Goal: Task Accomplishment & Management: Complete application form

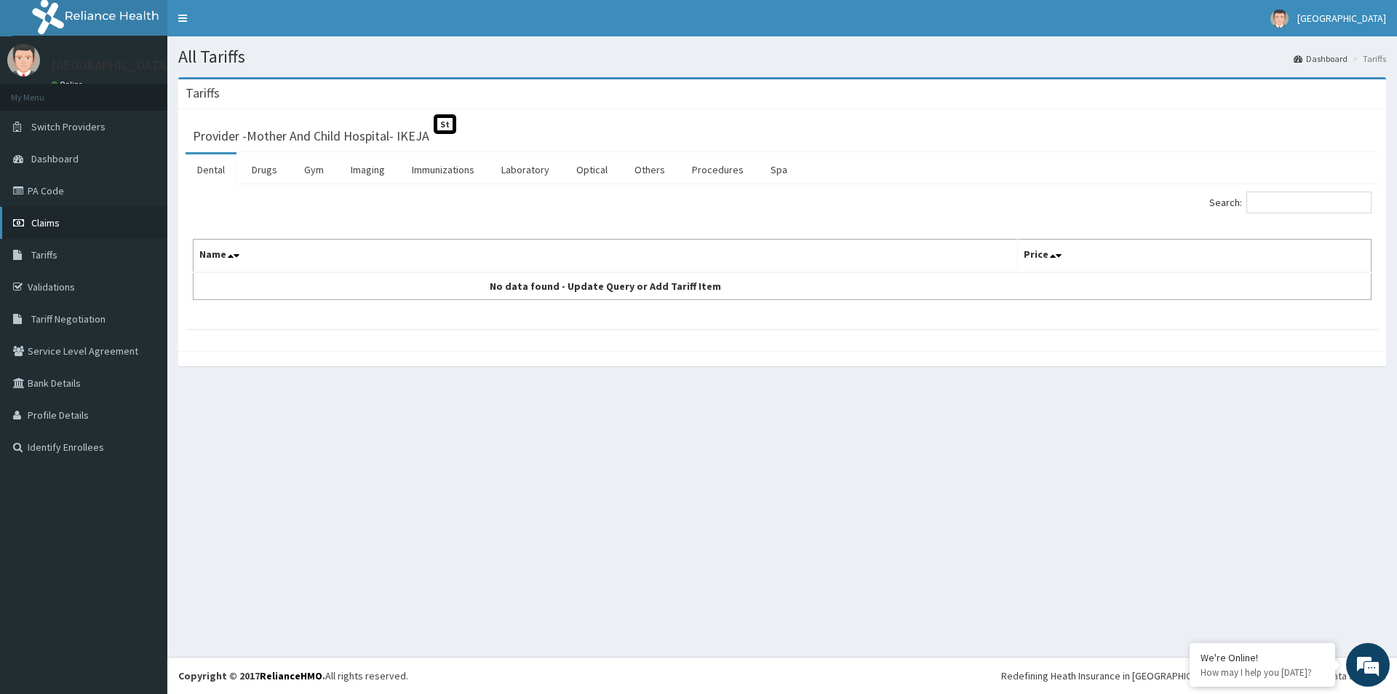
click at [51, 223] on span "Claims" at bounding box center [45, 222] width 28 height 13
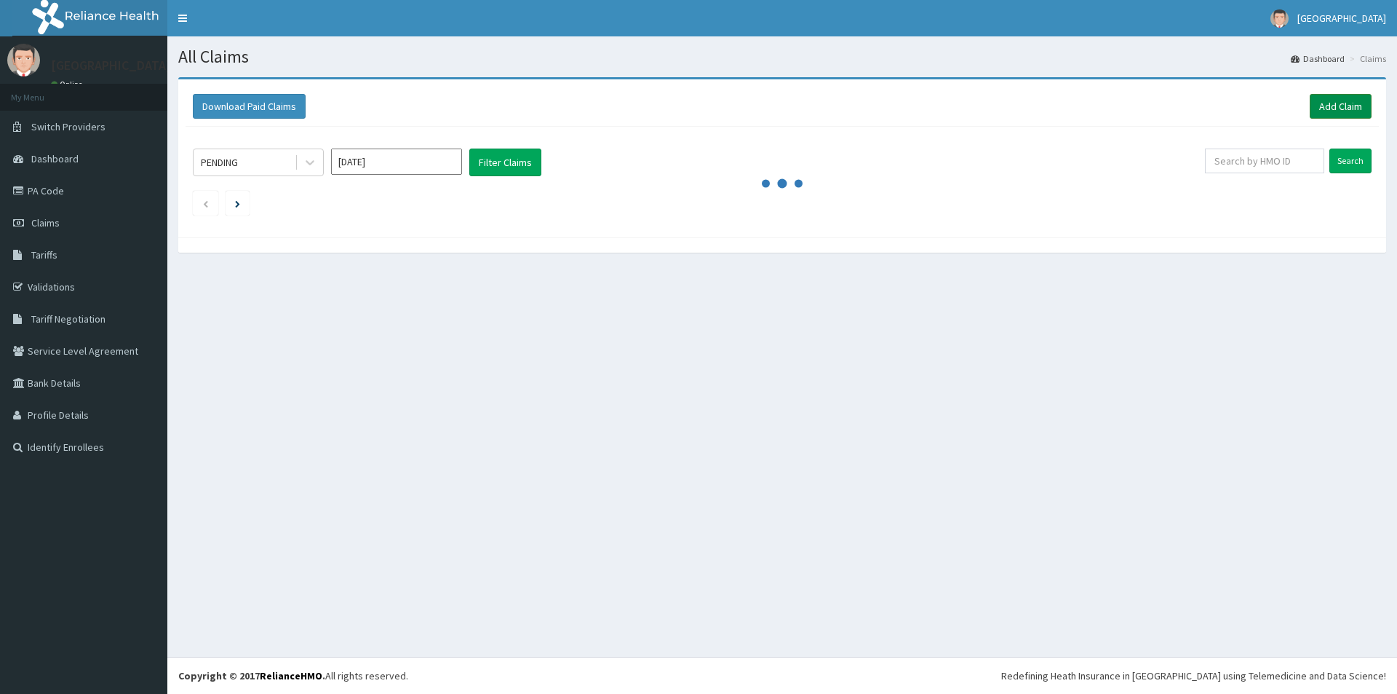
click at [1333, 114] on link "Add Claim" at bounding box center [1341, 106] width 62 height 25
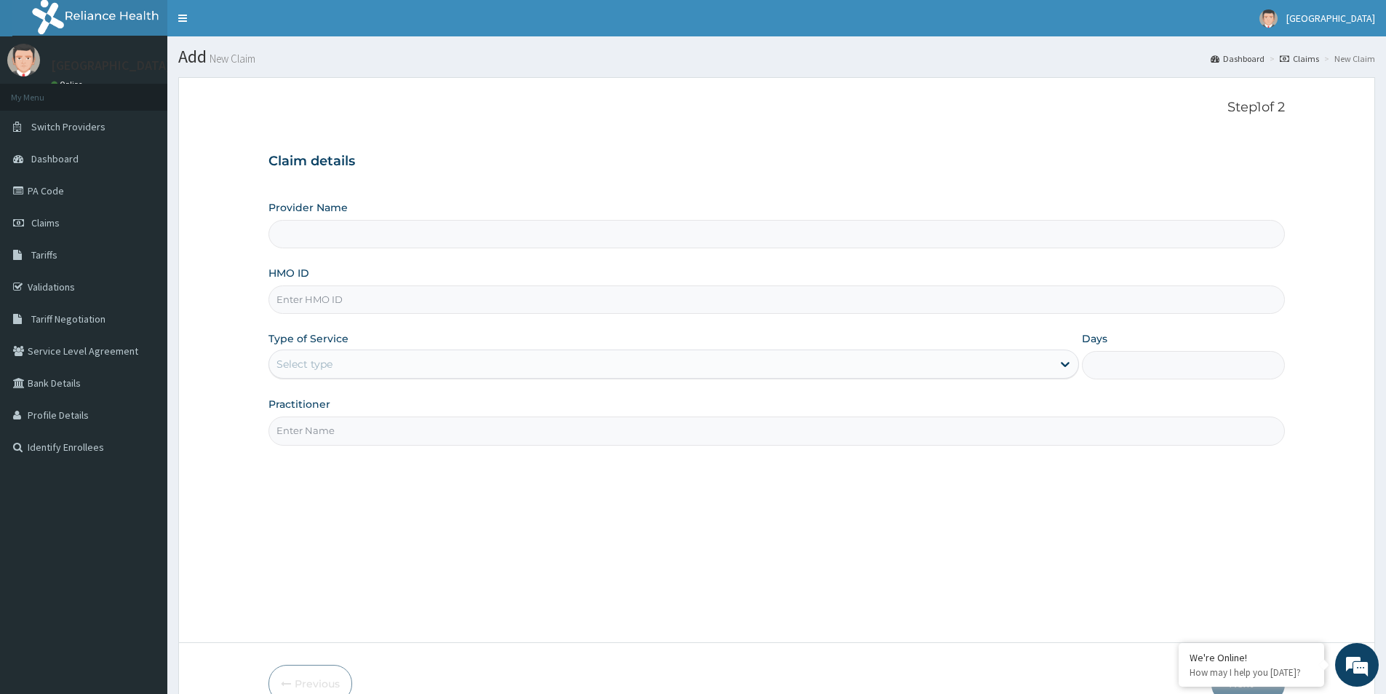
type input "Mother And Child Hospital- IKEJA"
click at [383, 300] on input "HMO ID" at bounding box center [777, 299] width 1017 height 28
type input "MAD/10005/B"
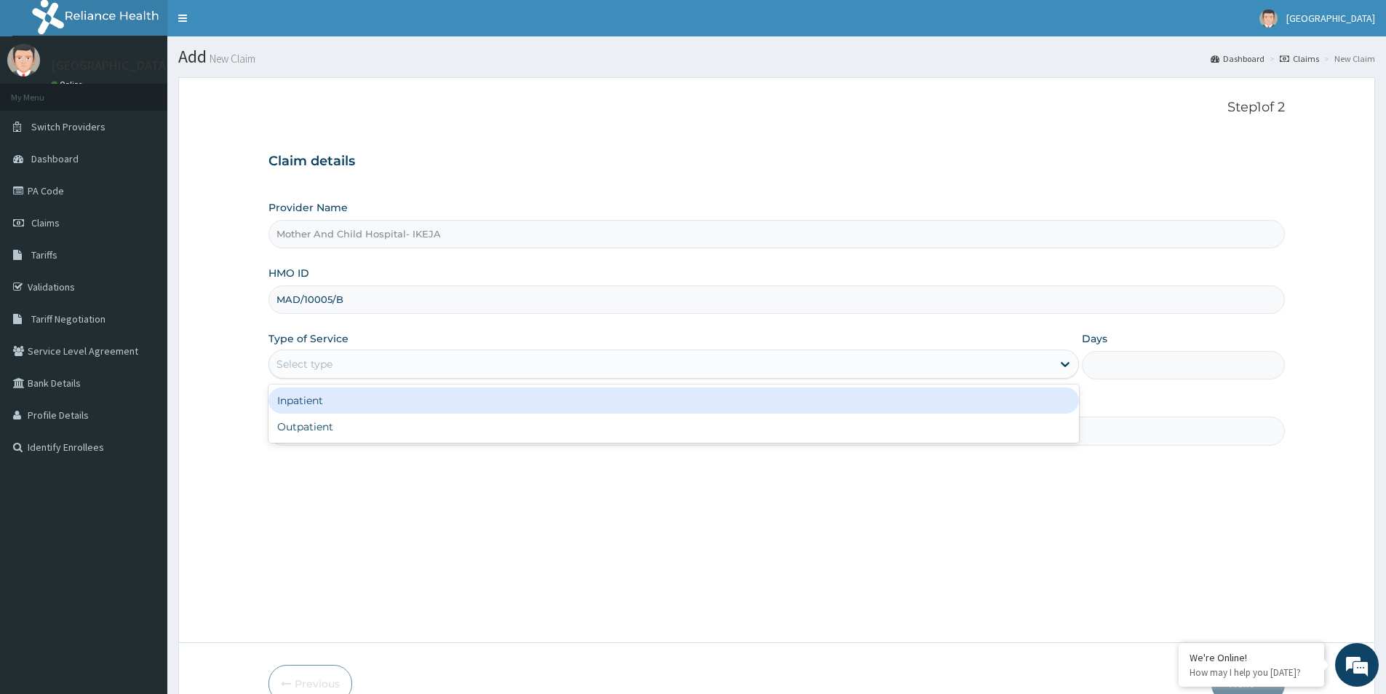
click at [381, 363] on div "Select type" at bounding box center [660, 363] width 783 height 23
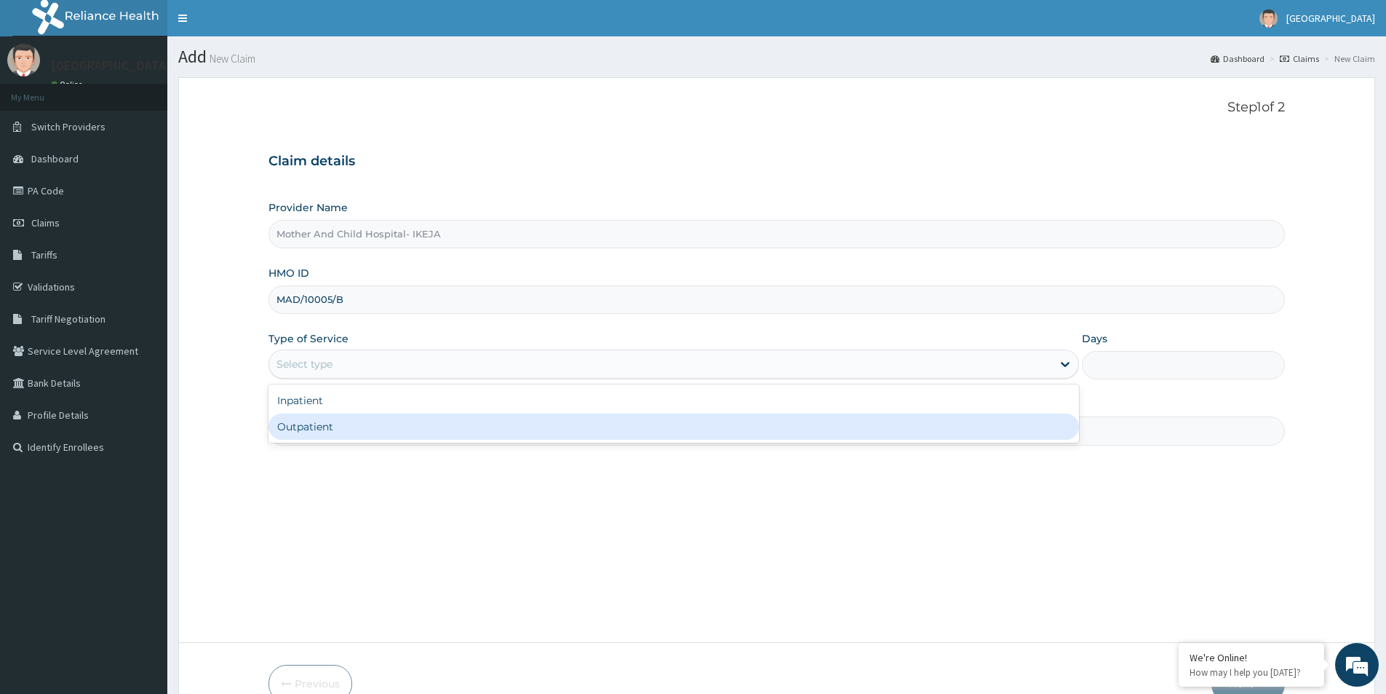
click at [325, 429] on div "Outpatient" at bounding box center [674, 426] width 811 height 26
type input "1"
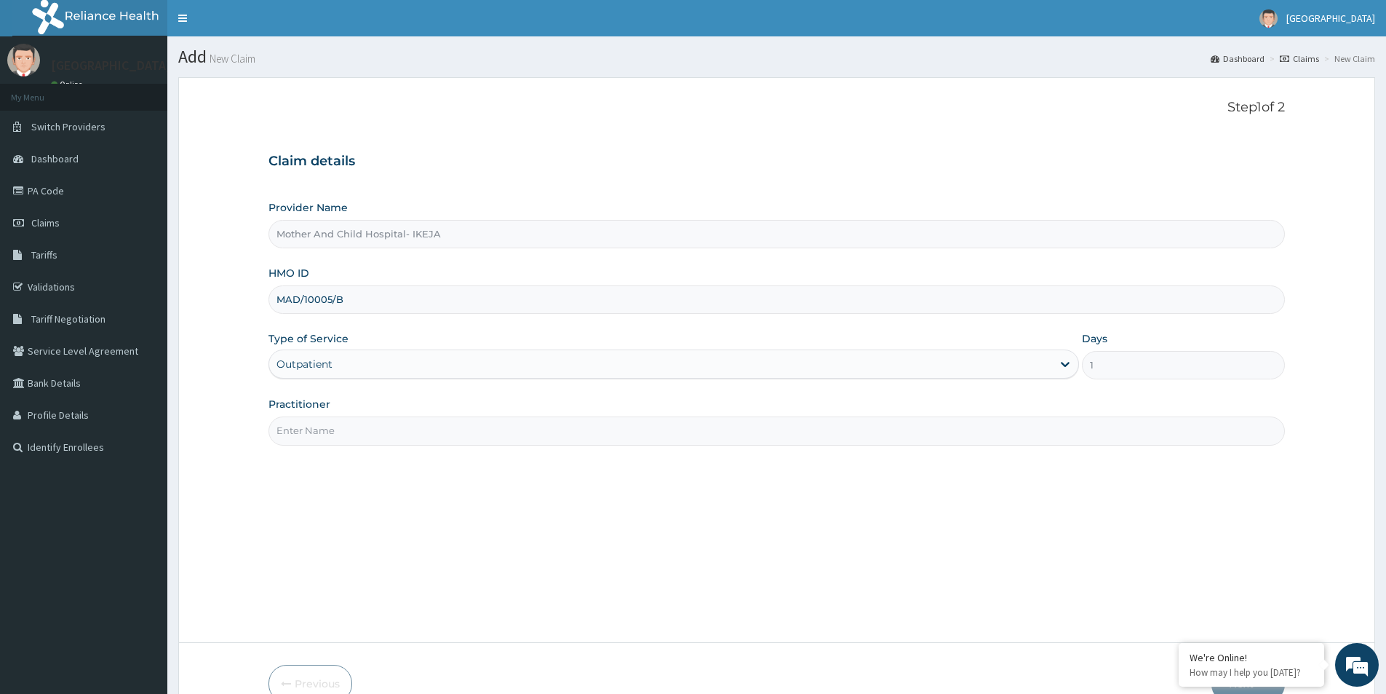
click at [322, 422] on input "Practitioner" at bounding box center [777, 430] width 1017 height 28
type input "DR EKPETTE"
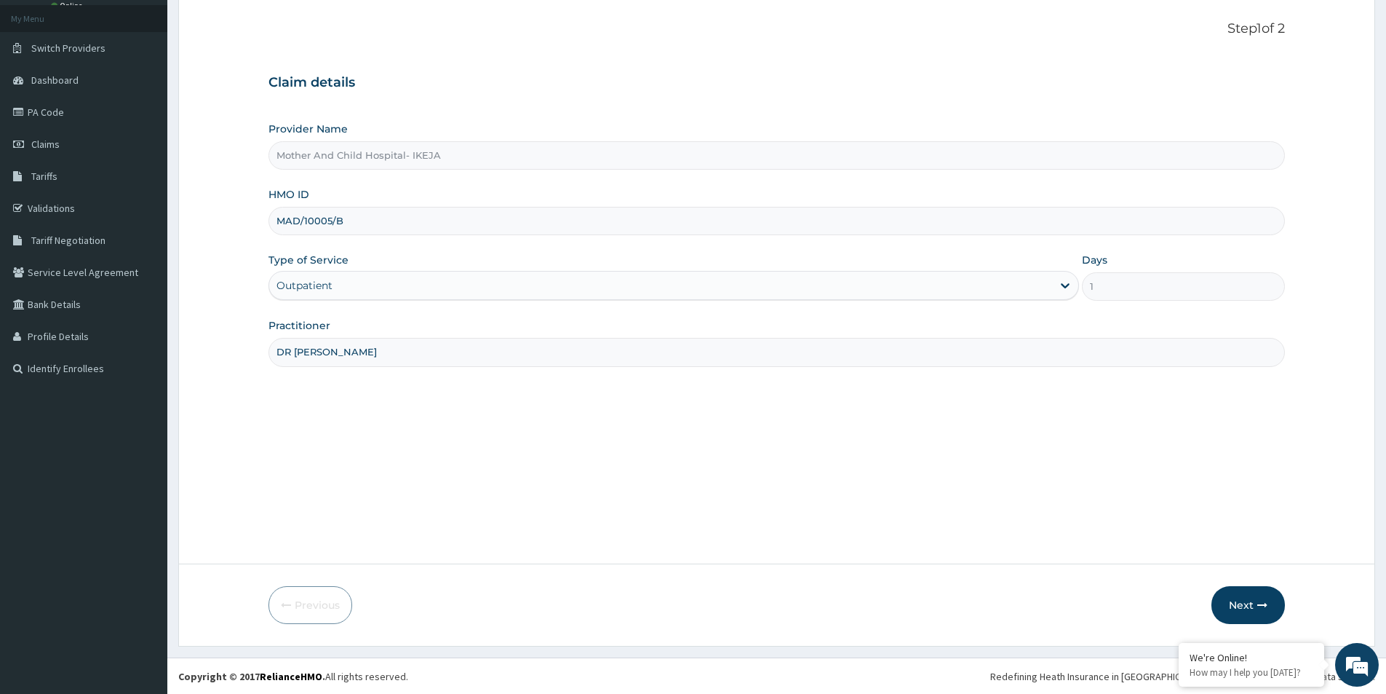
scroll to position [79, 0]
click at [1254, 605] on button "Next" at bounding box center [1248, 604] width 73 height 38
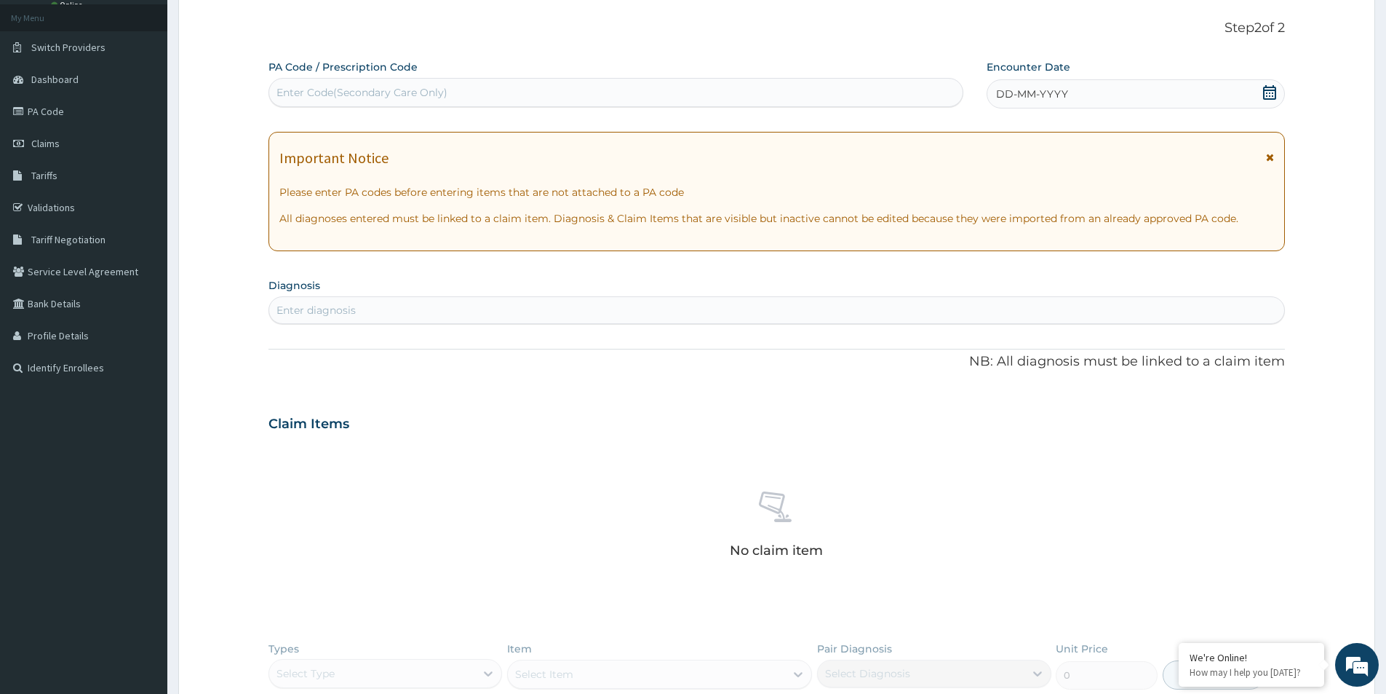
click at [397, 93] on div "Enter Code(Secondary Care Only)" at bounding box center [362, 92] width 171 height 15
type input "CERVICAL"
drag, startPoint x: 374, startPoint y: 90, endPoint x: 215, endPoint y: 82, distance: 158.8
click at [215, 82] on form "Step 2 of 2 PA Code / Prescription Code Select is focused ,type to refine list,…" at bounding box center [776, 450] width 1197 height 905
click at [447, 309] on div "Enter diagnosis" at bounding box center [776, 309] width 1015 height 23
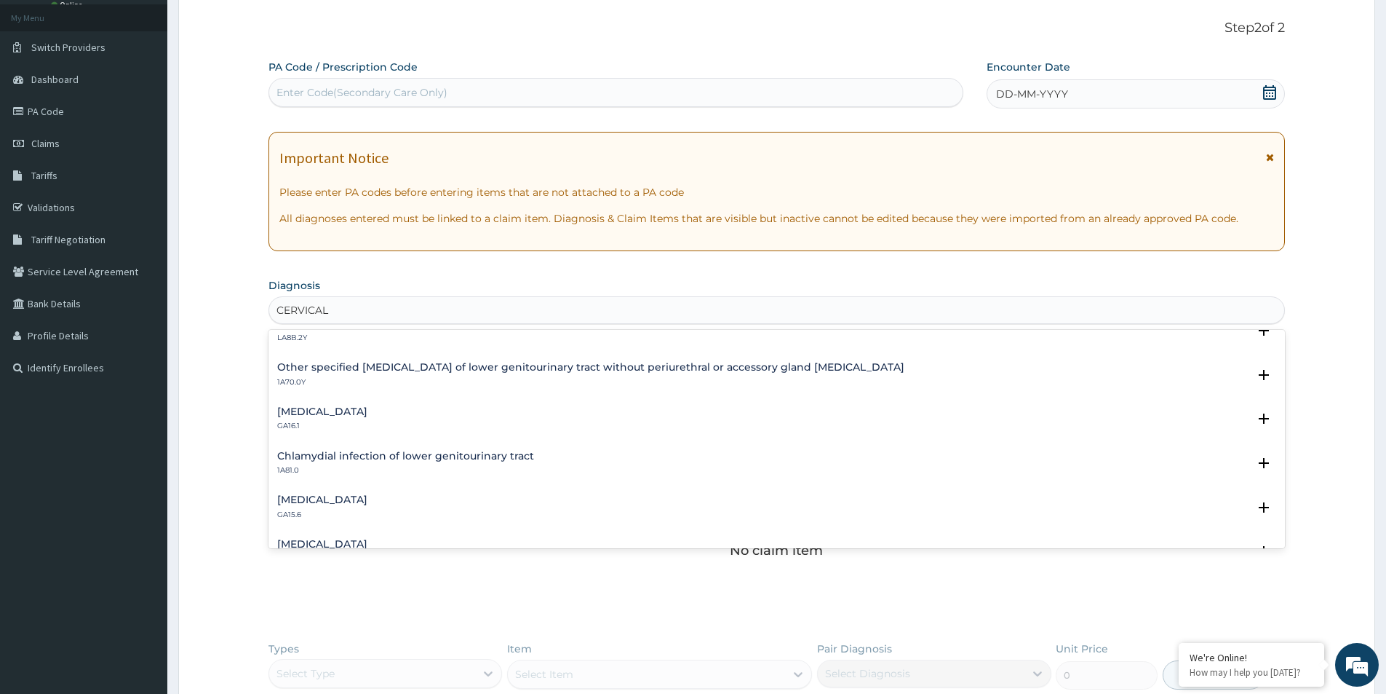
scroll to position [800, 0]
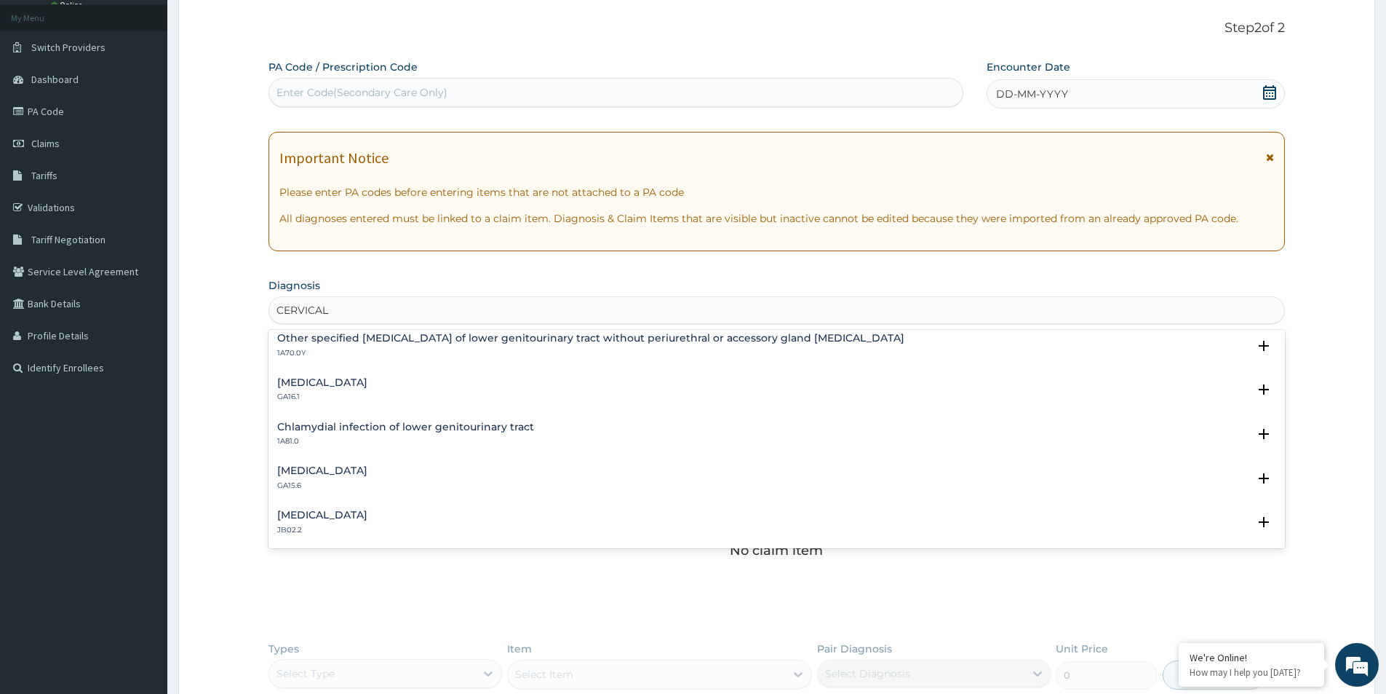
type input "CERVICAL"
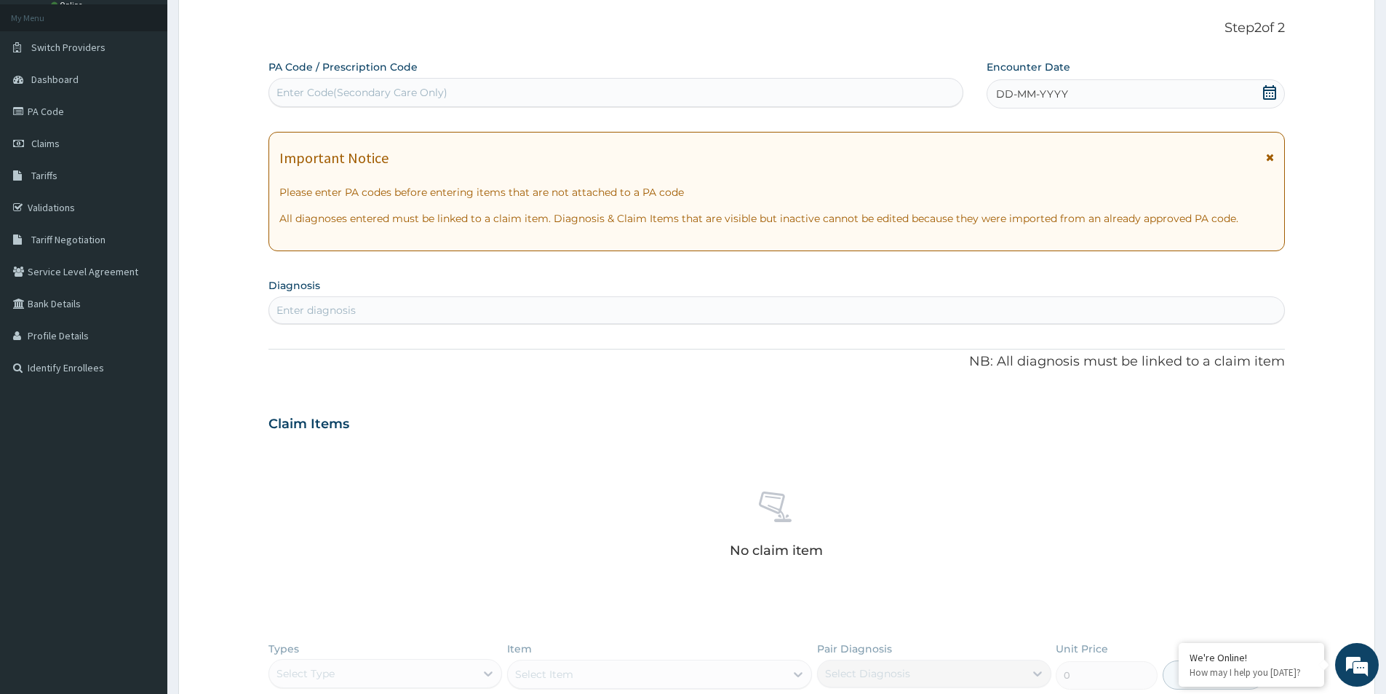
click at [367, 314] on div "Enter diagnosis" at bounding box center [776, 309] width 1015 height 23
type input "C"
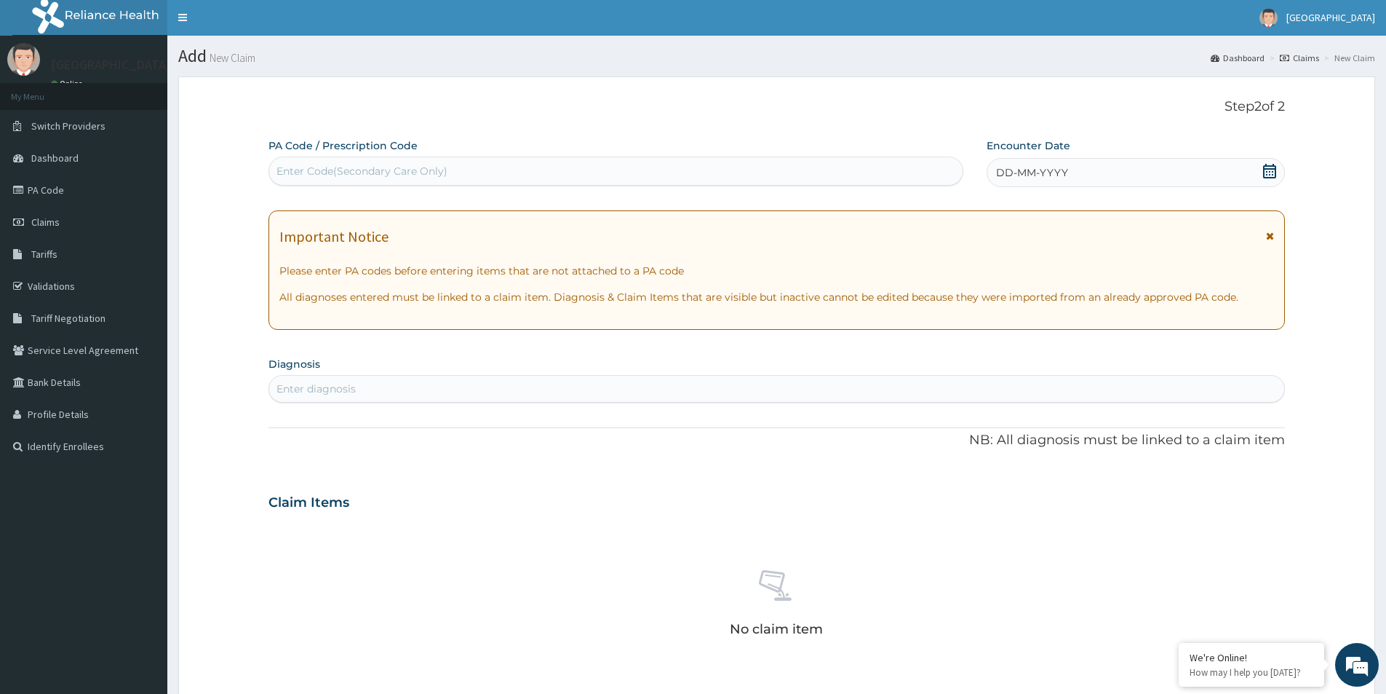
scroll to position [0, 0]
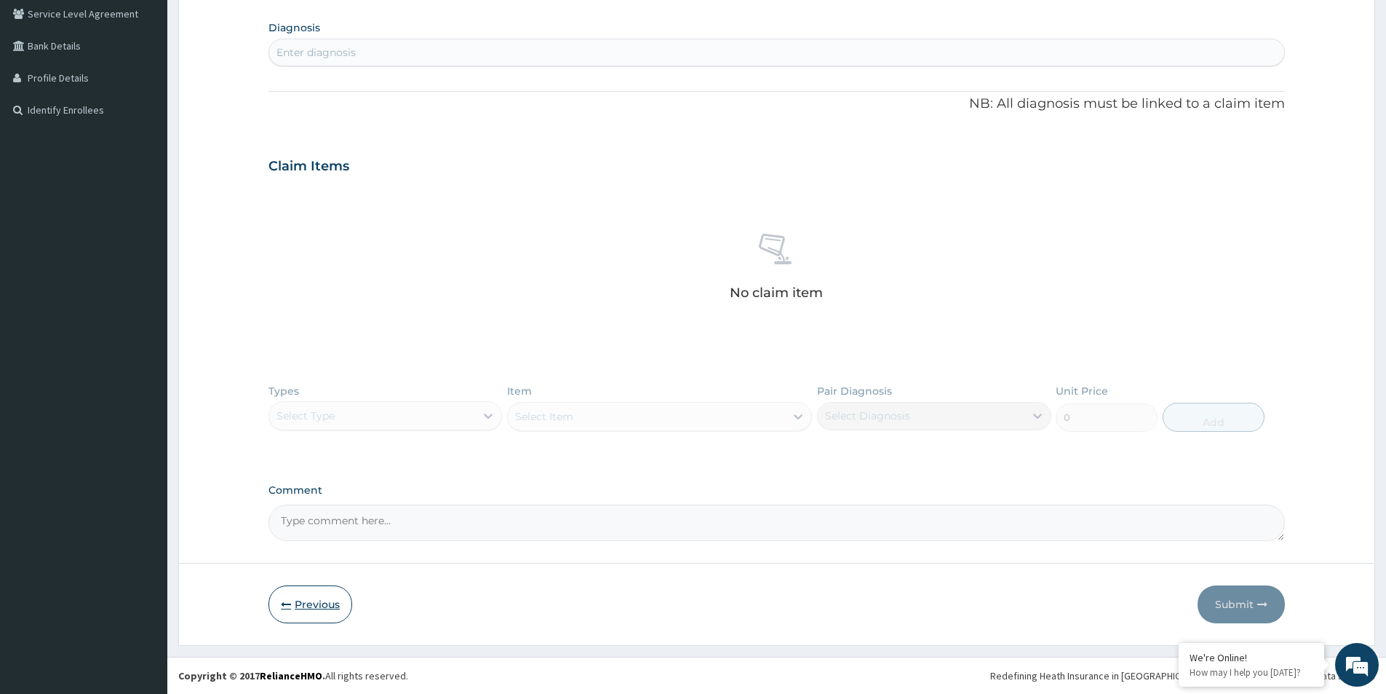
click at [315, 605] on button "Previous" at bounding box center [311, 604] width 84 height 38
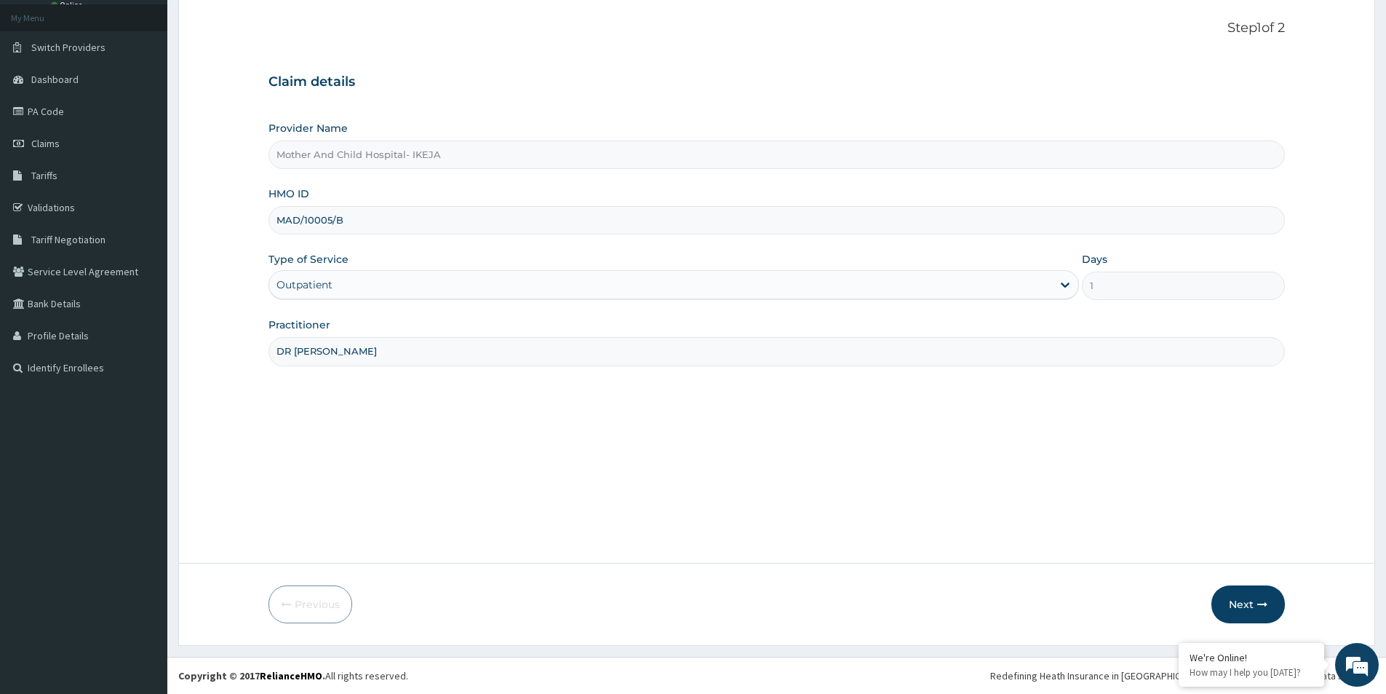
scroll to position [79, 0]
click at [1256, 599] on button "Next" at bounding box center [1248, 604] width 73 height 38
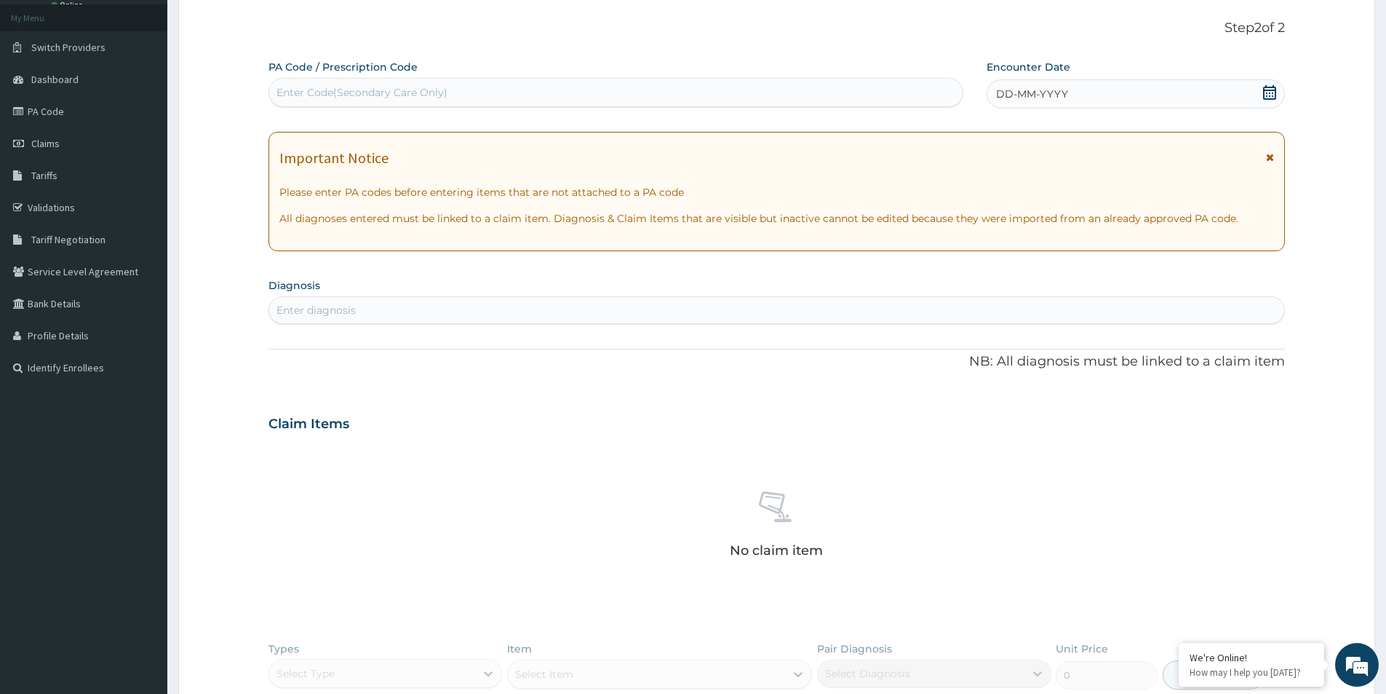
click at [1270, 94] on icon at bounding box center [1270, 92] width 15 height 15
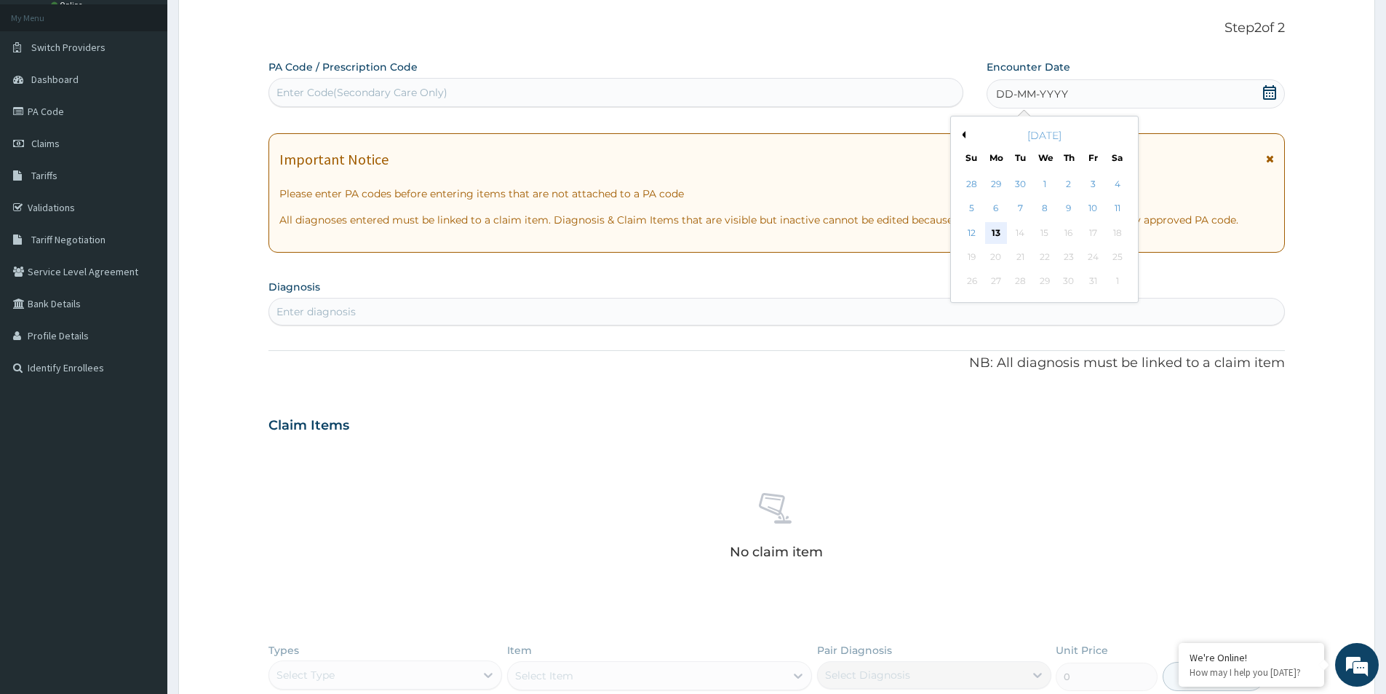
click at [1004, 227] on div "13" at bounding box center [996, 233] width 22 height 22
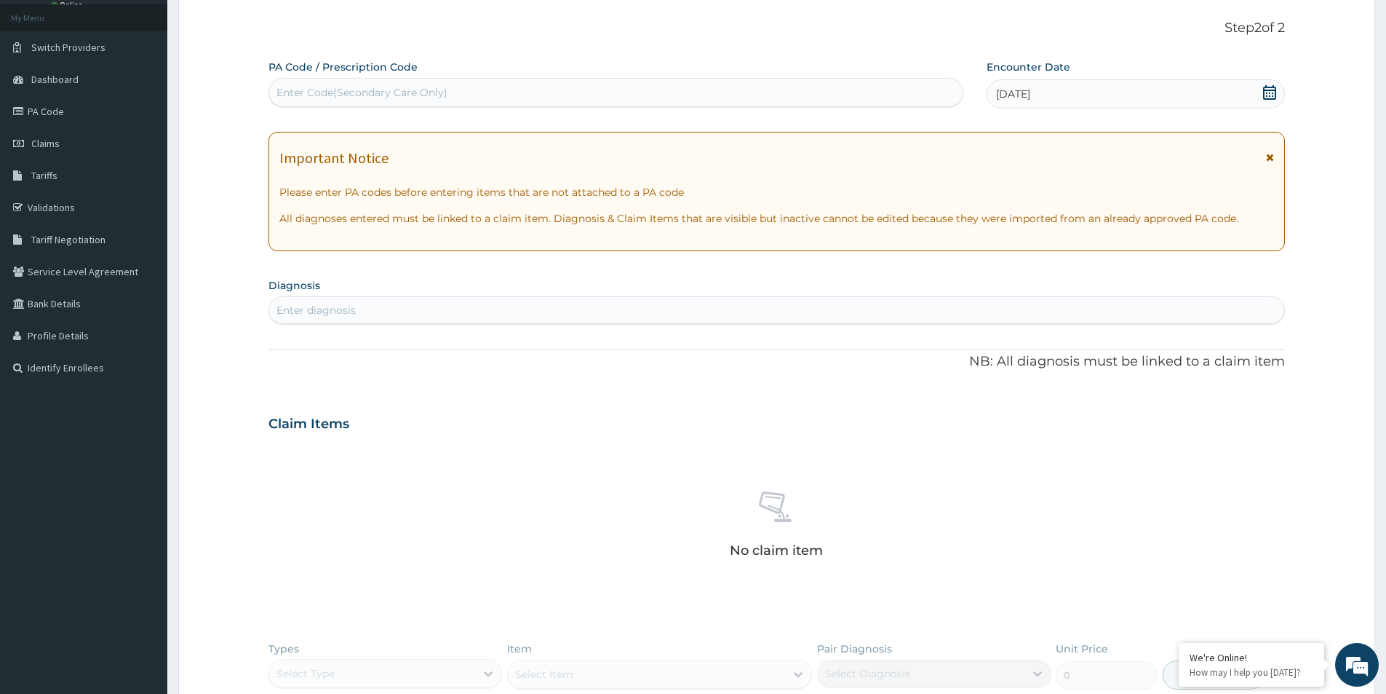
click at [318, 303] on div "Enter diagnosis" at bounding box center [316, 310] width 79 height 15
type input "P"
type input "CERVICAL CANCER"
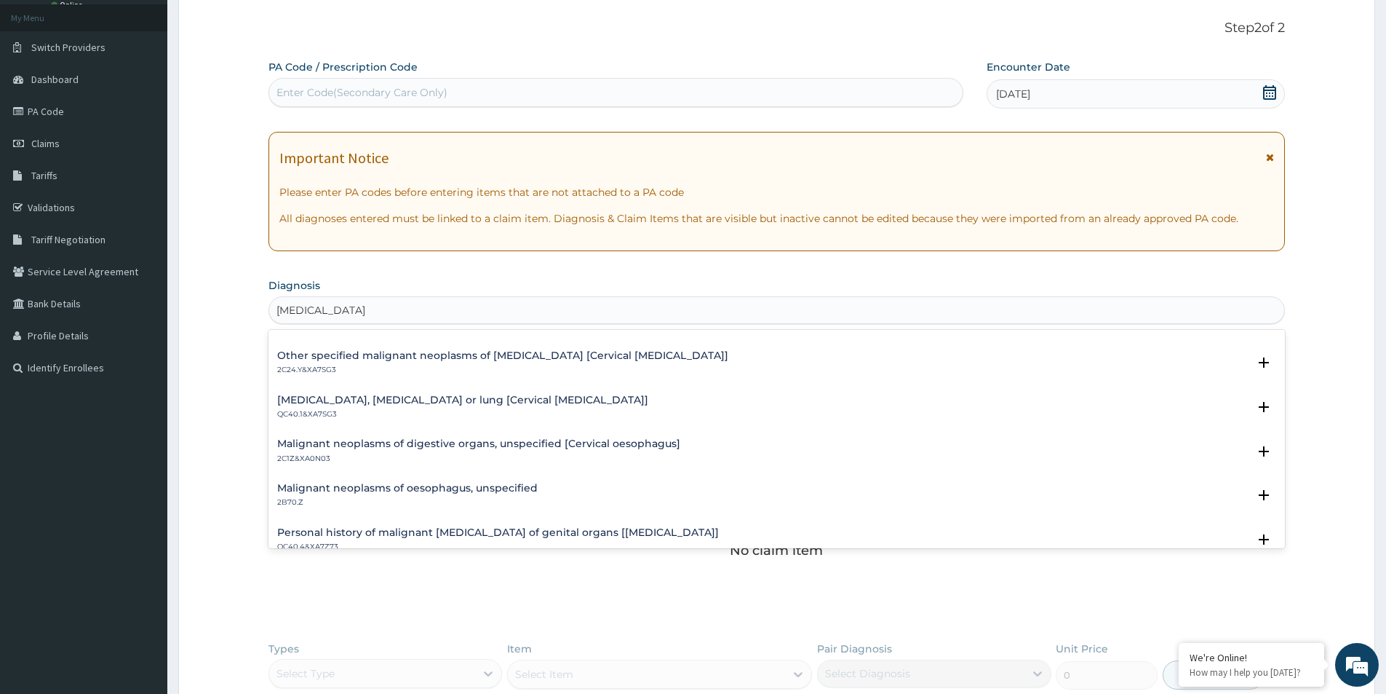
scroll to position [218, 0]
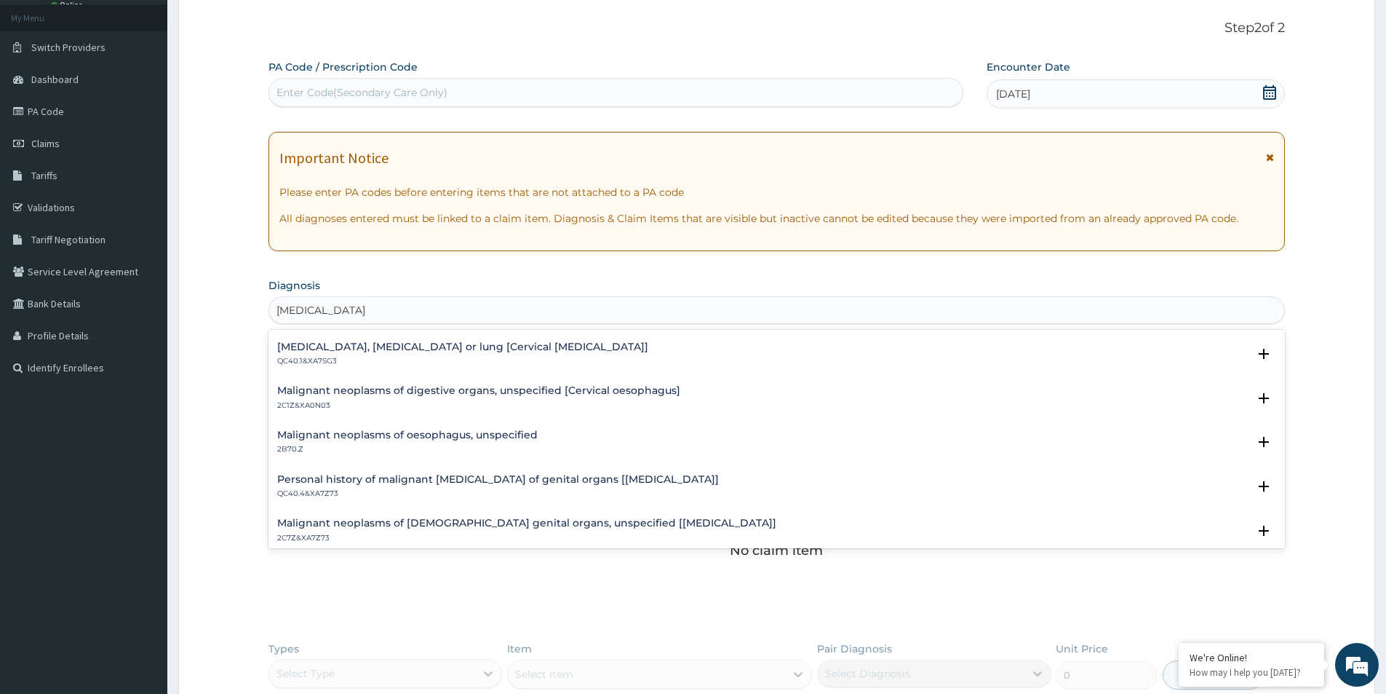
click at [315, 526] on h4 "Malignant neoplasms of female genital organs, unspecified [Cervical canal]" at bounding box center [526, 522] width 499 height 11
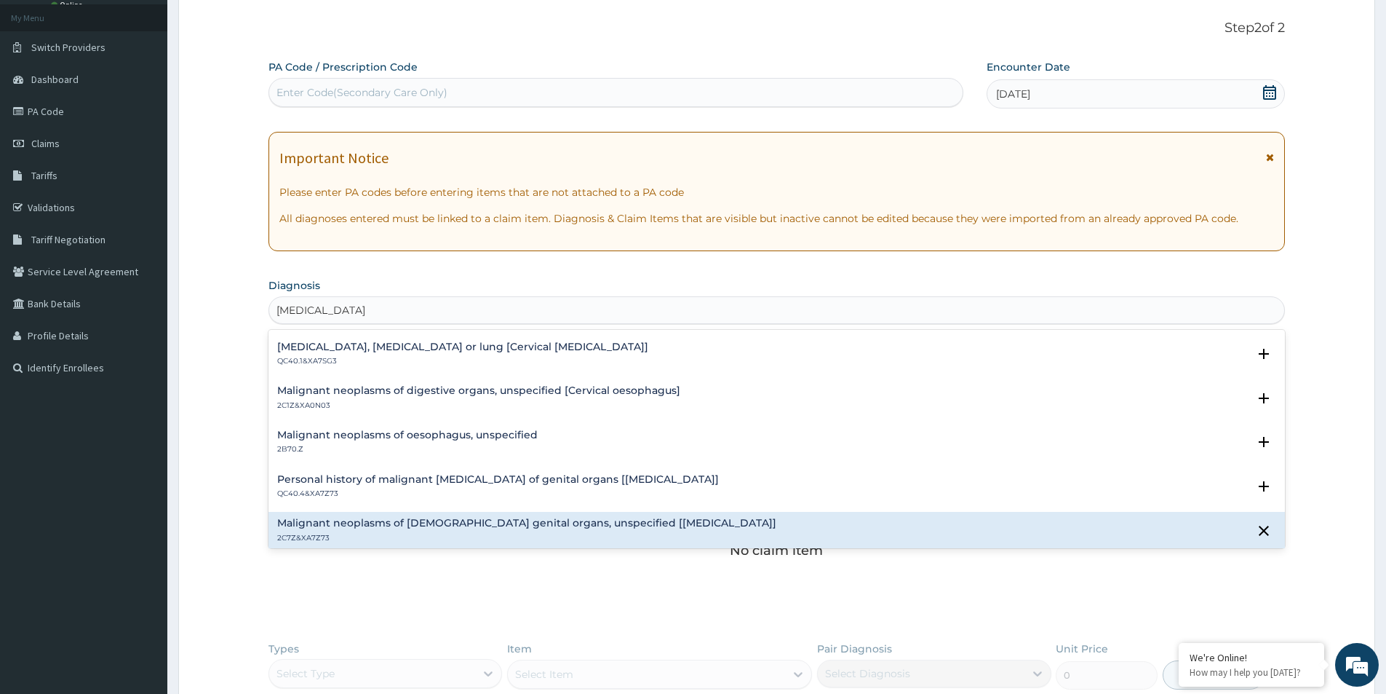
scroll to position [364, 0]
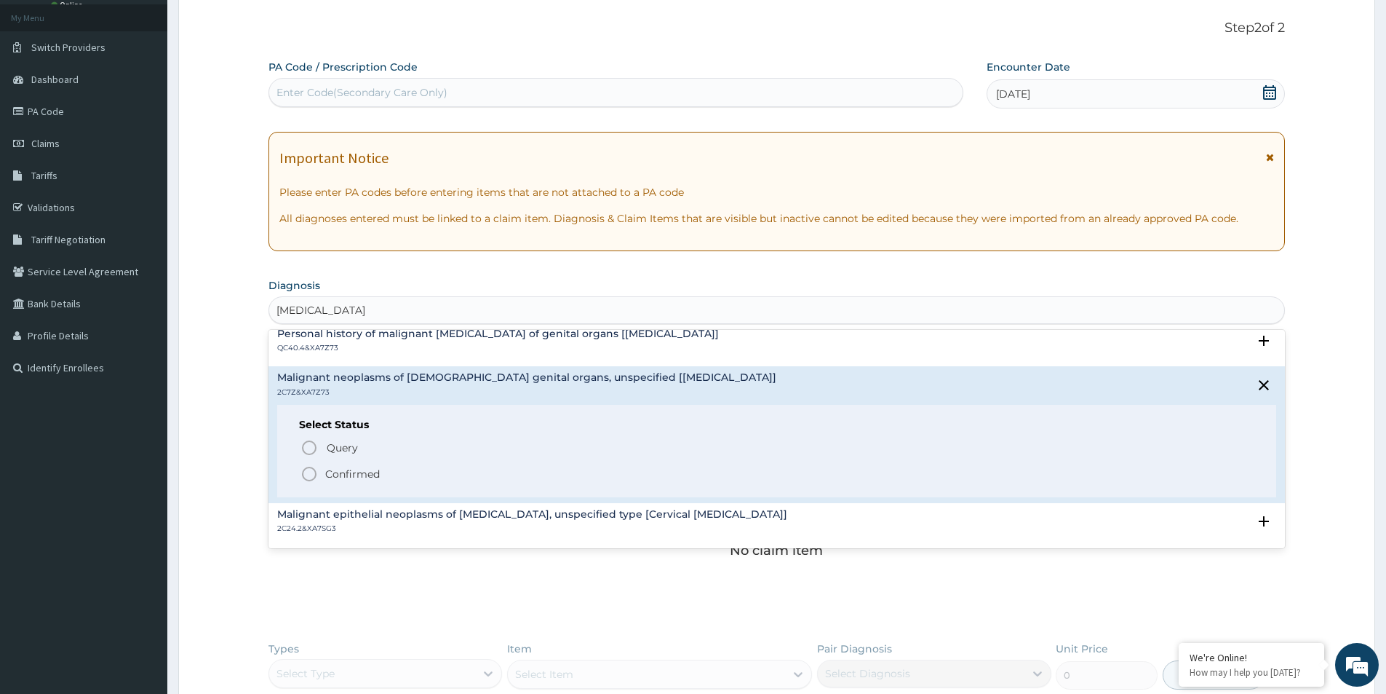
click at [308, 466] on icon "status option filled" at bounding box center [309, 473] width 17 height 17
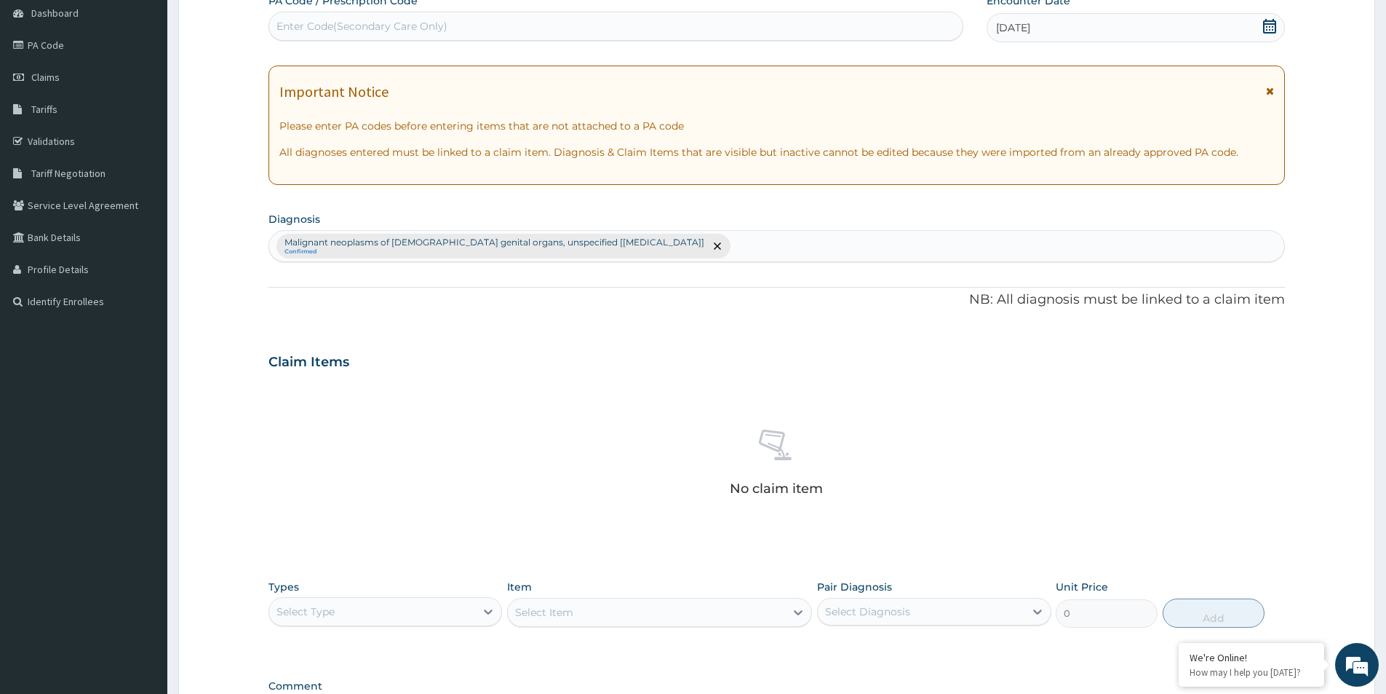
scroll to position [341, 0]
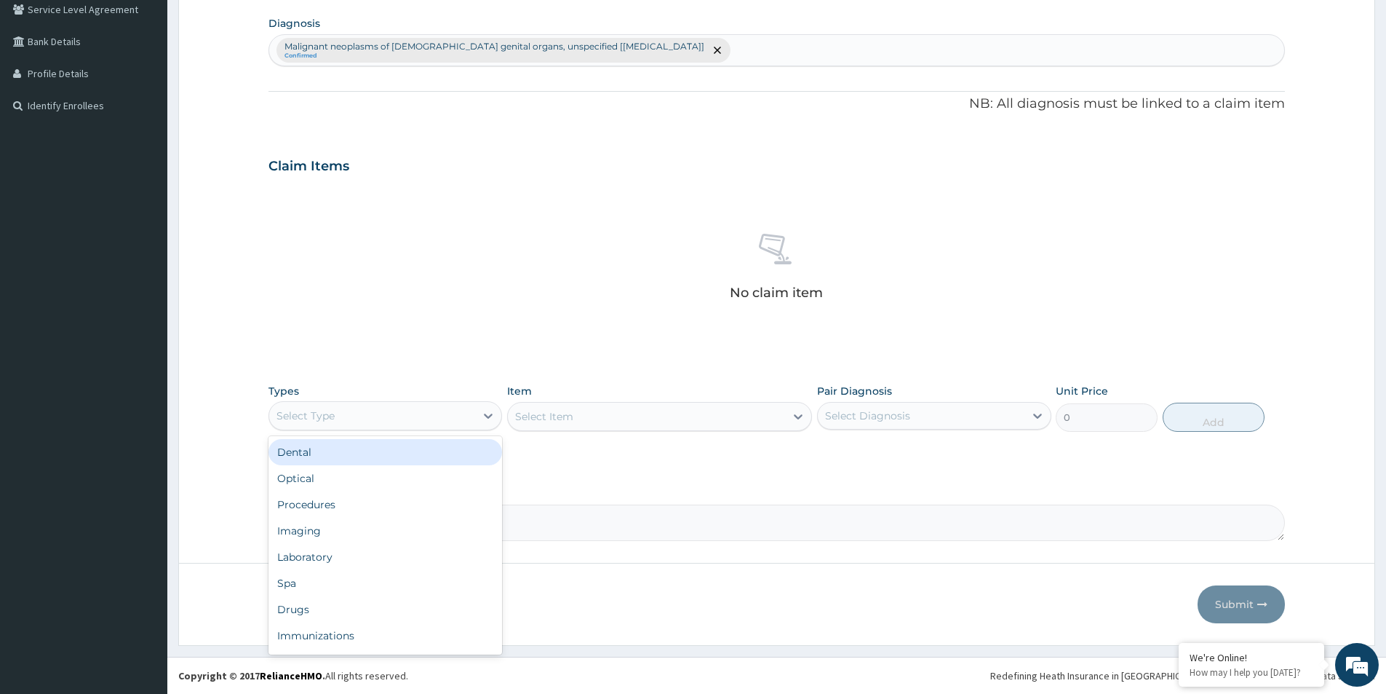
click at [468, 411] on div "Select Type" at bounding box center [372, 415] width 206 height 23
click at [317, 503] on div "Procedures" at bounding box center [386, 504] width 234 height 26
click at [597, 422] on div "Select Item" at bounding box center [659, 416] width 305 height 29
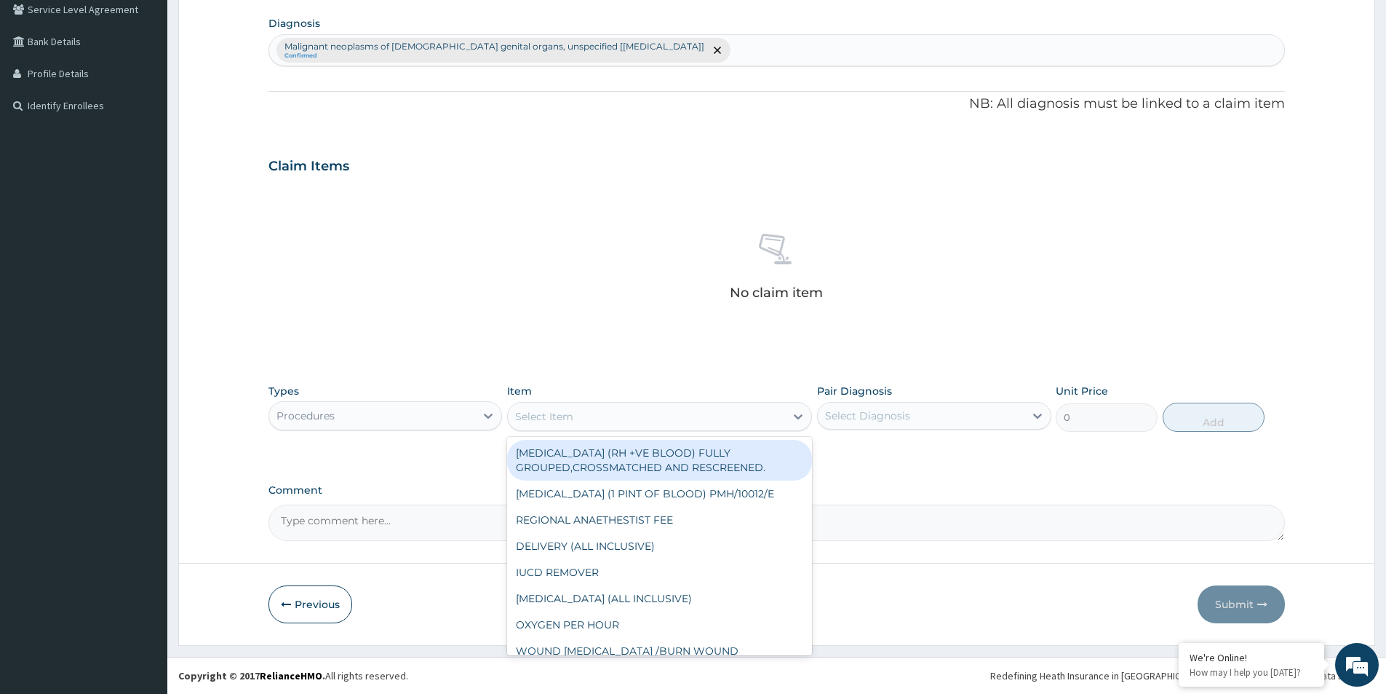
click at [581, 416] on div "Select Item" at bounding box center [646, 416] width 277 height 23
type input "GP"
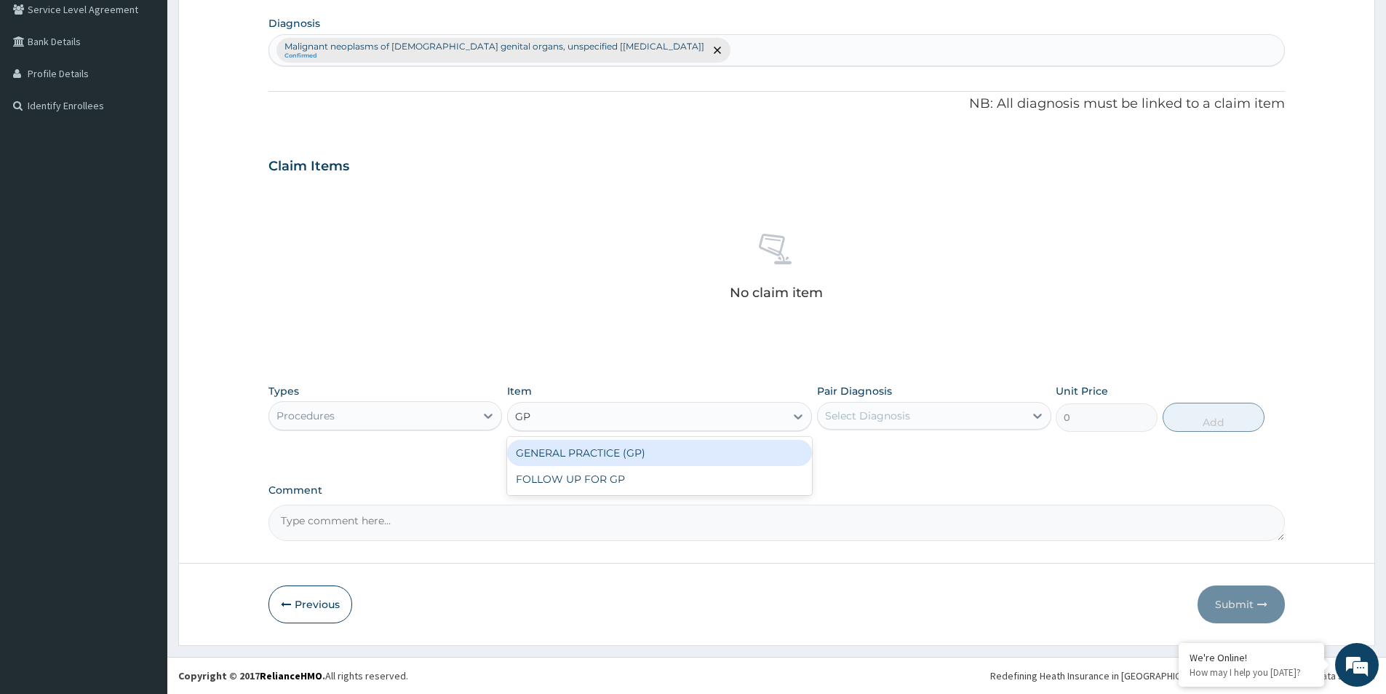
click at [595, 459] on div "GENERAL PRACTICE (GP)" at bounding box center [659, 453] width 305 height 26
type input "4000"
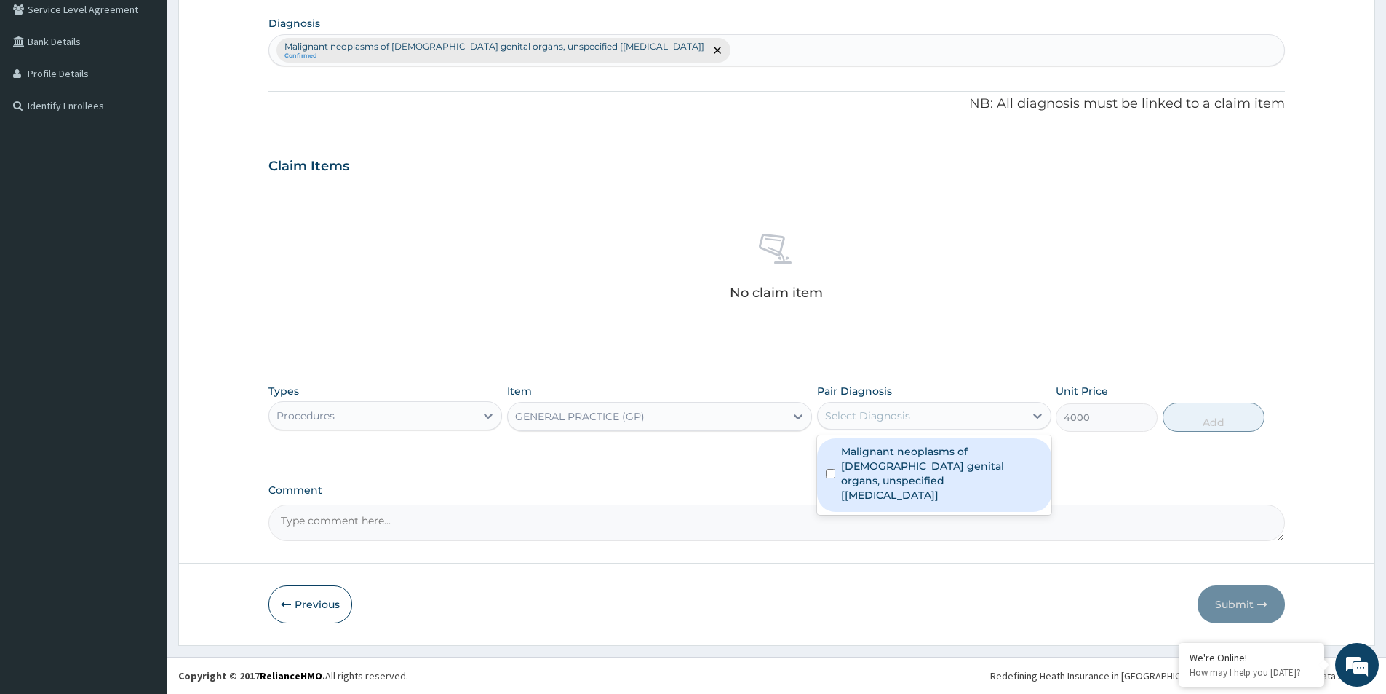
click at [885, 415] on div "Select Diagnosis" at bounding box center [867, 415] width 85 height 15
click at [829, 469] on input "checkbox" at bounding box center [830, 473] width 9 height 9
checkbox input "true"
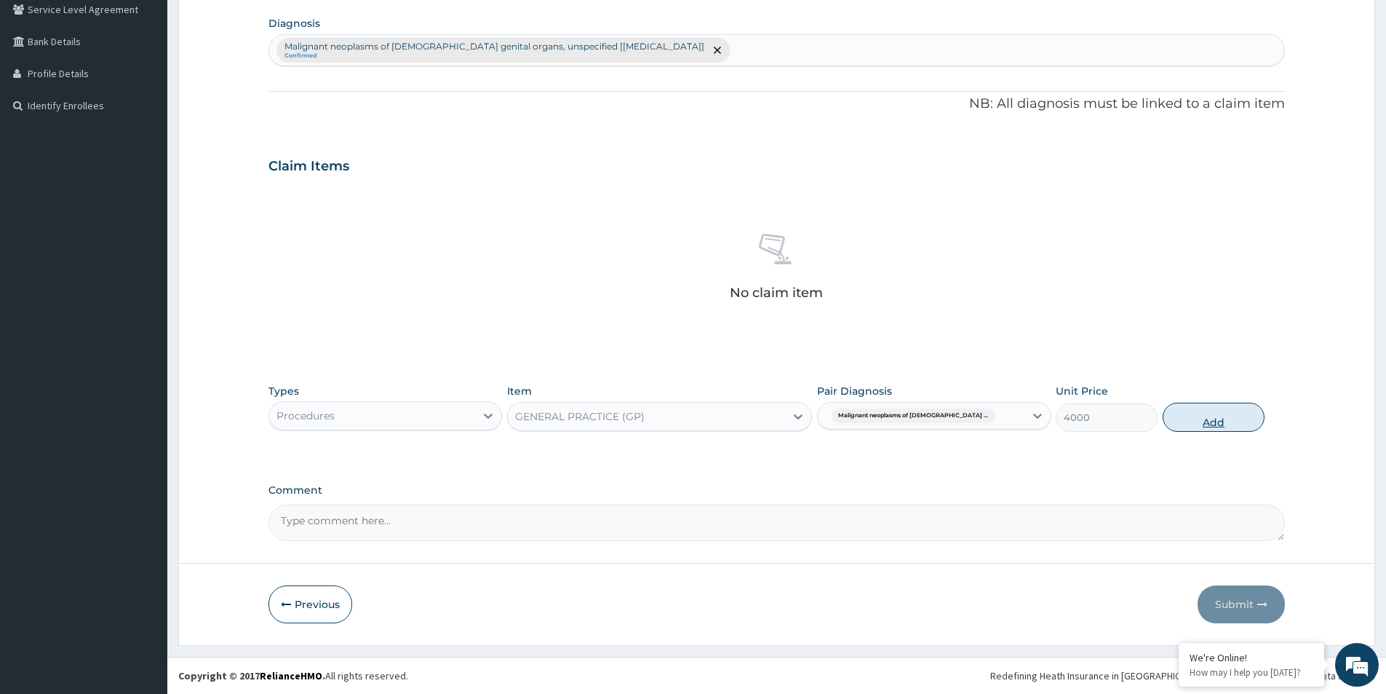
click at [1193, 412] on button "Add" at bounding box center [1214, 416] width 102 height 29
type input "0"
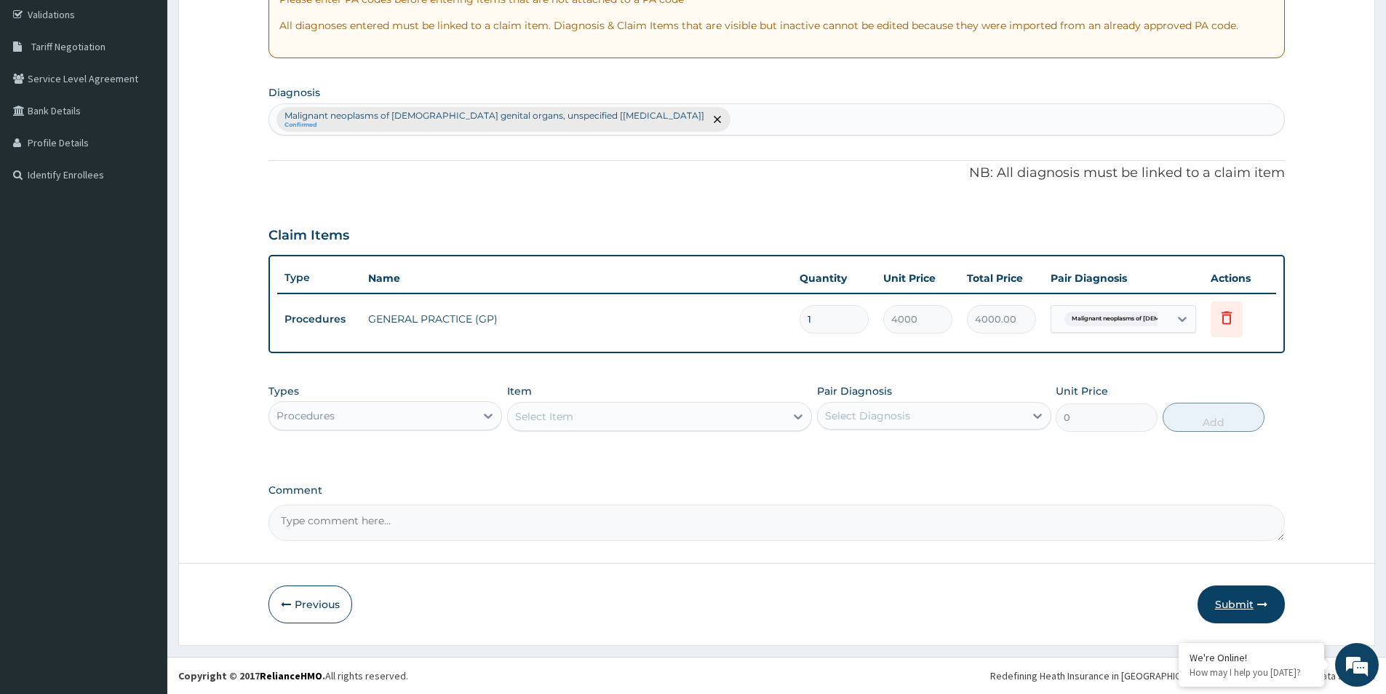
click at [1229, 612] on button "Submit" at bounding box center [1241, 604] width 87 height 38
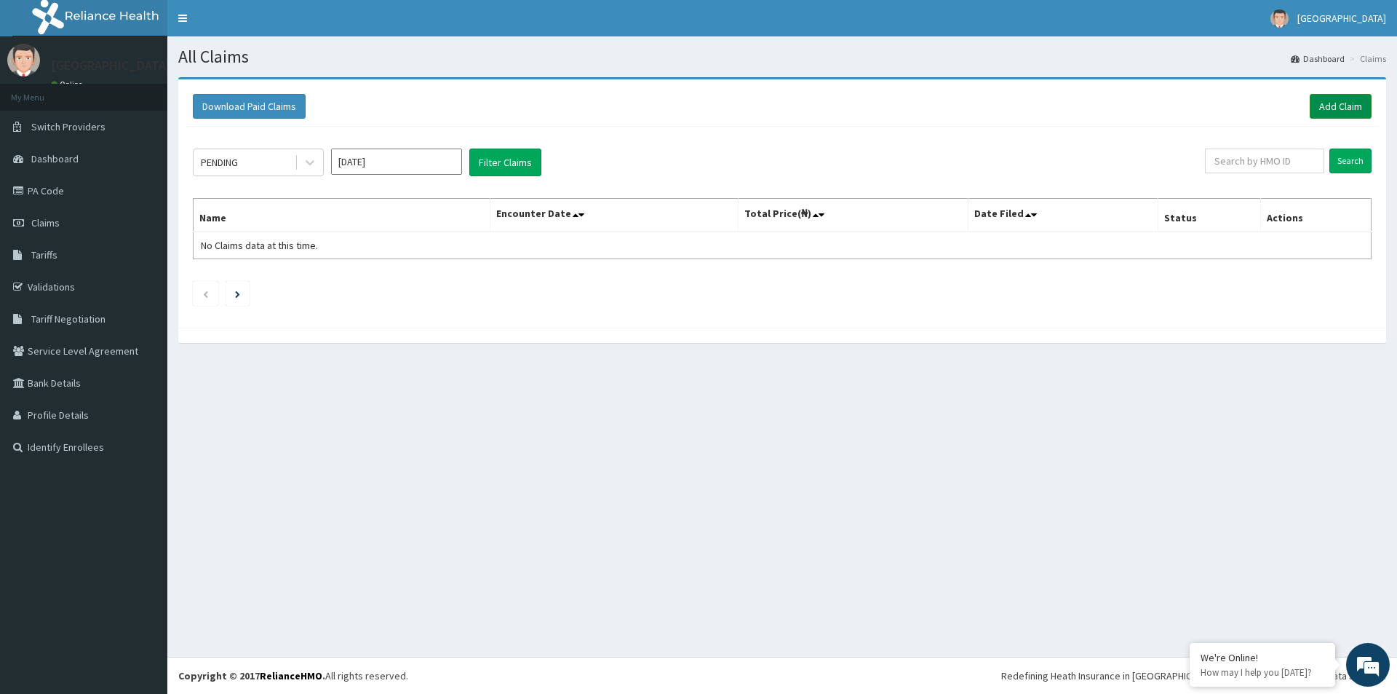
click at [1339, 108] on link "Add Claim" at bounding box center [1341, 106] width 62 height 25
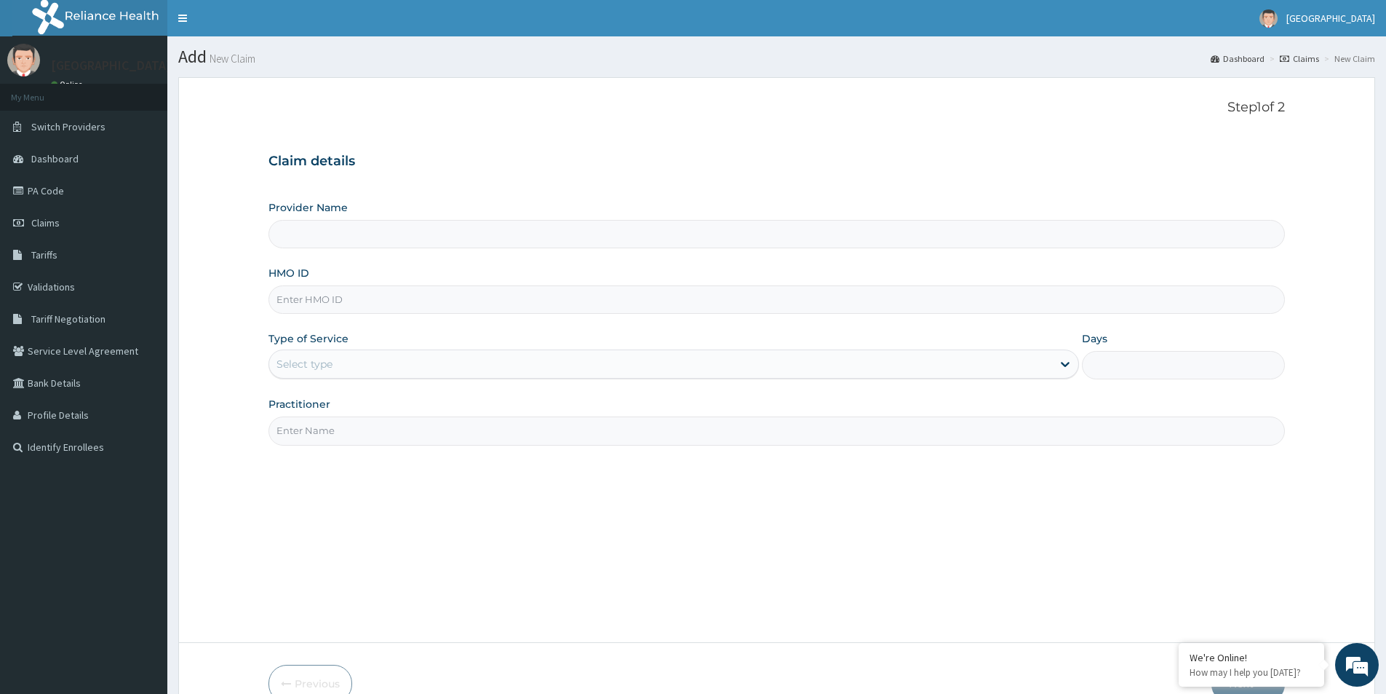
type input "Mother And Child Hospital- IKEJA"
click at [517, 298] on input "HMO ID" at bounding box center [777, 299] width 1017 height 28
paste input "MAD/10005/A"
type input "MAD/10005/A"
click at [418, 370] on div "Select type" at bounding box center [660, 363] width 783 height 23
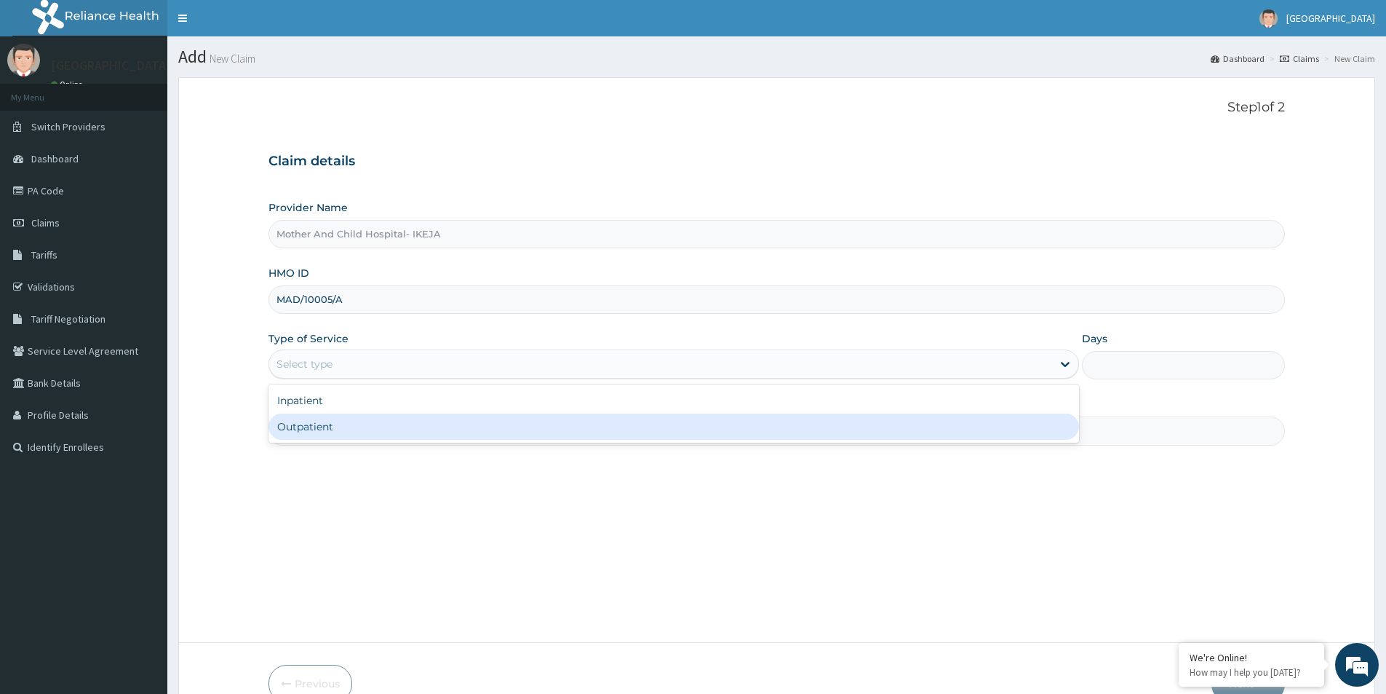
click at [314, 431] on div "Outpatient" at bounding box center [674, 426] width 811 height 26
type input "1"
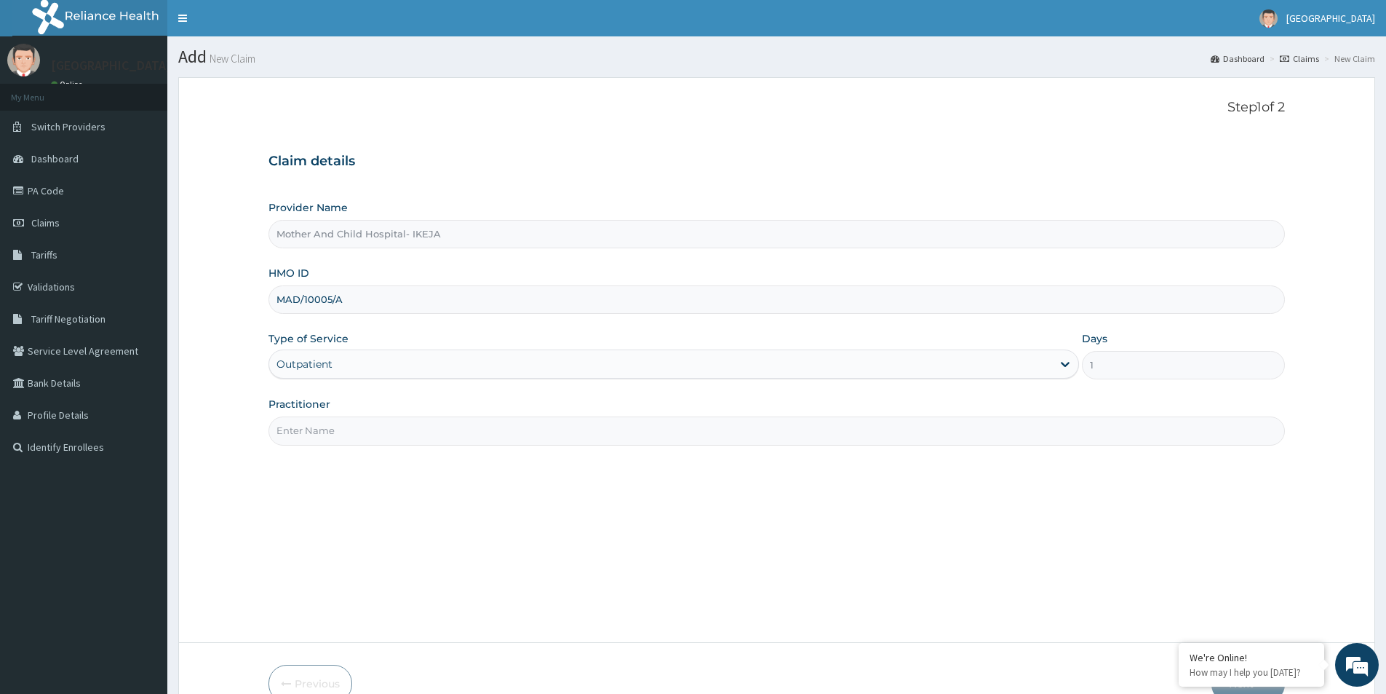
drag, startPoint x: 313, startPoint y: 418, endPoint x: 317, endPoint y: 426, distance: 9.1
click at [314, 418] on input "Practitioner" at bounding box center [777, 430] width 1017 height 28
type input "DR EKPETTE"
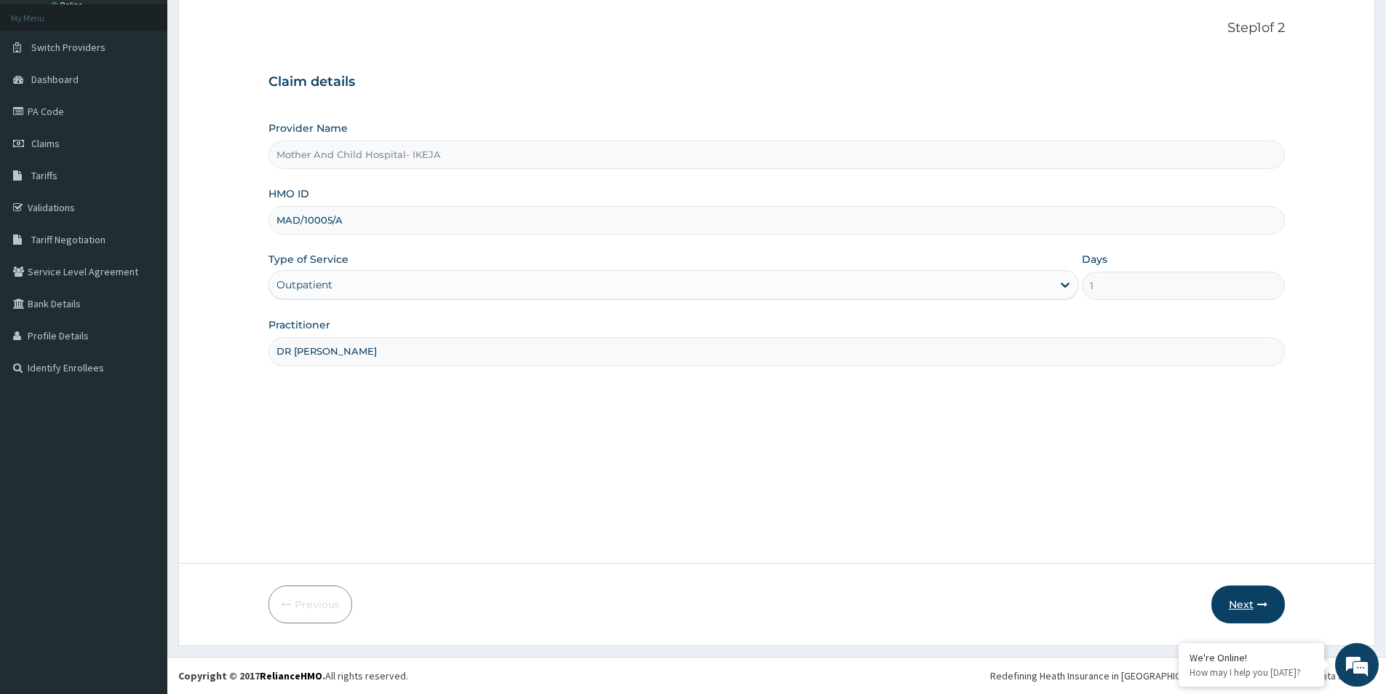
click at [1247, 608] on button "Next" at bounding box center [1248, 604] width 73 height 38
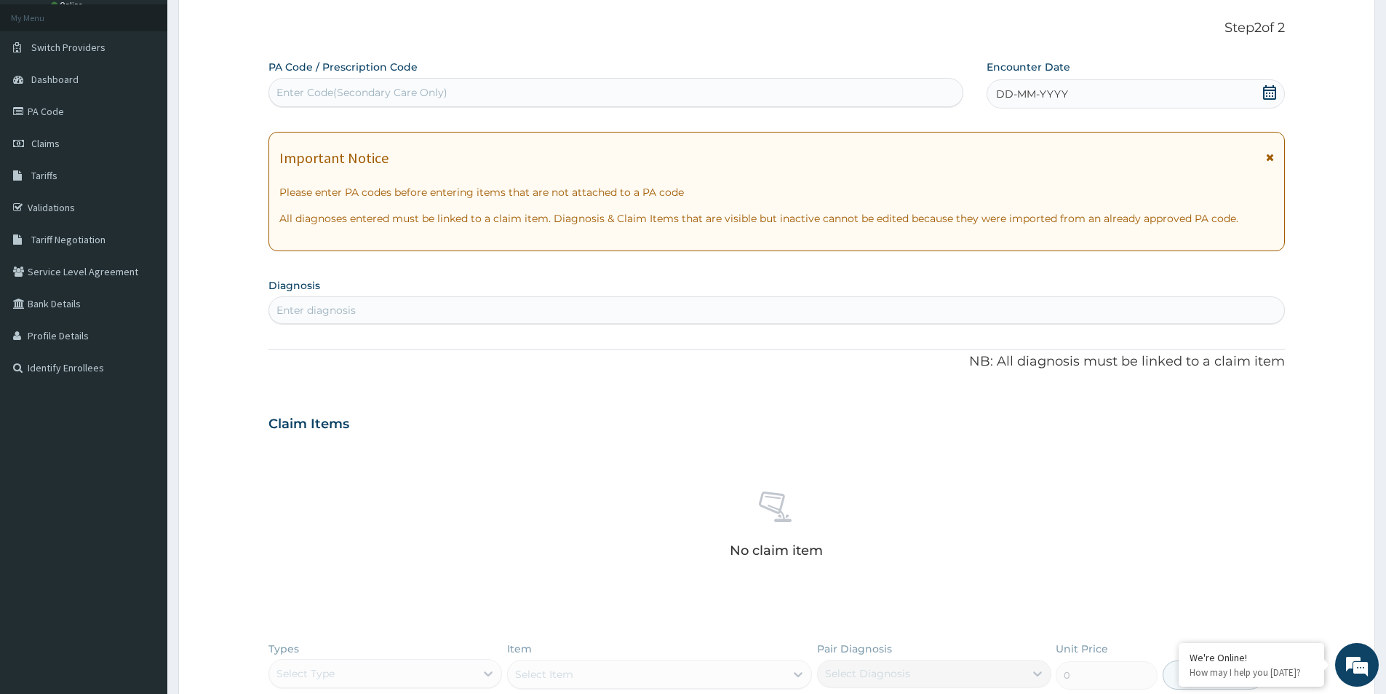
click at [370, 79] on div "Enter Code(Secondary Care Only)" at bounding box center [616, 92] width 695 height 29
paste input "PA/F602A1"
type input "PA/F602A1"
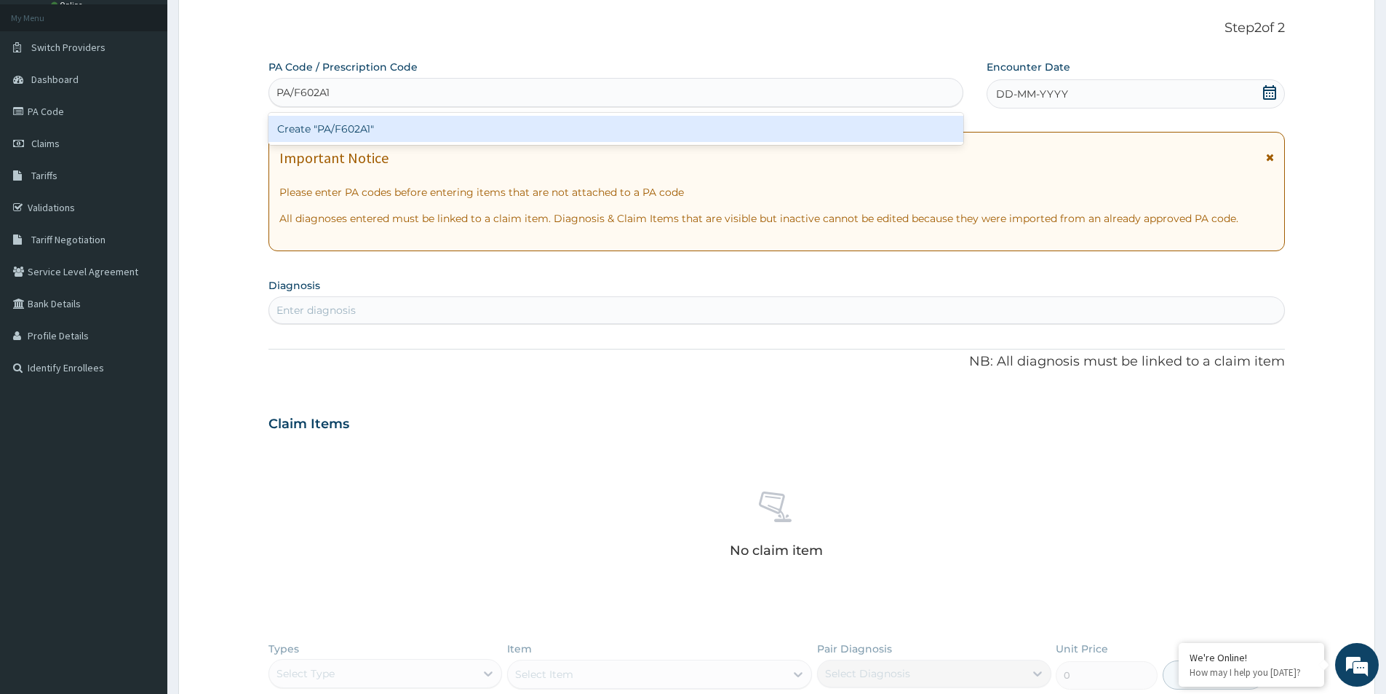
click at [349, 135] on div "Create "PA/F602A1"" at bounding box center [616, 129] width 695 height 26
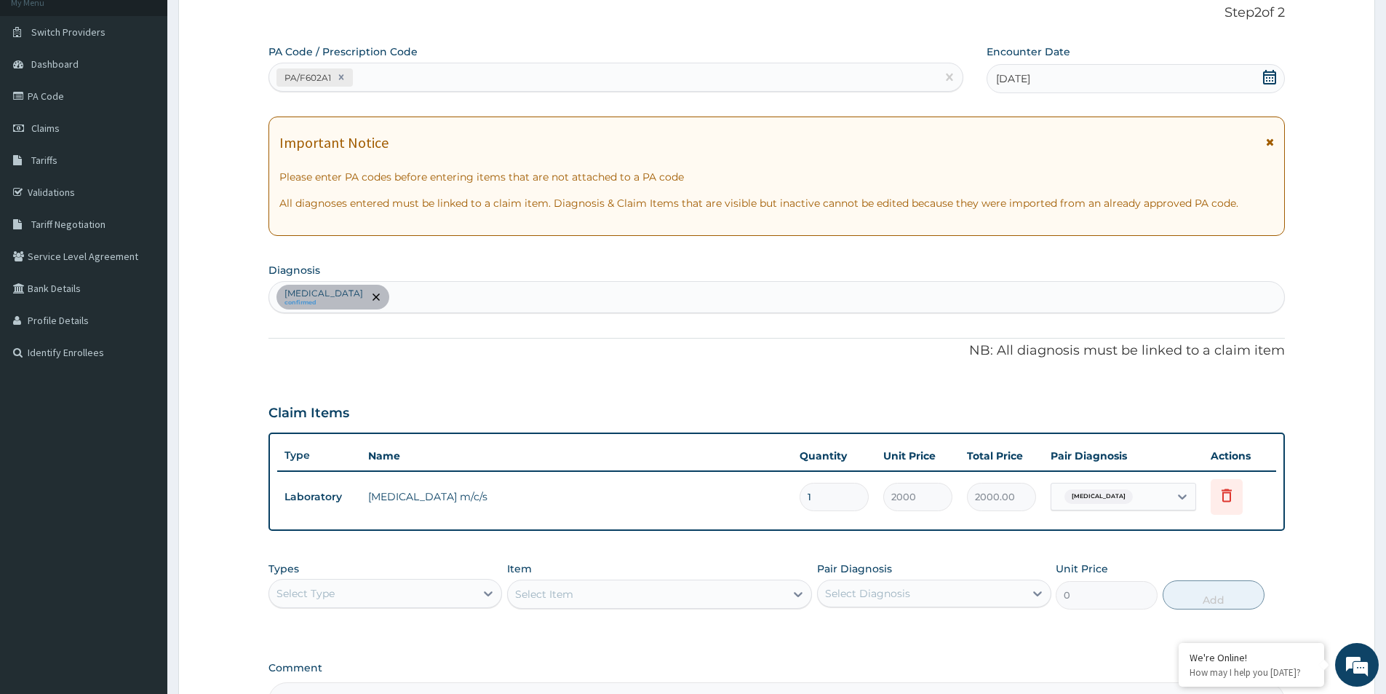
scroll to position [272, 0]
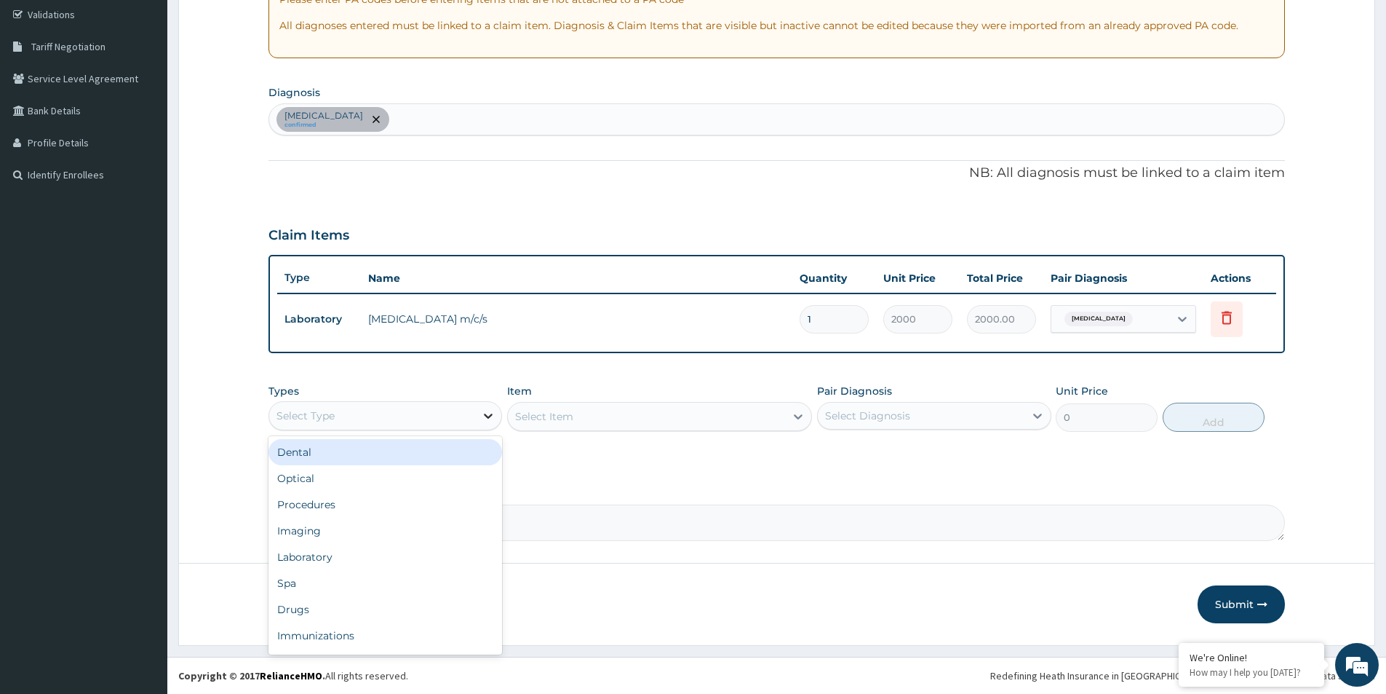
click at [485, 416] on icon at bounding box center [488, 415] width 15 height 15
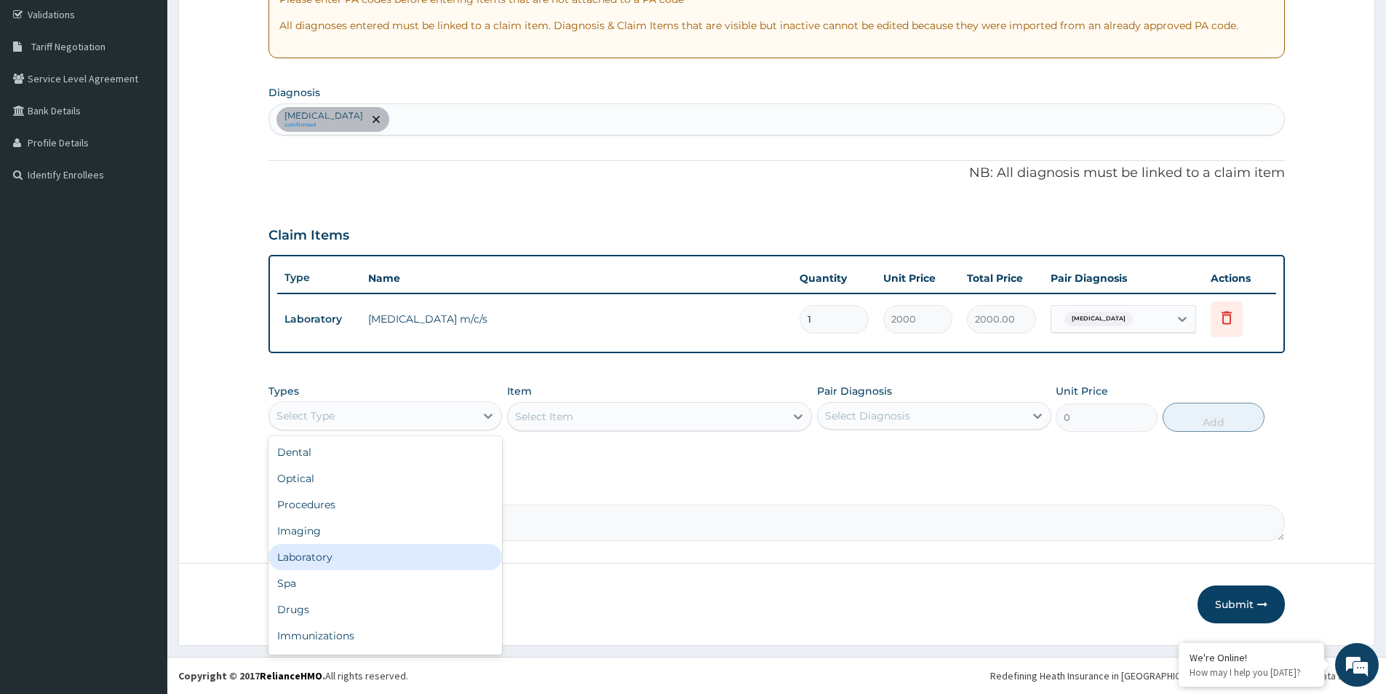
click at [308, 563] on div "Laboratory" at bounding box center [386, 557] width 234 height 26
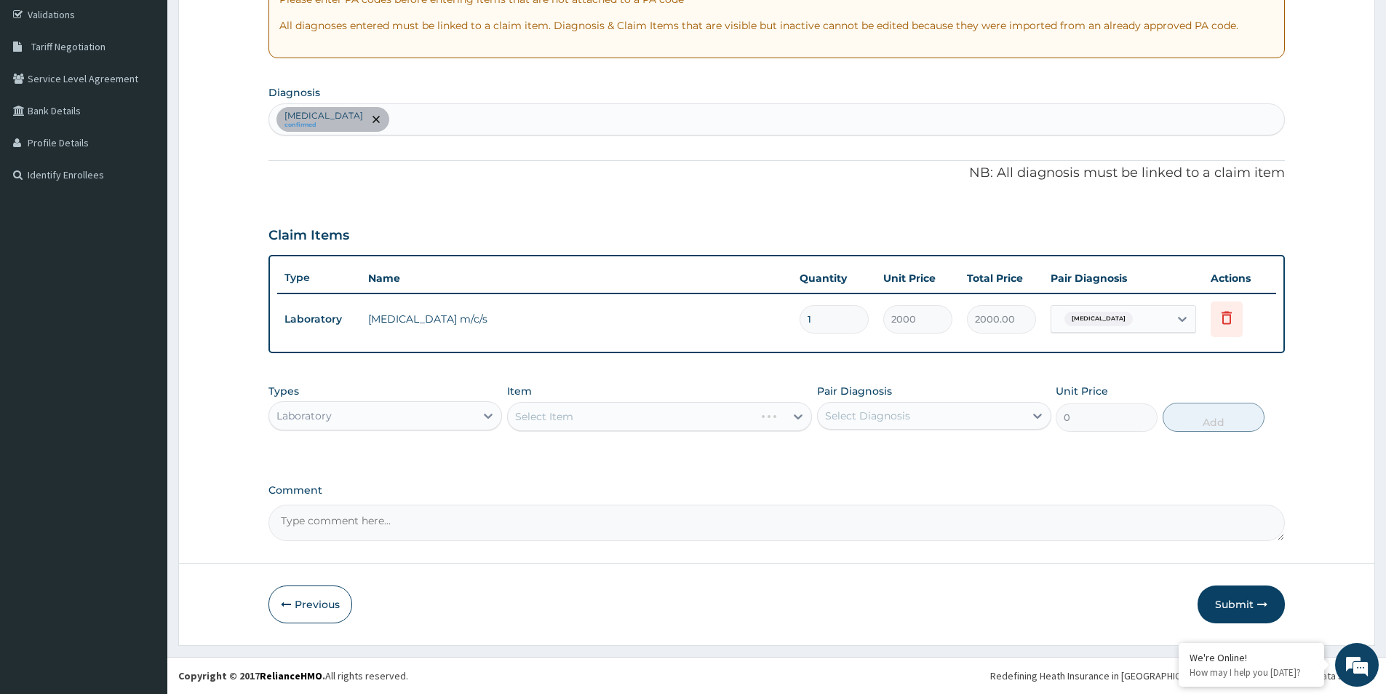
click at [585, 415] on div "Select Item" at bounding box center [659, 416] width 305 height 29
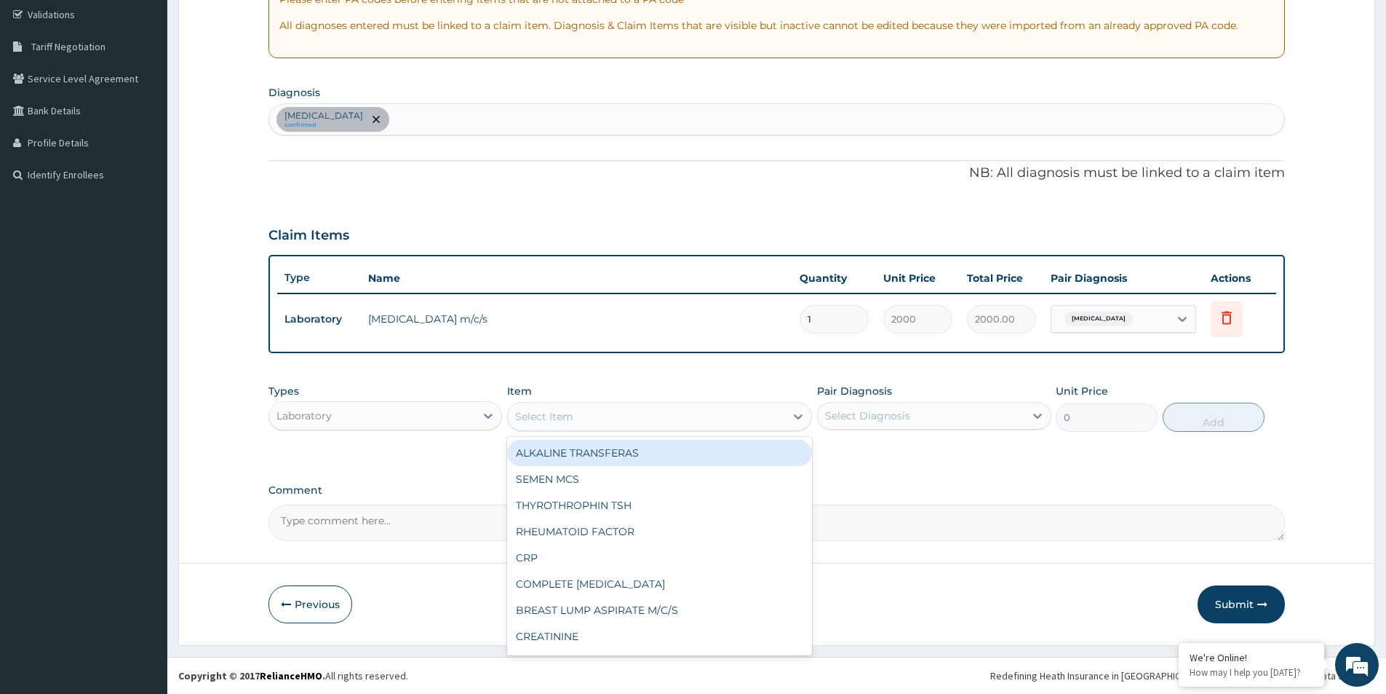
click at [583, 415] on div "Select Item" at bounding box center [646, 416] width 277 height 23
type input "FULL"
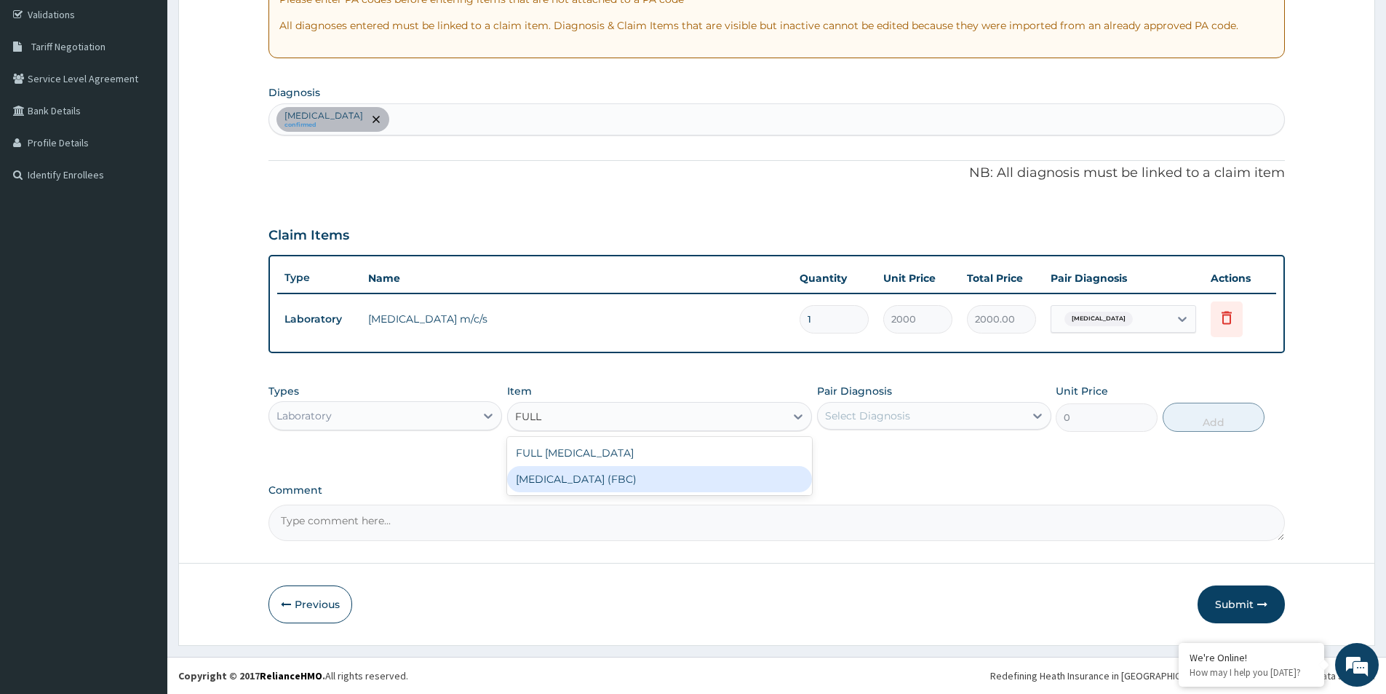
drag, startPoint x: 572, startPoint y: 481, endPoint x: 715, endPoint y: 490, distance: 143.6
click at [573, 482] on div "[MEDICAL_DATA] (FBC)" at bounding box center [659, 479] width 305 height 26
type input "2400"
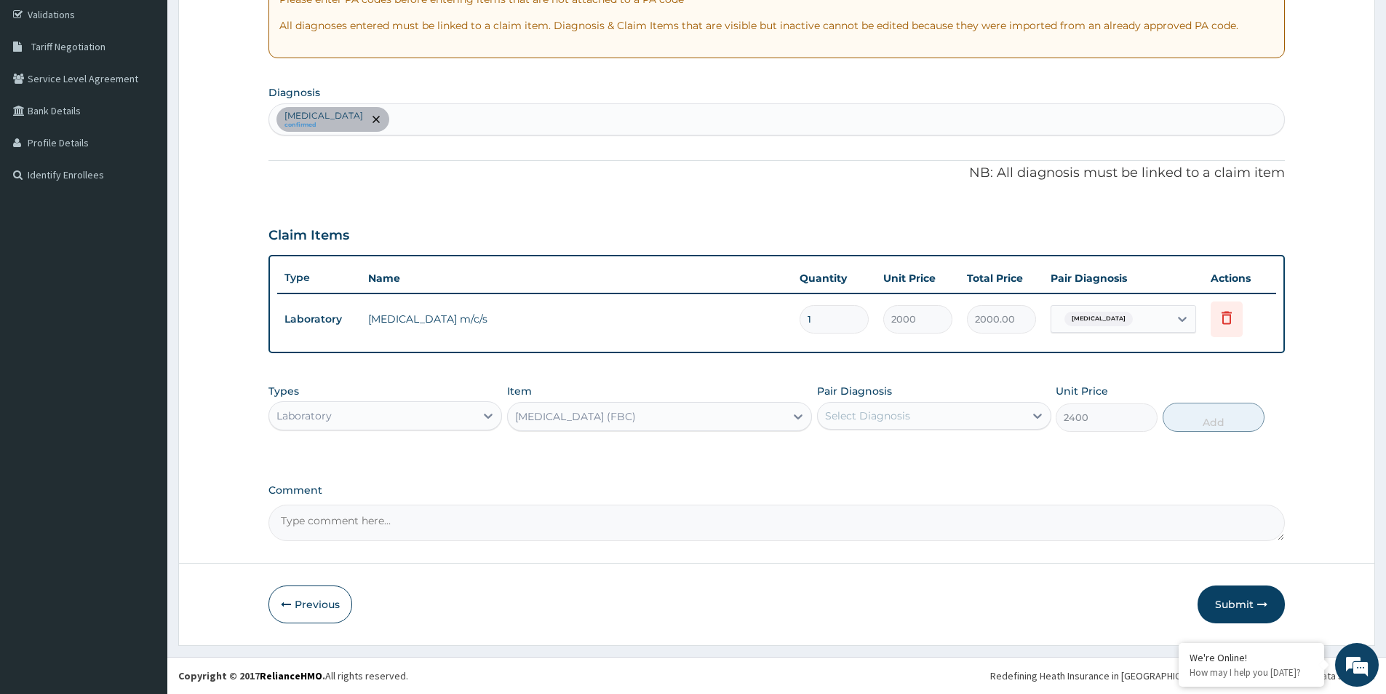
click at [875, 422] on div "Select Diagnosis" at bounding box center [867, 415] width 85 height 15
click at [830, 451] on input "checkbox" at bounding box center [830, 451] width 9 height 9
checkbox input "true"
click at [481, 116] on div "Acute pharyngitis, unspecified confirmed" at bounding box center [776, 119] width 1015 height 31
type input "MALARIA"
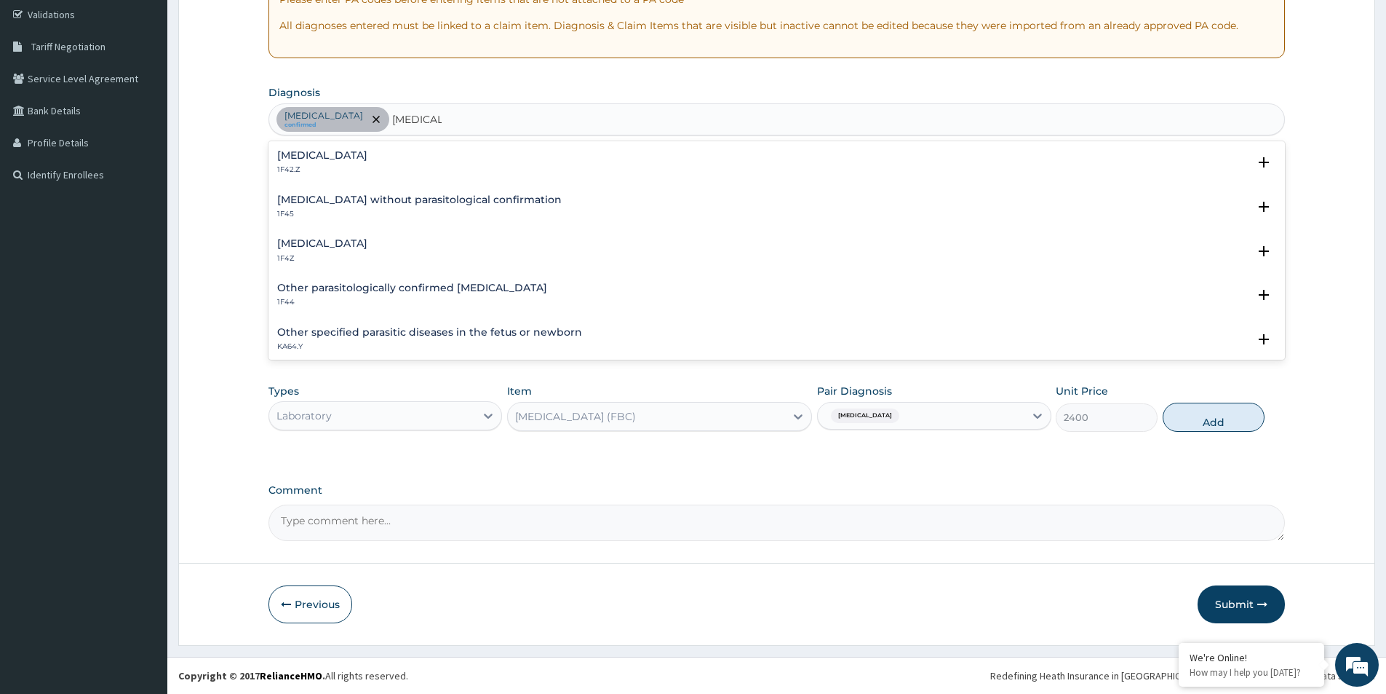
click at [442, 123] on input "MALARIA" at bounding box center [416, 119] width 49 height 15
click at [293, 244] on h4 "Malaria, unspecified" at bounding box center [322, 243] width 90 height 11
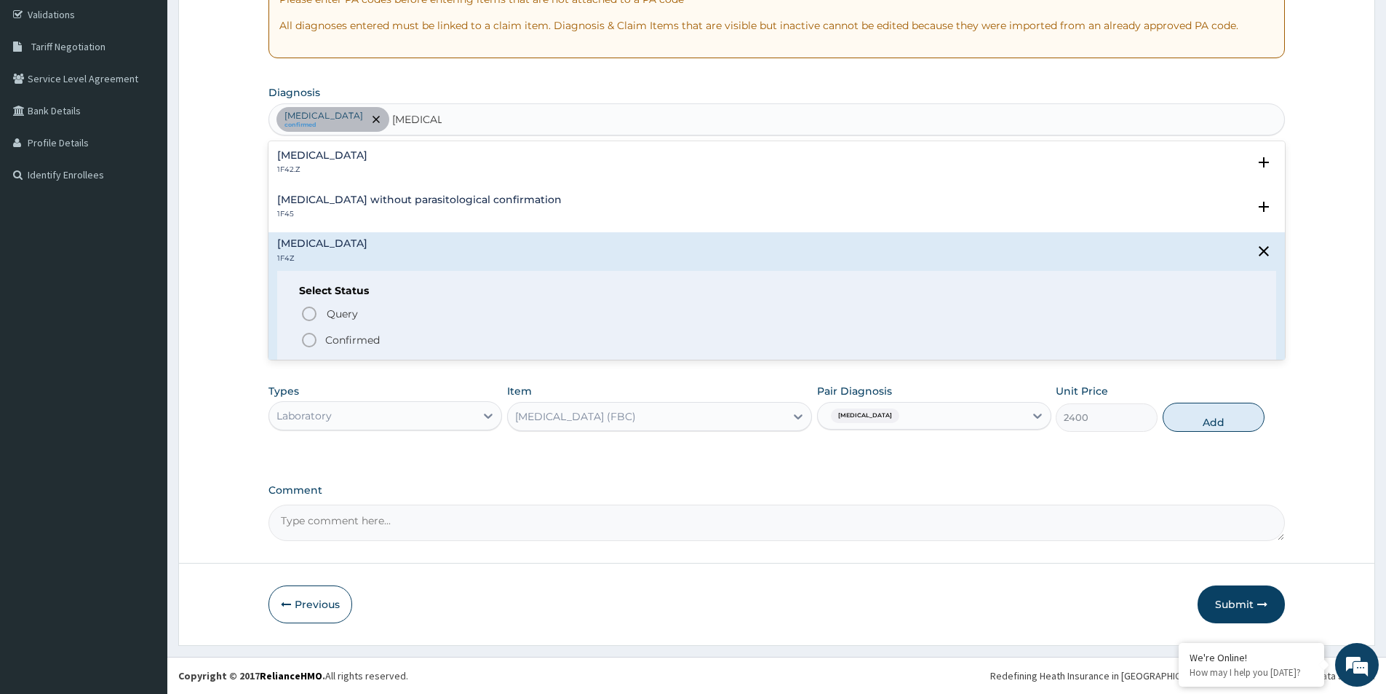
click at [310, 335] on icon "status option filled" at bounding box center [309, 339] width 17 height 17
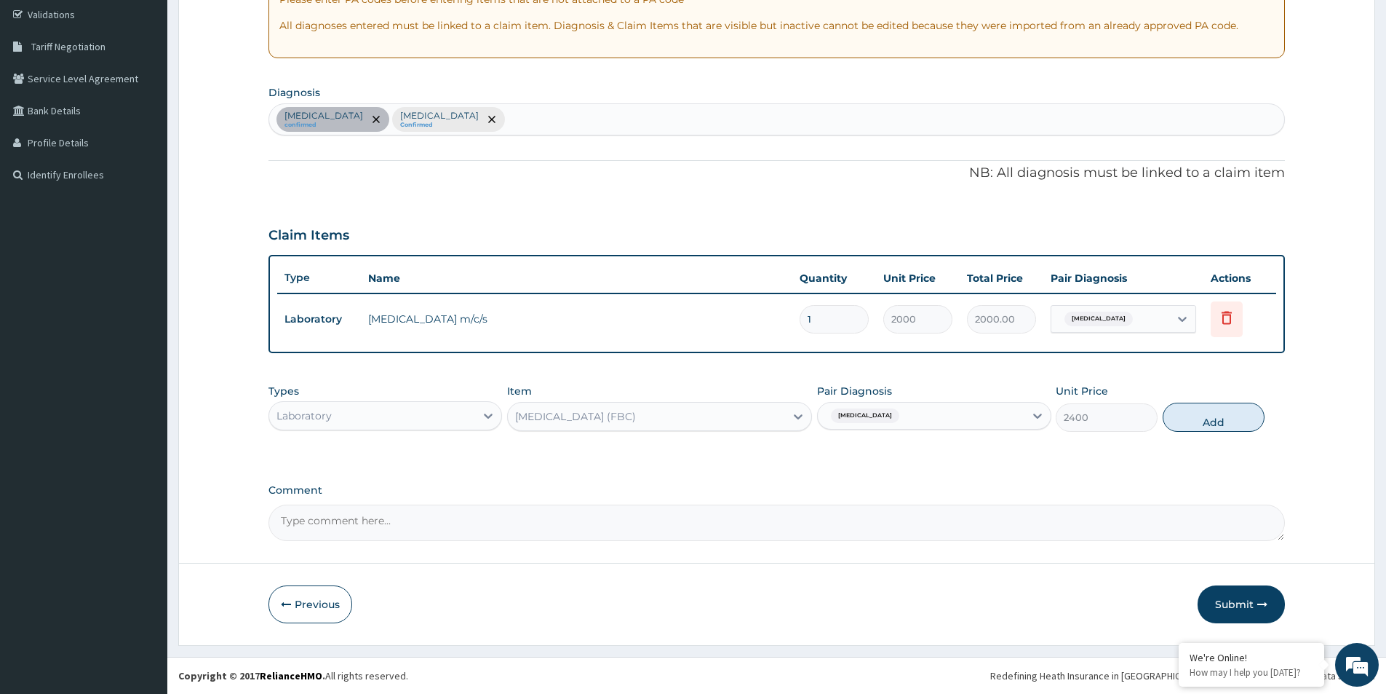
click at [986, 408] on div "Acute pharyngitis, unspecified" at bounding box center [921, 415] width 206 height 25
click at [831, 482] on input "checkbox" at bounding box center [830, 481] width 9 height 9
checkbox input "true"
click at [1225, 413] on button "Add" at bounding box center [1214, 416] width 102 height 29
type input "0"
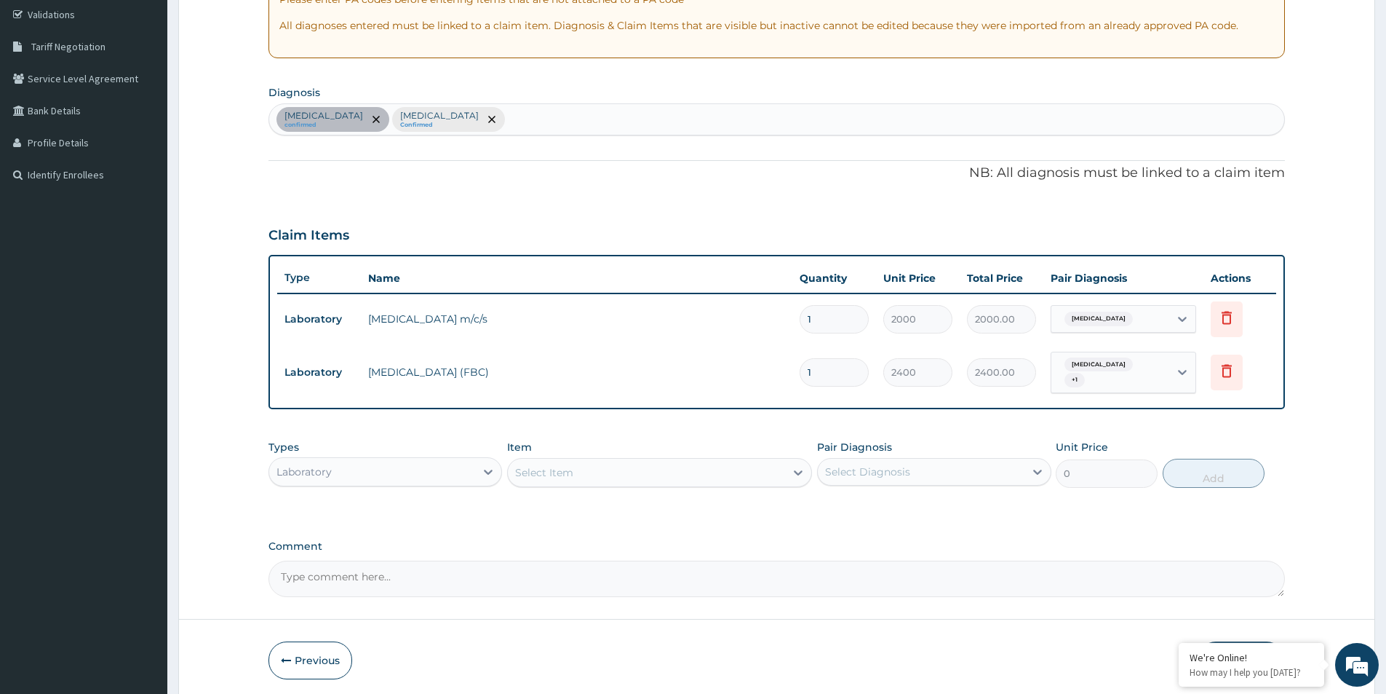
click at [571, 475] on div "Select Item" at bounding box center [544, 472] width 58 height 15
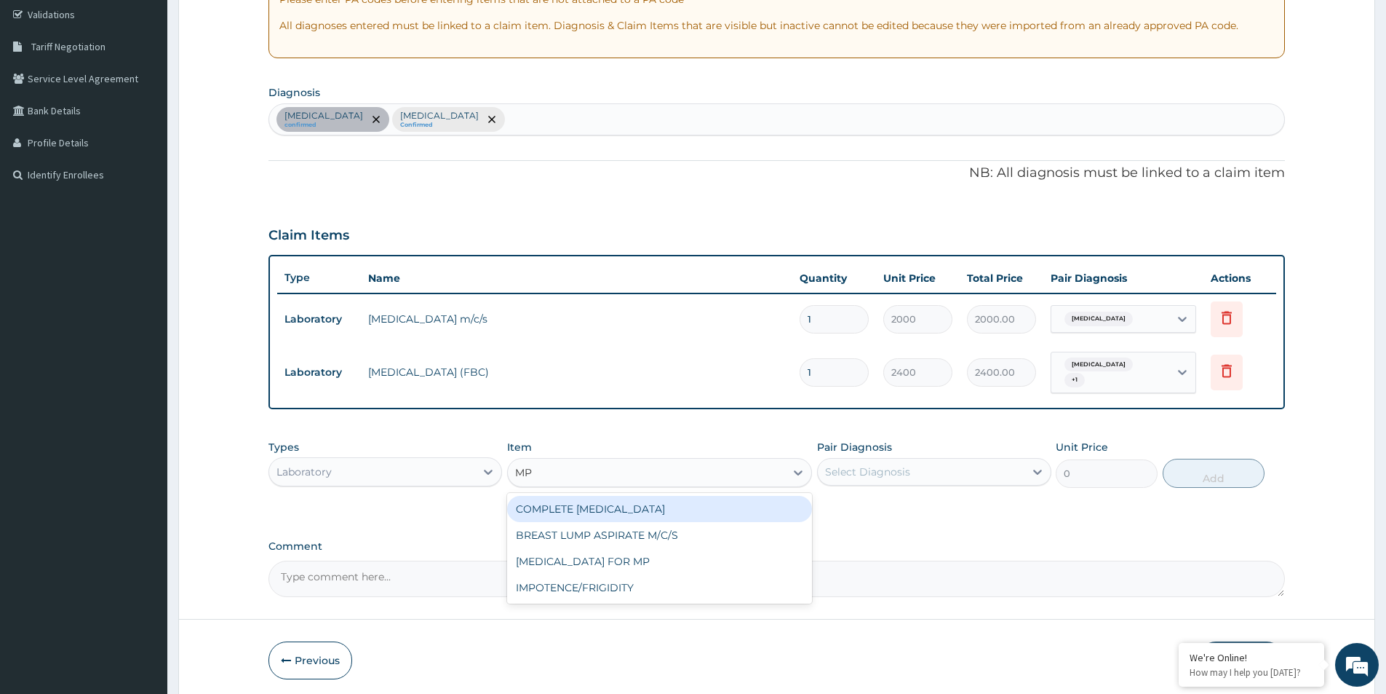
type input "MP"
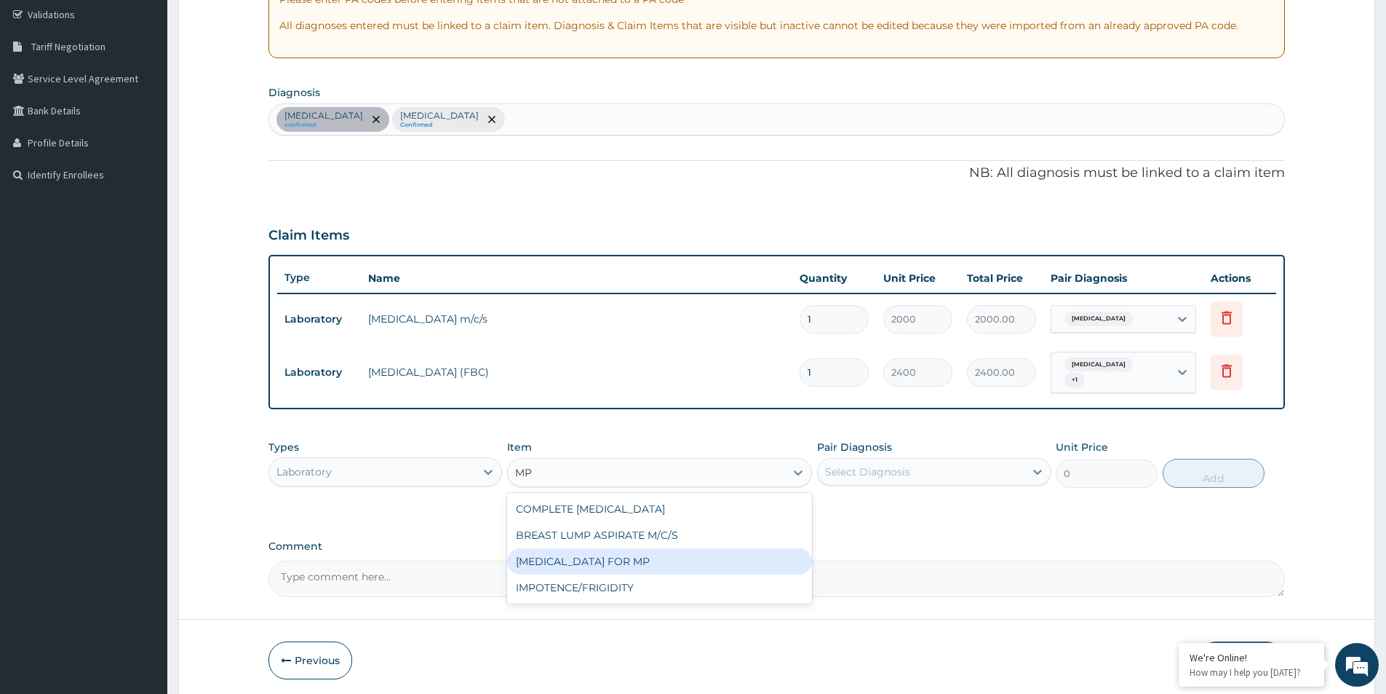
click at [592, 567] on div "BLOOD FILM FOR MP" at bounding box center [659, 561] width 305 height 26
type input "1200"
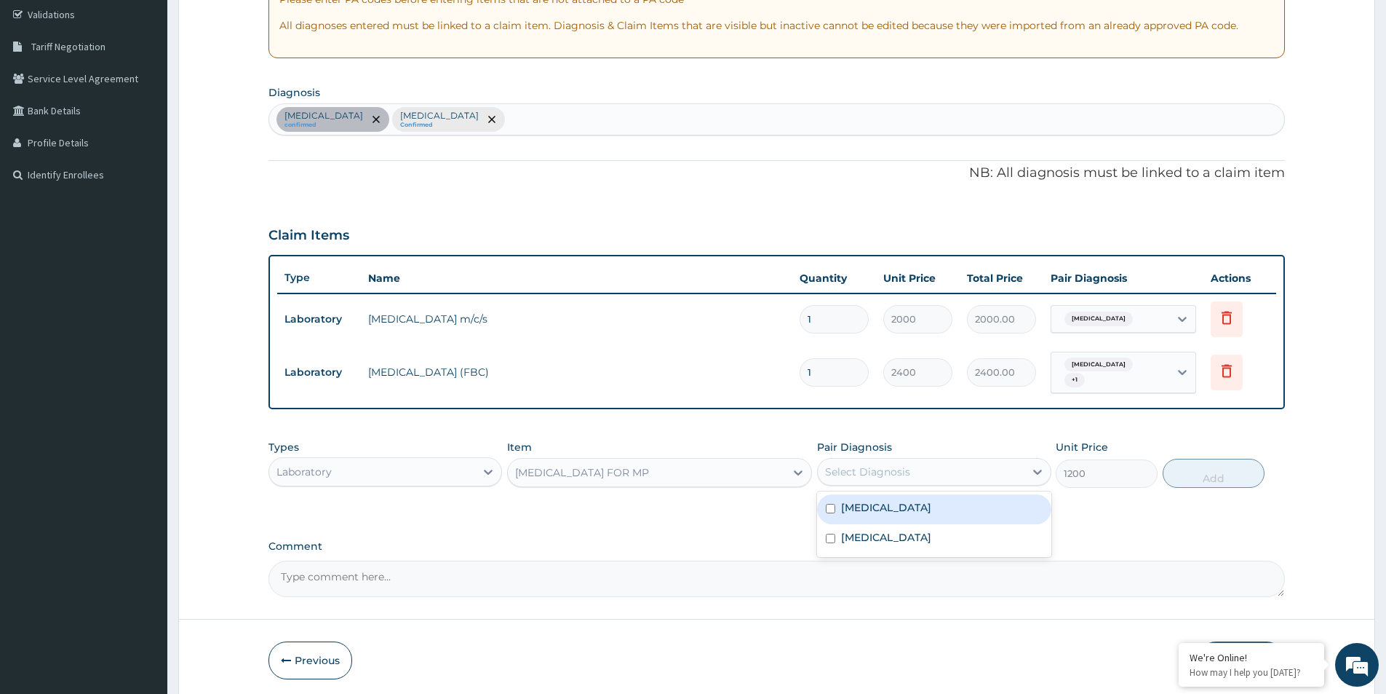
click at [919, 472] on div "Select Diagnosis" at bounding box center [921, 471] width 206 height 23
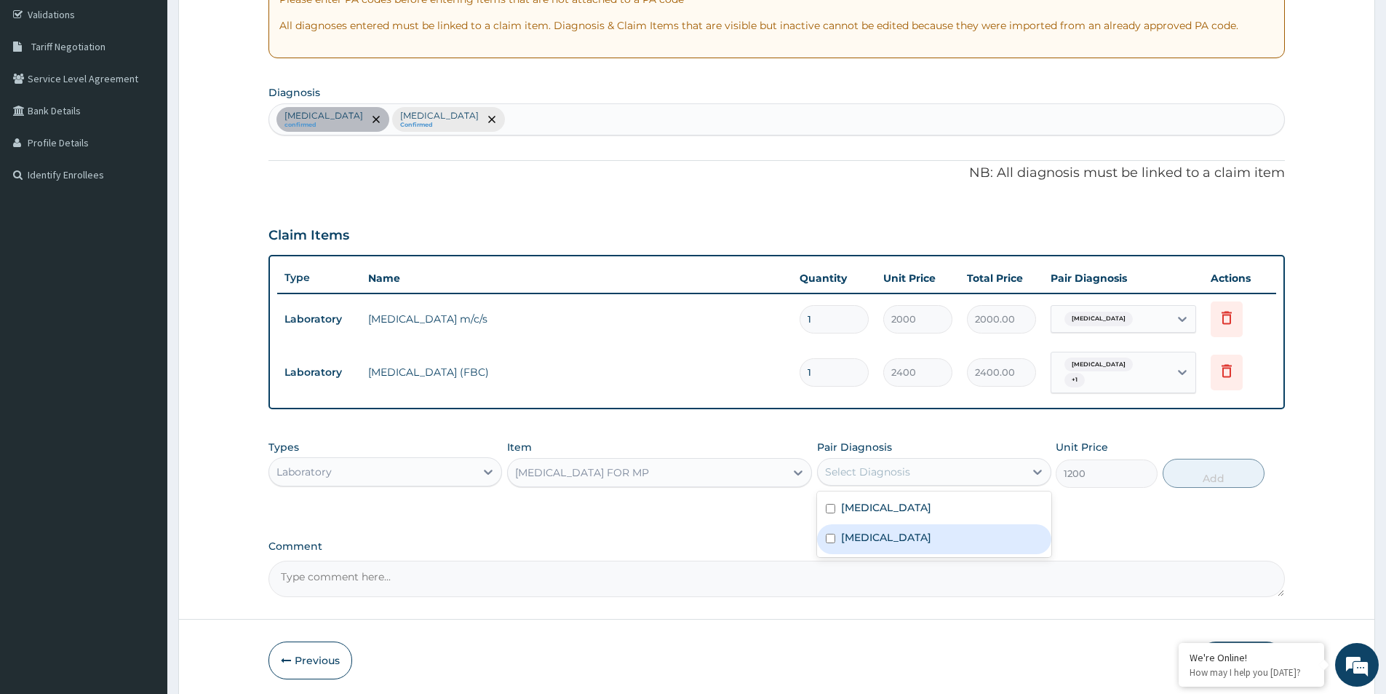
click at [830, 535] on input "checkbox" at bounding box center [830, 537] width 9 height 9
checkbox input "true"
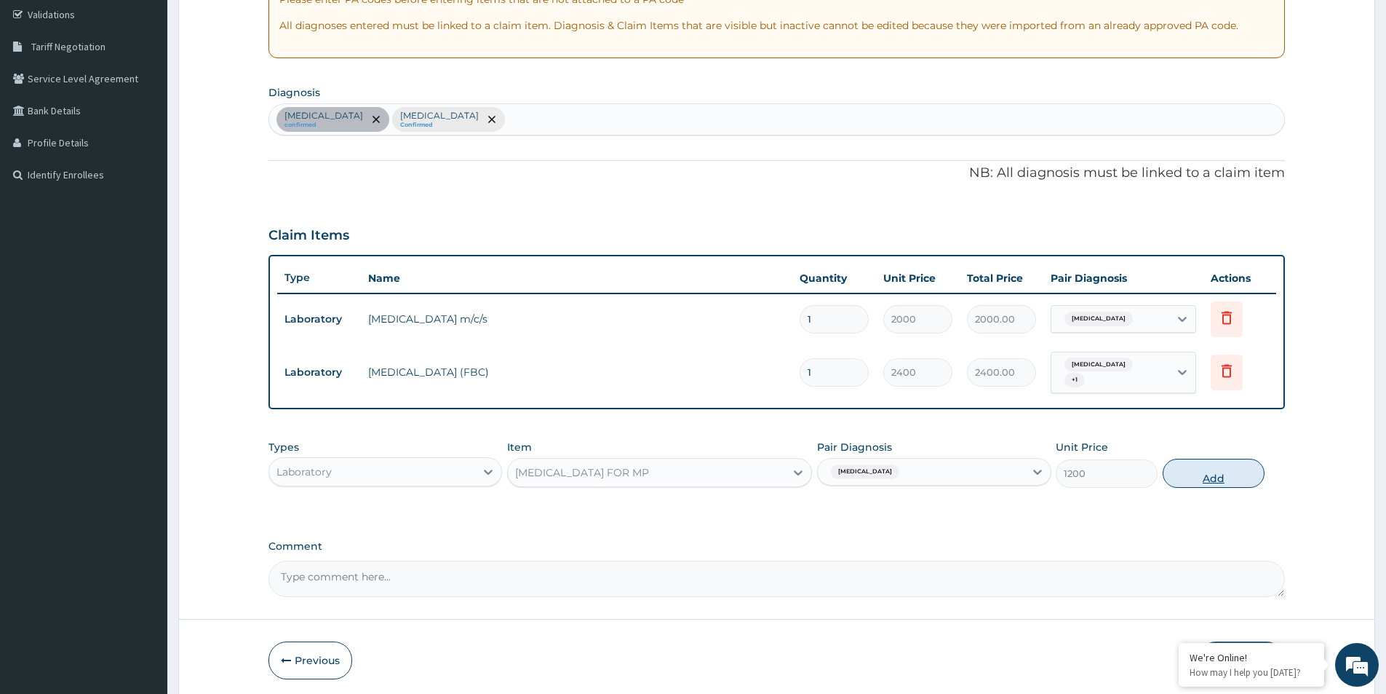
click at [1191, 475] on button "Add" at bounding box center [1214, 472] width 102 height 29
type input "0"
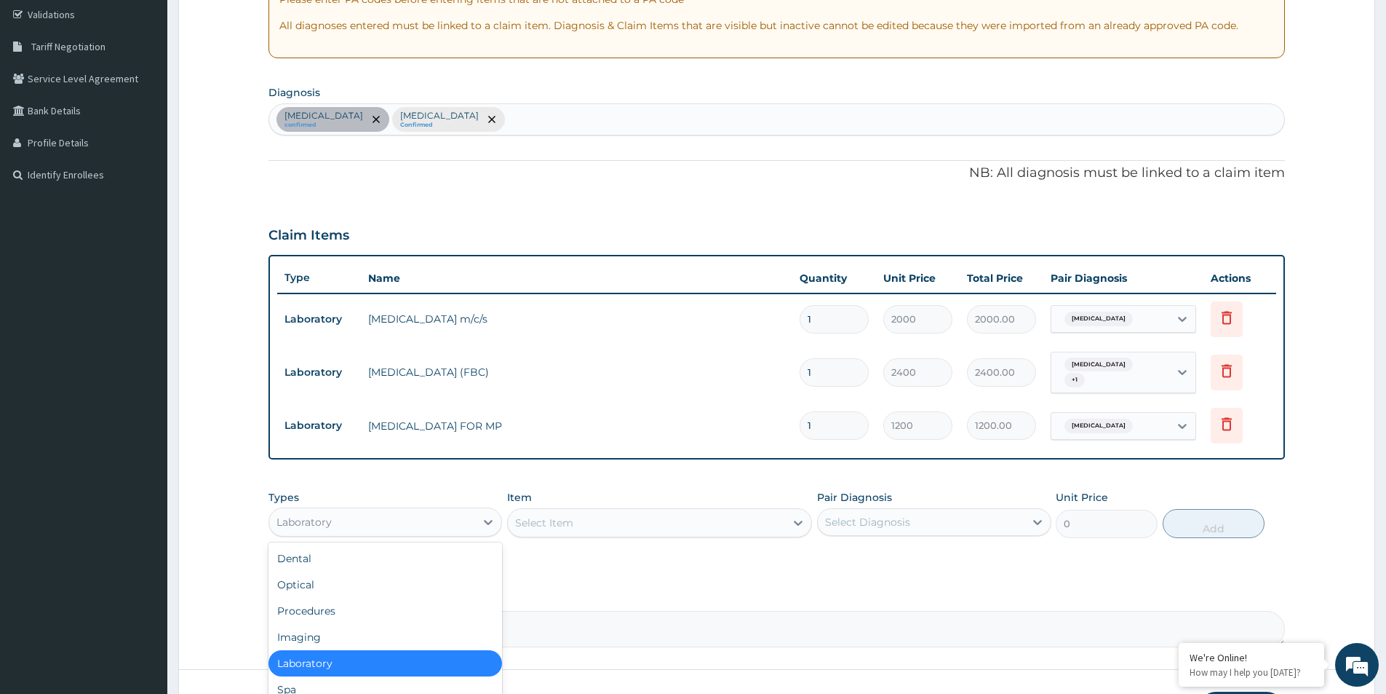
click at [427, 531] on div "Laboratory" at bounding box center [372, 521] width 206 height 23
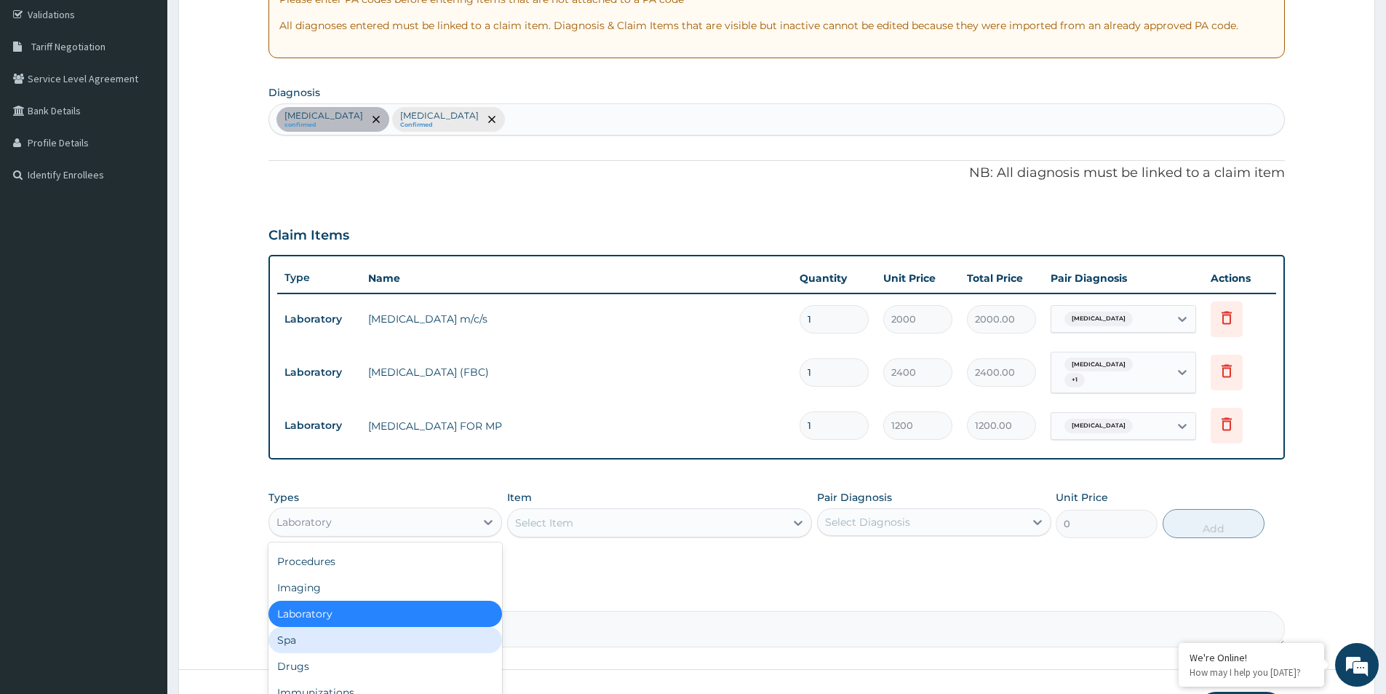
scroll to position [0, 0]
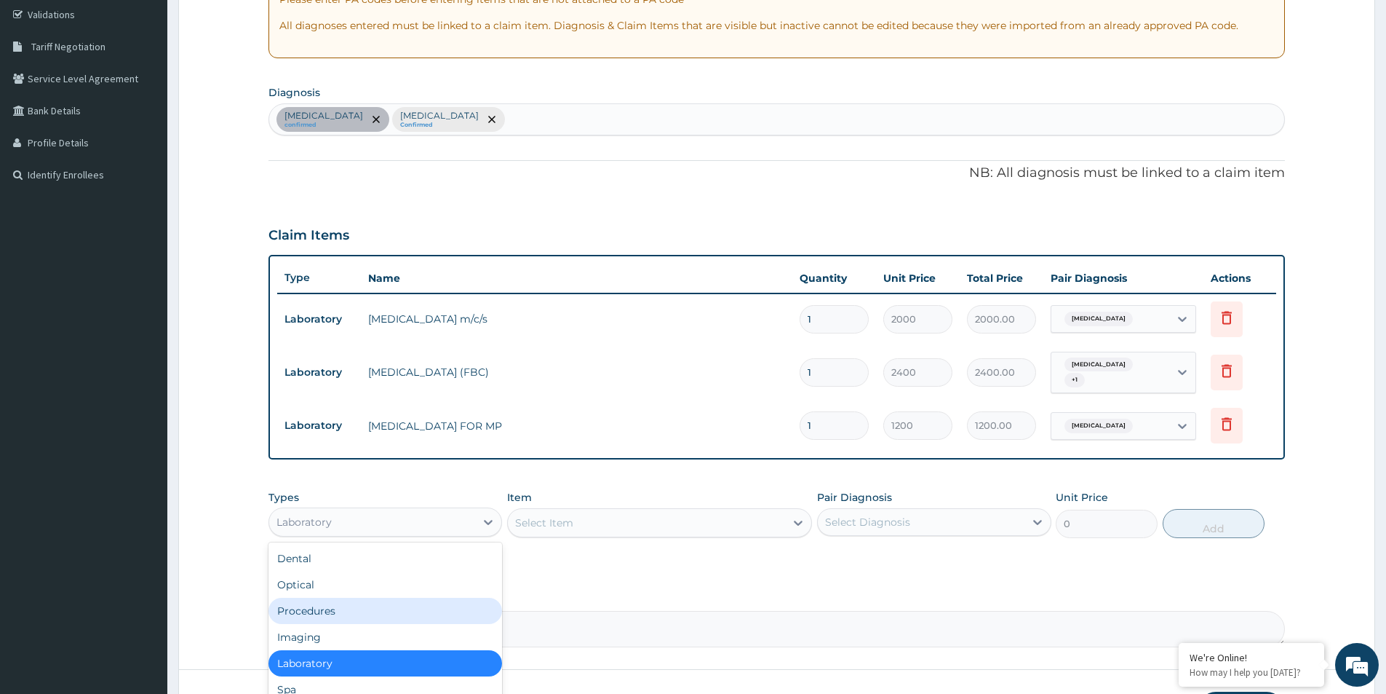
click at [350, 610] on div "Procedures" at bounding box center [386, 610] width 234 height 26
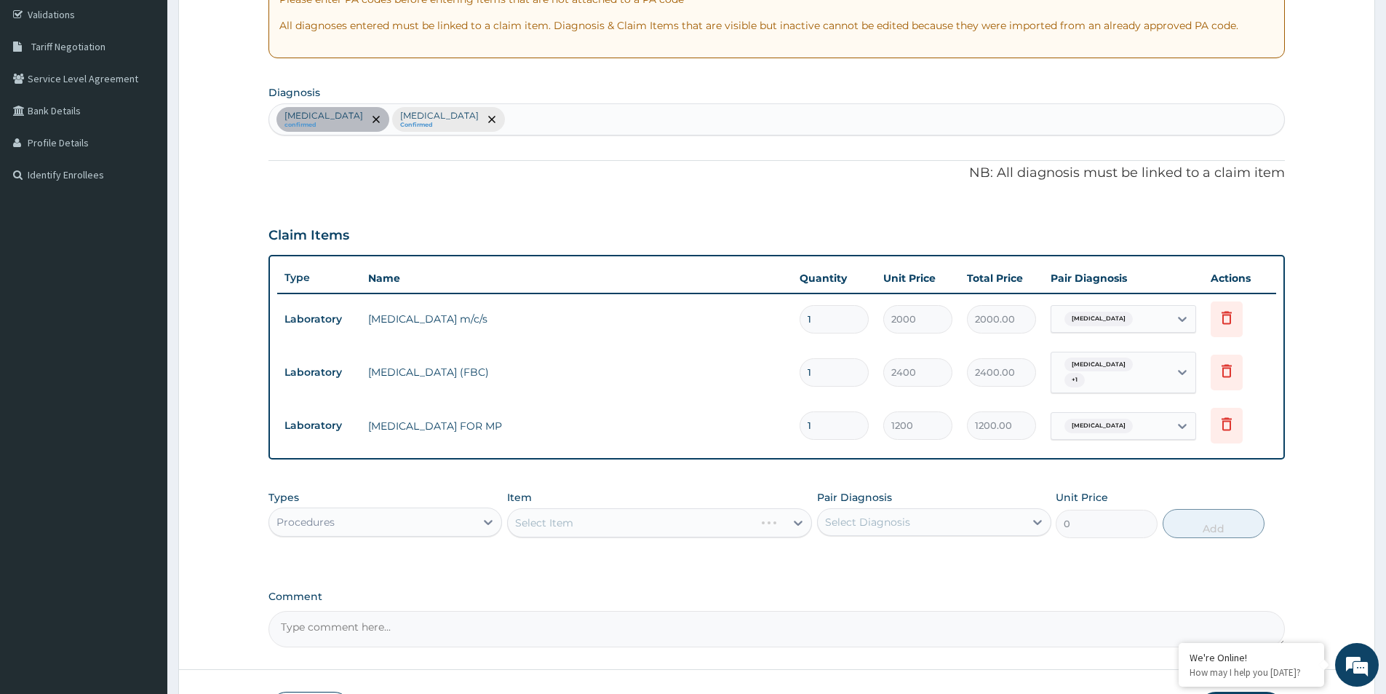
click at [573, 525] on div "Select Item" at bounding box center [659, 522] width 305 height 29
click at [573, 521] on div "Select Item" at bounding box center [659, 522] width 305 height 29
click at [672, 530] on div "Select Item" at bounding box center [659, 522] width 305 height 29
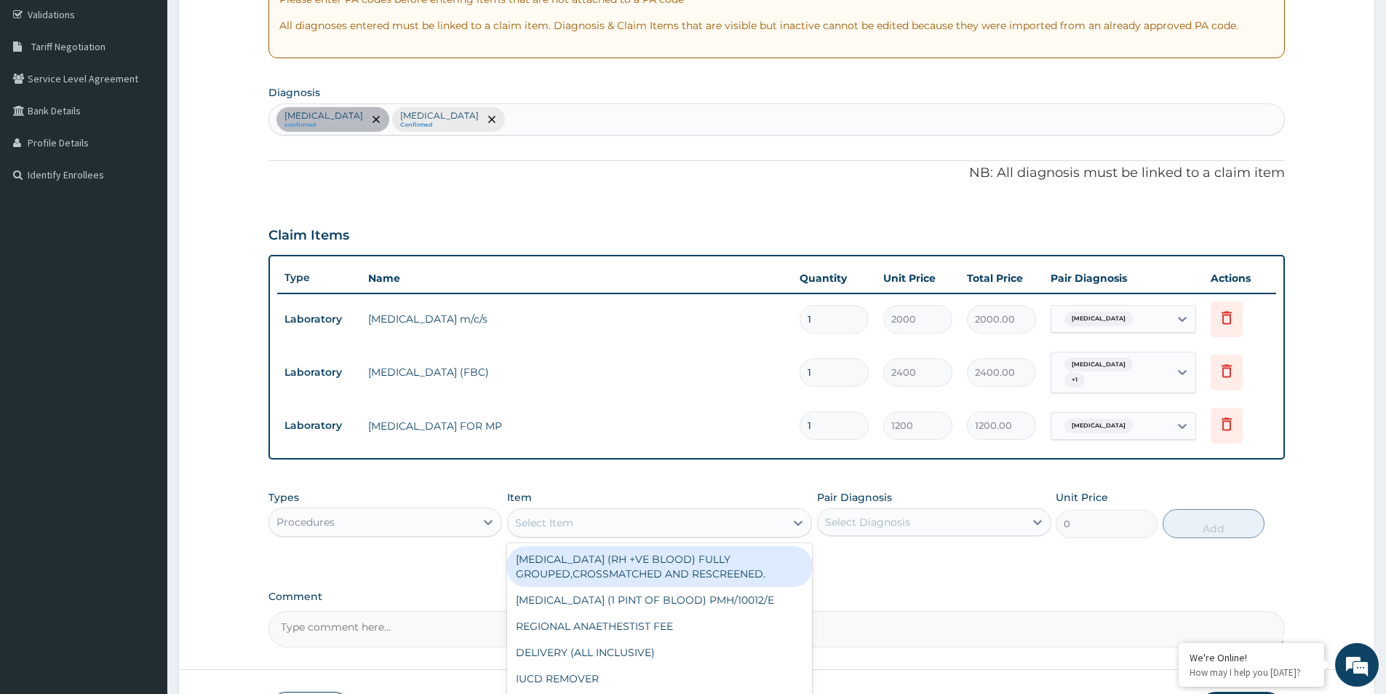
click at [672, 529] on div "Select Item" at bounding box center [646, 522] width 277 height 23
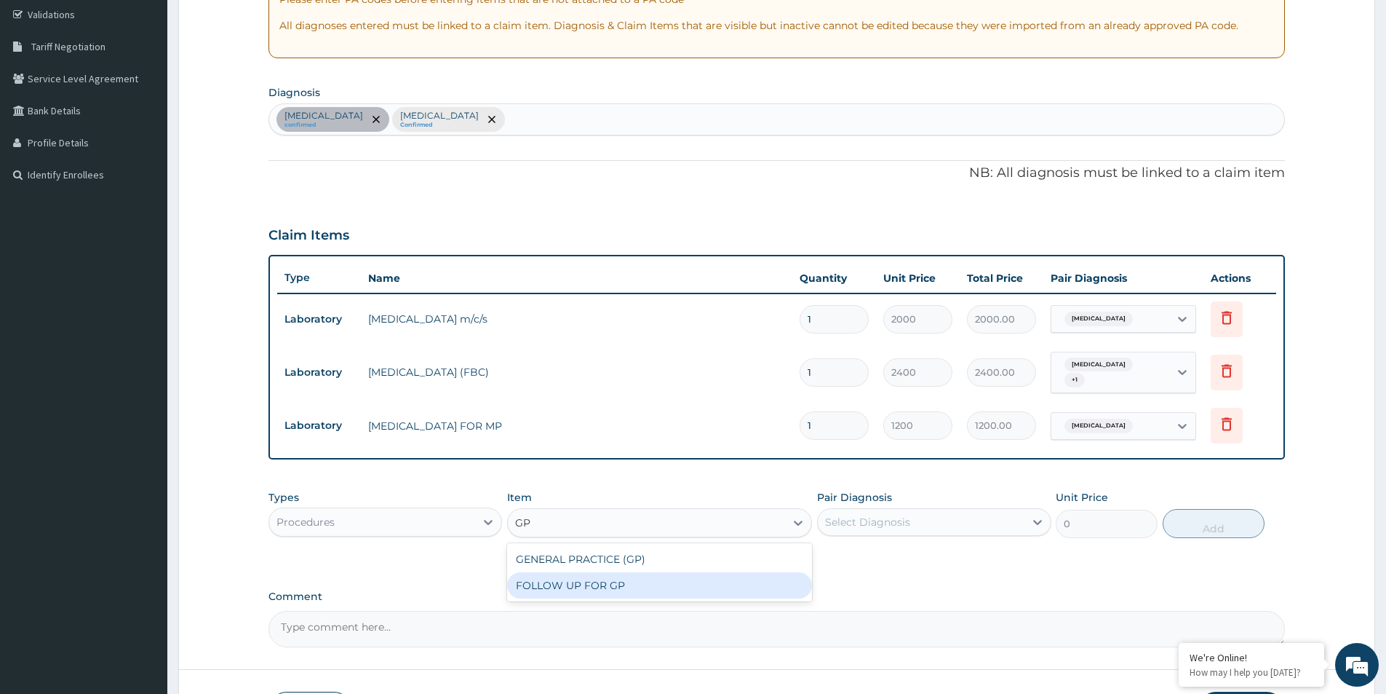
type input "GP"
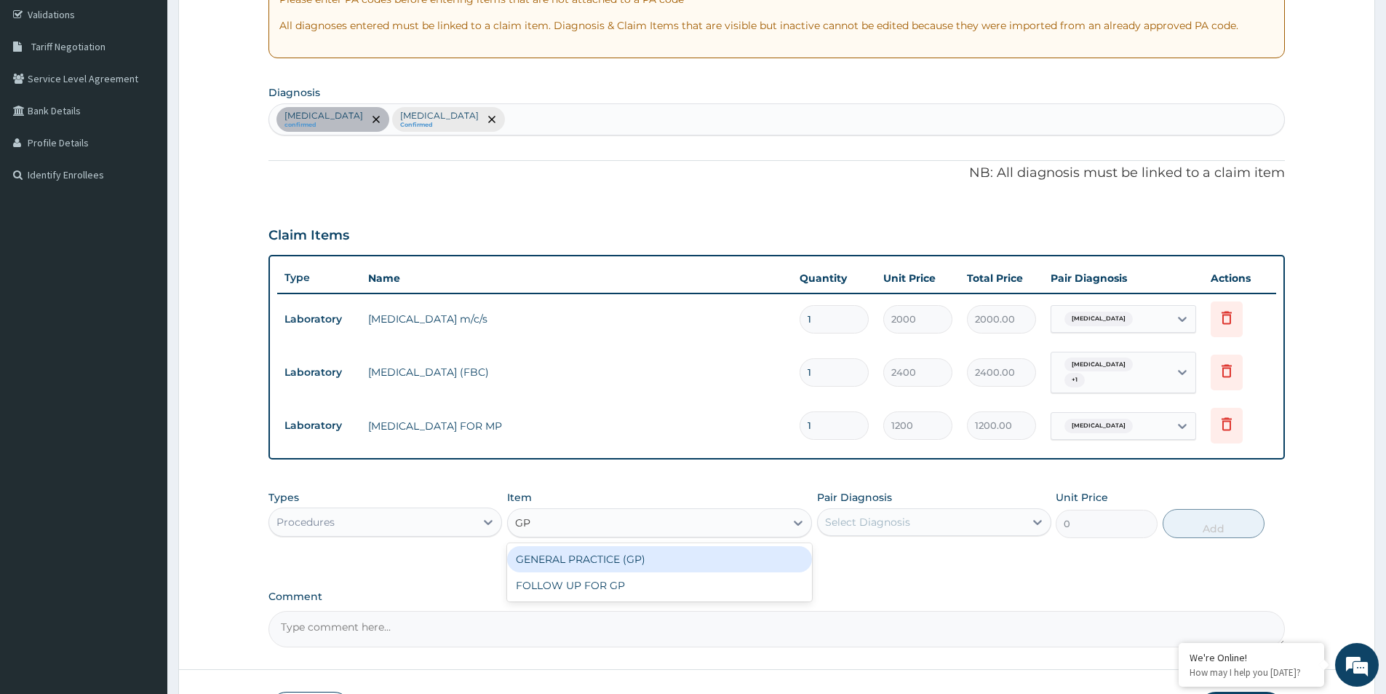
click at [641, 559] on div "GENERAL PRACTICE (GP)" at bounding box center [659, 559] width 305 height 26
type input "4000"
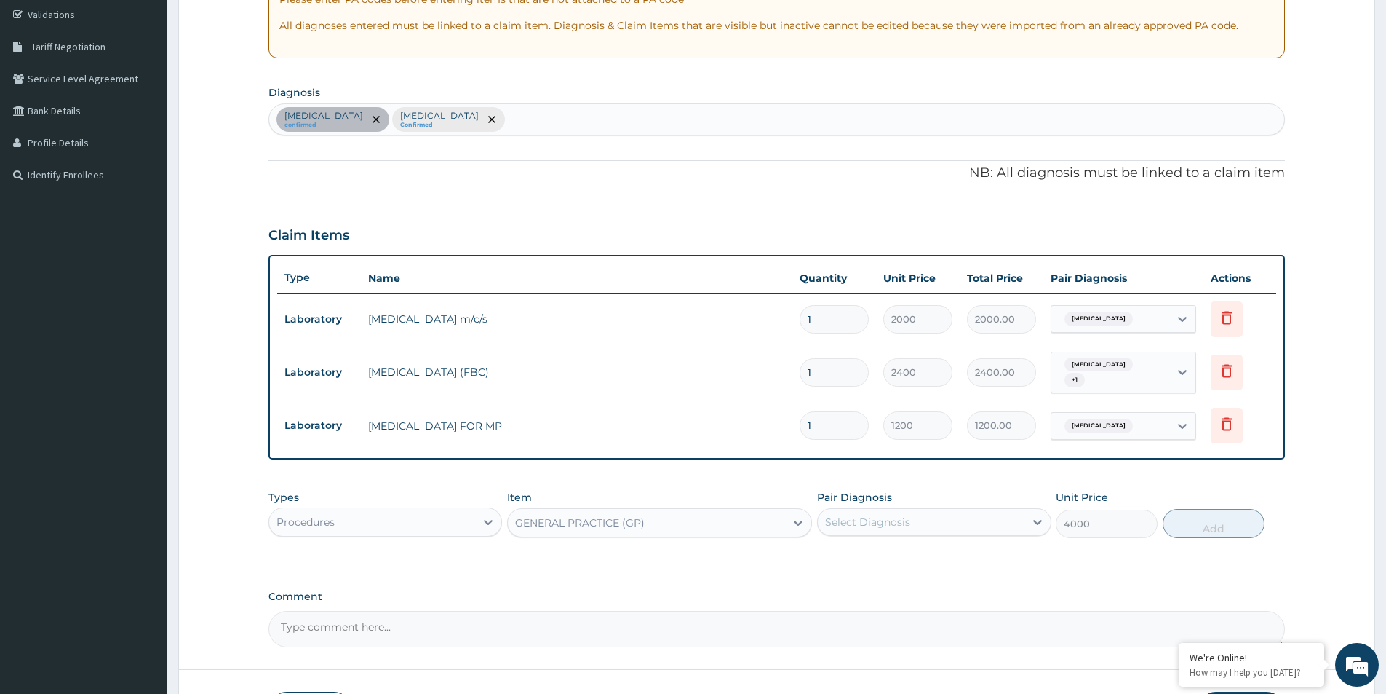
click at [891, 525] on div "Select Diagnosis" at bounding box center [867, 521] width 85 height 15
drag, startPoint x: 830, startPoint y: 558, endPoint x: 825, endPoint y: 584, distance: 25.8
click at [830, 558] on input "checkbox" at bounding box center [830, 558] width 9 height 9
checkbox input "true"
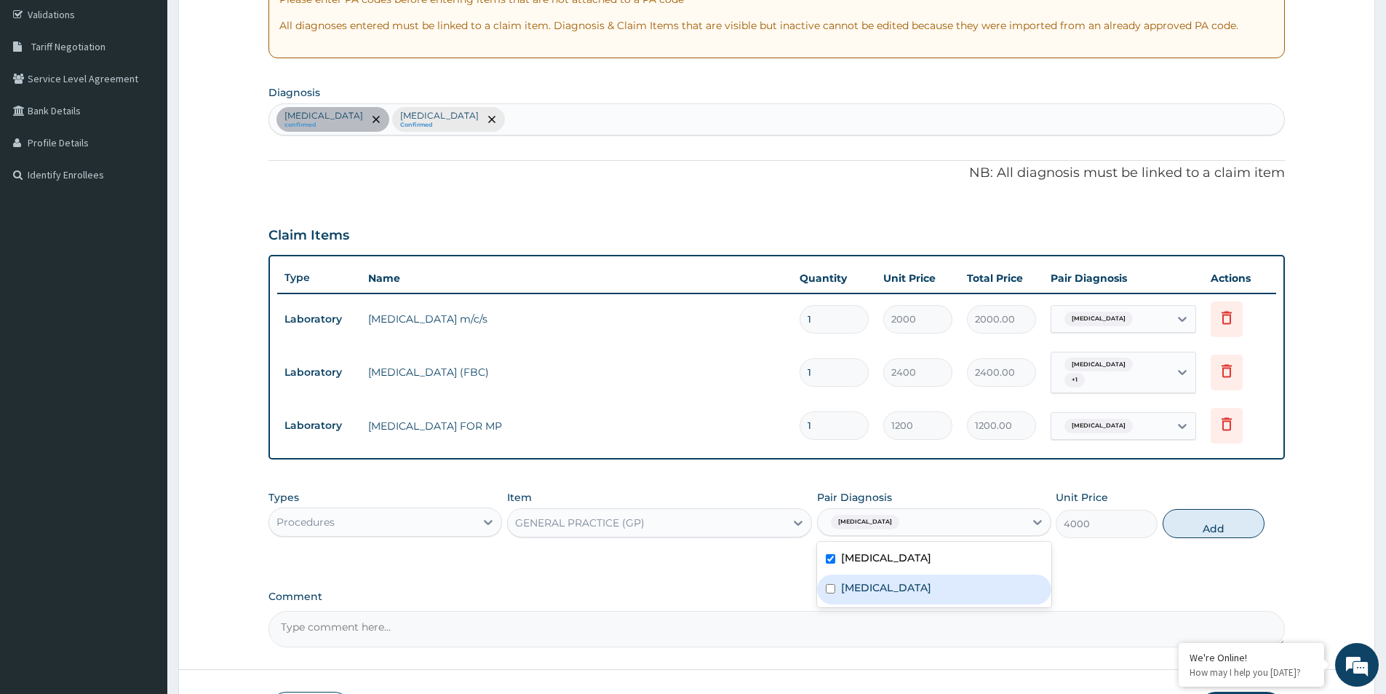
click at [828, 588] on input "checkbox" at bounding box center [830, 588] width 9 height 9
checkbox input "true"
click at [1200, 528] on button "Add" at bounding box center [1214, 523] width 102 height 29
type input "0"
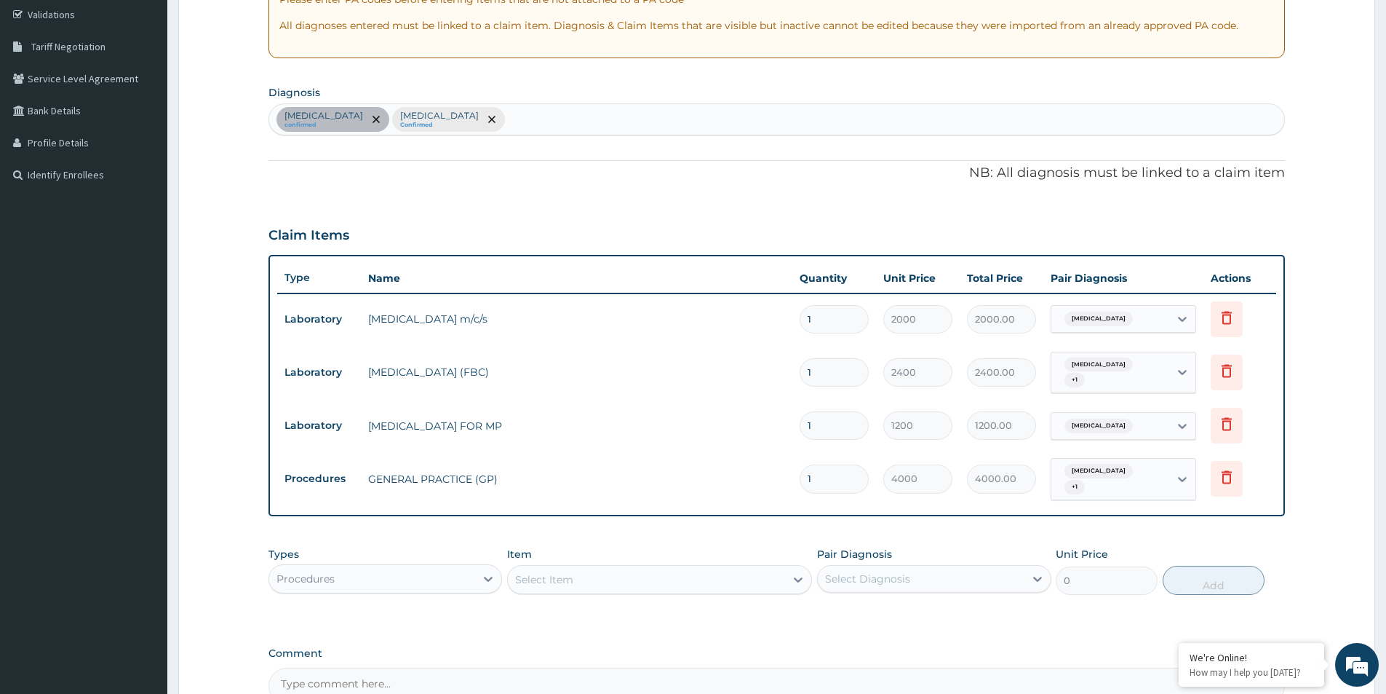
click at [469, 576] on div "Procedures" at bounding box center [372, 578] width 206 height 23
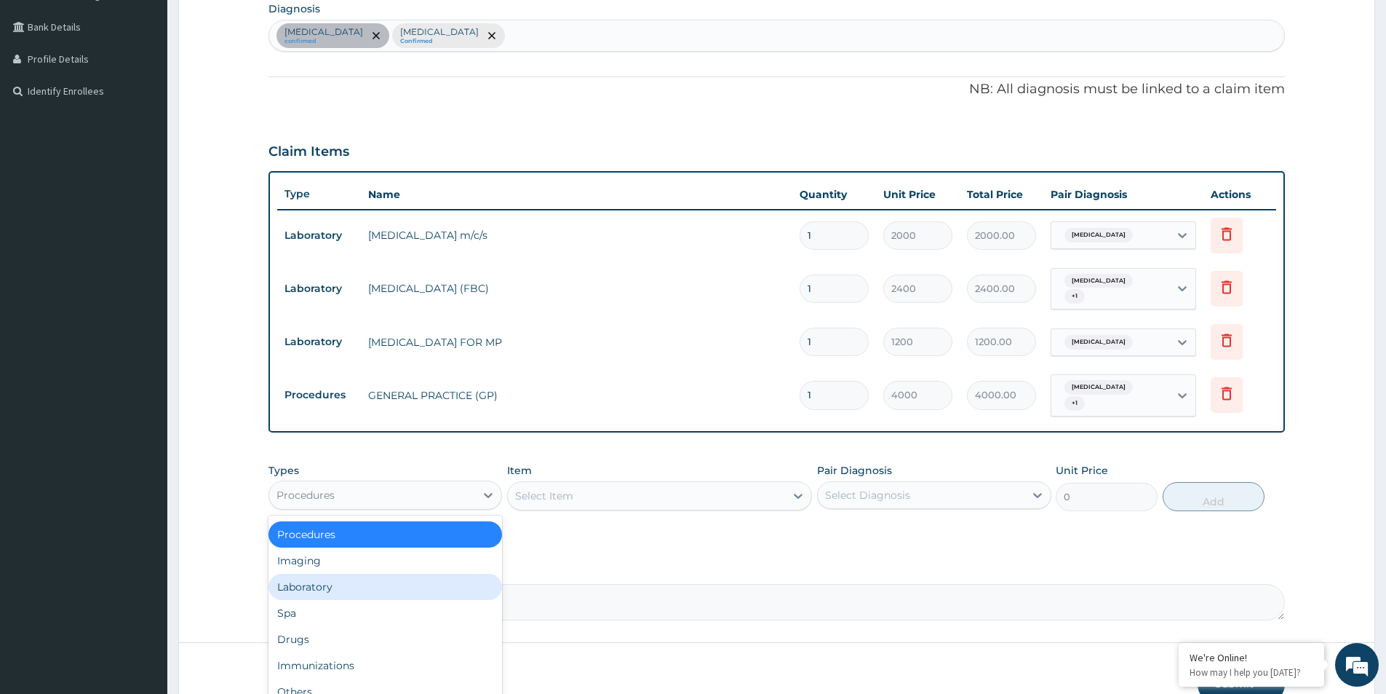
scroll to position [418, 0]
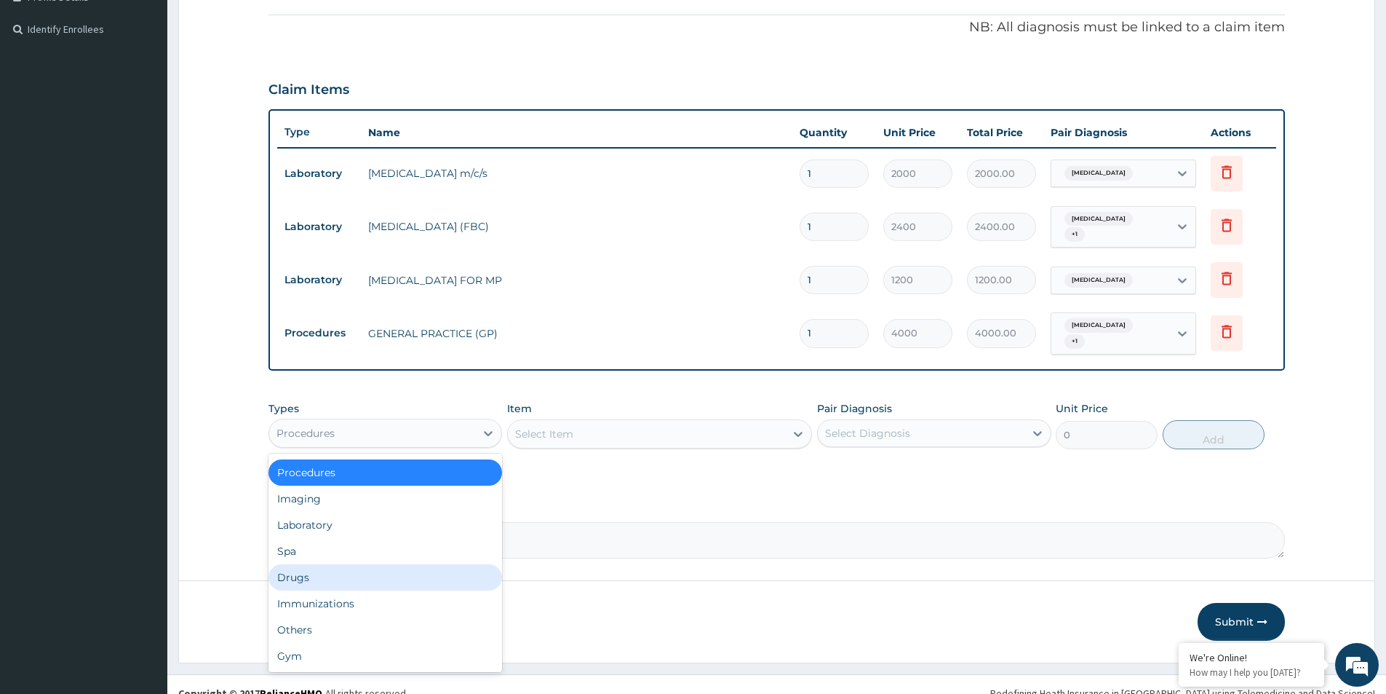
click at [389, 578] on div "Drugs" at bounding box center [386, 577] width 234 height 26
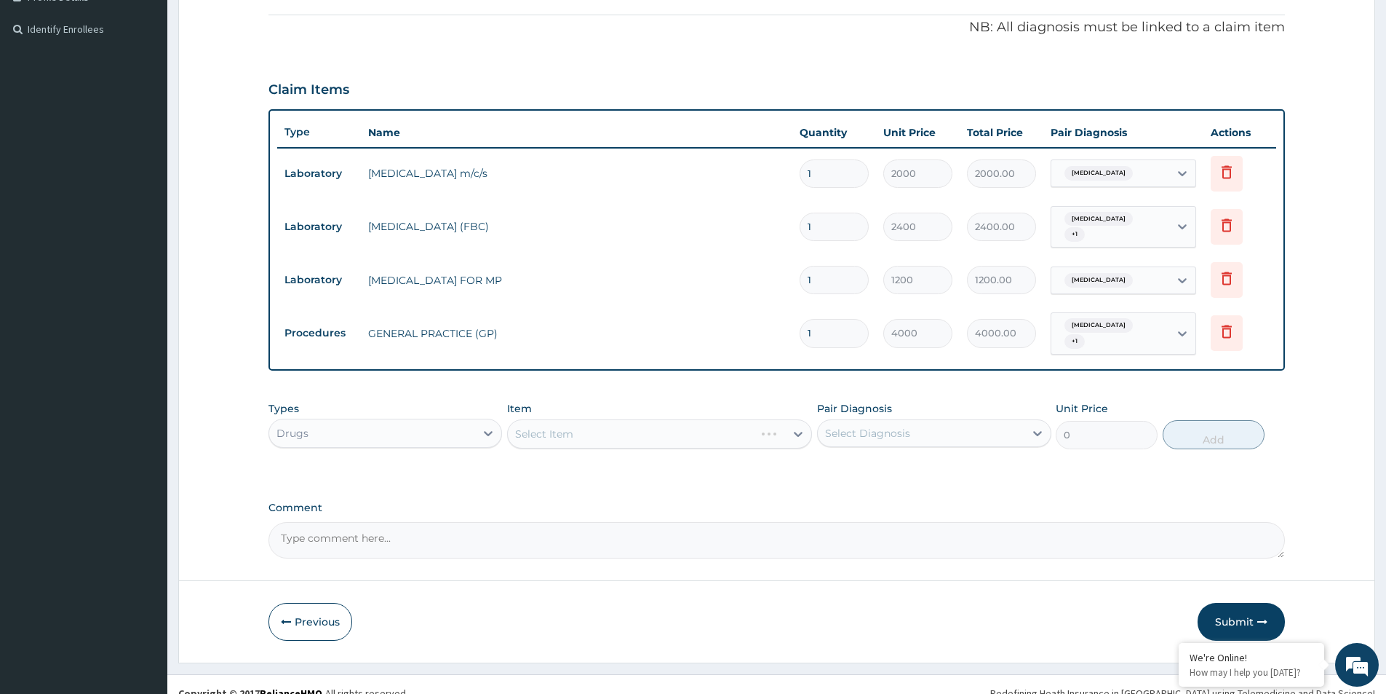
click at [632, 435] on div "Select Item" at bounding box center [659, 433] width 305 height 29
click at [687, 434] on div "Select Item" at bounding box center [659, 433] width 305 height 29
click at [672, 434] on div "Select Item" at bounding box center [659, 433] width 305 height 29
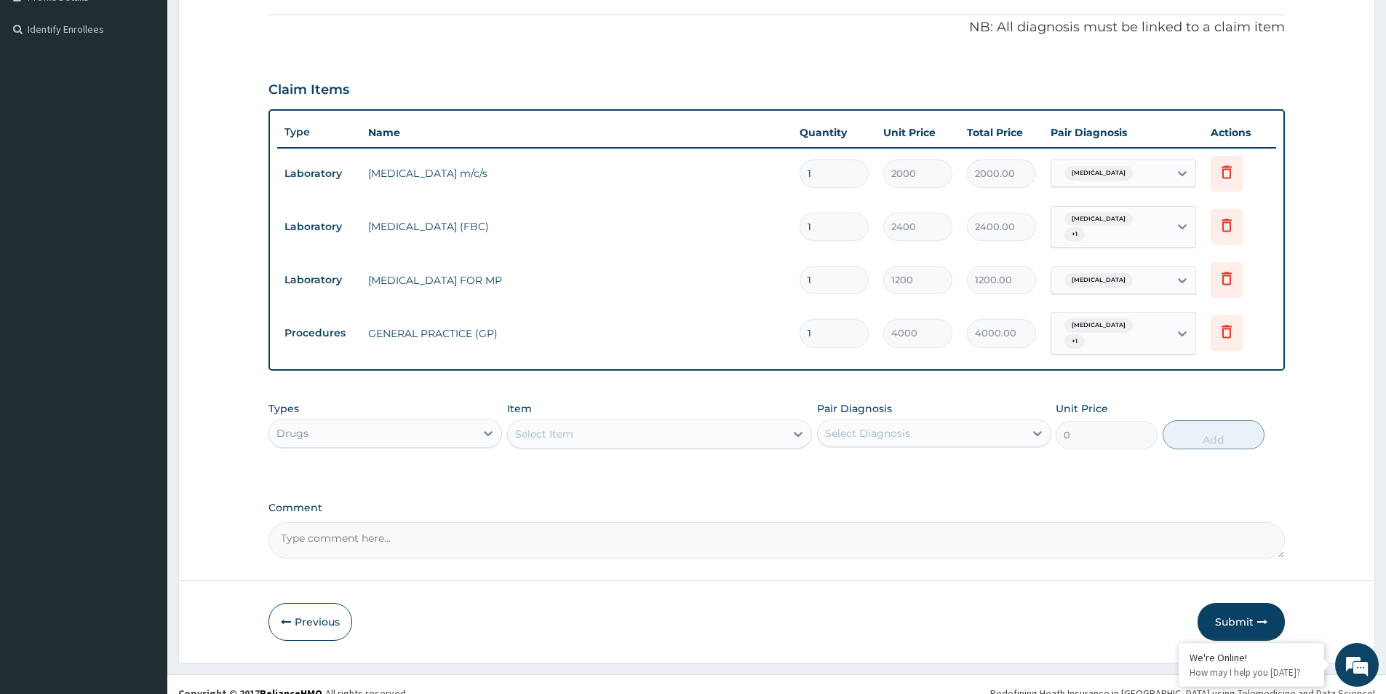
click at [644, 436] on div "Select Item" at bounding box center [646, 433] width 277 height 23
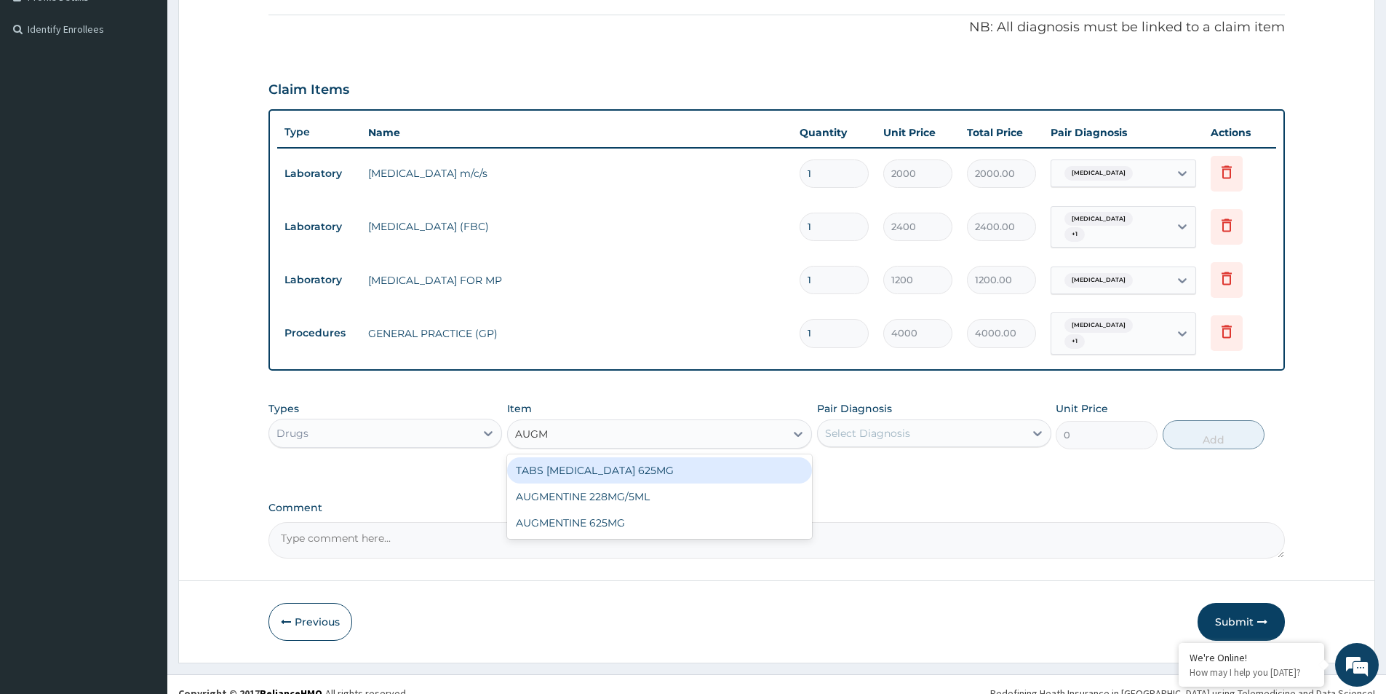
type input "AUGME"
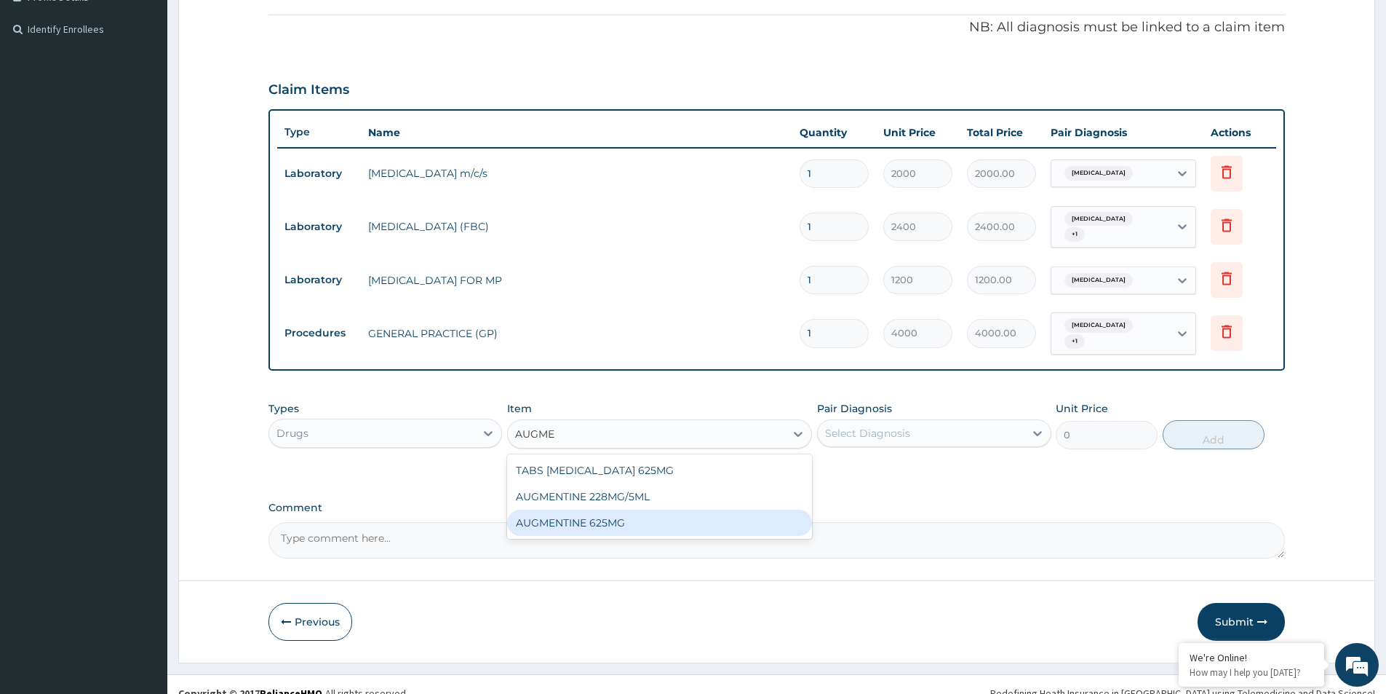
click at [625, 517] on div "AUGMENTINE 625MG" at bounding box center [659, 522] width 305 height 26
type input "280"
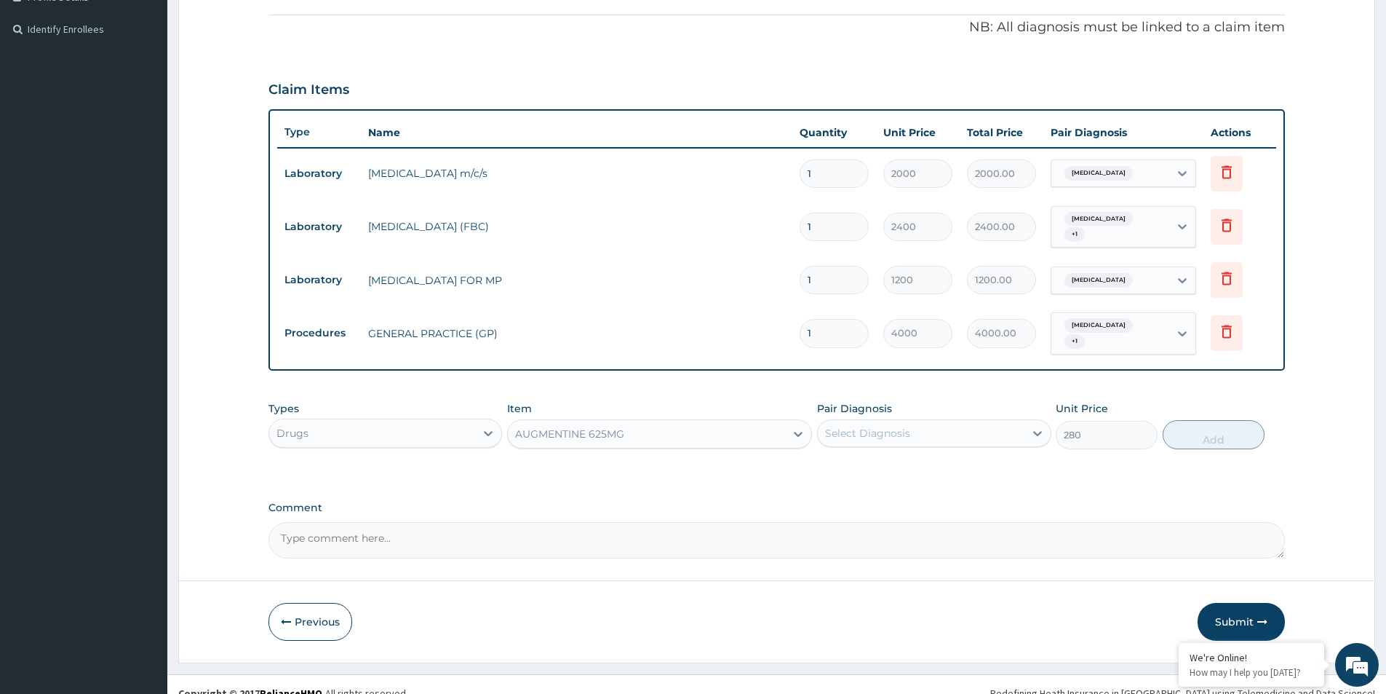
click at [913, 431] on div "Select Diagnosis" at bounding box center [921, 432] width 206 height 23
click at [830, 468] on input "checkbox" at bounding box center [830, 468] width 9 height 9
checkbox input "true"
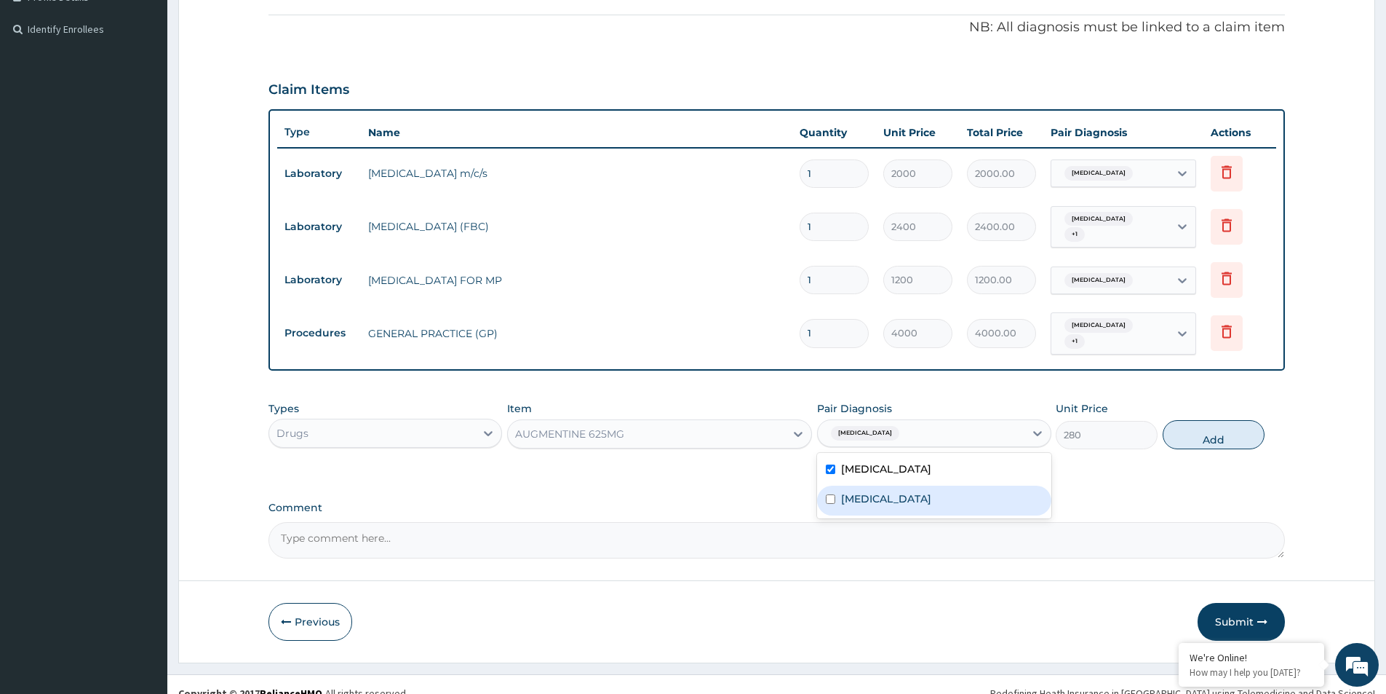
click at [833, 501] on input "checkbox" at bounding box center [830, 498] width 9 height 9
checkbox input "true"
click at [1214, 430] on button "Add" at bounding box center [1214, 434] width 102 height 29
type input "0"
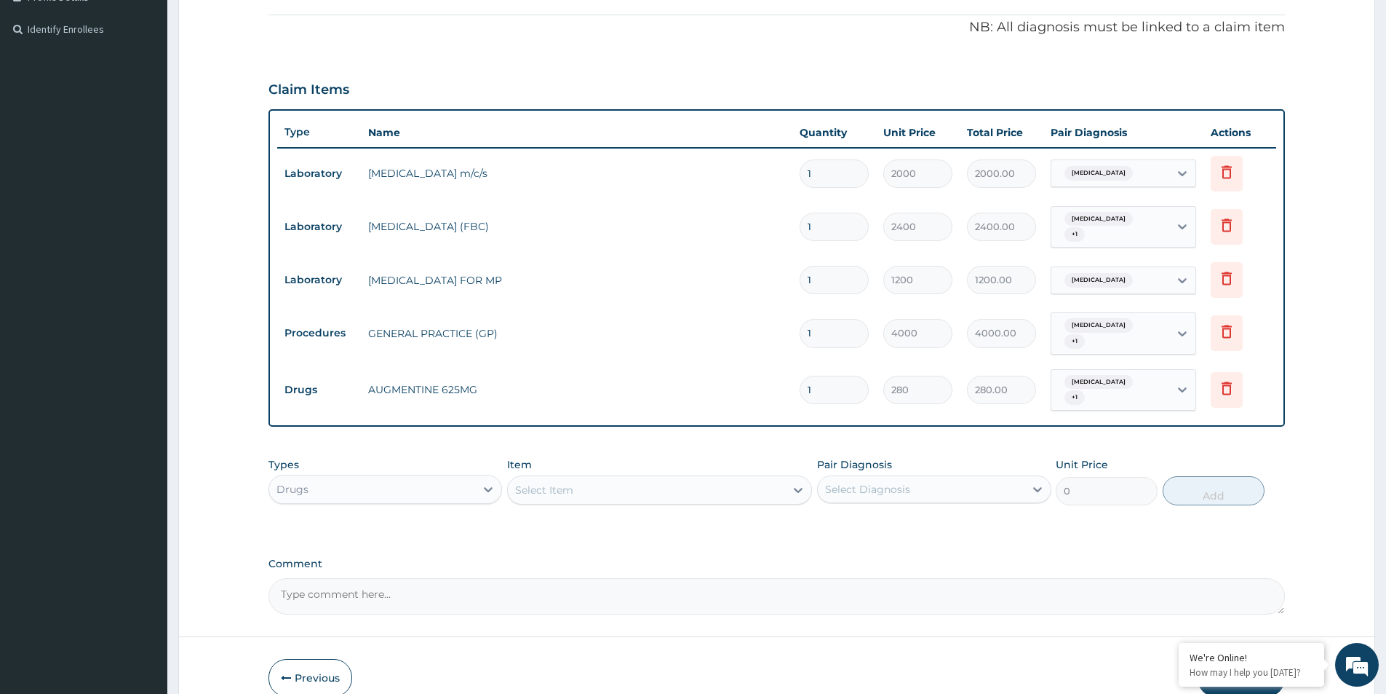
click at [854, 388] on input "1" at bounding box center [834, 390] width 69 height 28
type input "10"
type input "2800.00"
type input "10"
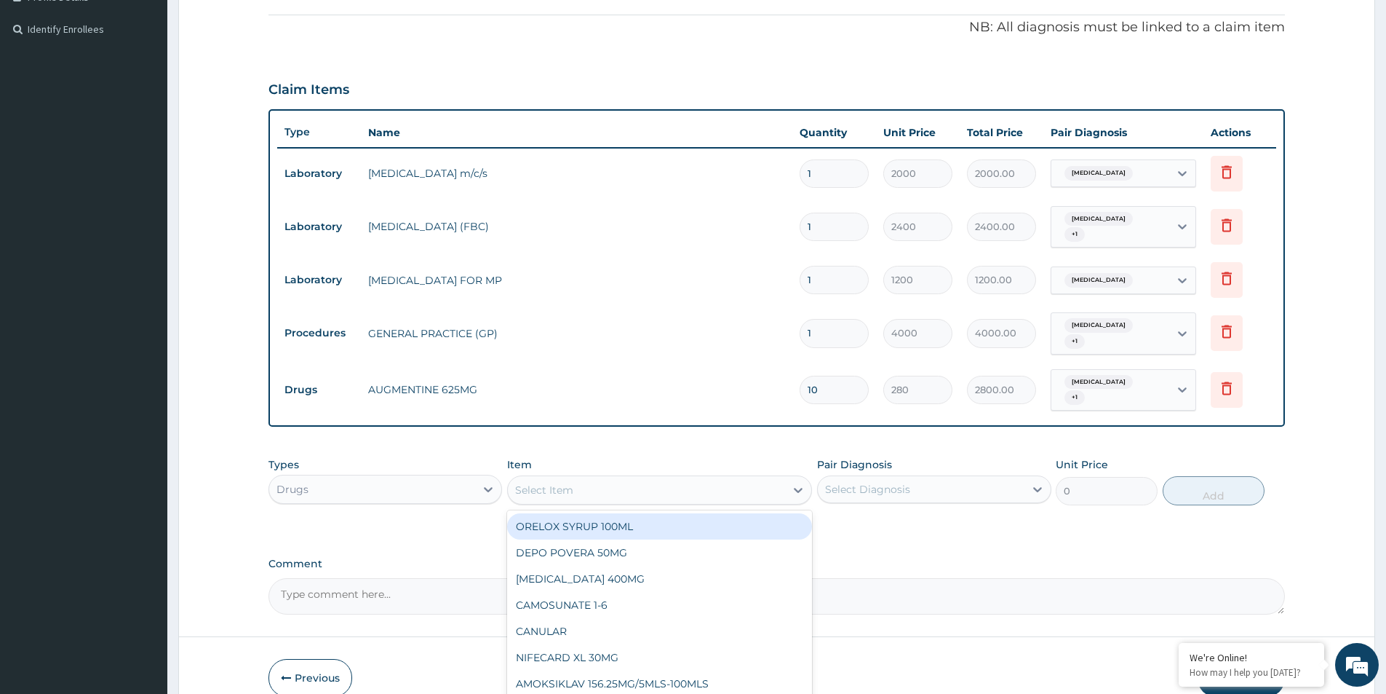
click at [643, 493] on div "Select Item" at bounding box center [646, 489] width 277 height 23
type input "PARACETAMOL"
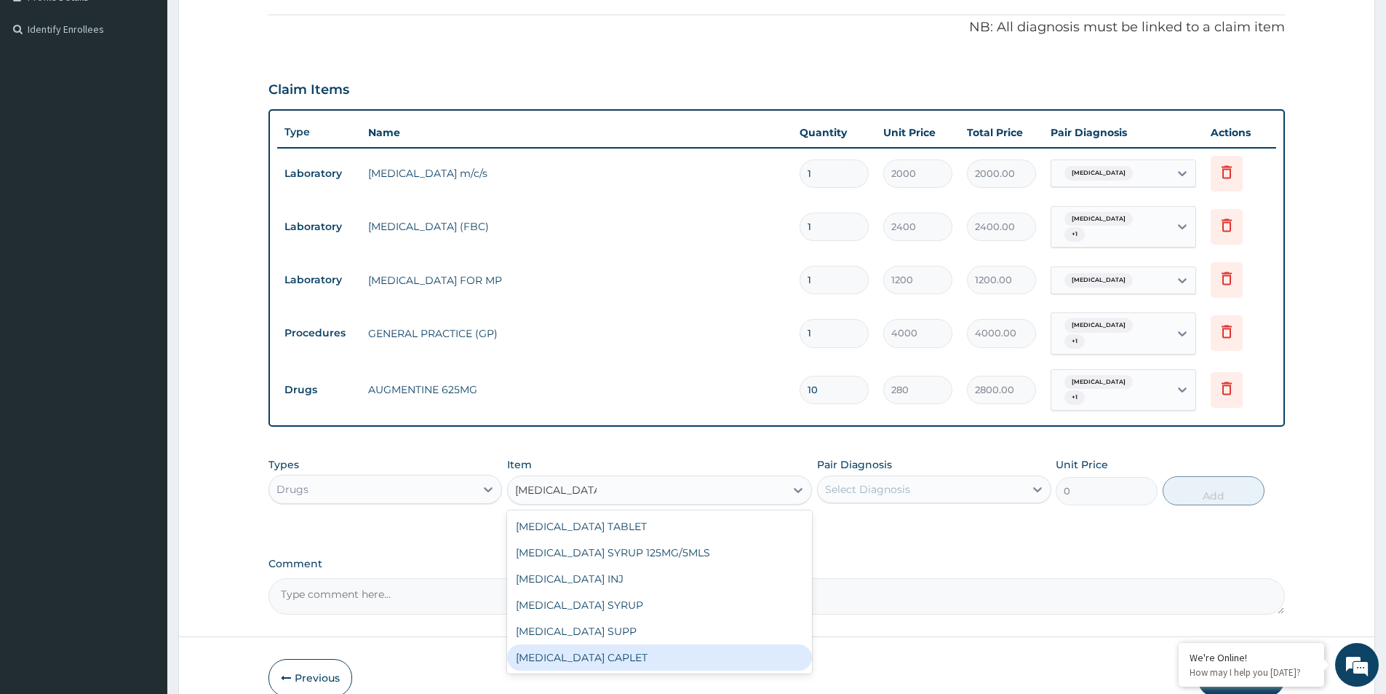
click at [636, 650] on div "PARACETAMOL CAPLET" at bounding box center [659, 657] width 305 height 26
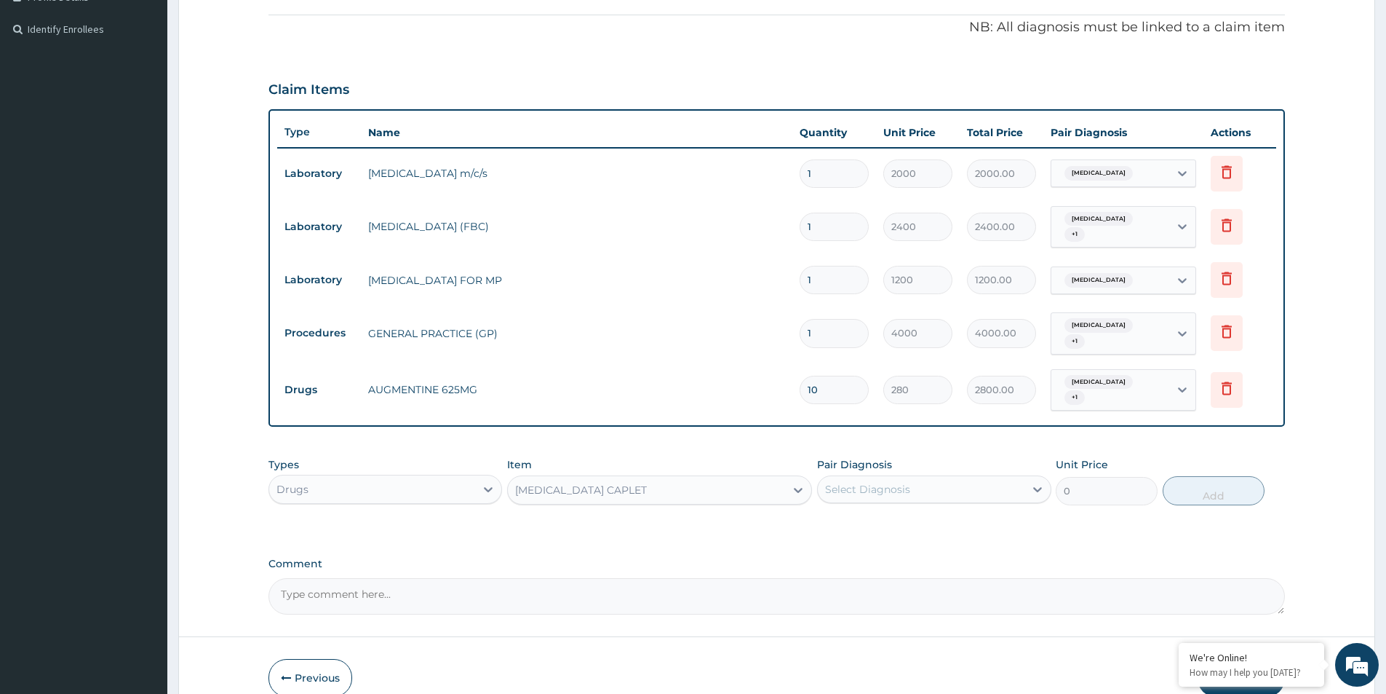
type input "16"
click at [897, 488] on div "Select Diagnosis" at bounding box center [867, 489] width 85 height 15
click at [833, 555] on input "checkbox" at bounding box center [830, 555] width 9 height 9
checkbox input "true"
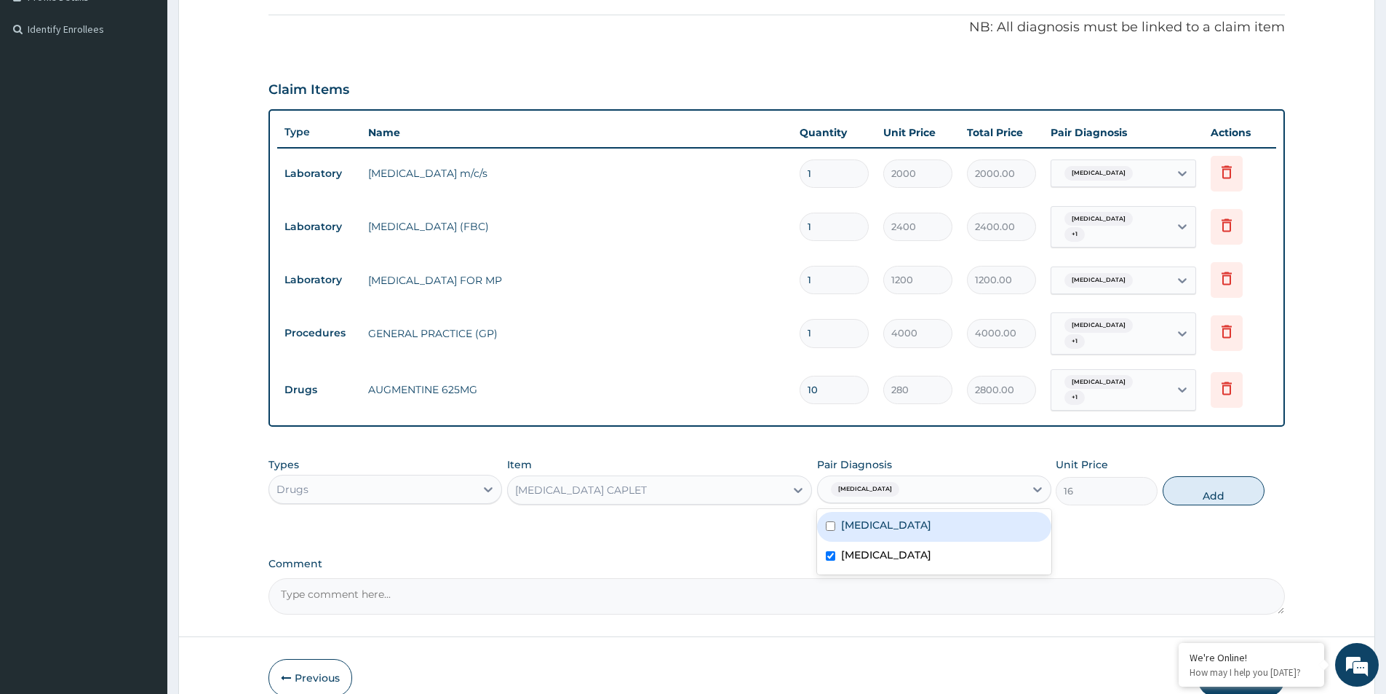
click at [830, 520] on div "Acute pharyngitis, unspecified" at bounding box center [934, 527] width 234 height 30
checkbox input "true"
drag, startPoint x: 1204, startPoint y: 493, endPoint x: 1126, endPoint y: 481, distance: 78.8
click at [1204, 493] on button "Add" at bounding box center [1214, 490] width 102 height 29
type input "0"
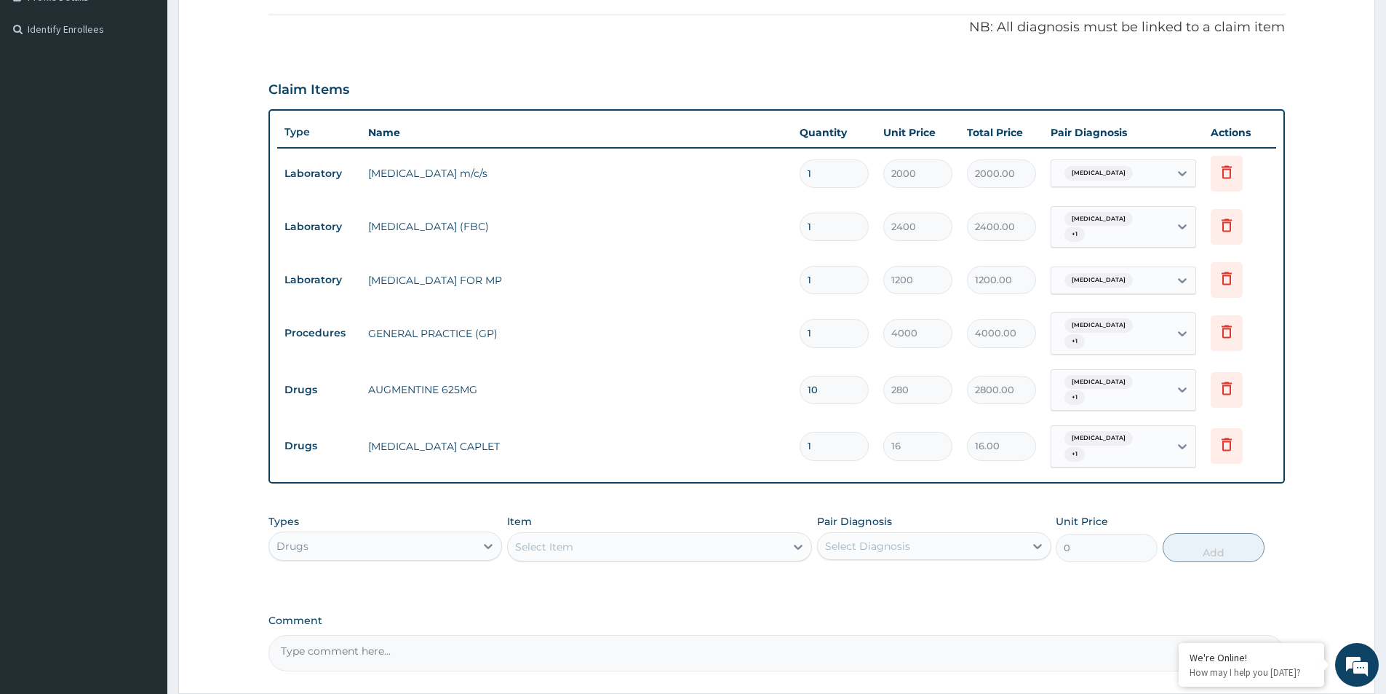
click at [839, 442] on input "1" at bounding box center [834, 446] width 69 height 28
type input "18"
type input "288.00"
type input "18"
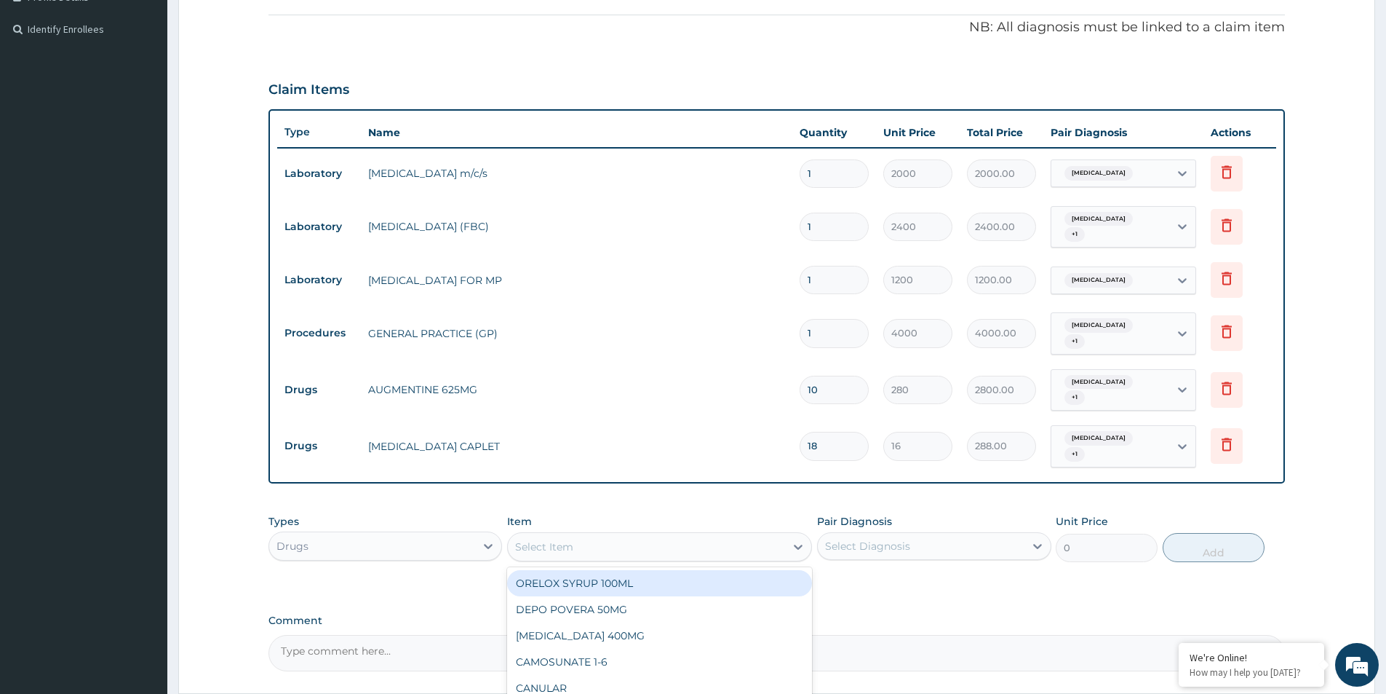
click at [672, 551] on div "Select Item" at bounding box center [646, 546] width 277 height 23
type input "LORAT"
click at [647, 583] on div "LORATIDINE 10MG" at bounding box center [659, 583] width 305 height 26
type input "48"
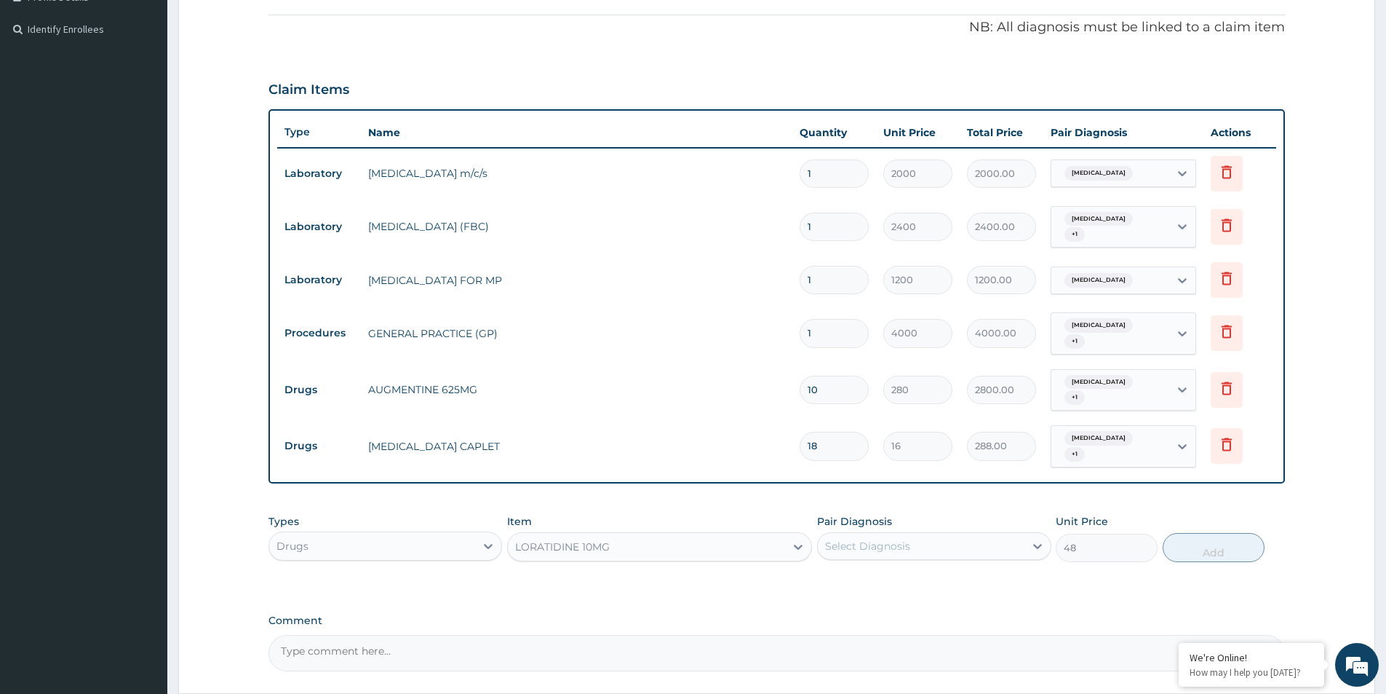
click at [937, 538] on div "Select Diagnosis" at bounding box center [921, 545] width 206 height 23
click at [830, 581] on input "checkbox" at bounding box center [830, 581] width 9 height 9
checkbox input "true"
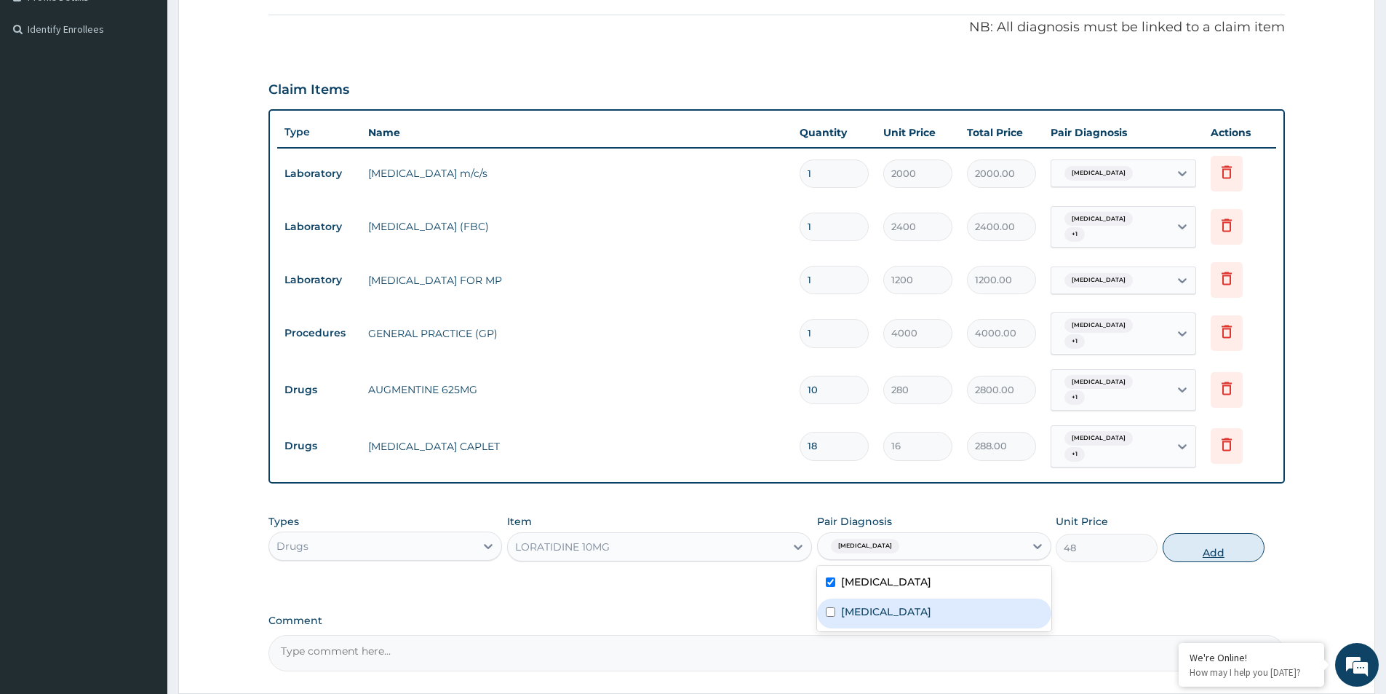
click at [1195, 549] on button "Add" at bounding box center [1214, 547] width 102 height 29
type input "0"
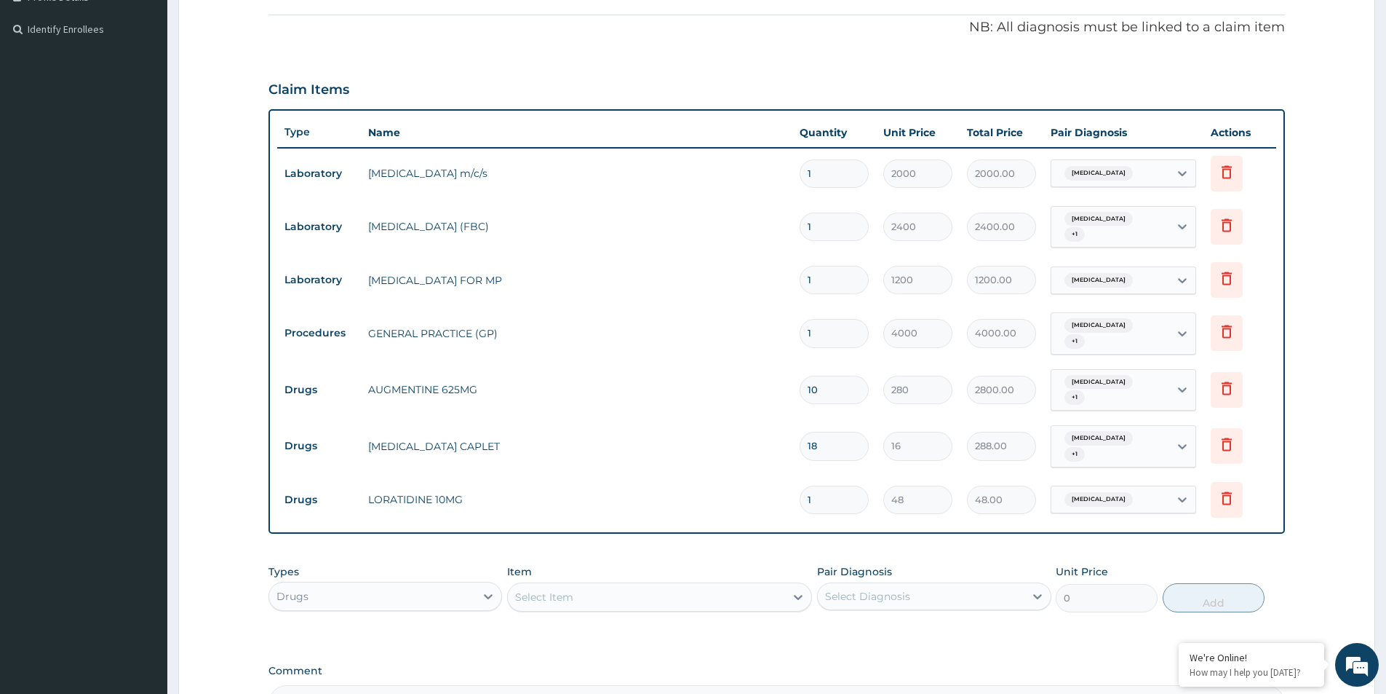
click at [831, 504] on input "1" at bounding box center [834, 499] width 69 height 28
type input "0.00"
type input "5"
type input "240.00"
type input "5"
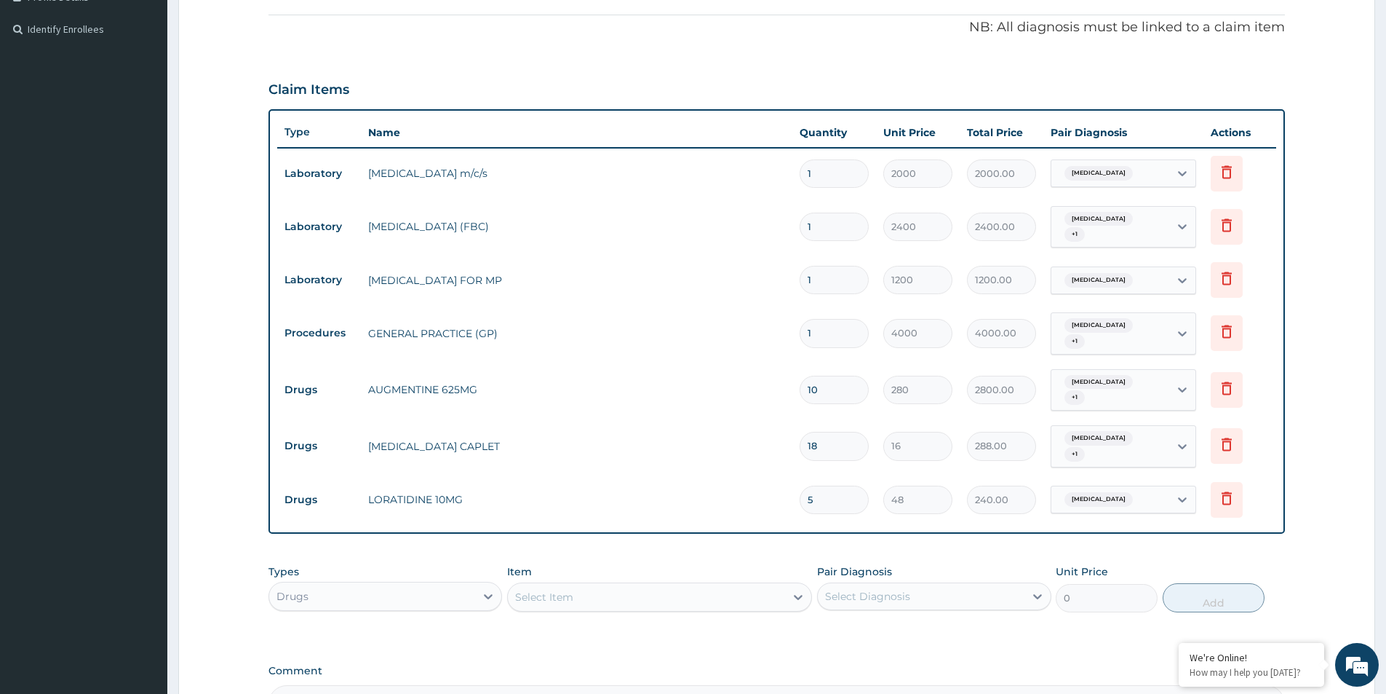
click at [571, 596] on div "Select Item" at bounding box center [544, 596] width 58 height 15
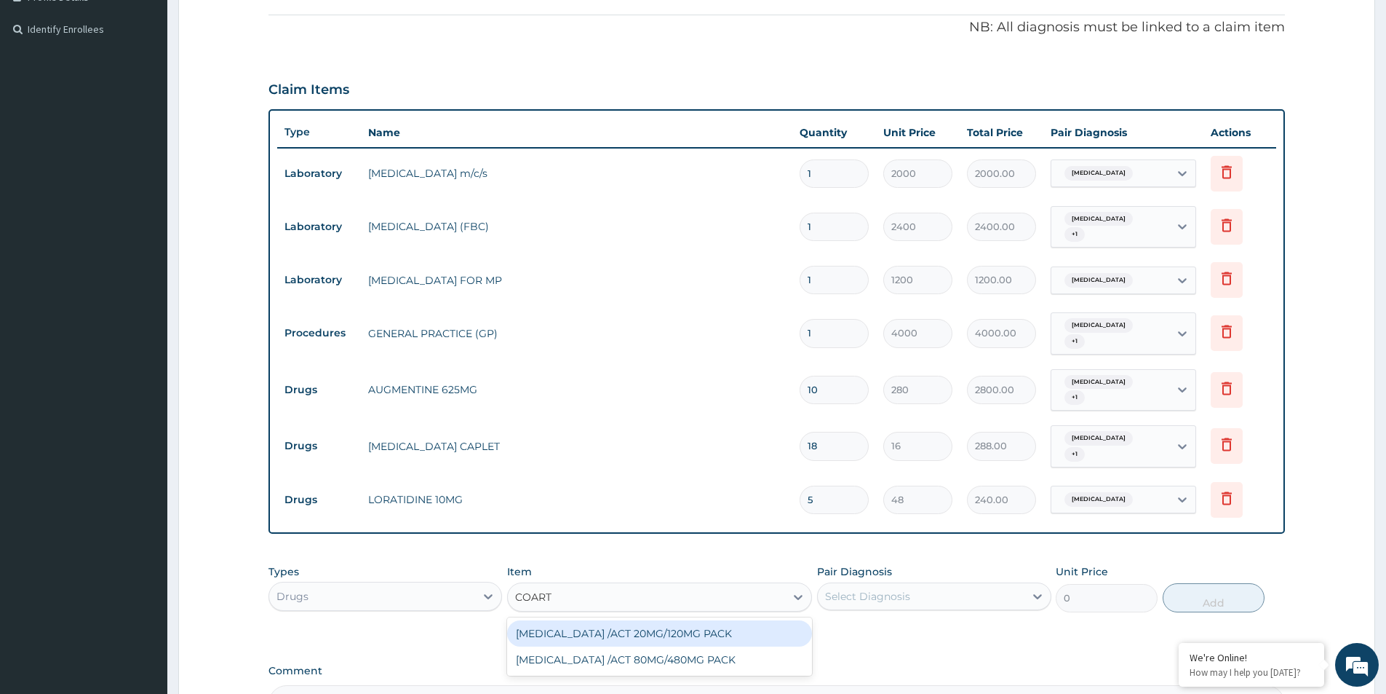
type input "COARTE"
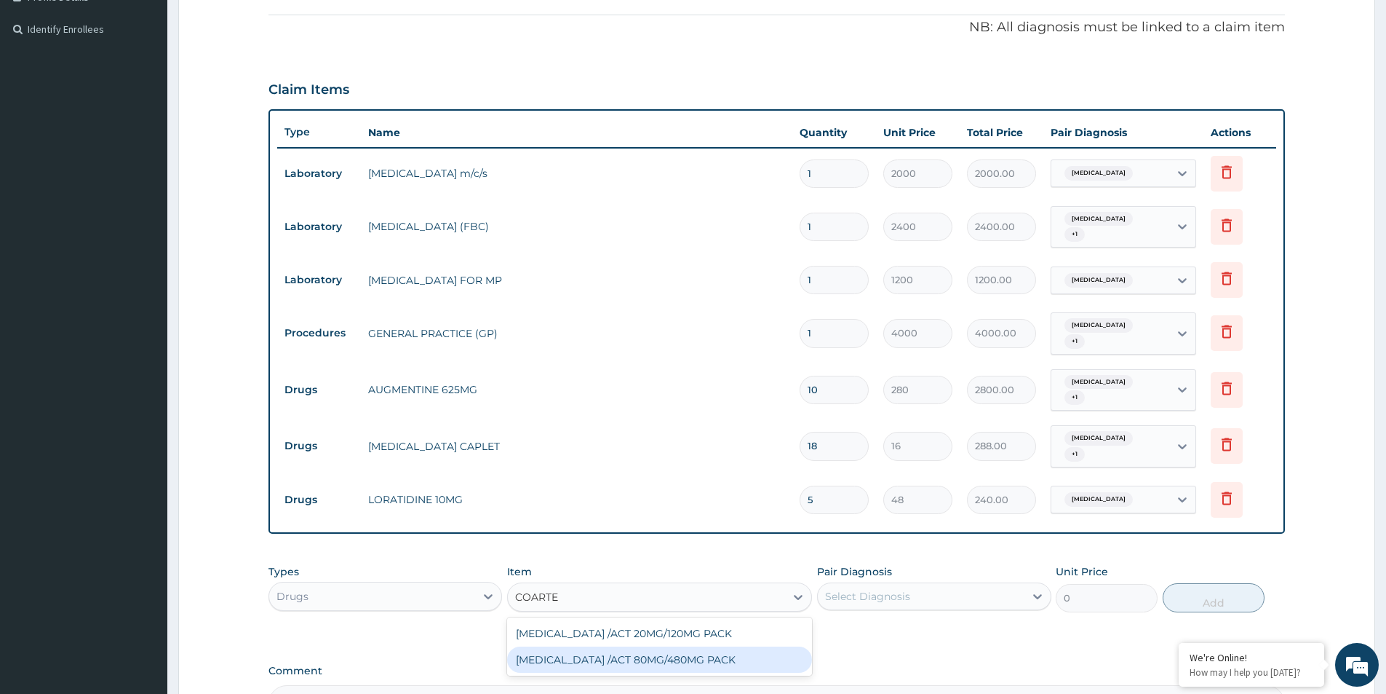
click at [732, 662] on div "COARTEM /ACT 80MG/480MG PACK" at bounding box center [659, 659] width 305 height 26
type input "2000"
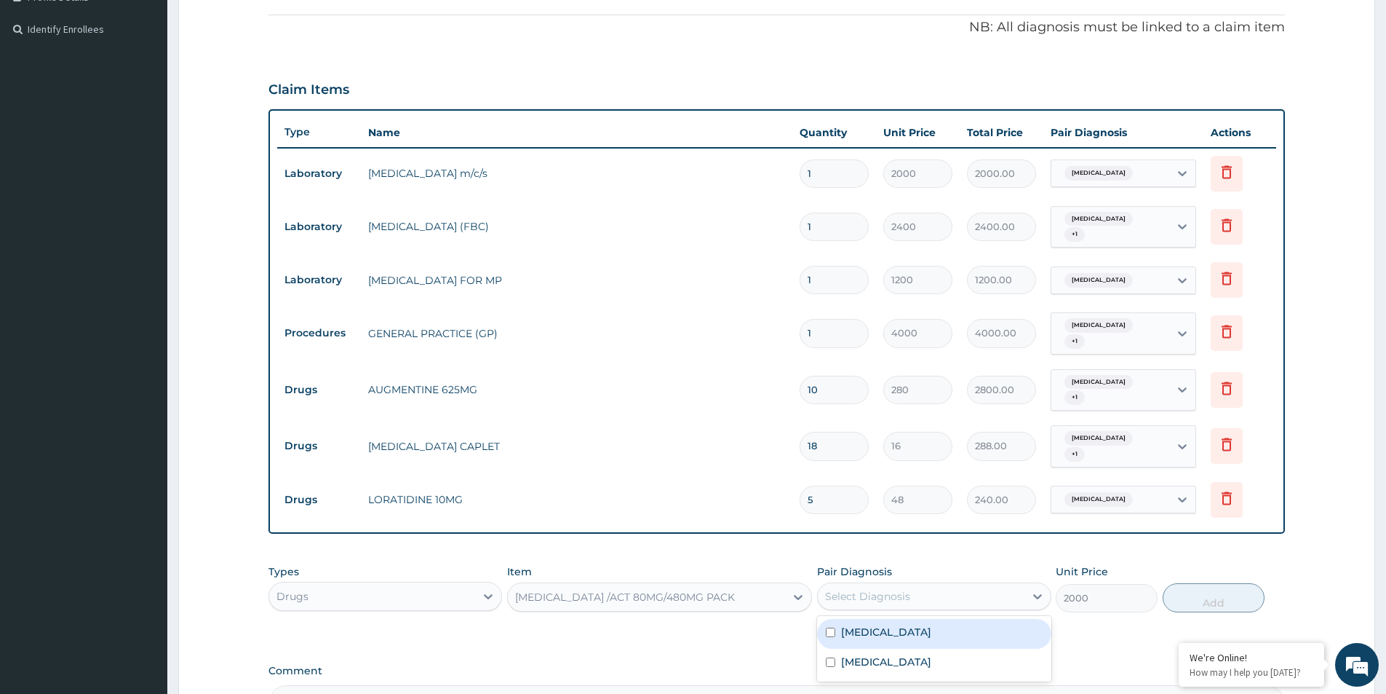
click at [886, 595] on div "Select Diagnosis" at bounding box center [867, 596] width 85 height 15
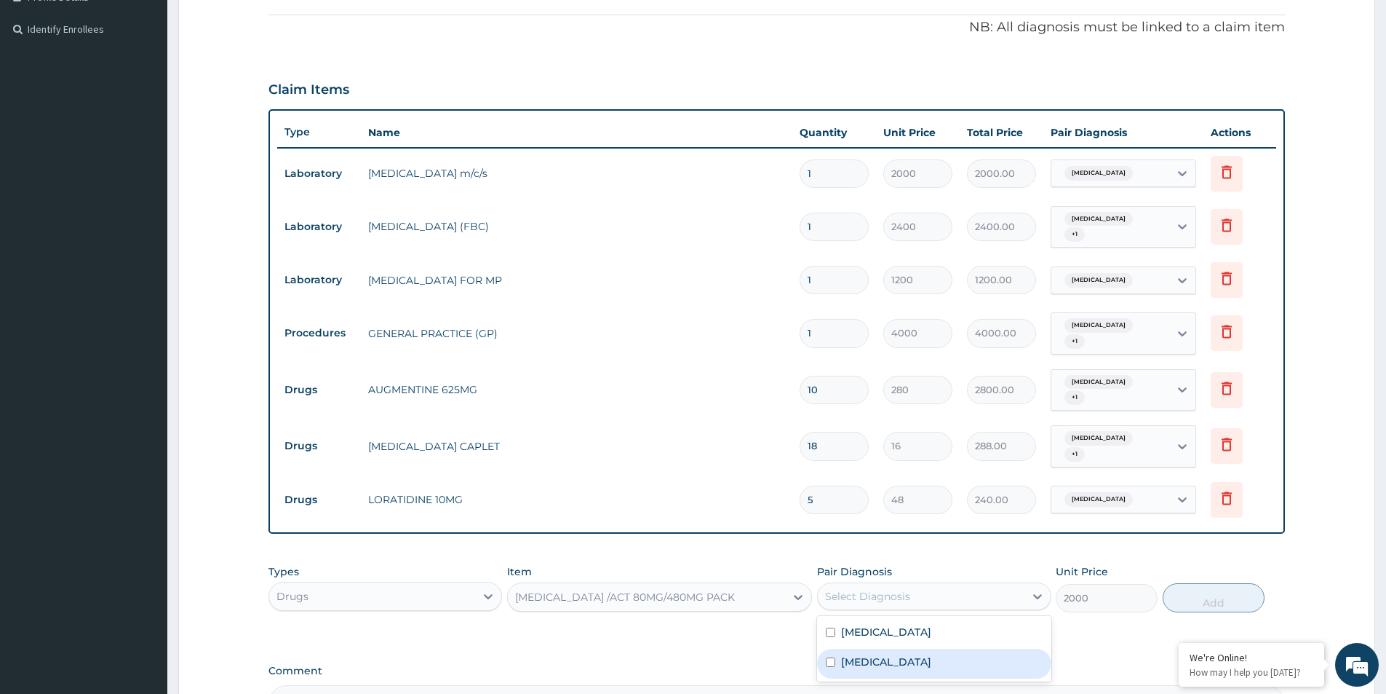
click at [832, 665] on input "checkbox" at bounding box center [830, 661] width 9 height 9
checkbox input "true"
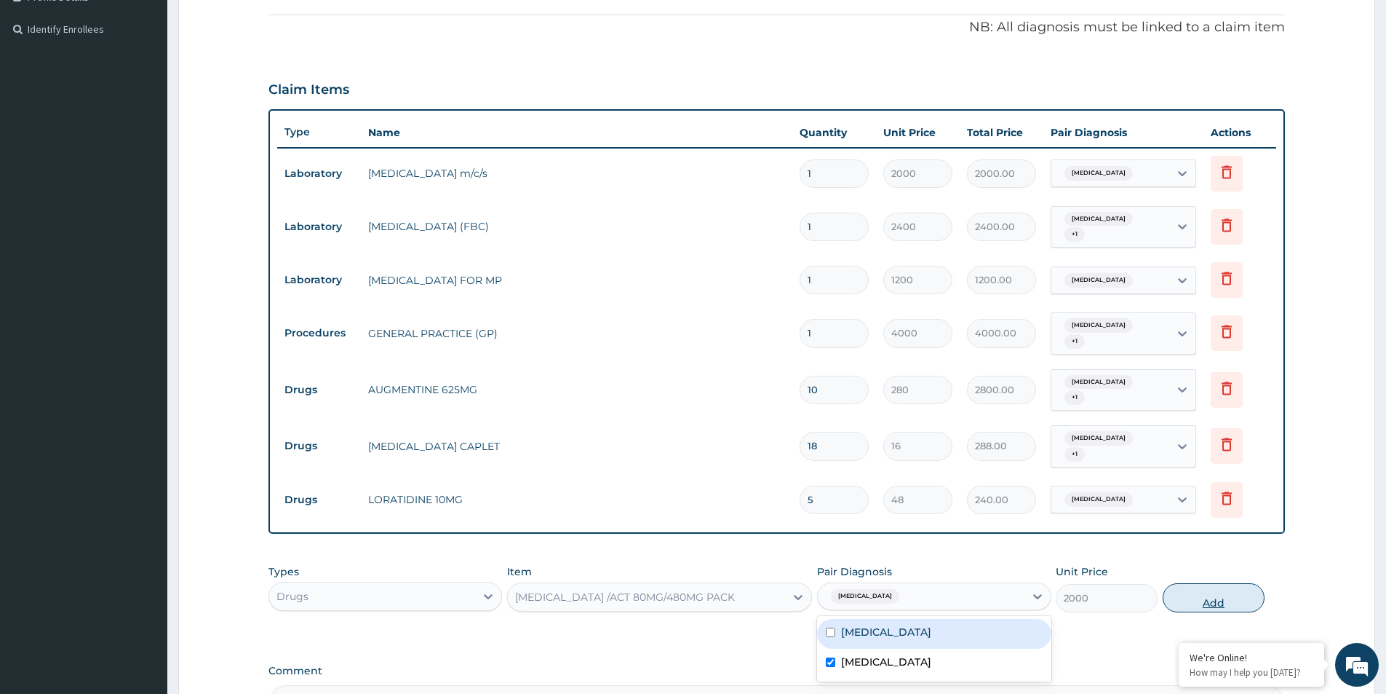
click at [1183, 595] on button "Add" at bounding box center [1214, 597] width 102 height 29
type input "0"
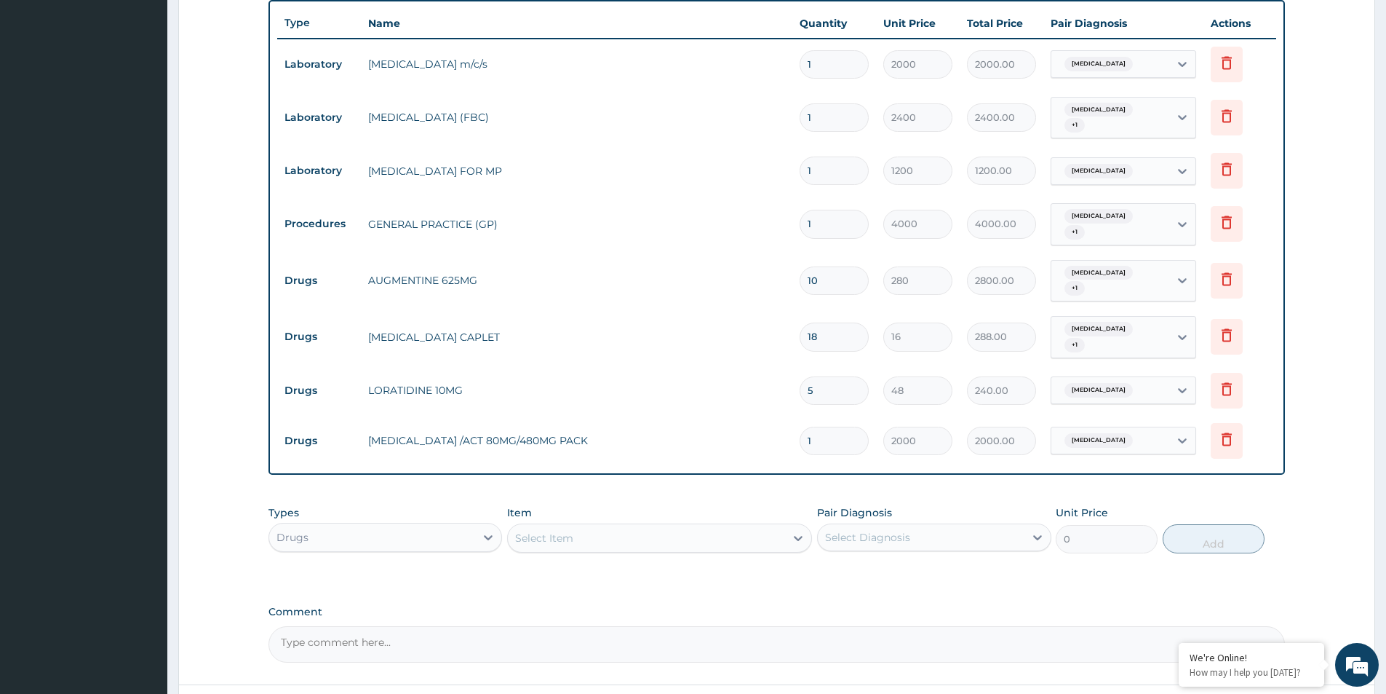
scroll to position [636, 0]
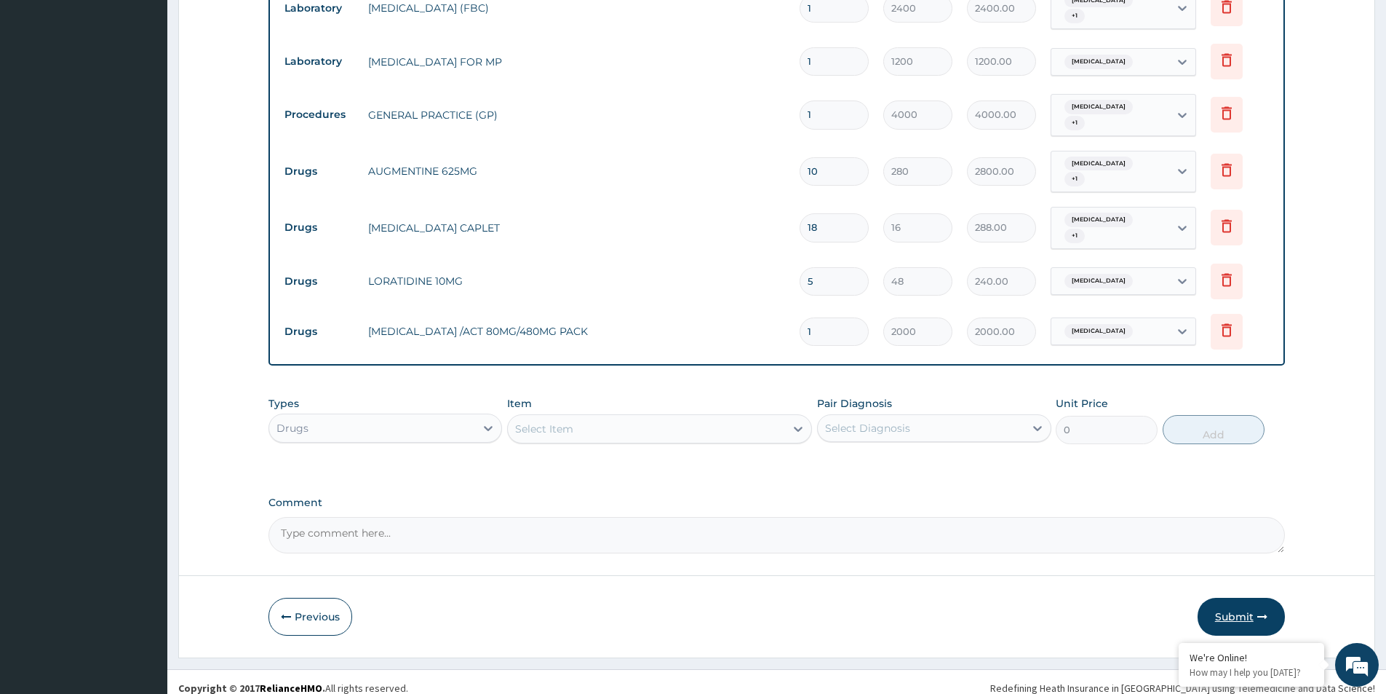
click at [1231, 619] on button "Submit" at bounding box center [1241, 616] width 87 height 38
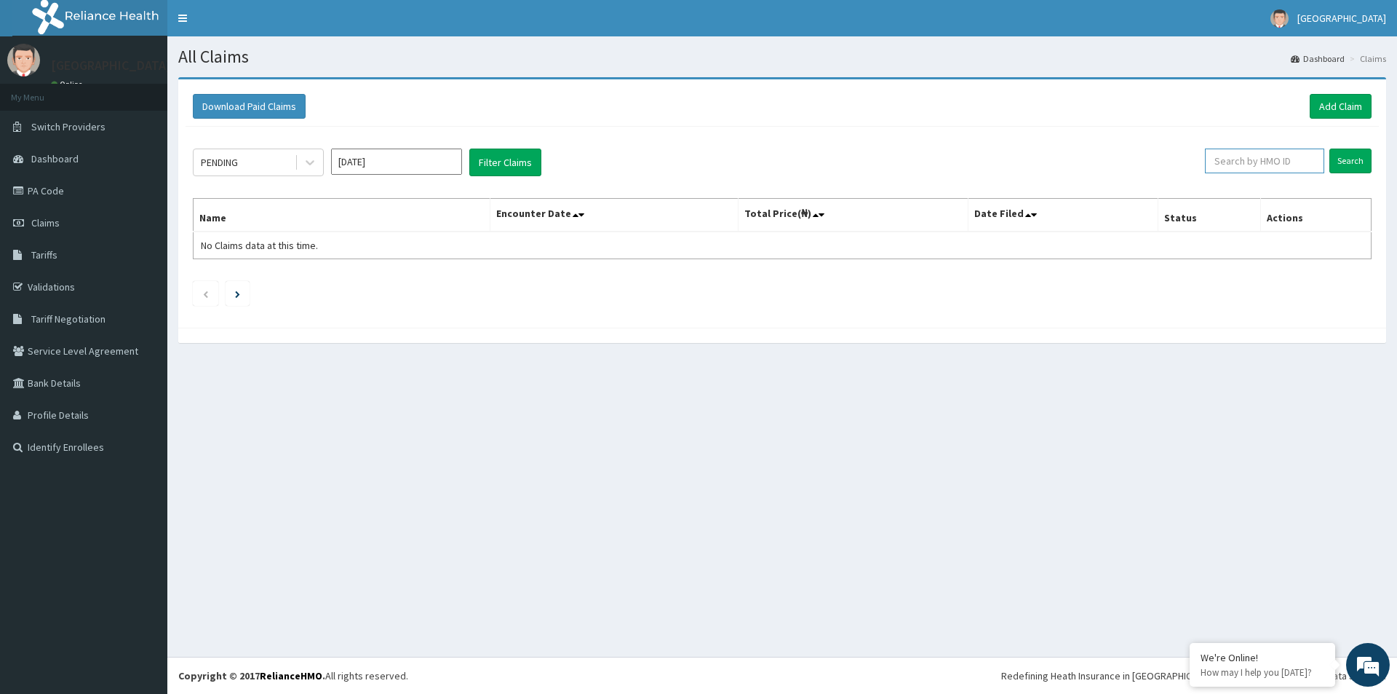
click at [1270, 165] on input "text" at bounding box center [1264, 160] width 119 height 25
type input "MAD/10005/A"
click at [1354, 160] on input "Search" at bounding box center [1351, 160] width 42 height 25
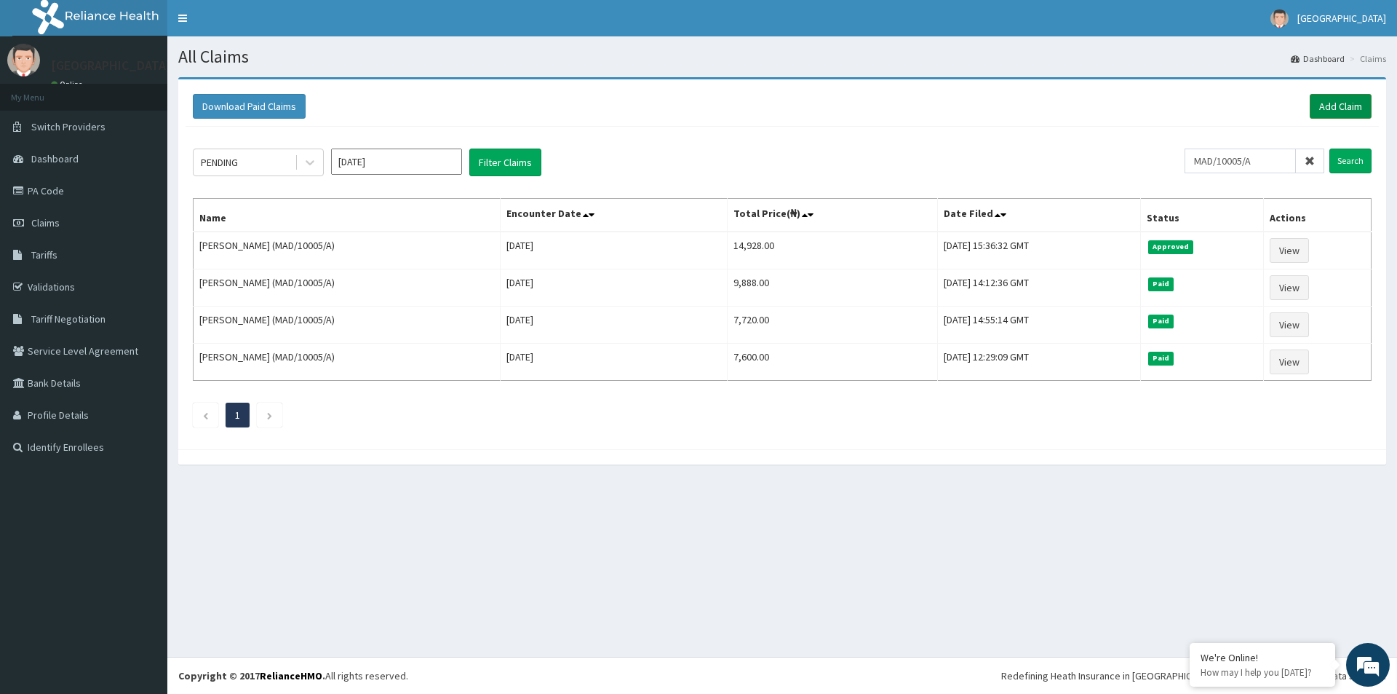
click at [1343, 106] on link "Add Claim" at bounding box center [1341, 106] width 62 height 25
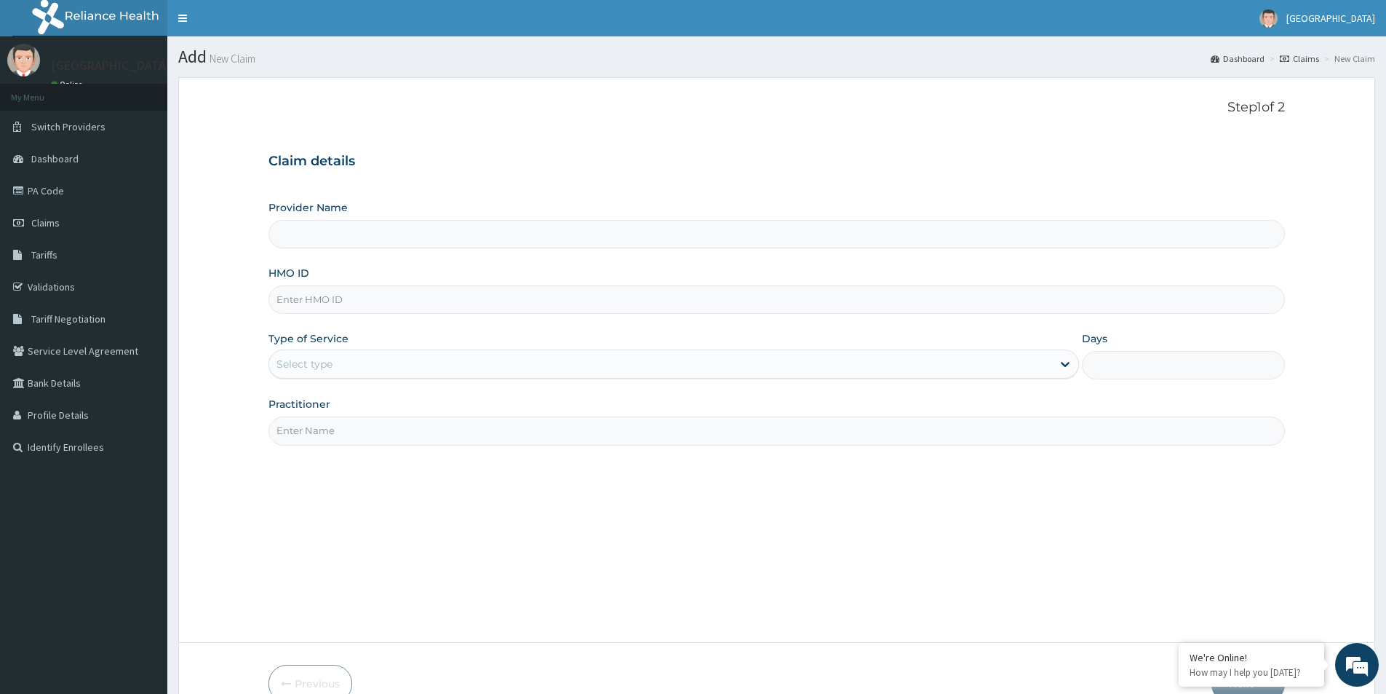
type input "Mother And Child Hospital- IKEJA"
click at [343, 309] on input "HMO ID" at bounding box center [777, 299] width 1017 height 28
paste input "SWG/10222/A"
type input "SWG/10222/A"
click at [426, 367] on div "Select type" at bounding box center [660, 363] width 783 height 23
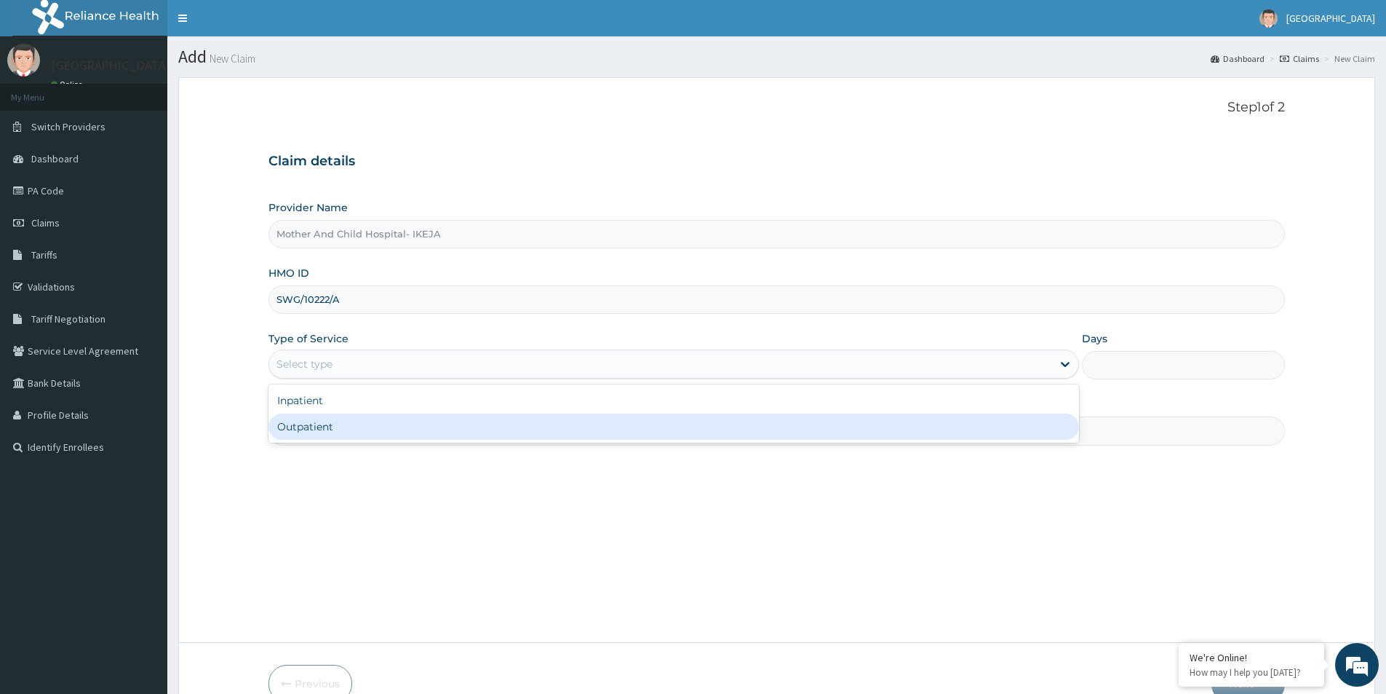
click at [386, 425] on div "Outpatient" at bounding box center [674, 426] width 811 height 26
type input "1"
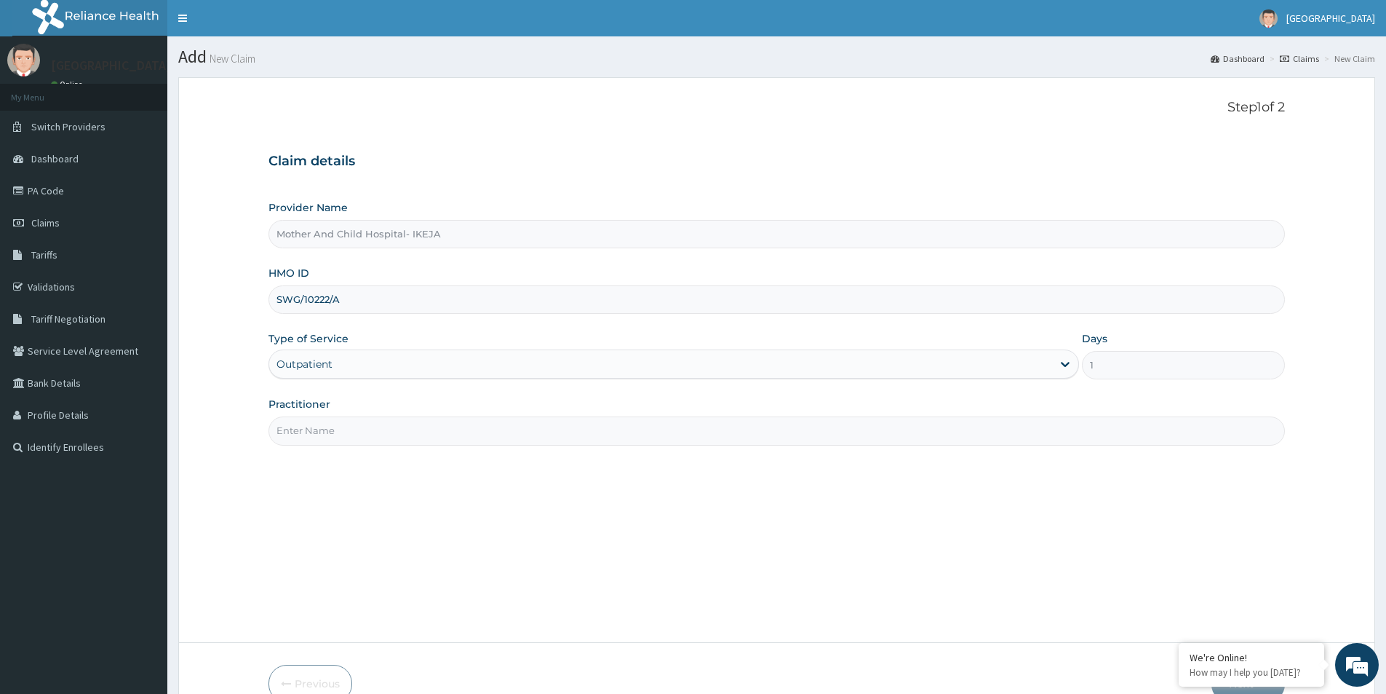
click at [384, 423] on input "Practitioner" at bounding box center [777, 430] width 1017 height 28
type input "DR EKPETTE"
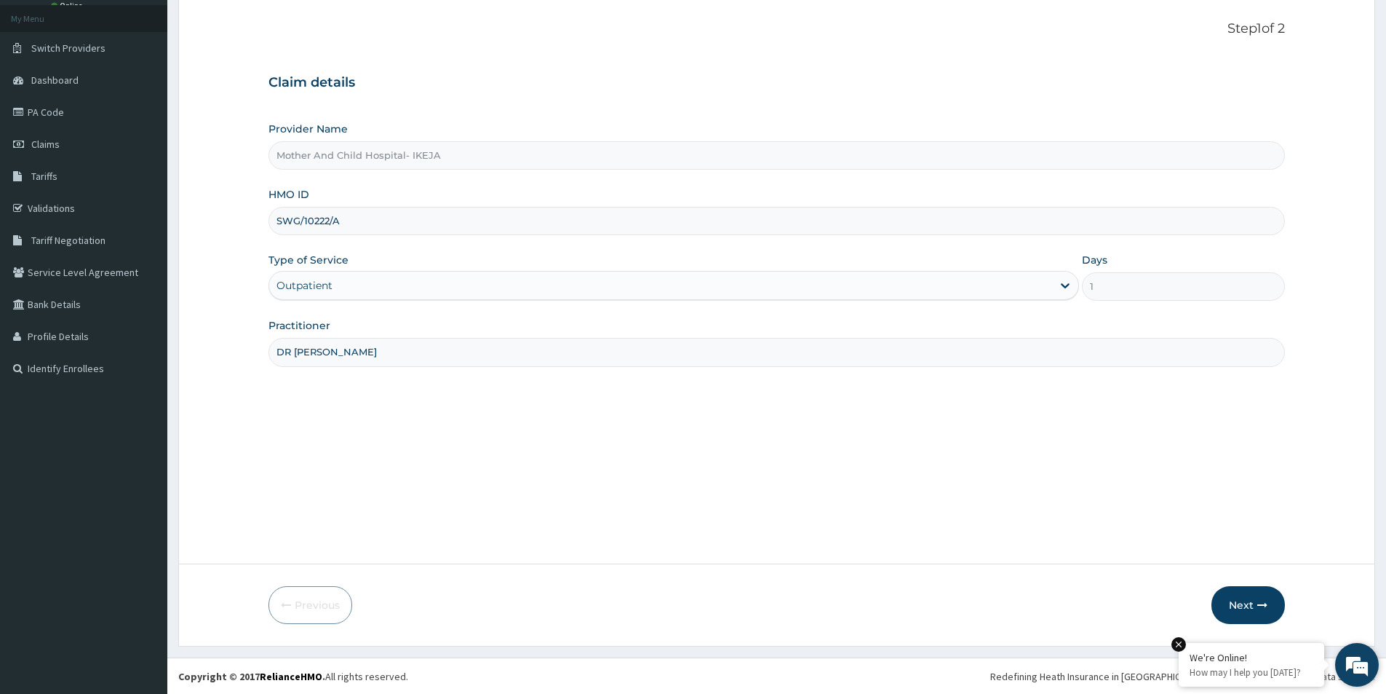
scroll to position [79, 0]
click at [1260, 607] on icon "button" at bounding box center [1262, 604] width 10 height 10
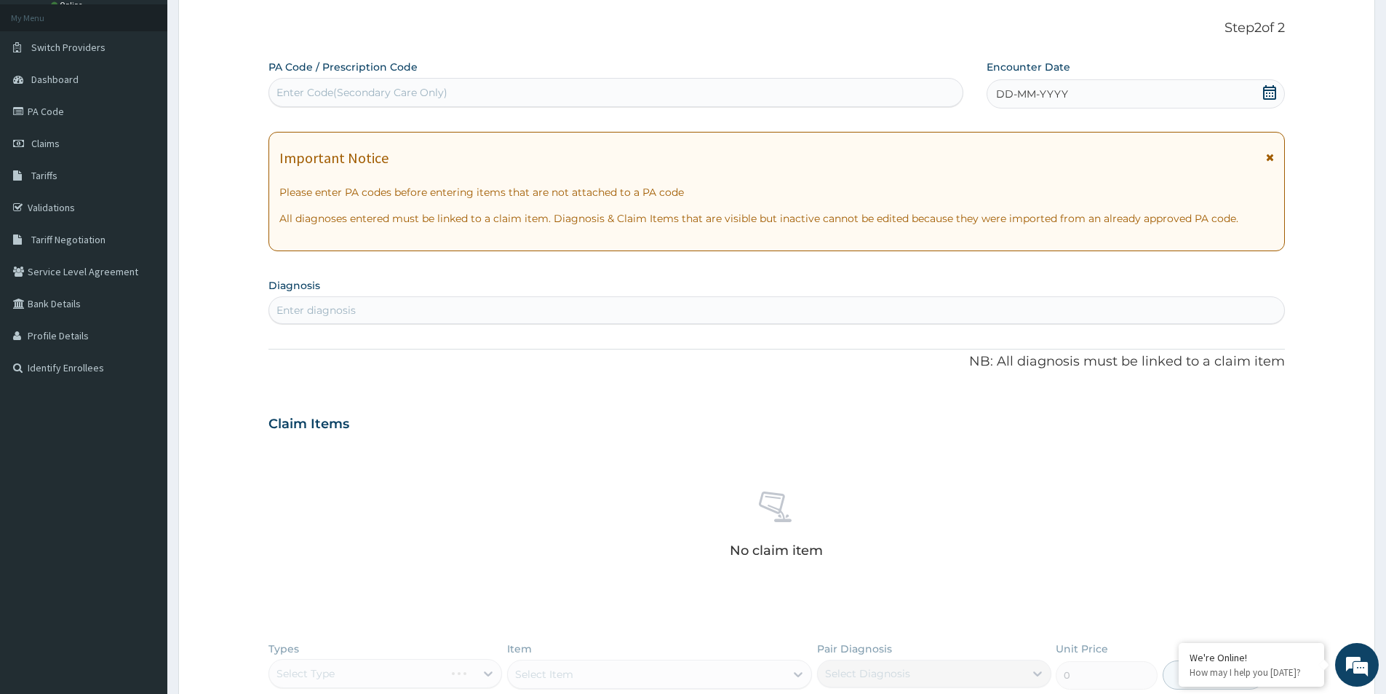
scroll to position [0, 0]
click at [1271, 91] on icon at bounding box center [1270, 92] width 15 height 15
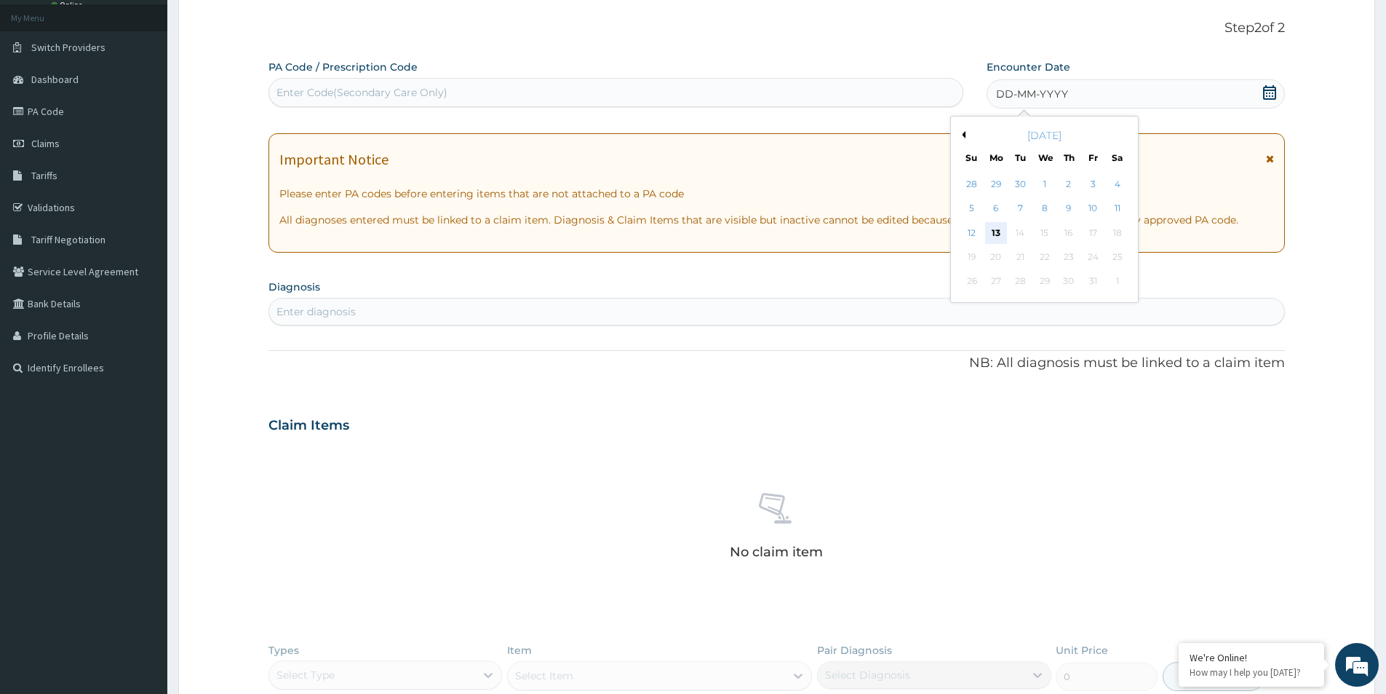
click at [1000, 230] on div "13" at bounding box center [996, 233] width 22 height 22
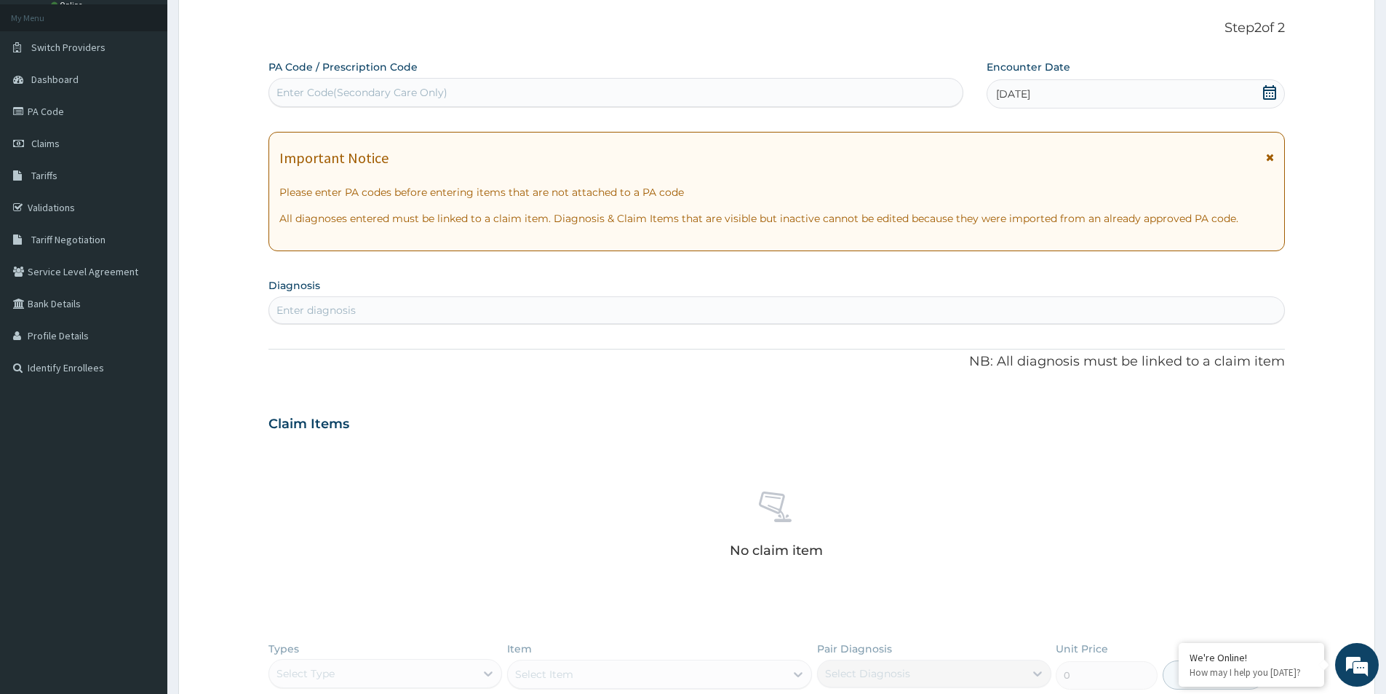
click at [637, 314] on div "Enter diagnosis" at bounding box center [776, 309] width 1015 height 23
type input "UPPER RESPIRATORY"
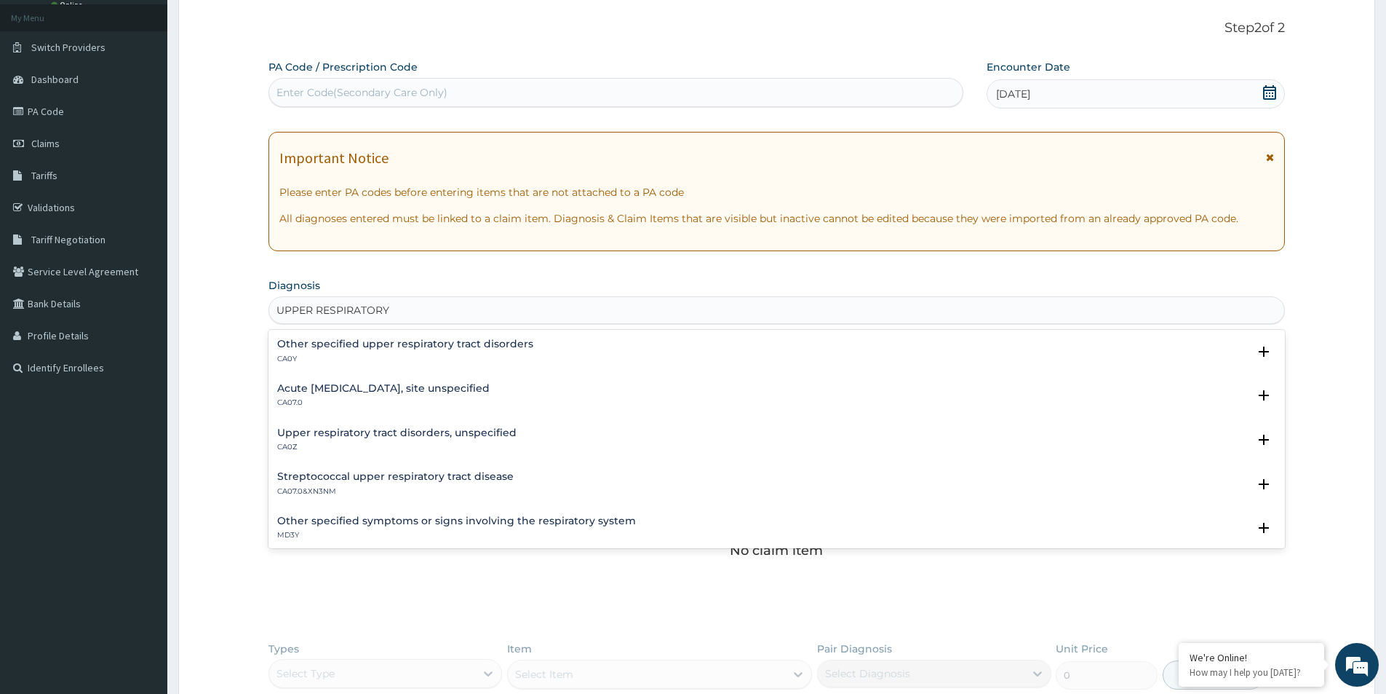
click at [327, 395] on div "Acute upper respiratory infection, site unspecified CA07.0" at bounding box center [383, 395] width 212 height 25
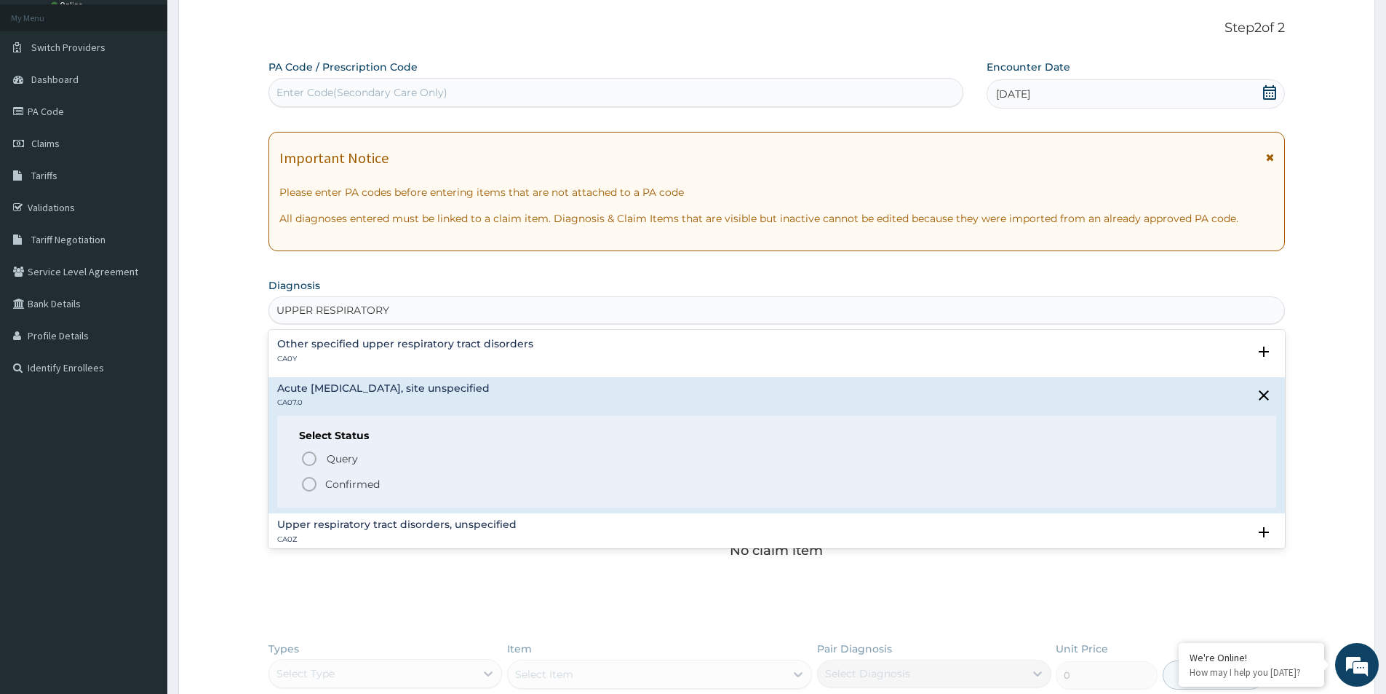
click at [314, 482] on icon "status option filled" at bounding box center [309, 483] width 17 height 17
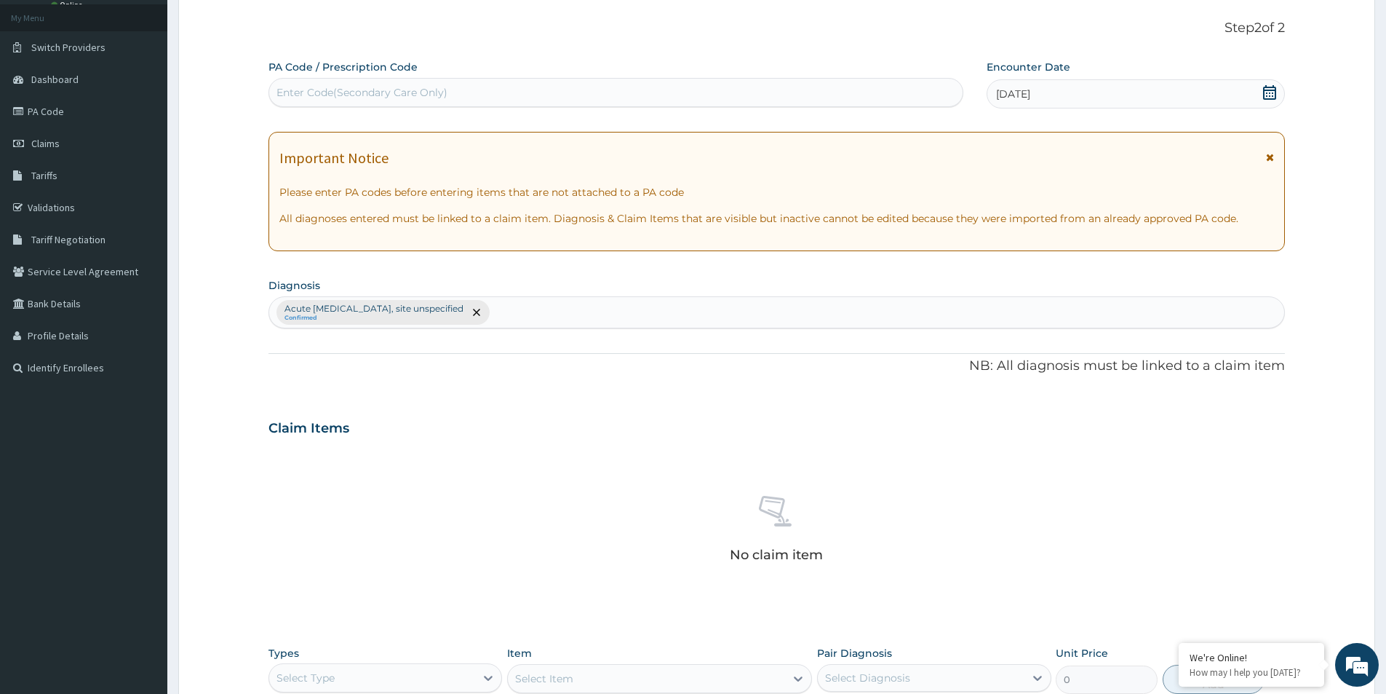
click at [611, 317] on div "Acute upper respiratory infection, site unspecified Confirmed" at bounding box center [776, 312] width 1015 height 31
type input "AMENORRHEA"
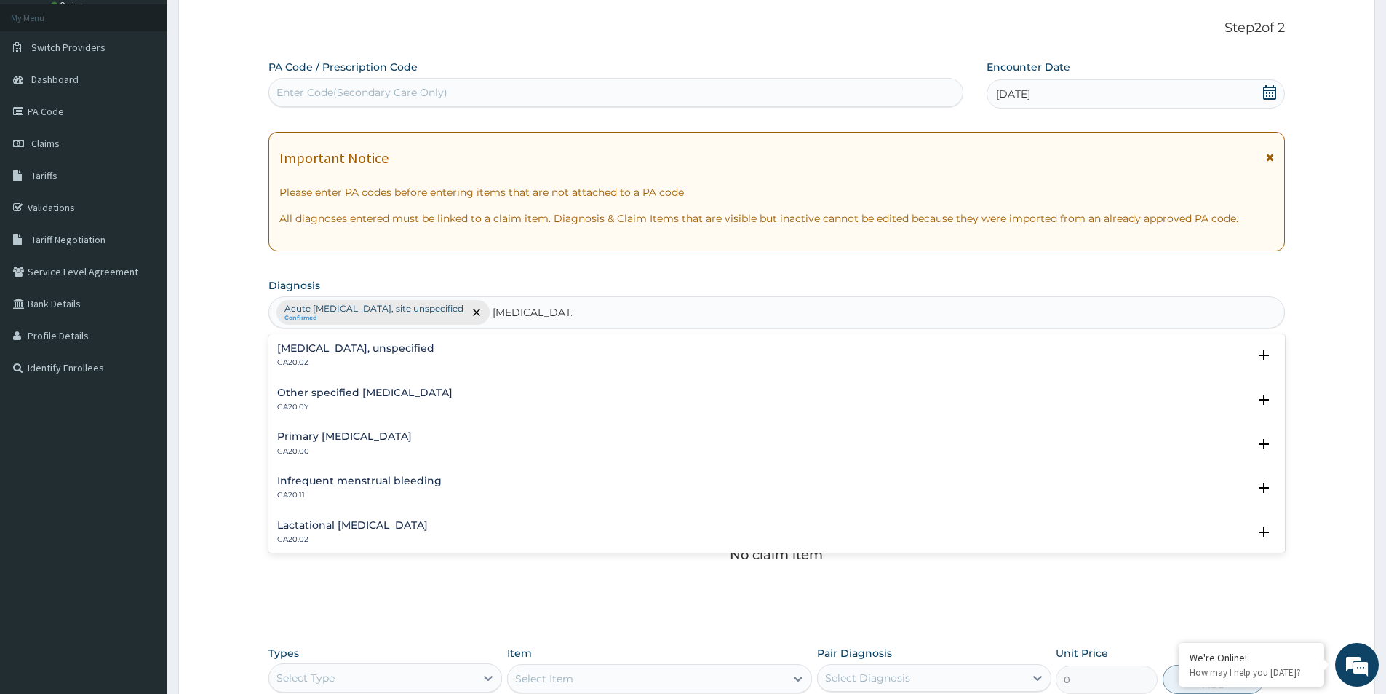
click at [291, 350] on h4 "Amenorrhoea, unspecified" at bounding box center [355, 348] width 157 height 11
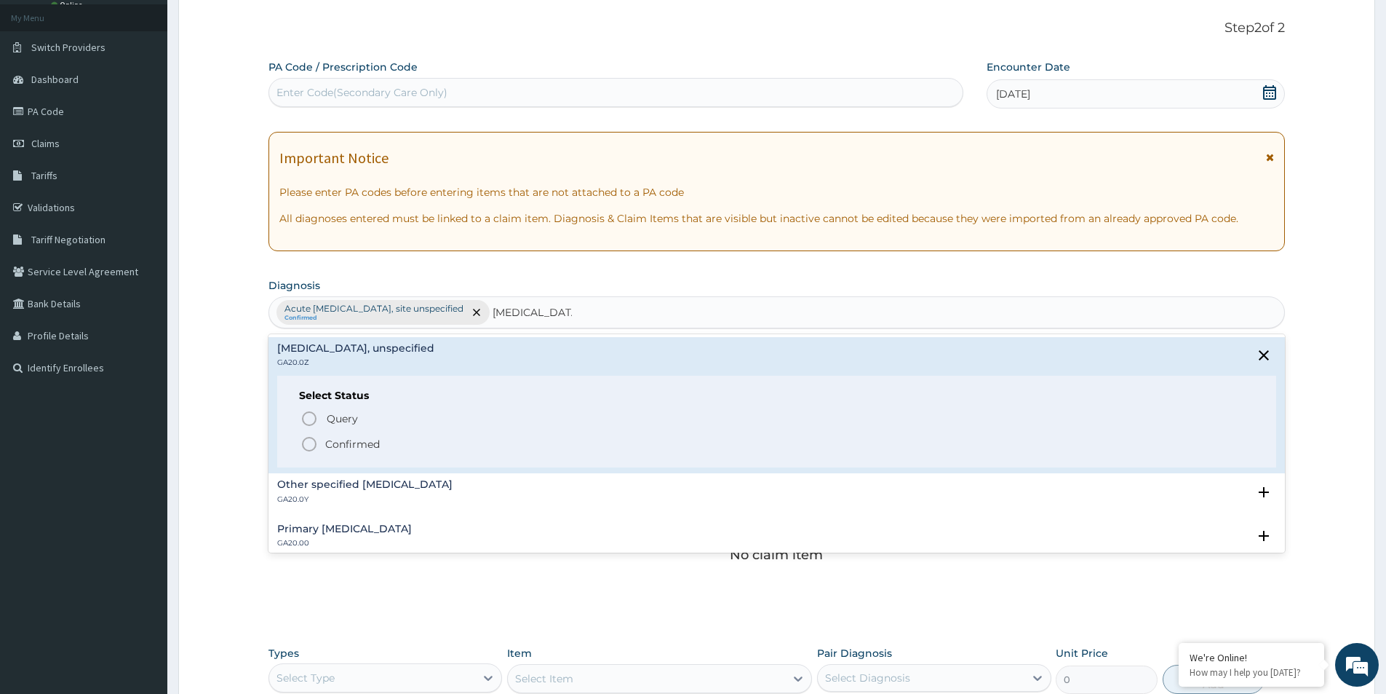
click at [311, 442] on icon "status option filled" at bounding box center [309, 443] width 17 height 17
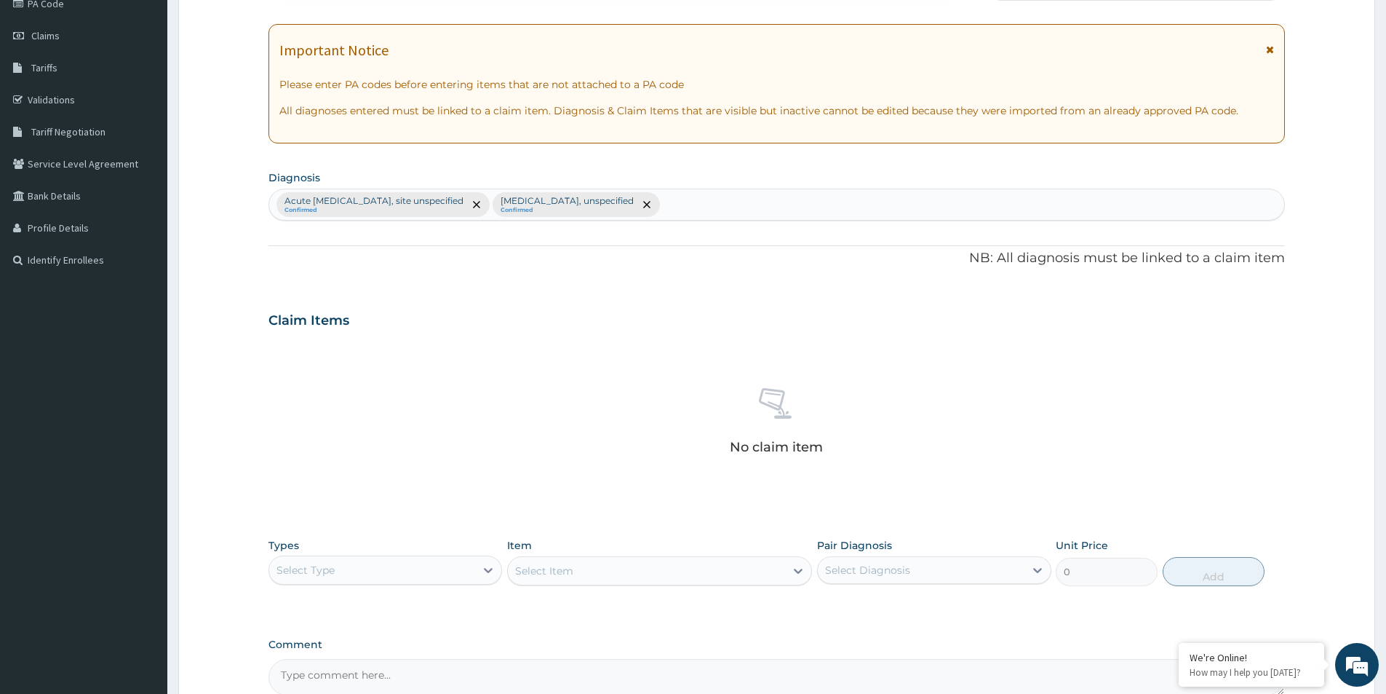
scroll to position [298, 0]
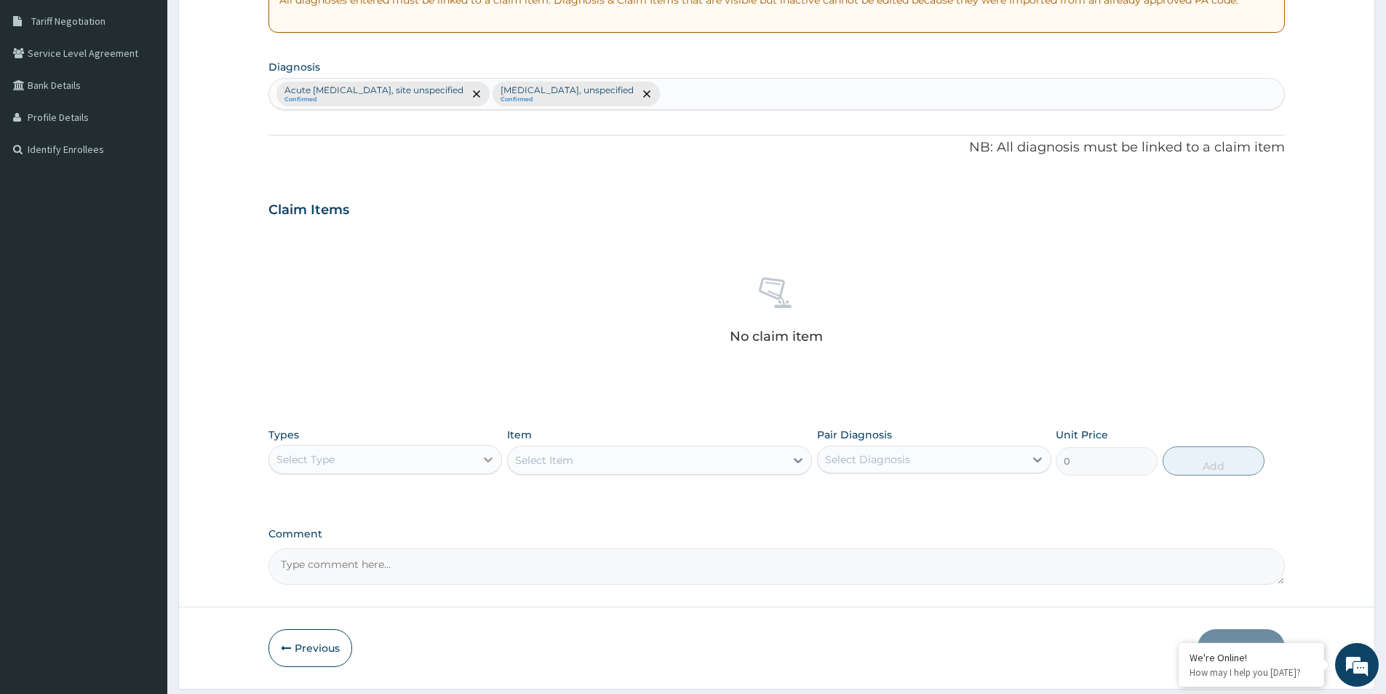
click at [487, 460] on icon at bounding box center [489, 459] width 9 height 5
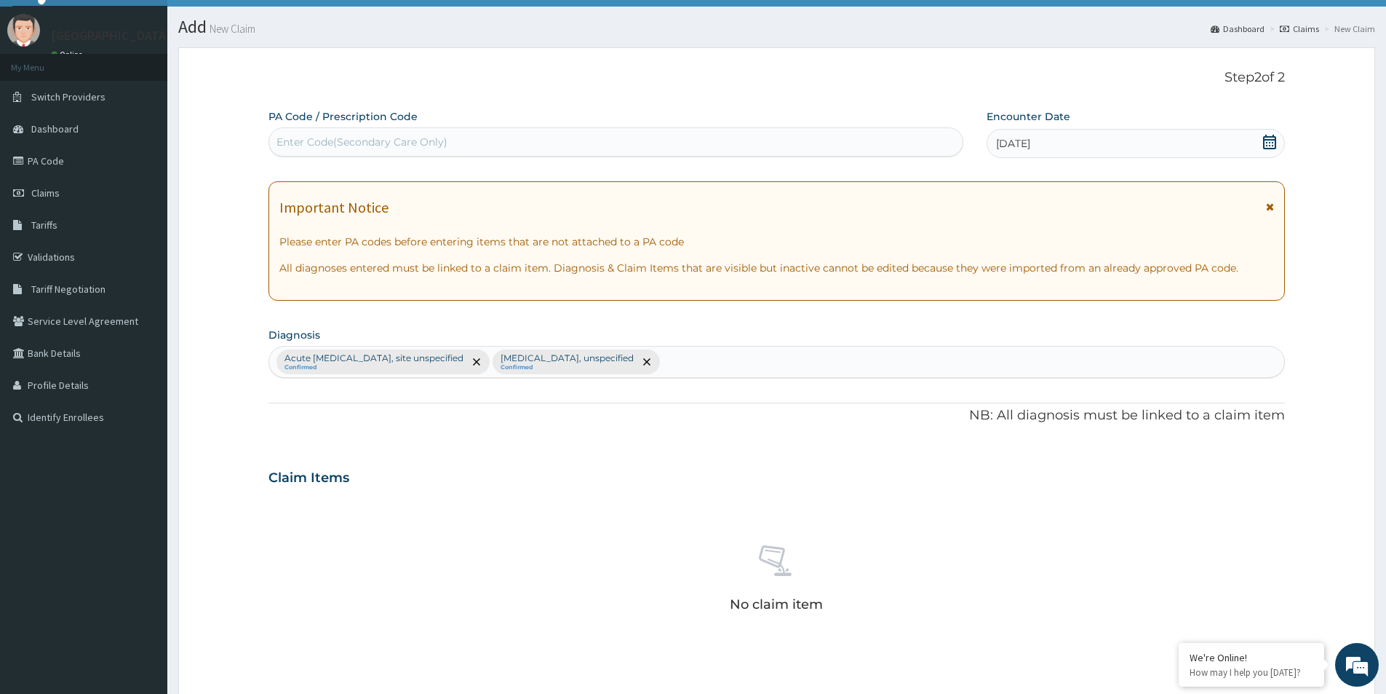
scroll to position [7, 0]
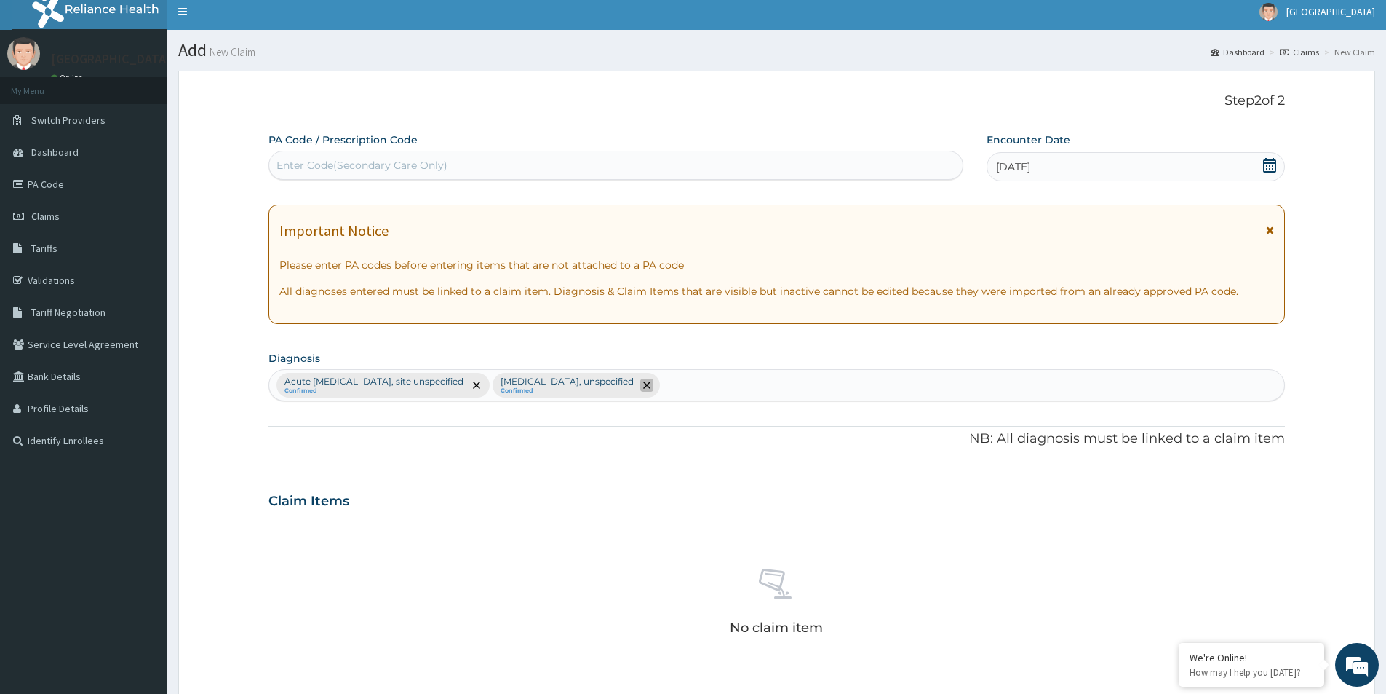
click at [653, 380] on span "remove selection option" at bounding box center [646, 384] width 13 height 13
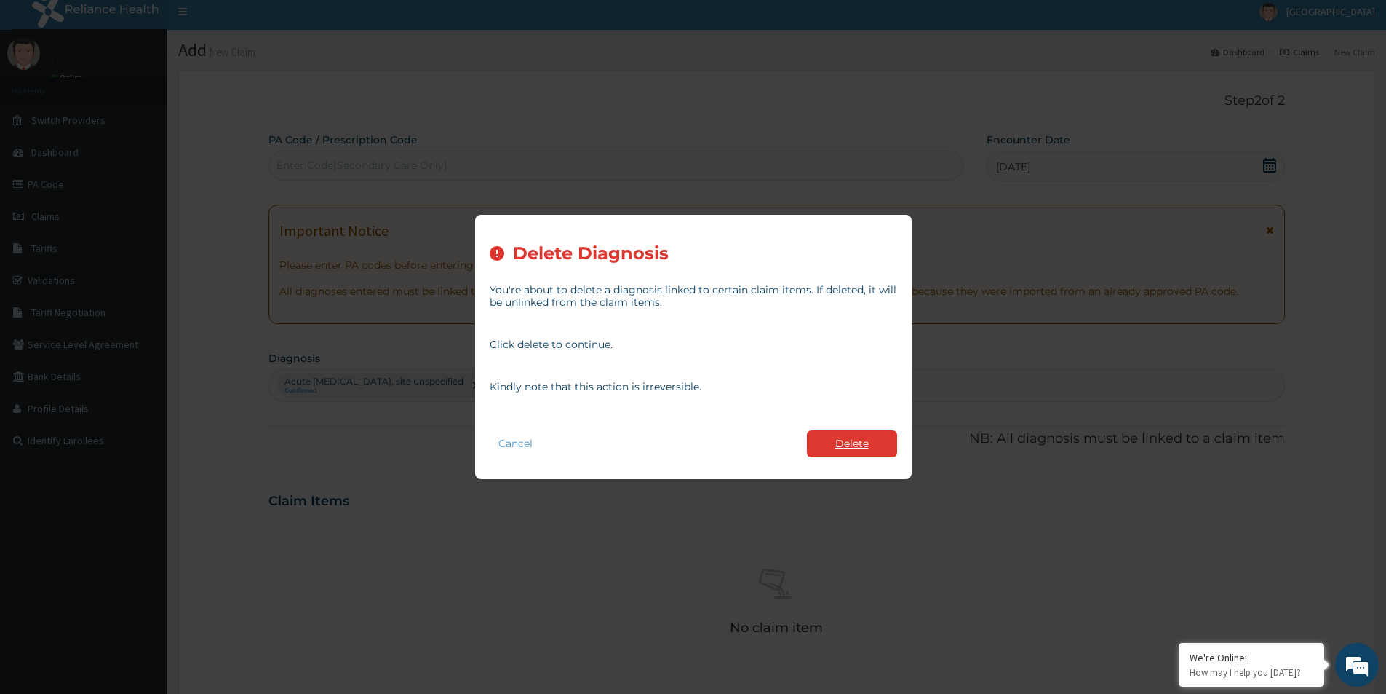
click at [846, 441] on button "Delete" at bounding box center [852, 443] width 90 height 27
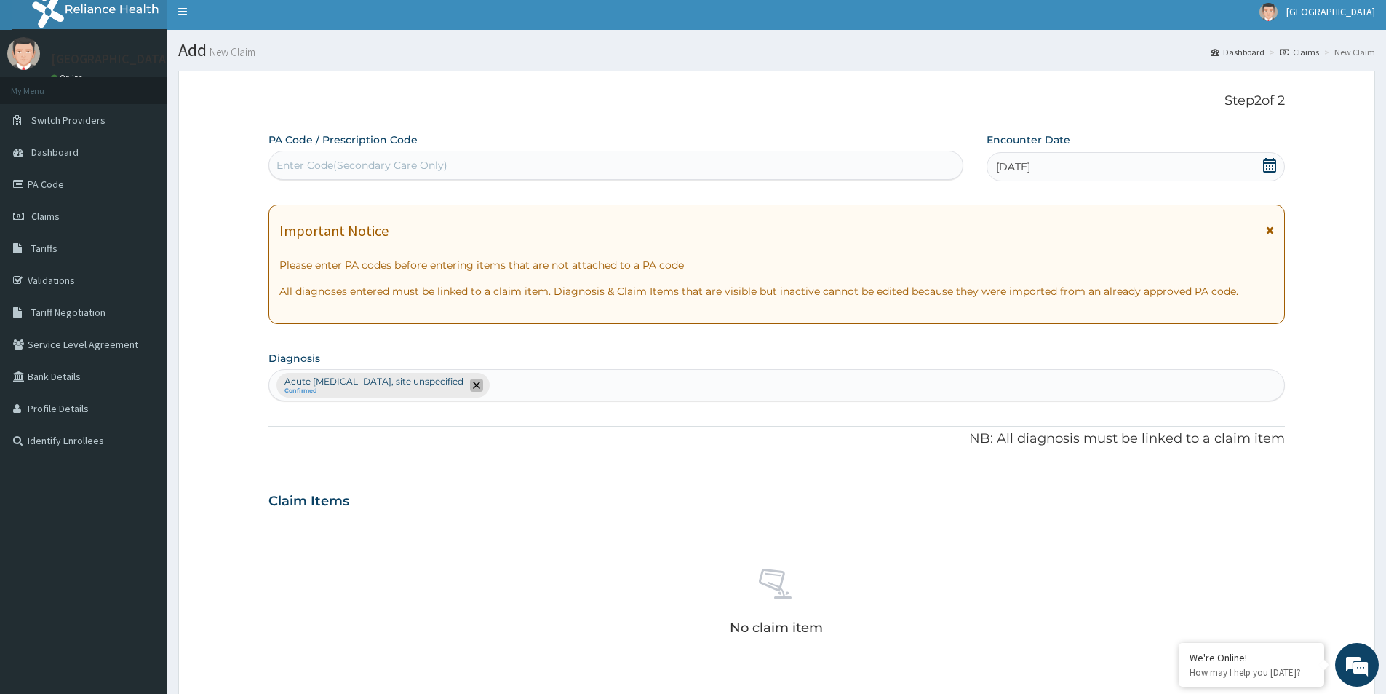
click at [480, 383] on icon "remove selection option" at bounding box center [476, 384] width 7 height 7
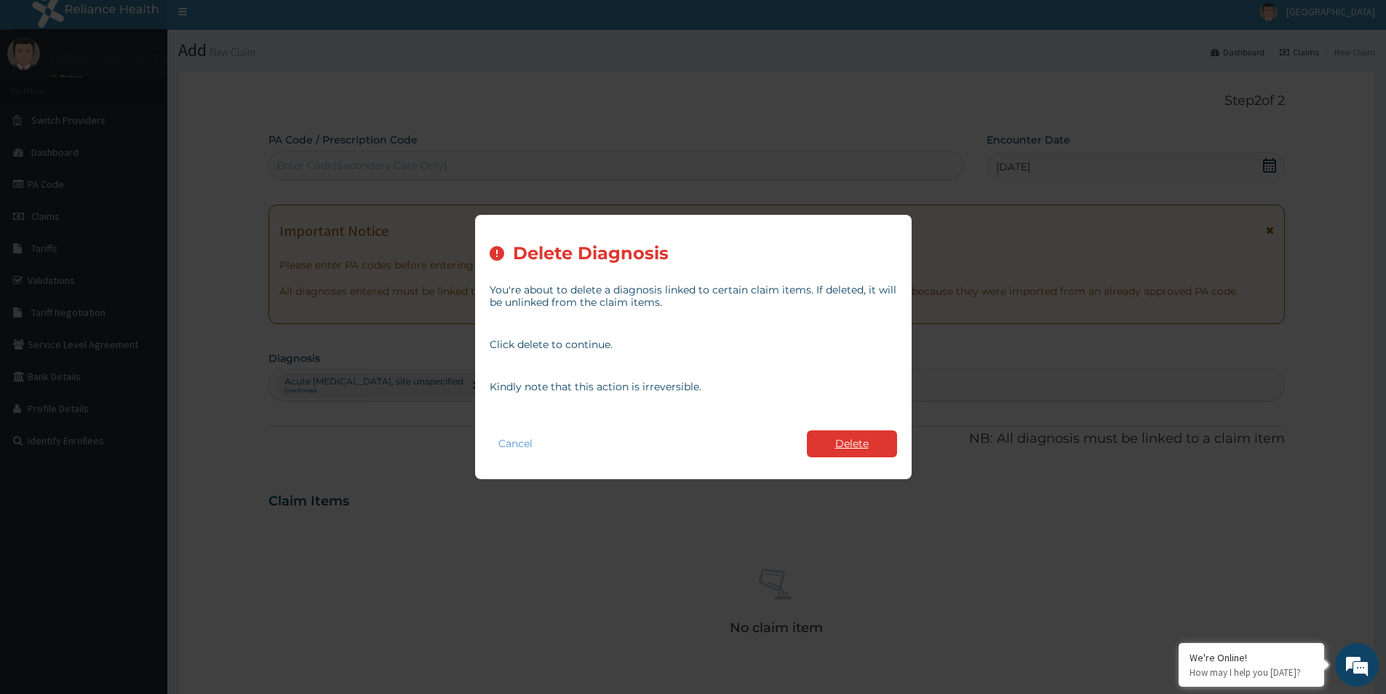
click at [852, 441] on button "Delete" at bounding box center [852, 443] width 90 height 27
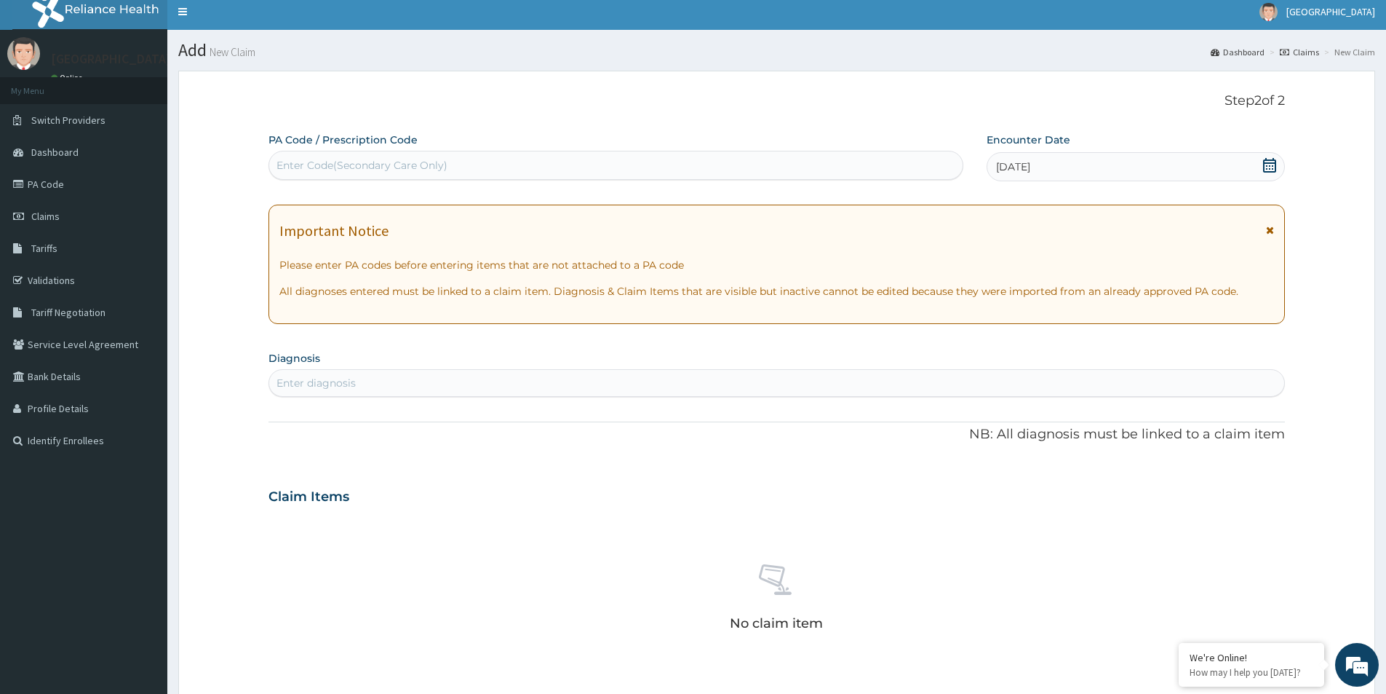
click at [482, 172] on div "Enter Code(Secondary Care Only)" at bounding box center [616, 165] width 694 height 23
type input "PA/"
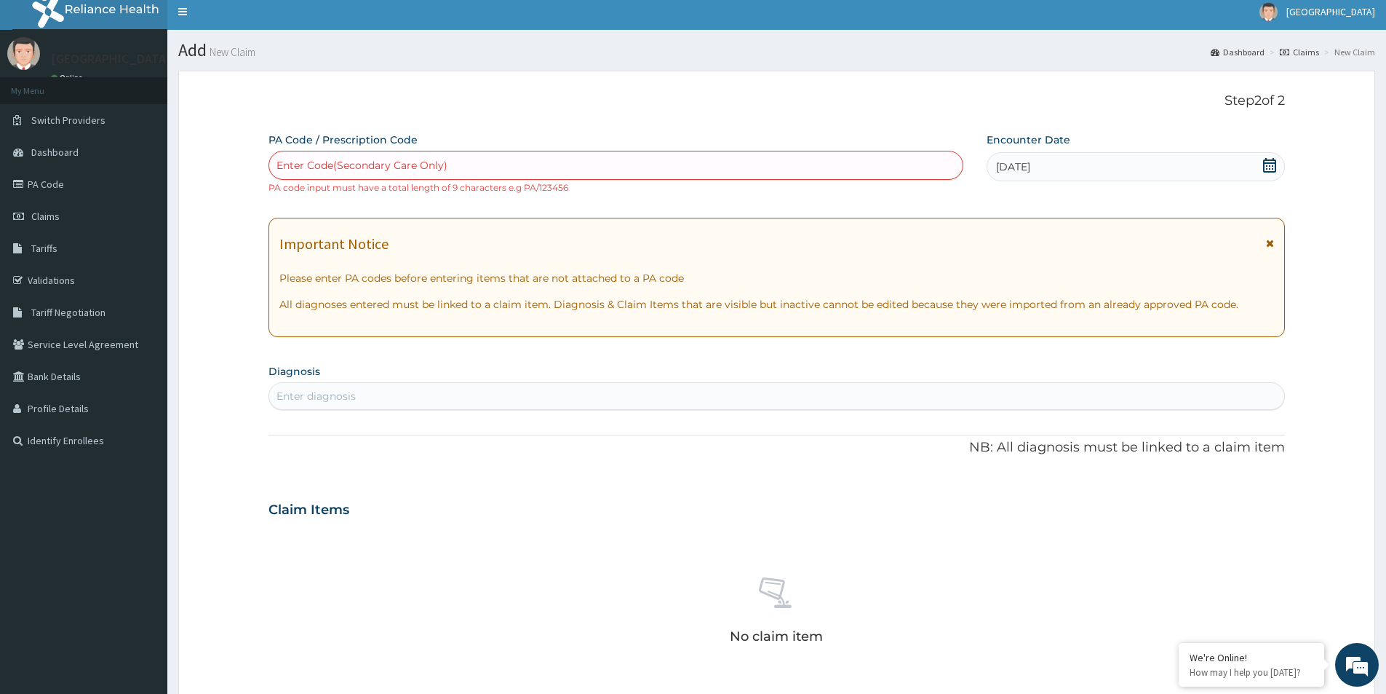
click at [450, 162] on div "Enter Code(Secondary Care Only)" at bounding box center [616, 165] width 694 height 23
paste input "PA/0208C7"
type input "PA/0208C7"
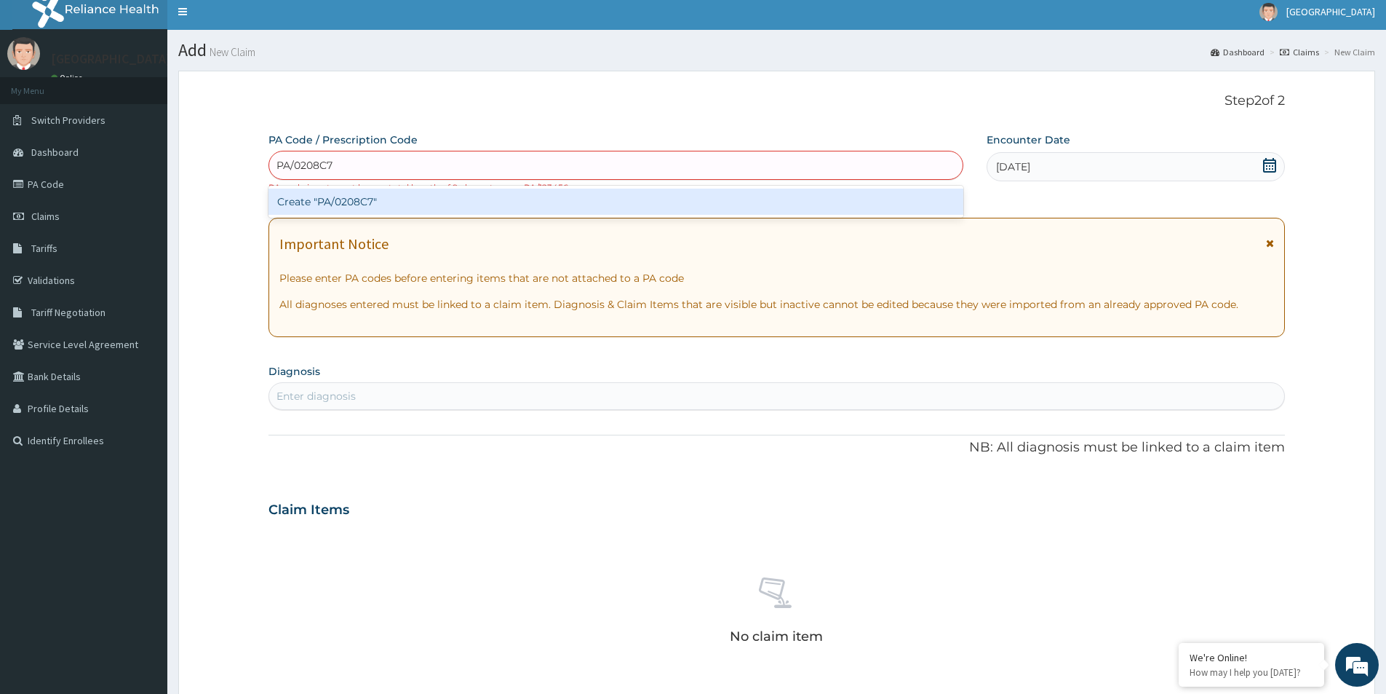
click at [357, 200] on div "Create "PA/0208C7"" at bounding box center [616, 201] width 695 height 26
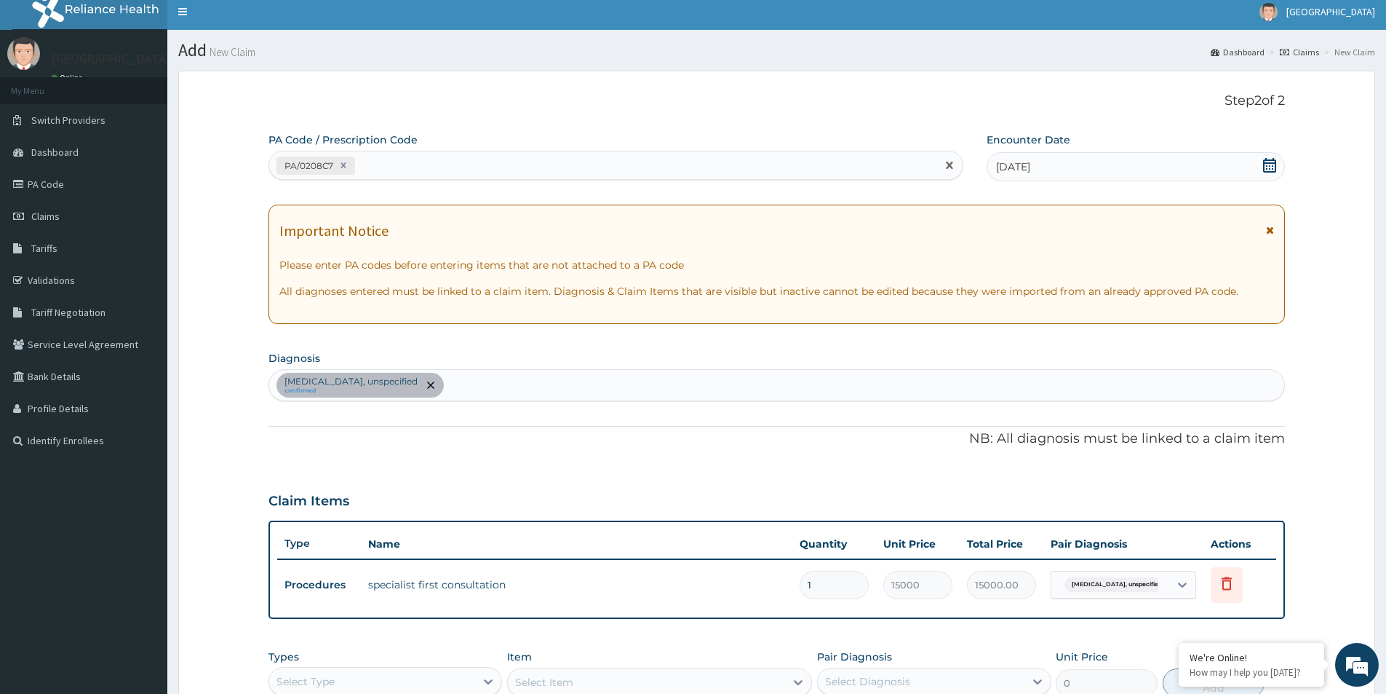
click at [433, 166] on div "PA/0208C7" at bounding box center [602, 166] width 667 height 24
paste input "PA/E8B277"
type input "PA/E8B277"
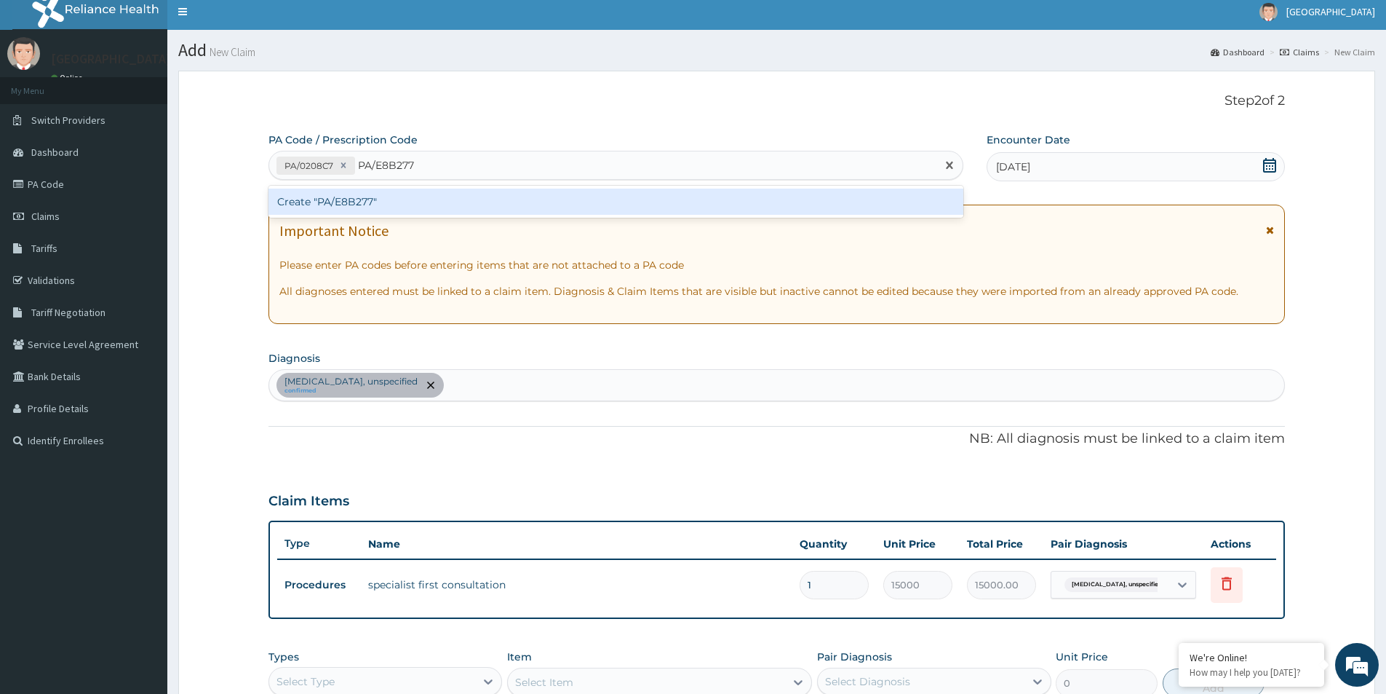
click at [352, 199] on div "Create "PA/E8B277"" at bounding box center [616, 201] width 695 height 26
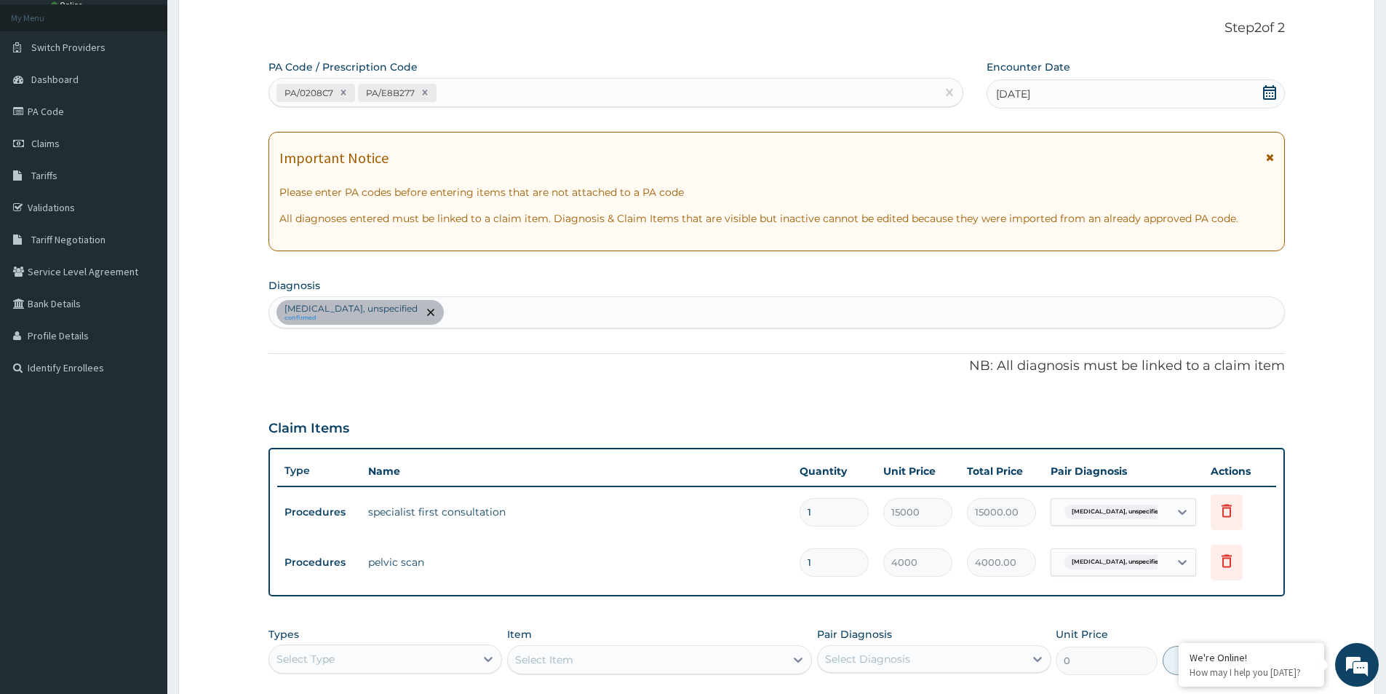
scroll to position [225, 0]
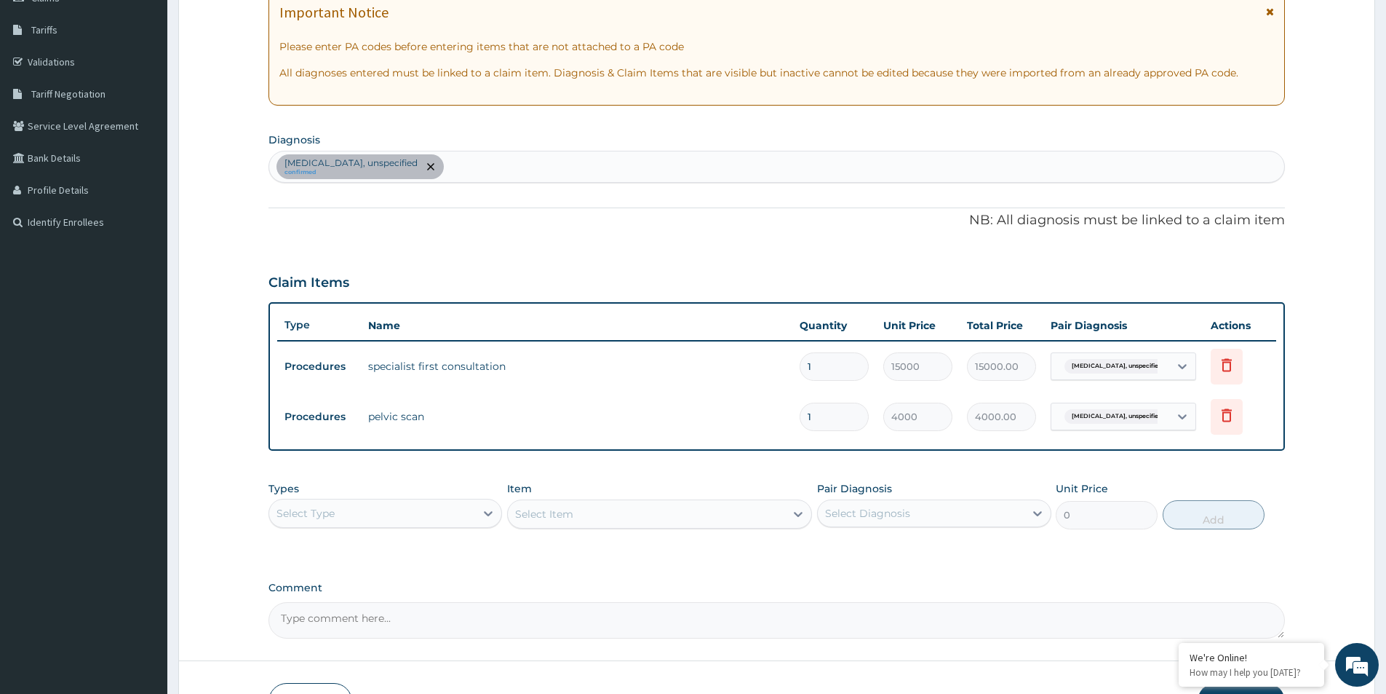
click at [463, 167] on div "Amenorrhoea, unspecified confirmed" at bounding box center [776, 166] width 1015 height 31
click at [549, 166] on div "Amenorrhoea, unspecified confirmed" at bounding box center [776, 166] width 1015 height 31
type input "pregnancy"
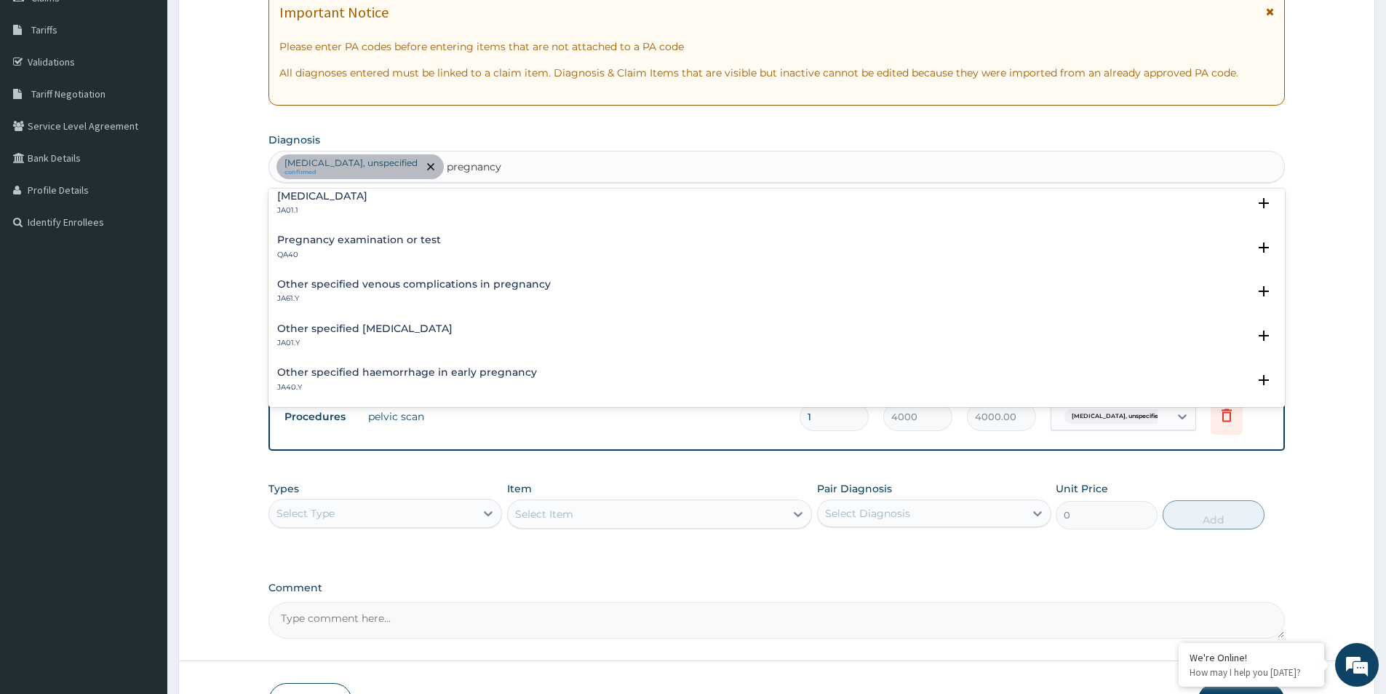
scroll to position [73, 0]
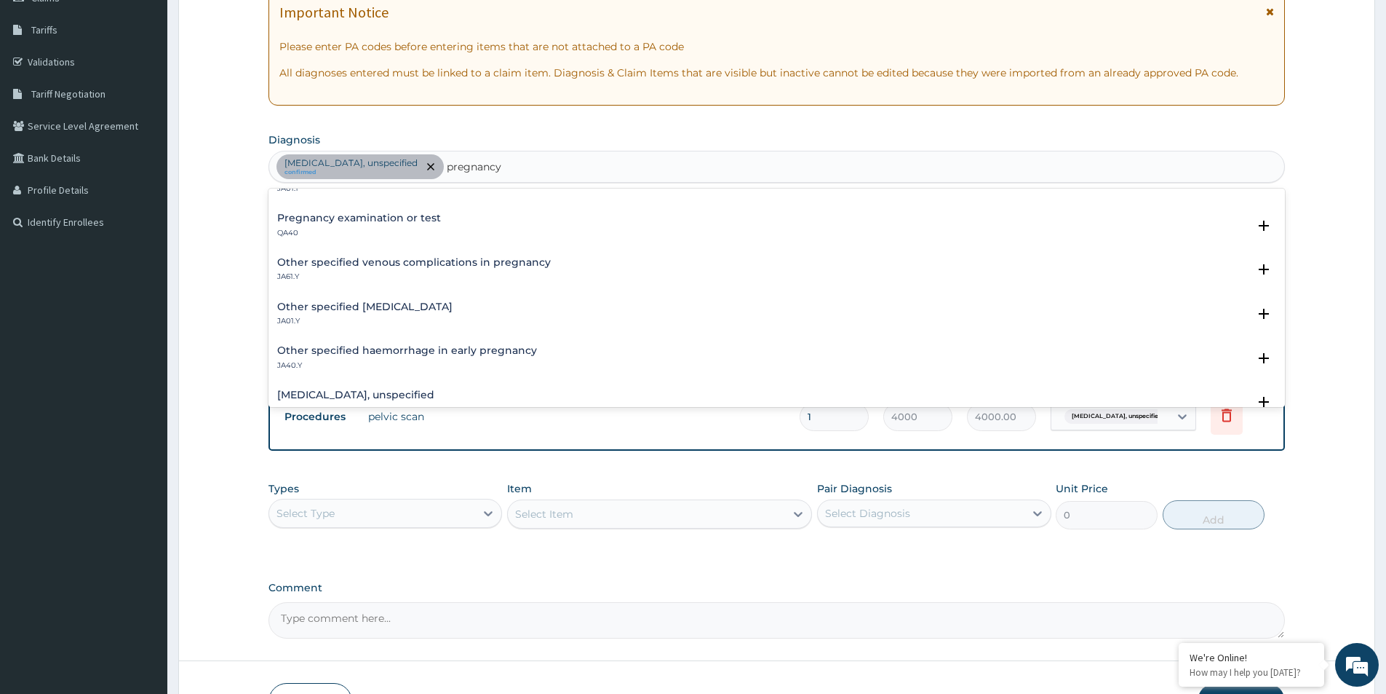
click at [286, 219] on h4 "Pregnancy examination or test" at bounding box center [359, 217] width 164 height 11
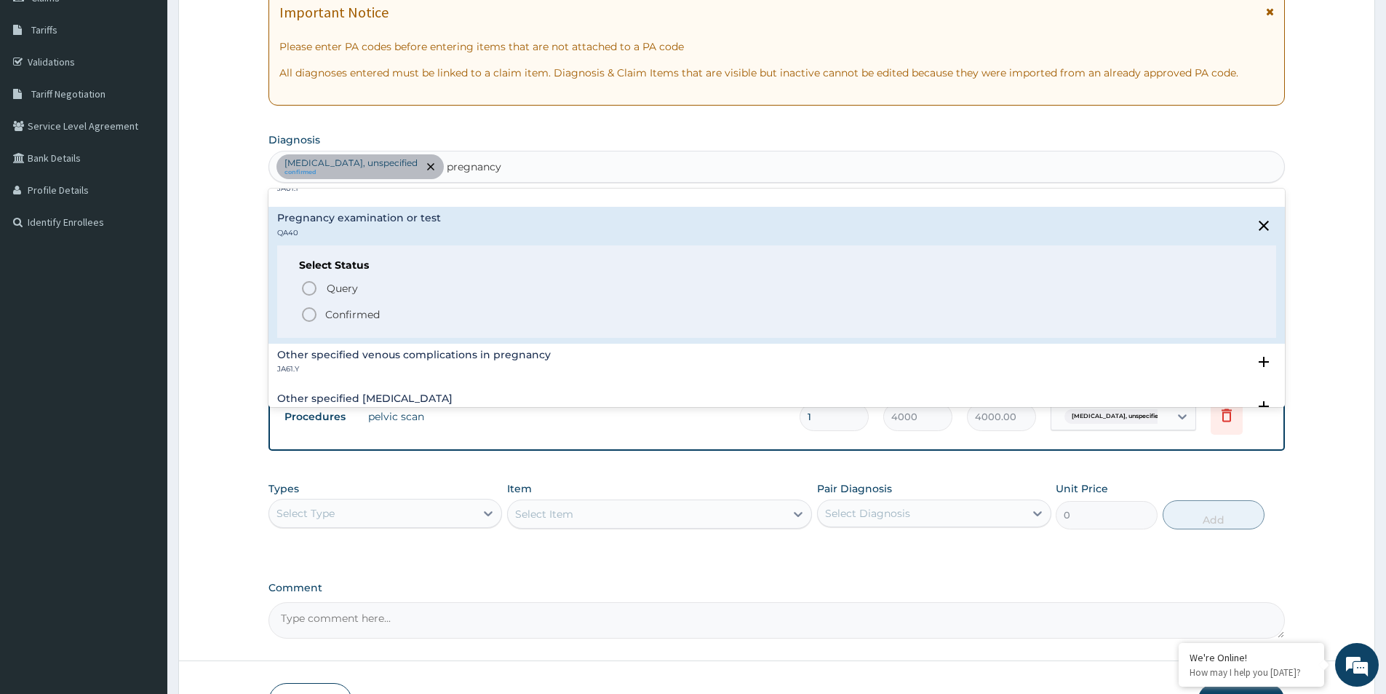
click at [314, 308] on icon "status option filled" at bounding box center [309, 314] width 17 height 17
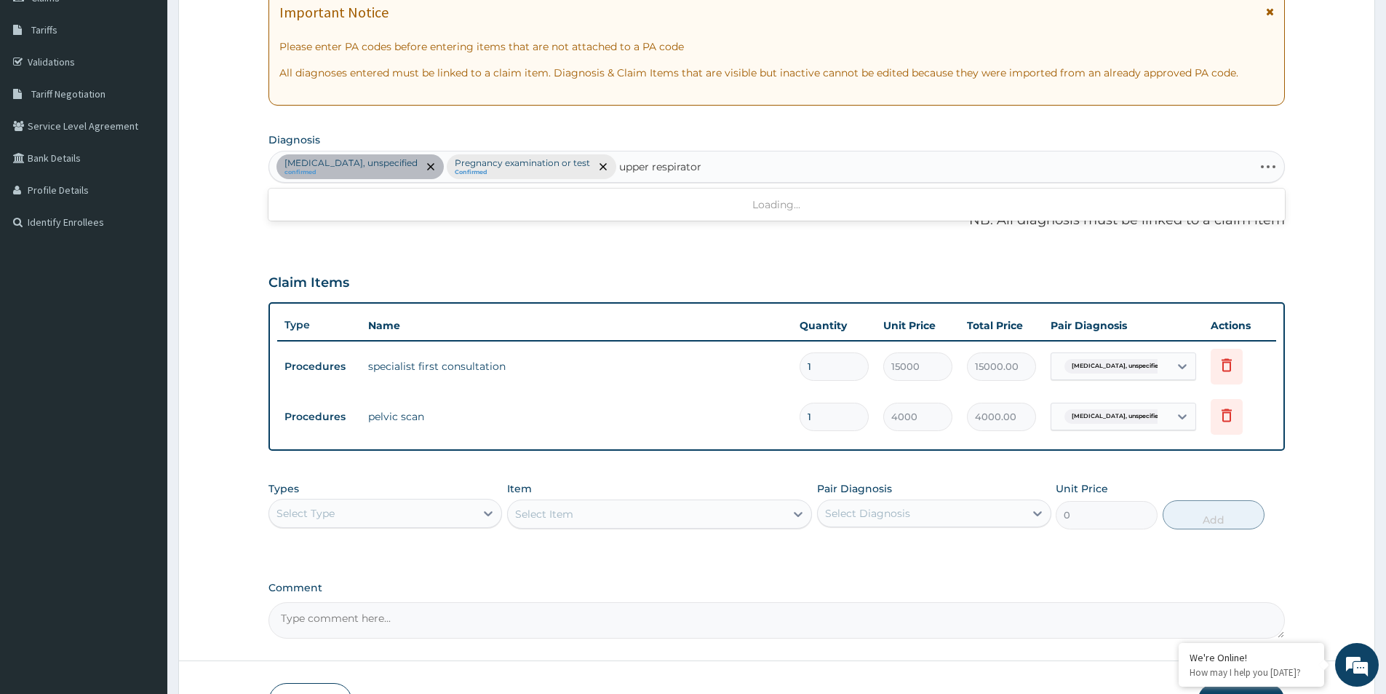
type input "upper respiratory"
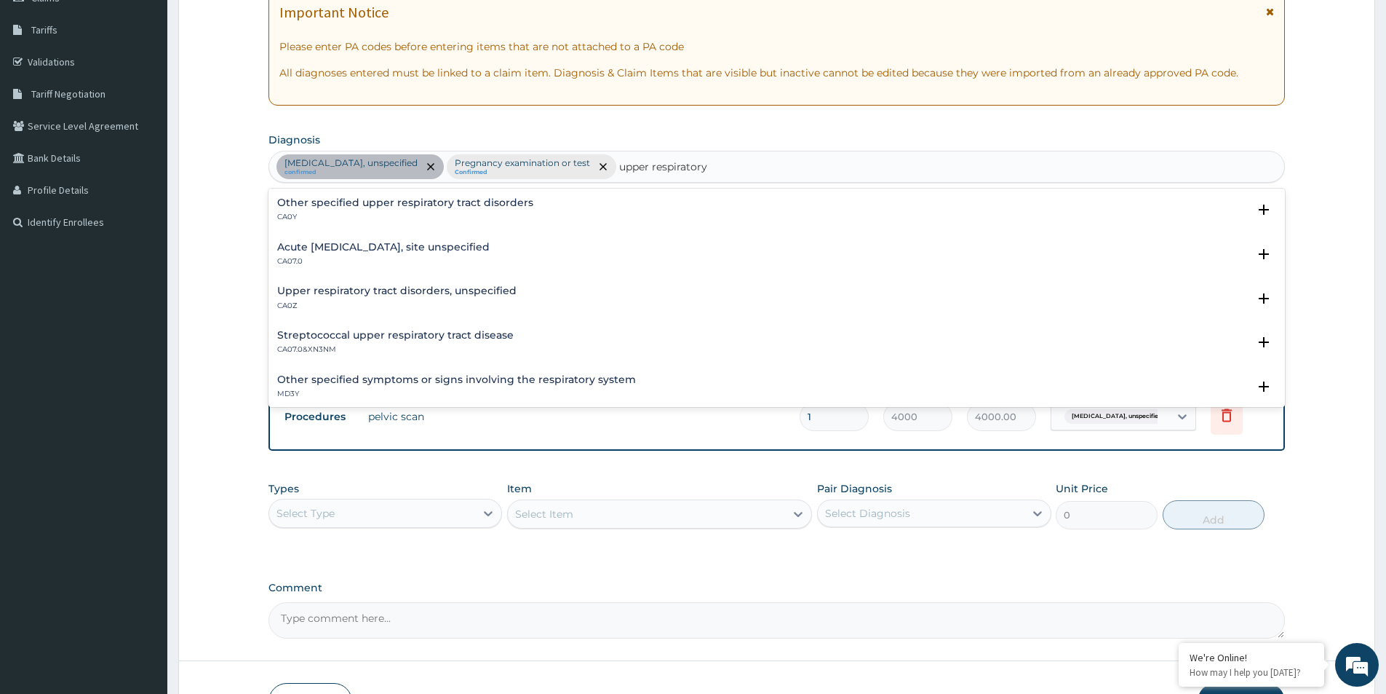
click at [351, 250] on h4 "Acute upper respiratory infection, site unspecified" at bounding box center [383, 247] width 212 height 11
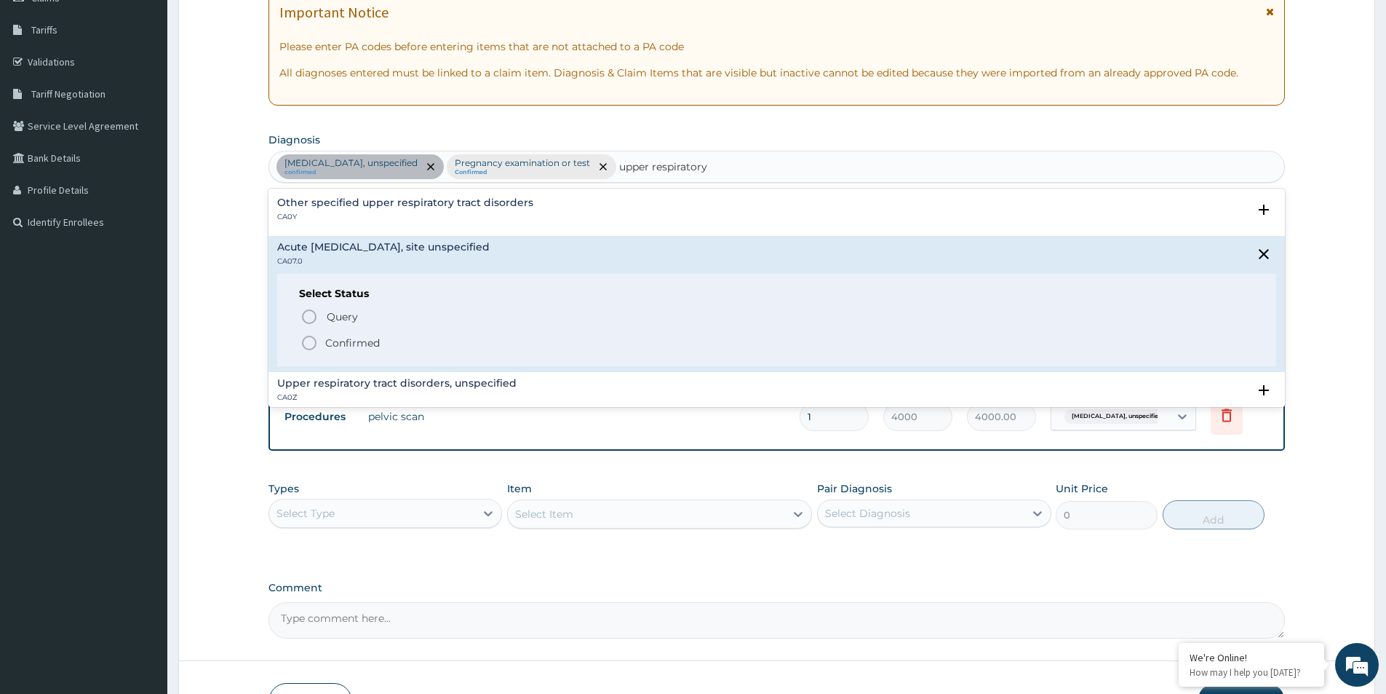
click at [309, 344] on icon "status option filled" at bounding box center [309, 342] width 17 height 17
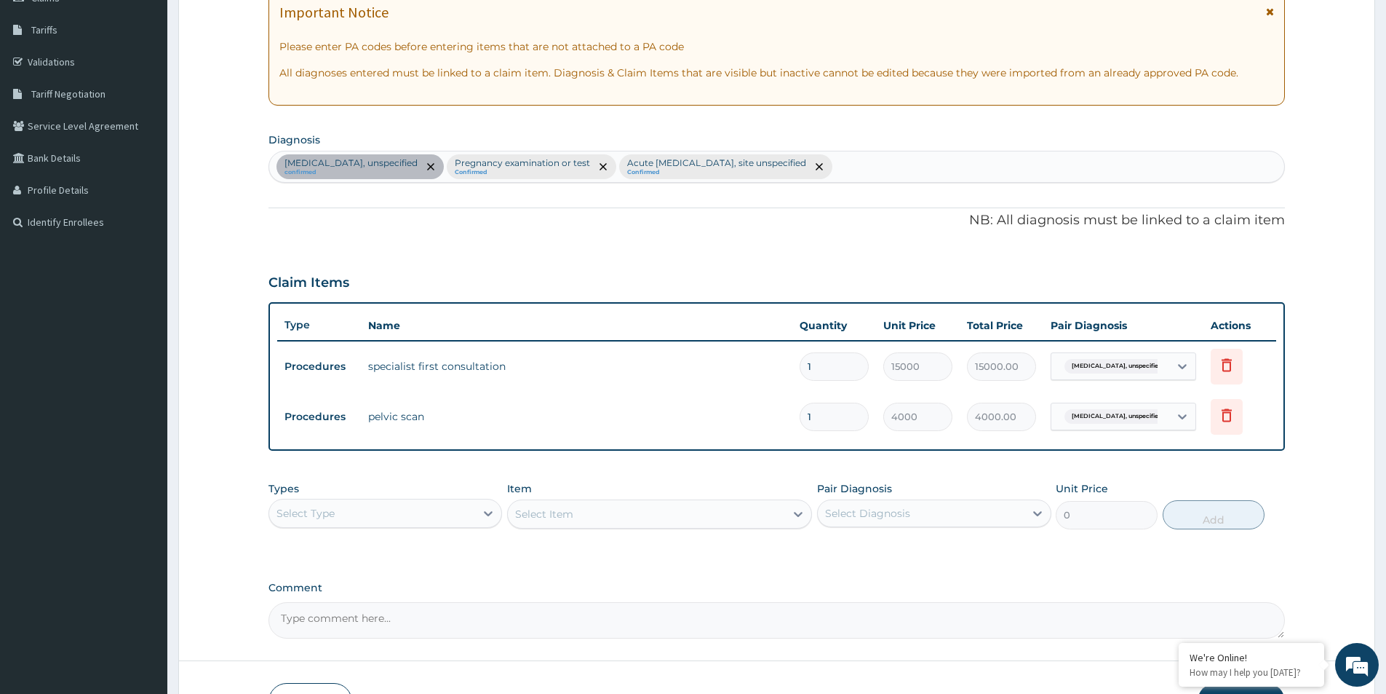
click at [456, 509] on div "Select Type" at bounding box center [372, 512] width 206 height 23
click at [341, 605] on div "Procedures" at bounding box center [386, 602] width 234 height 26
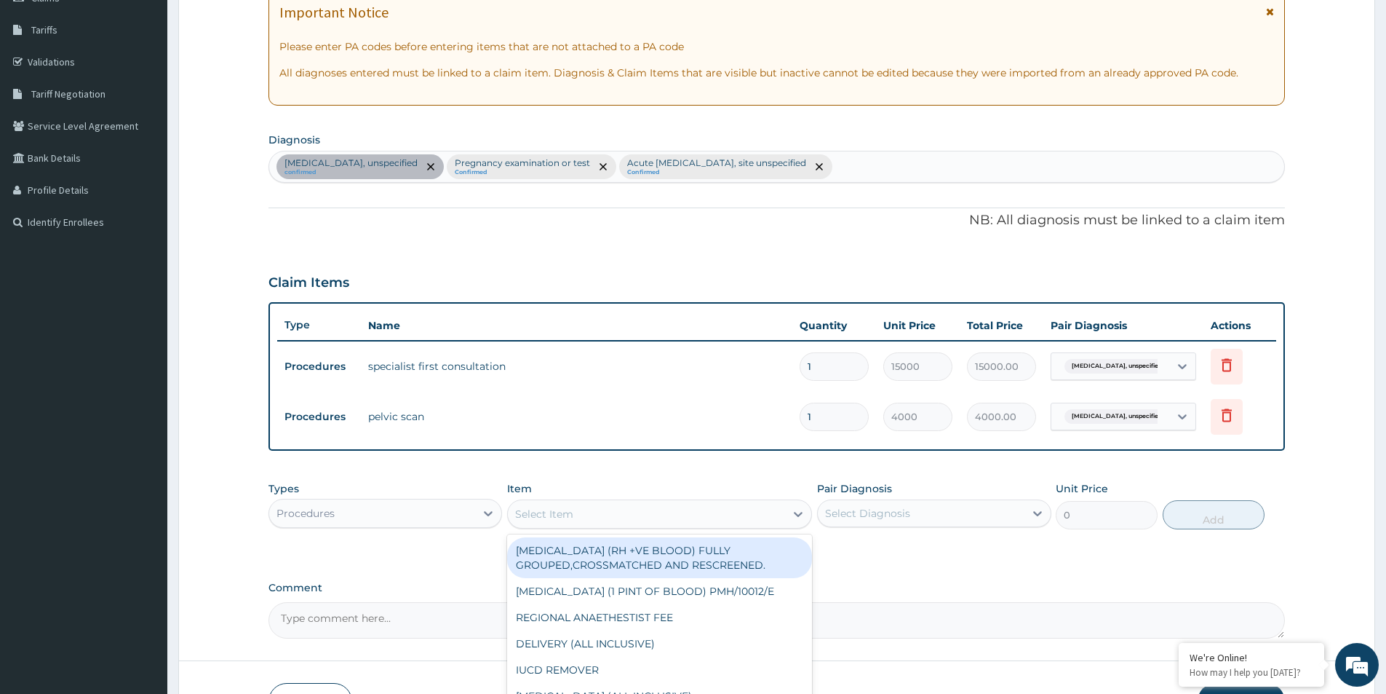
click at [578, 507] on div "Select Item" at bounding box center [646, 513] width 277 height 23
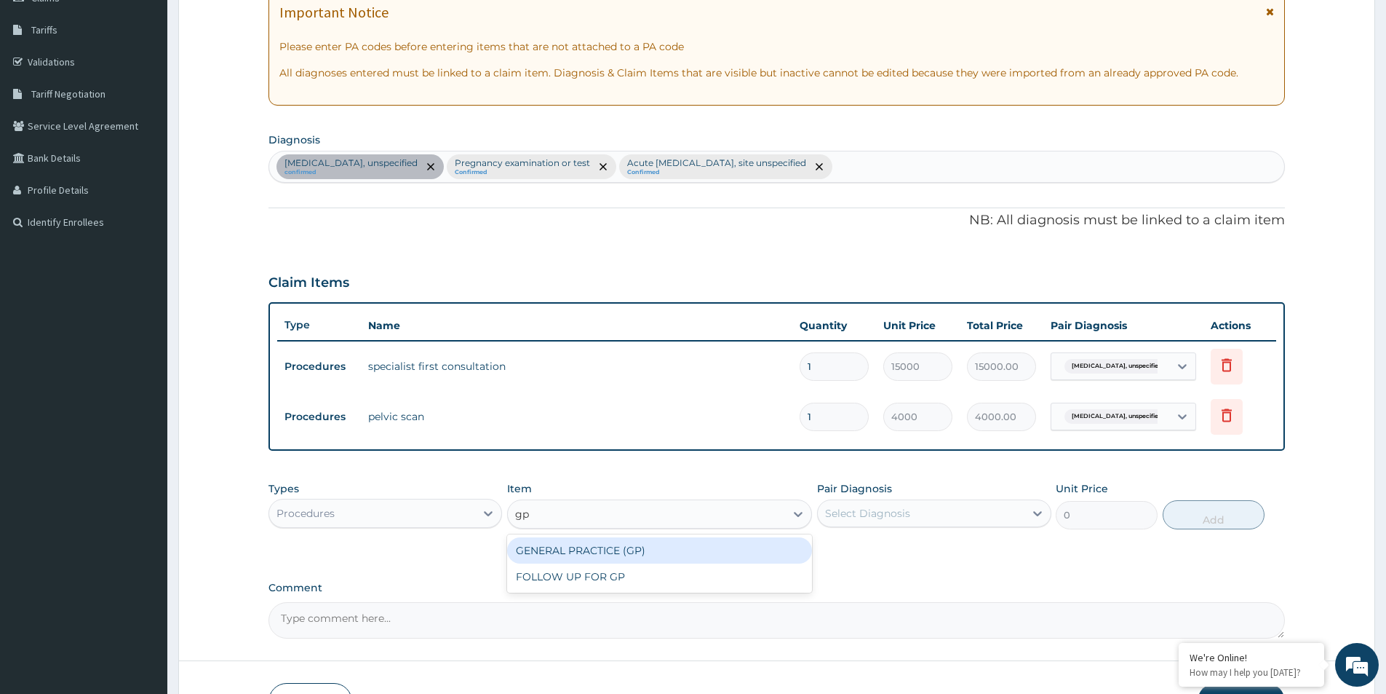
type input "g"
click at [538, 517] on div "Select Item" at bounding box center [544, 513] width 58 height 15
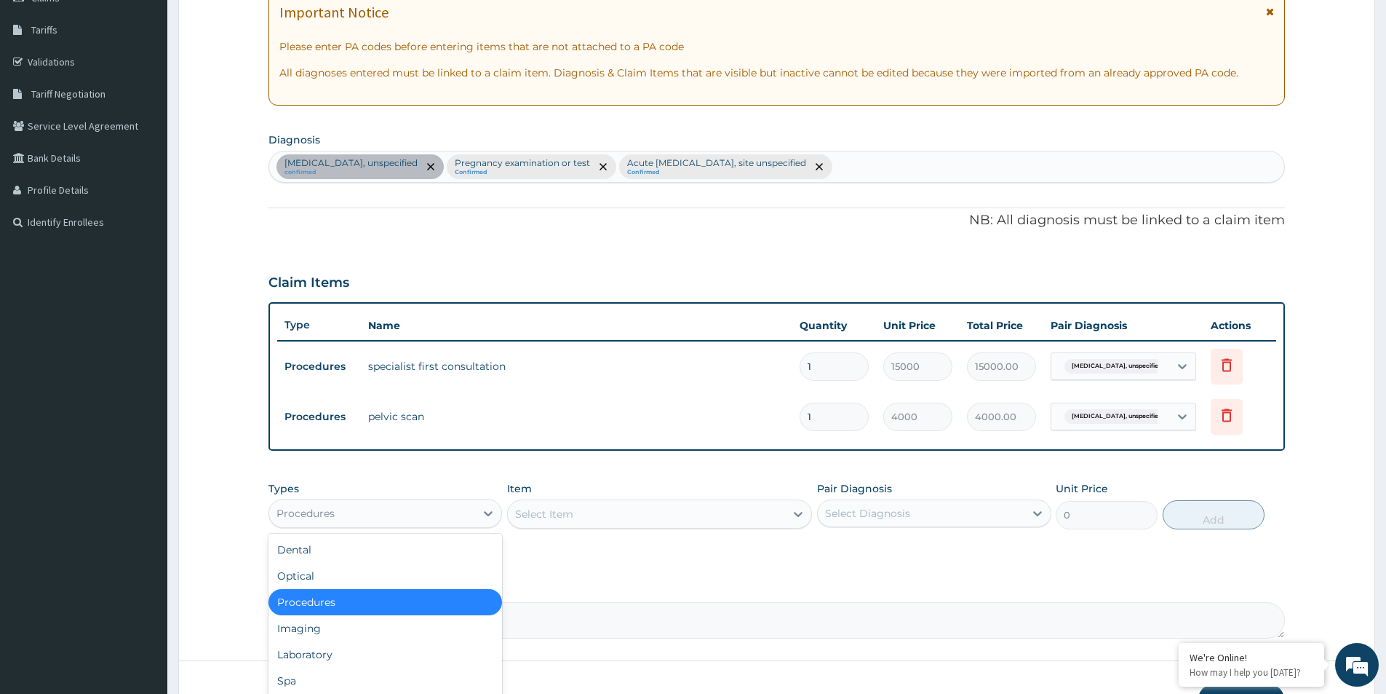
click at [435, 514] on div "Procedures" at bounding box center [372, 512] width 206 height 23
click at [359, 646] on div "Laboratory" at bounding box center [386, 654] width 234 height 26
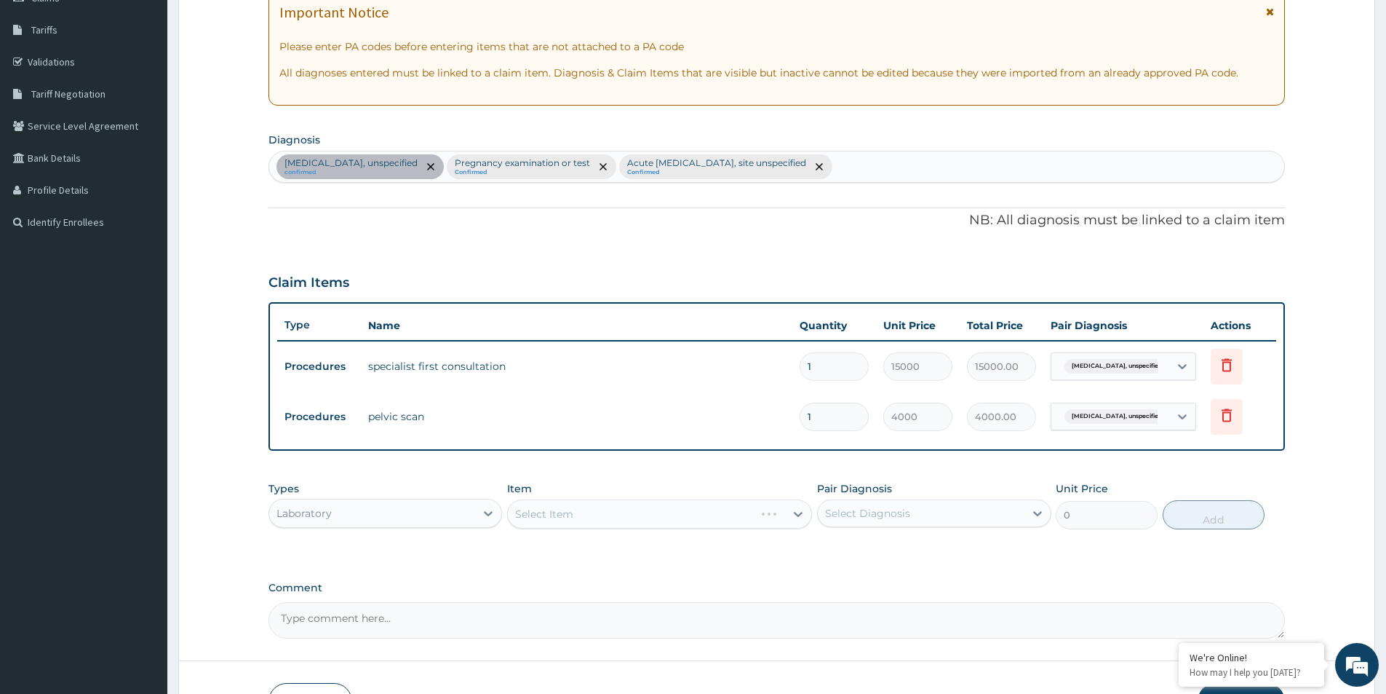
click at [615, 514] on div "Select Item" at bounding box center [659, 513] width 305 height 29
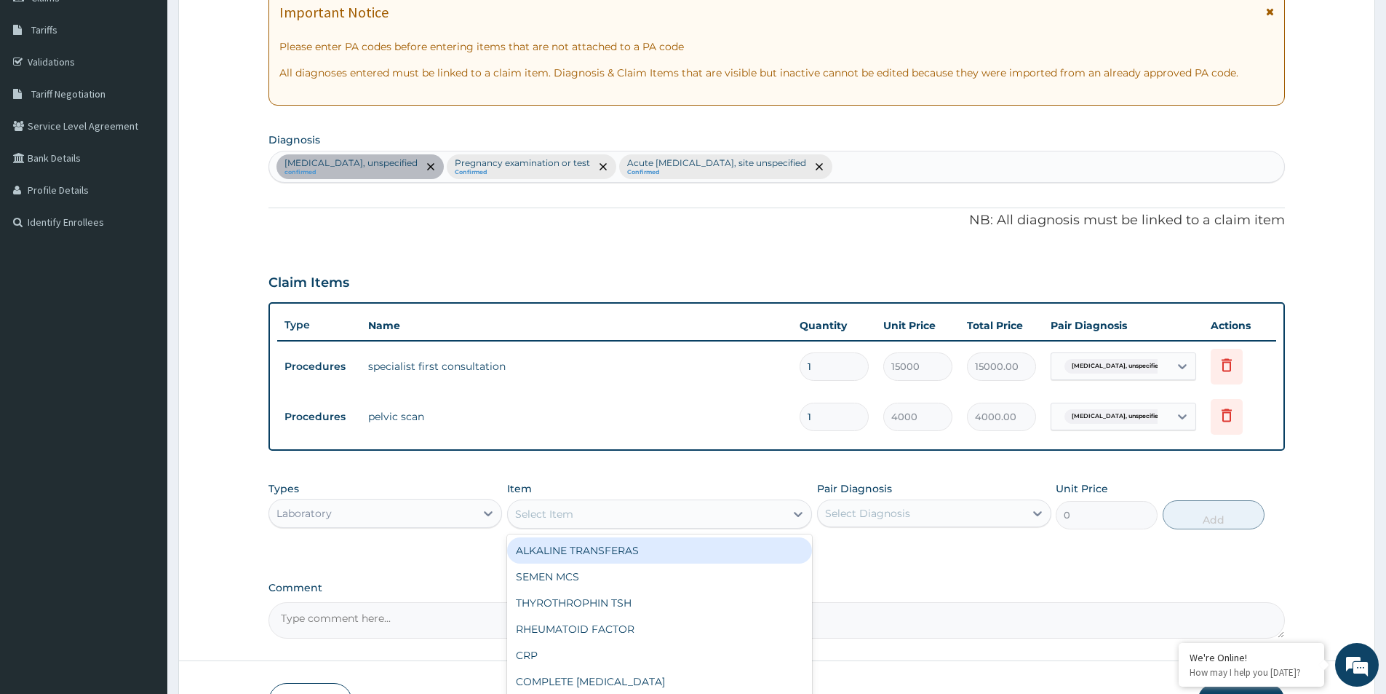
click at [642, 522] on div "Select Item" at bounding box center [646, 513] width 277 height 23
type input "preg"
click at [638, 547] on div "PREGNANCY TEST (BLOOD)" at bounding box center [659, 550] width 305 height 26
type input "1600"
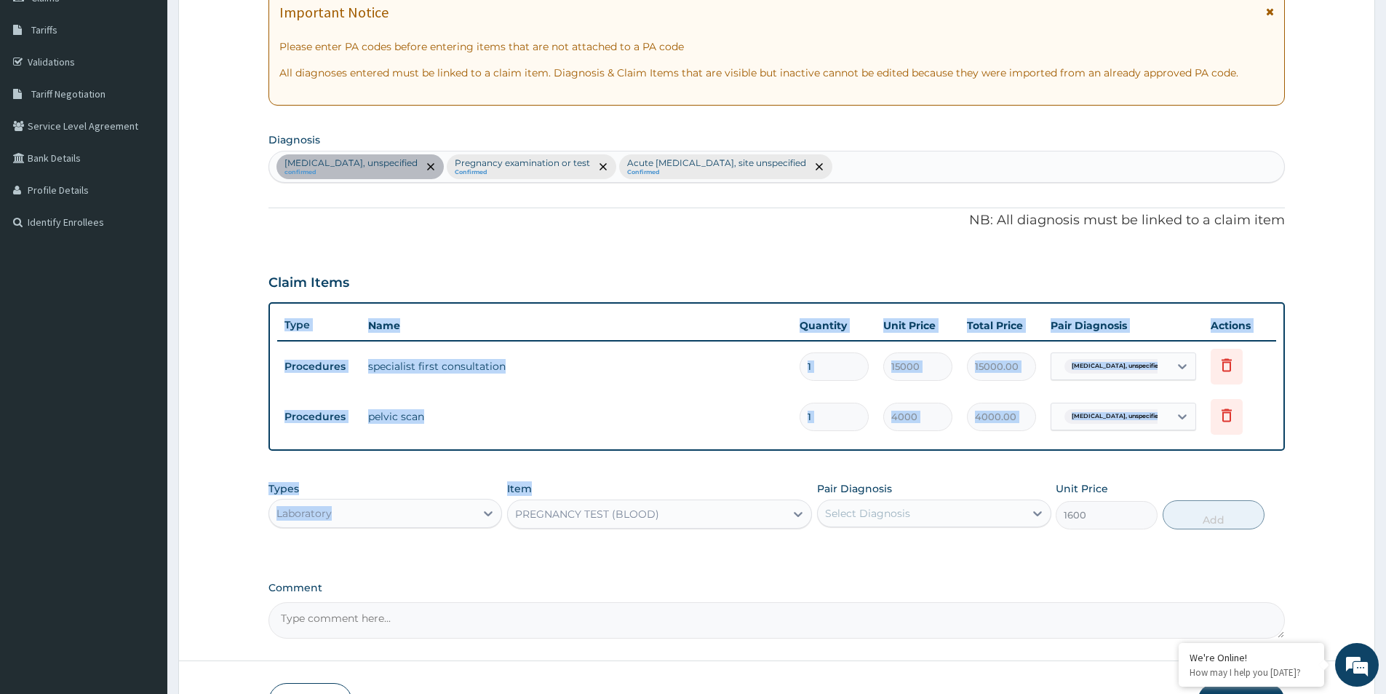
click at [777, 234] on div "PA Code / Prescription Code PA/0208C7 PA/E8B277 Encounter Date 13-10-2025 Impor…" at bounding box center [777, 276] width 1017 height 724
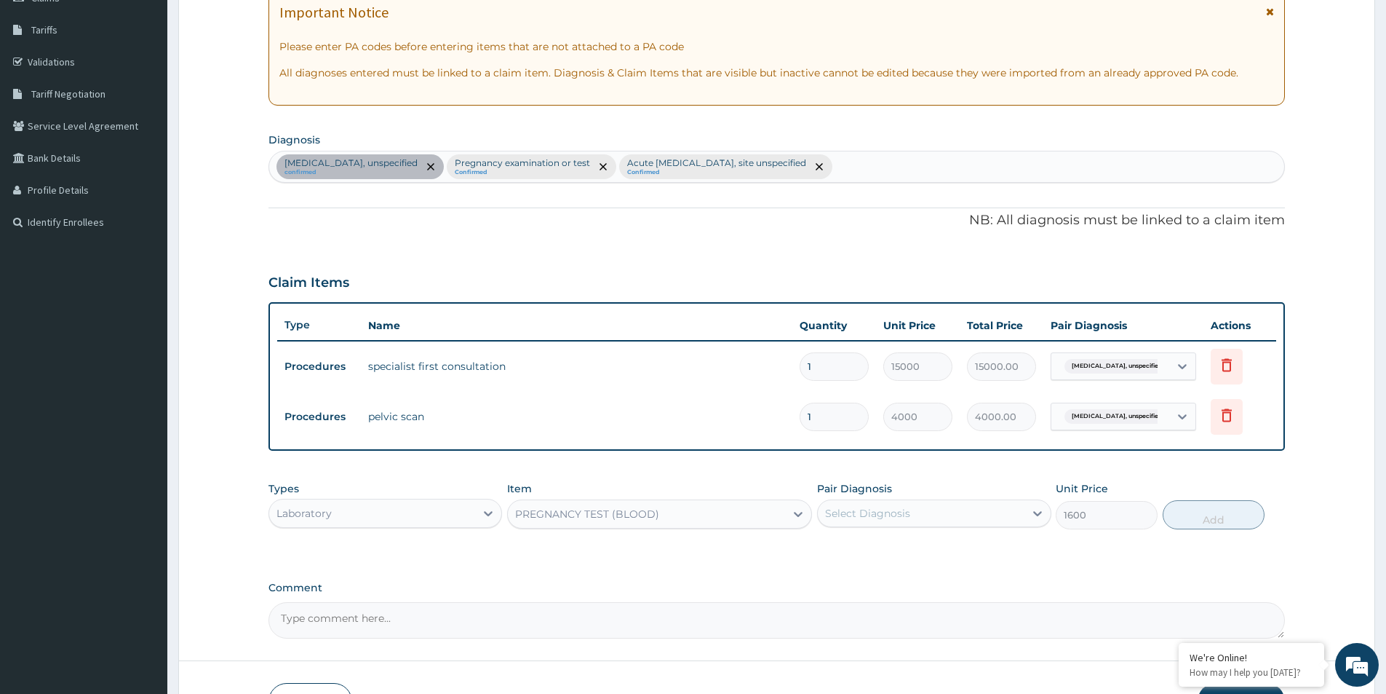
click at [897, 552] on div "Types Laboratory Item PREGNANCY TEST (BLOOD) Pair Diagnosis Select Diagnosis Un…" at bounding box center [777, 516] width 1017 height 84
click at [892, 511] on div "Select Diagnosis" at bounding box center [867, 513] width 85 height 15
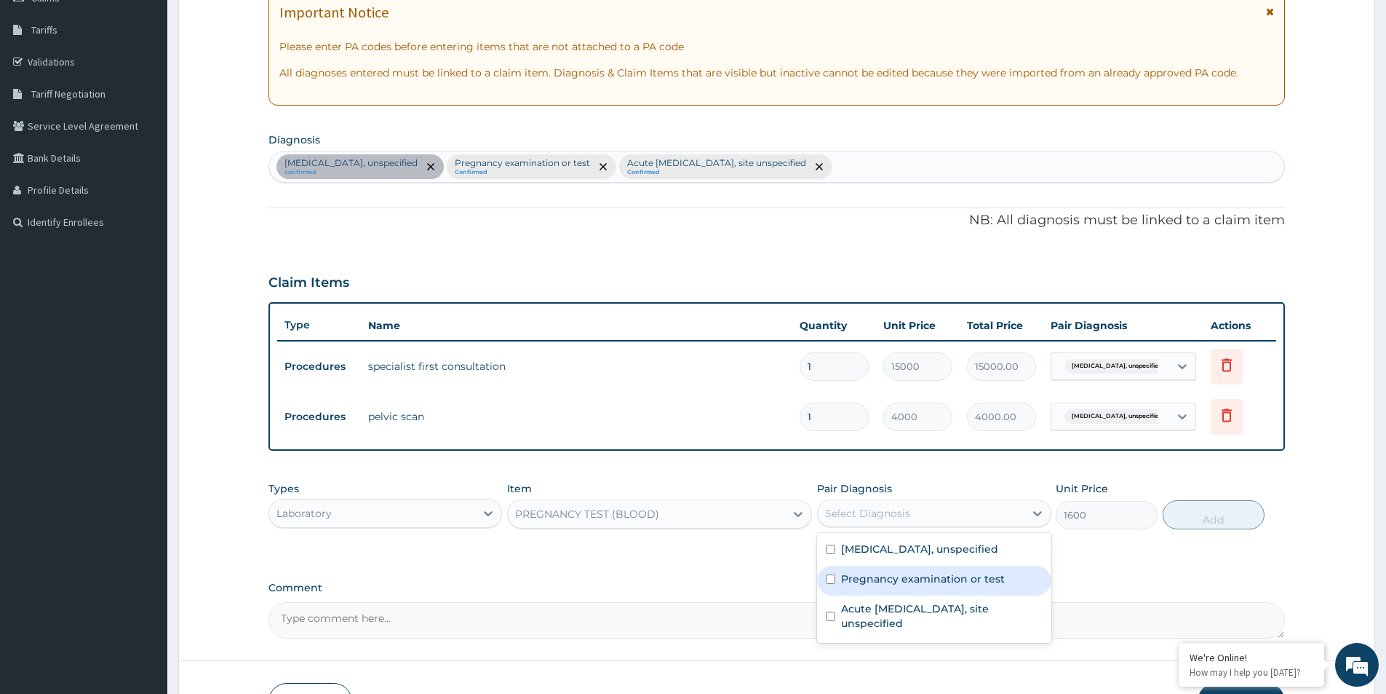
click at [830, 579] on input "checkbox" at bounding box center [830, 578] width 9 height 9
checkbox input "true"
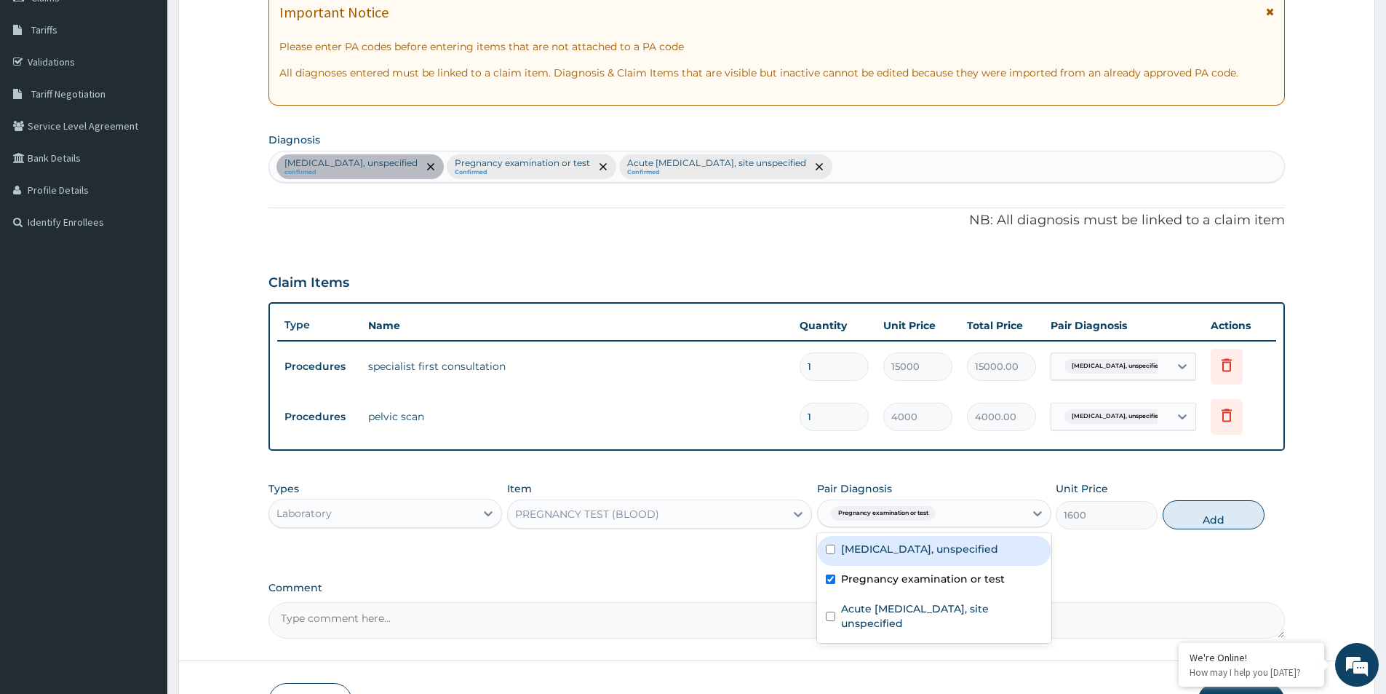
click at [831, 546] on input "checkbox" at bounding box center [830, 548] width 9 height 9
checkbox input "true"
click at [1193, 522] on button "Add" at bounding box center [1214, 514] width 102 height 29
type input "0"
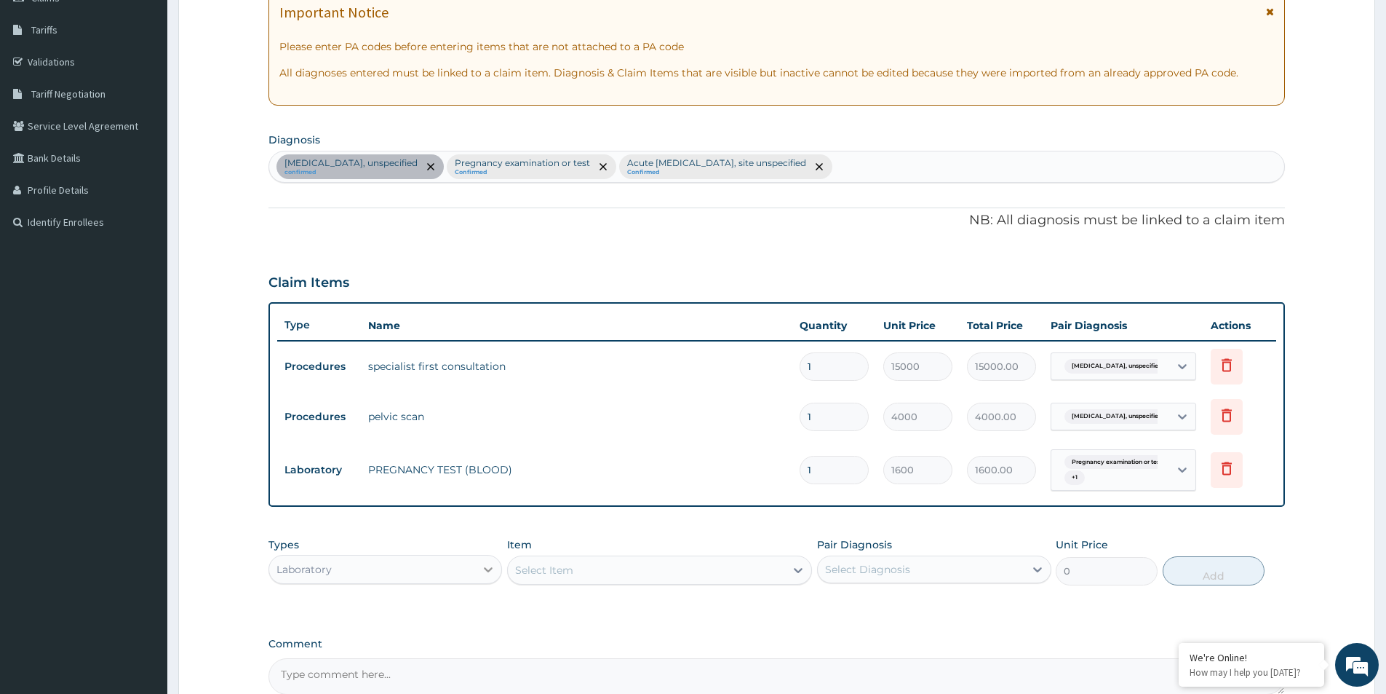
click at [483, 574] on icon at bounding box center [488, 569] width 15 height 15
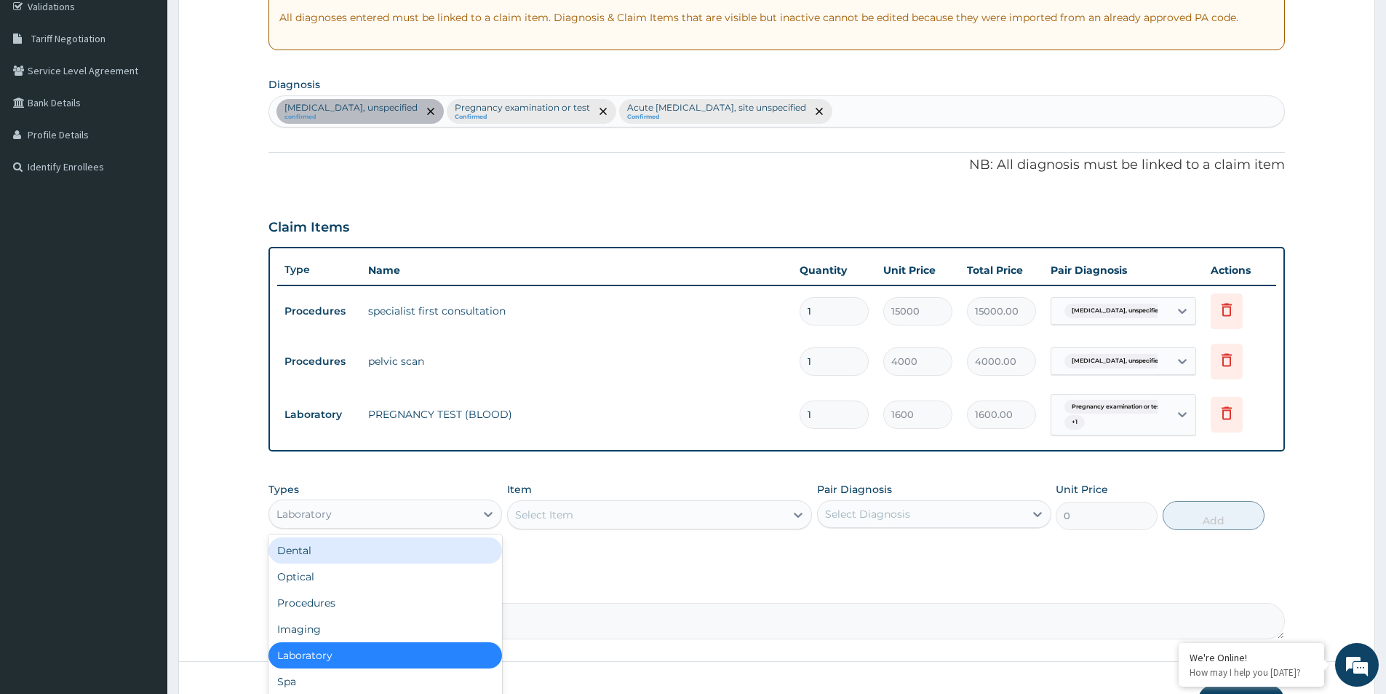
scroll to position [370, 0]
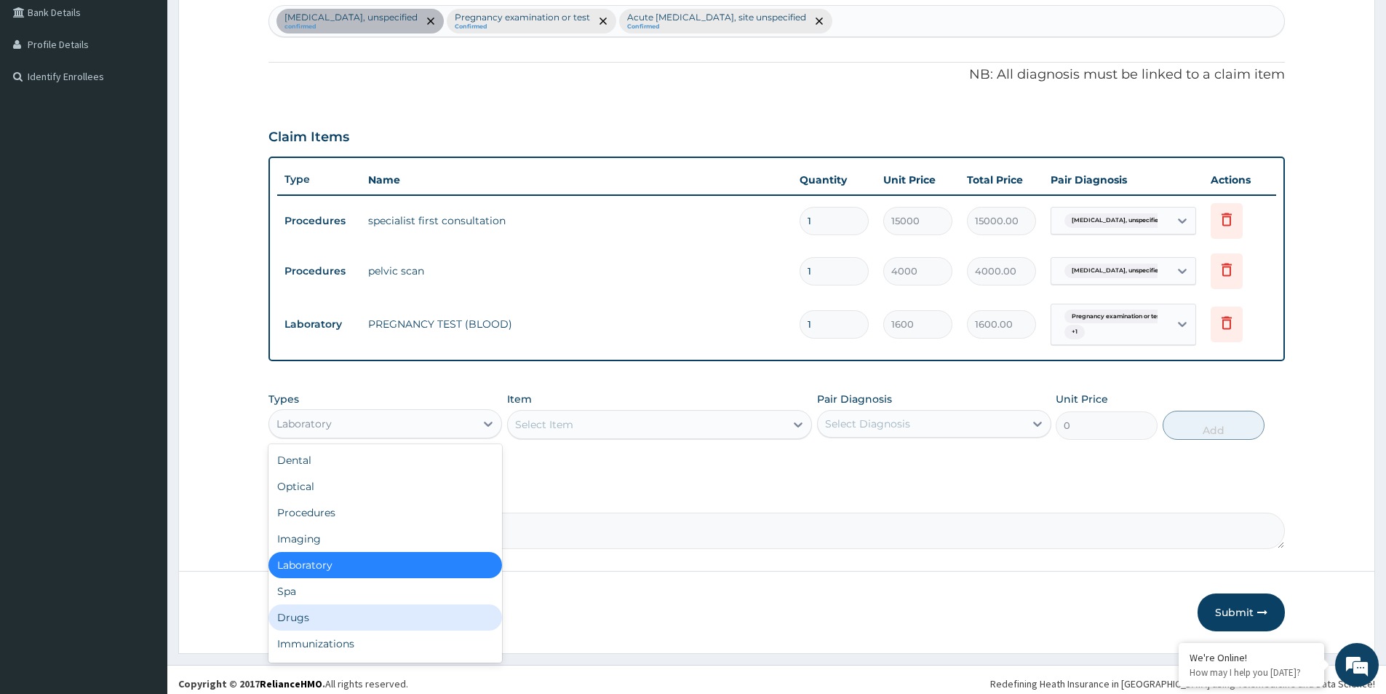
click at [358, 629] on div "Drugs" at bounding box center [386, 617] width 234 height 26
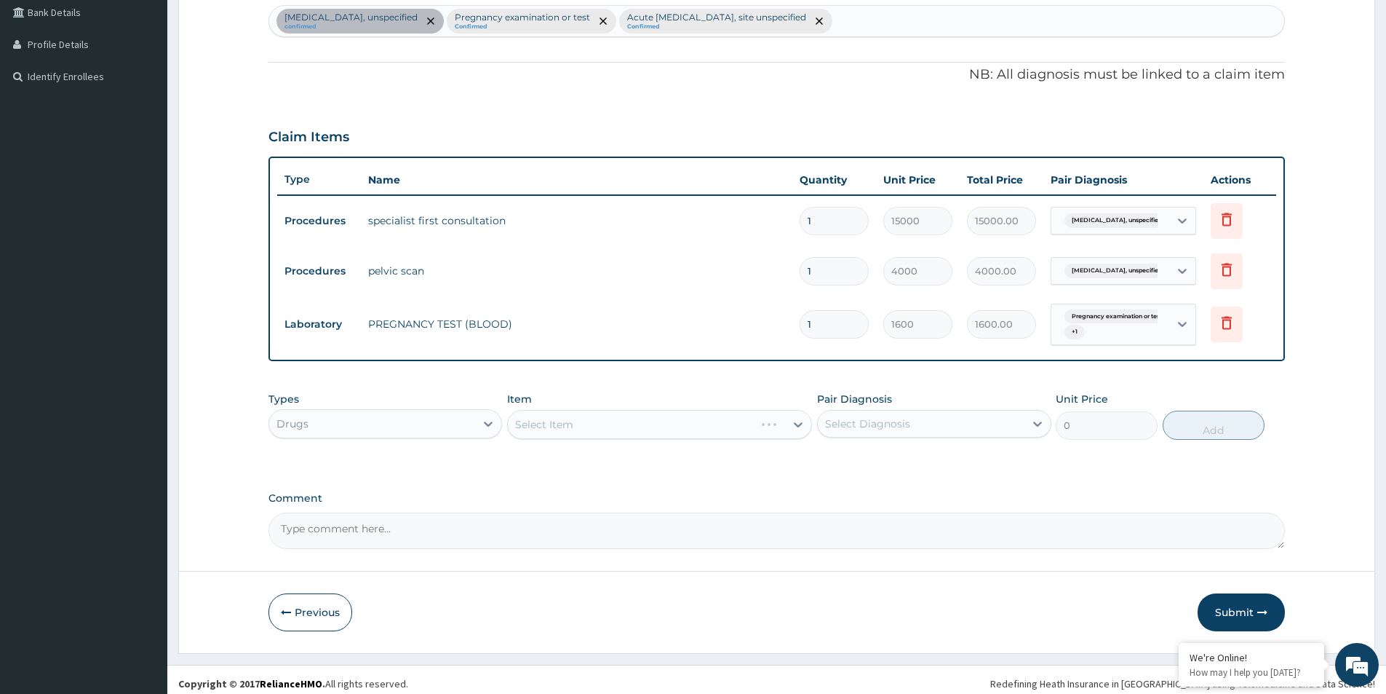
click at [581, 431] on div "Select Item" at bounding box center [659, 424] width 305 height 29
click at [587, 427] on div "Select Item" at bounding box center [659, 424] width 305 height 29
click at [718, 437] on div "Select Item" at bounding box center [659, 424] width 305 height 29
click at [651, 422] on div "Select Item" at bounding box center [659, 424] width 305 height 29
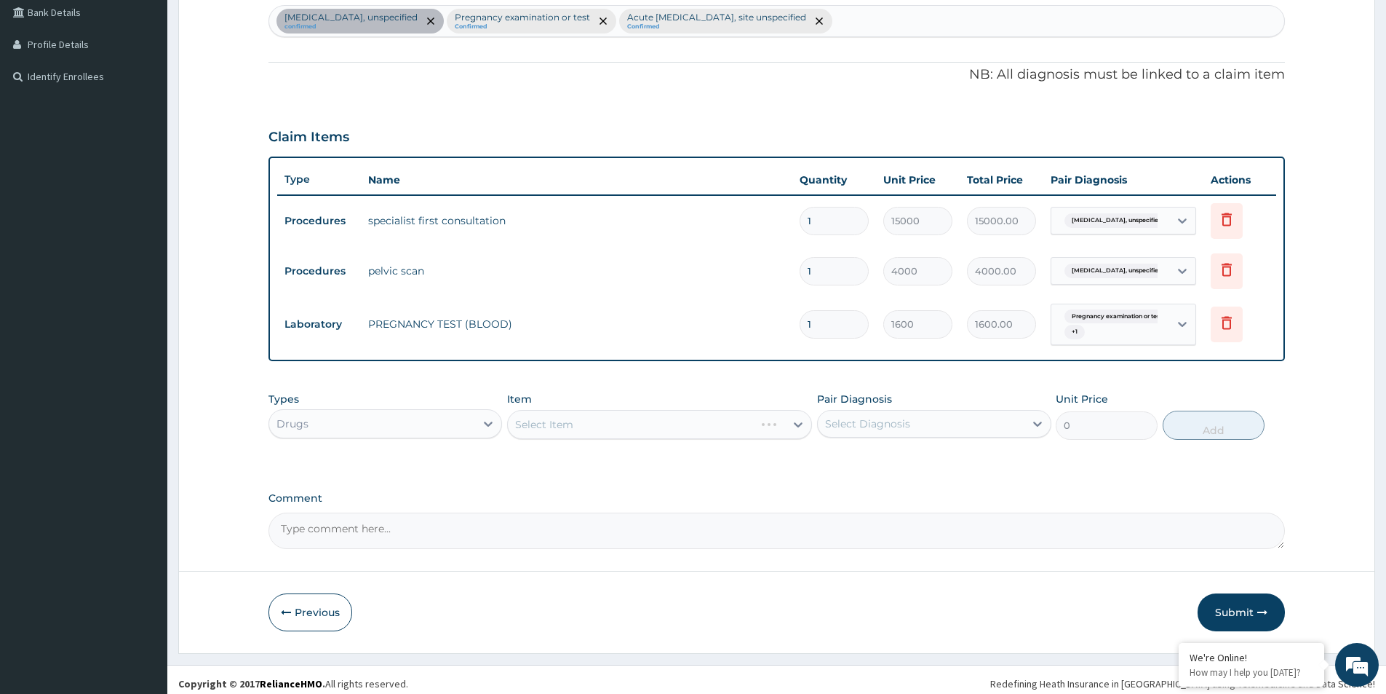
click at [651, 422] on div "Select Item" at bounding box center [659, 424] width 305 height 29
click at [653, 424] on div "Select Item" at bounding box center [659, 424] width 305 height 29
click at [644, 423] on div "Select Item" at bounding box center [659, 424] width 305 height 29
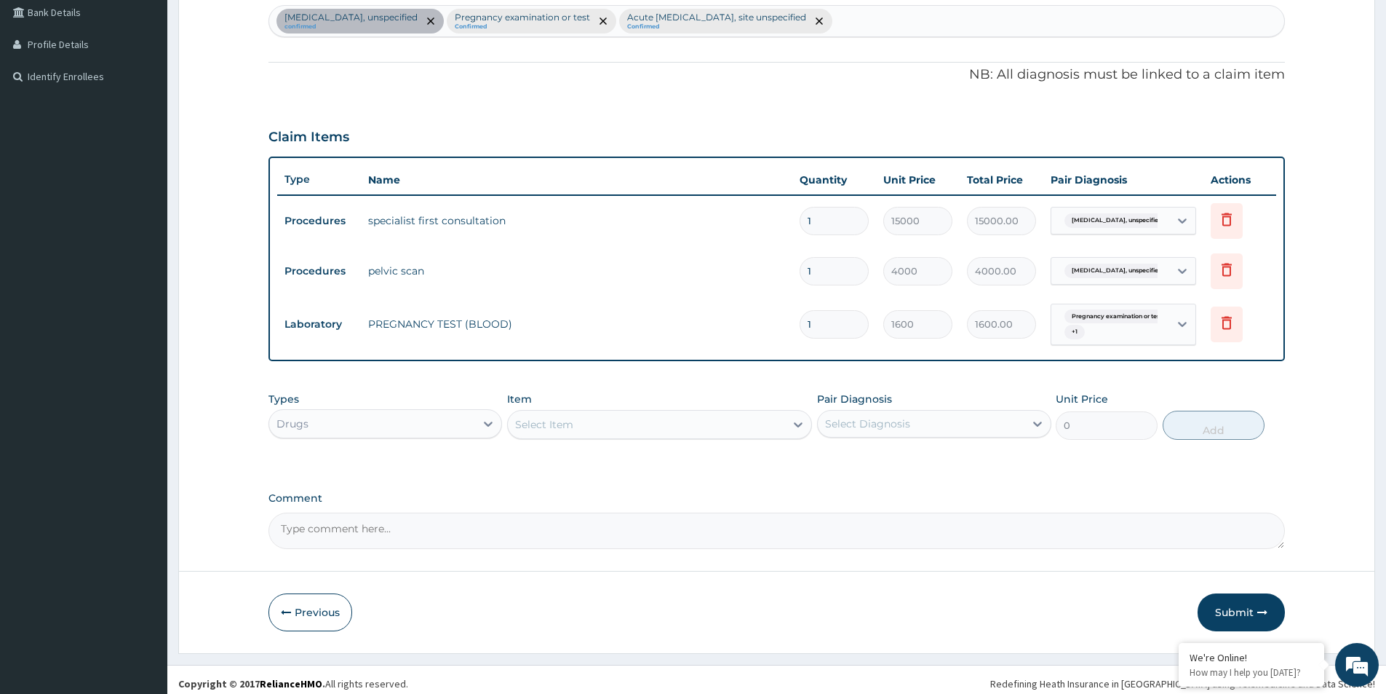
click at [647, 440] on div "Types Drugs Item Select Item Pair Diagnosis Select Diagnosis Unit Price 0 Add" at bounding box center [777, 415] width 1017 height 63
click at [647, 433] on div "Select Item" at bounding box center [646, 424] width 277 height 23
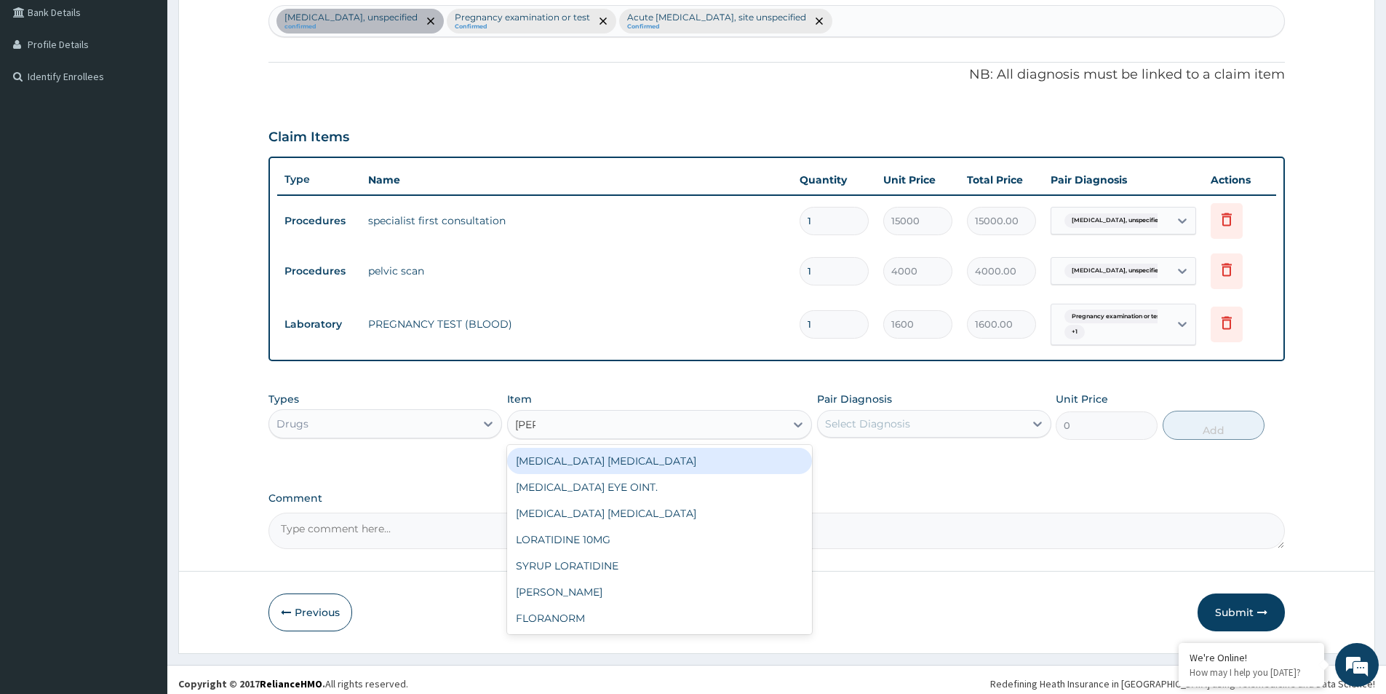
type input "lorat"
click at [627, 455] on div "LORATIDINE 10MG" at bounding box center [659, 461] width 305 height 26
type input "48"
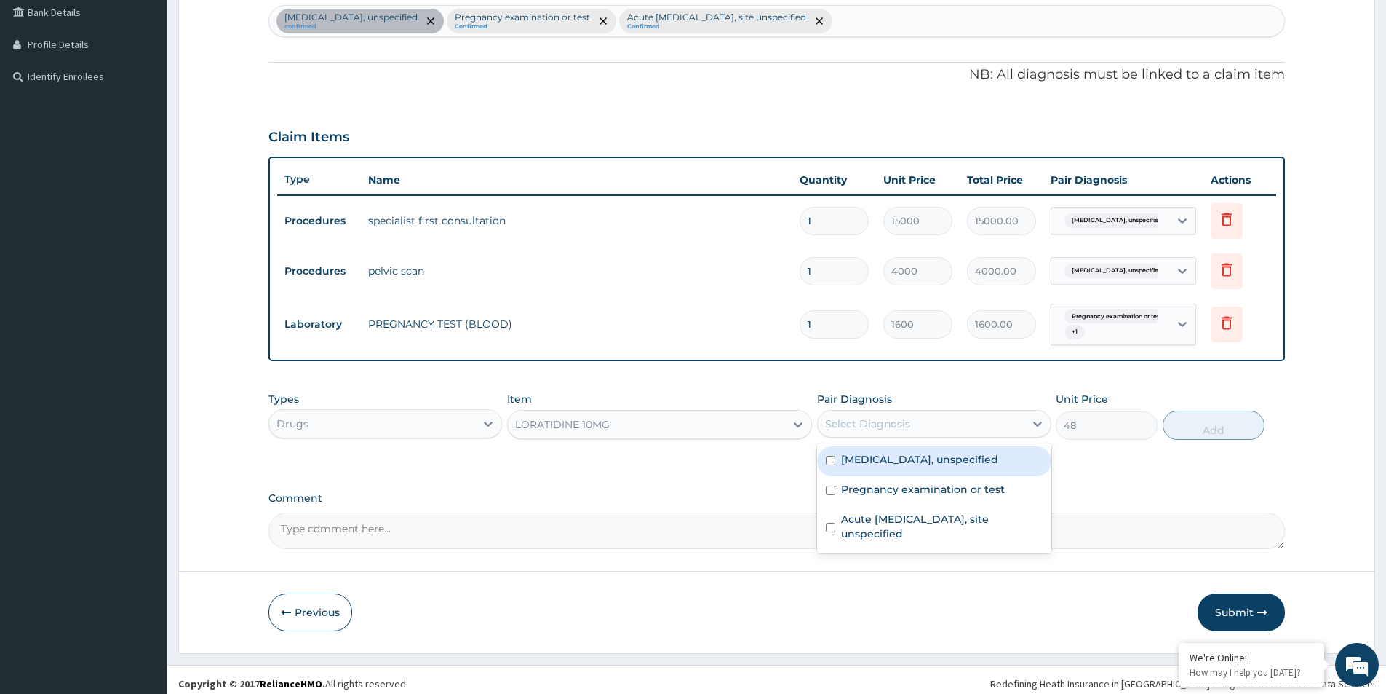
click at [874, 423] on div "Select Diagnosis" at bounding box center [867, 423] width 85 height 15
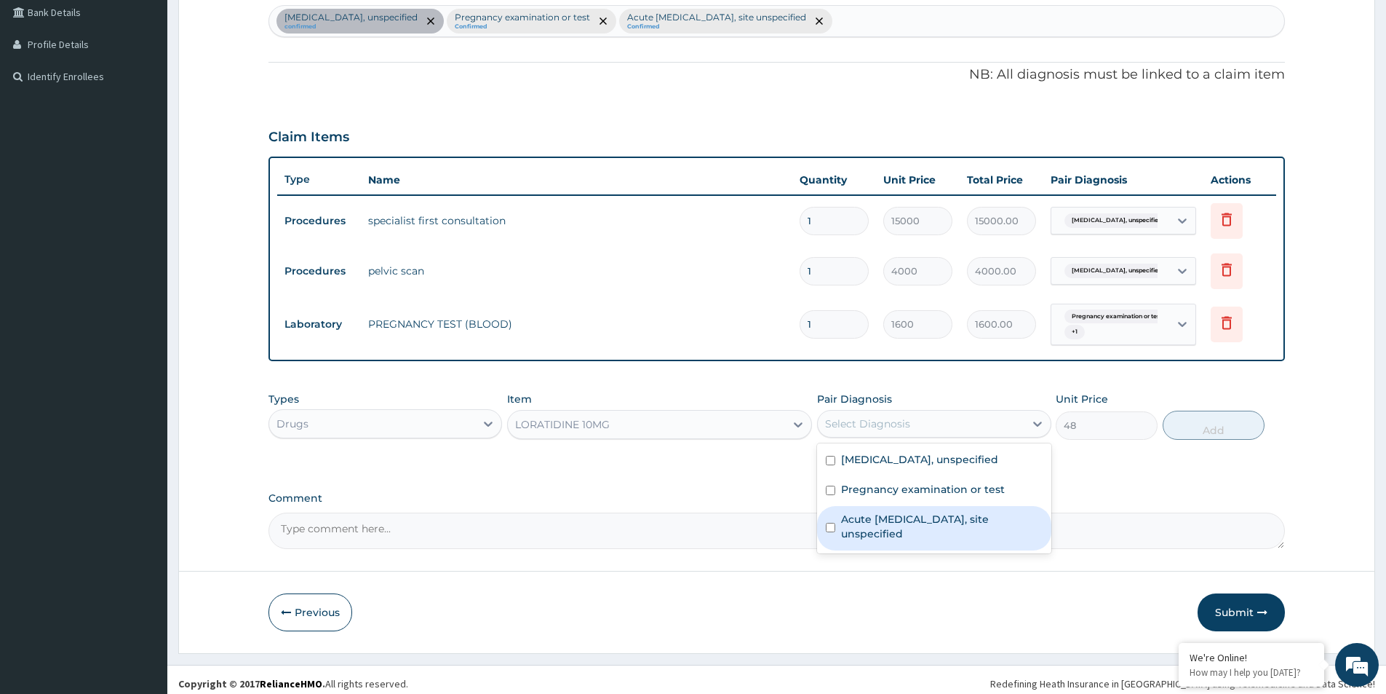
click at [834, 525] on input "checkbox" at bounding box center [830, 526] width 9 height 9
checkbox input "true"
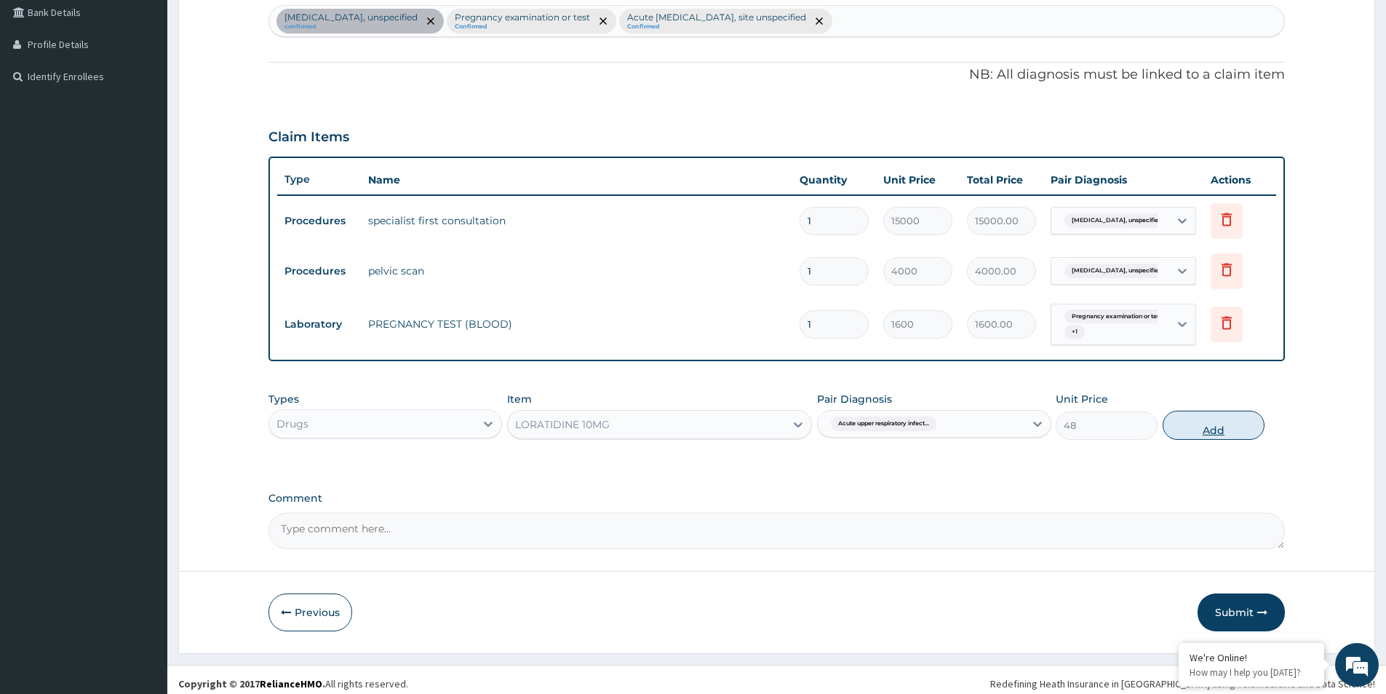
click at [1197, 412] on button "Add" at bounding box center [1214, 424] width 102 height 29
type input "0"
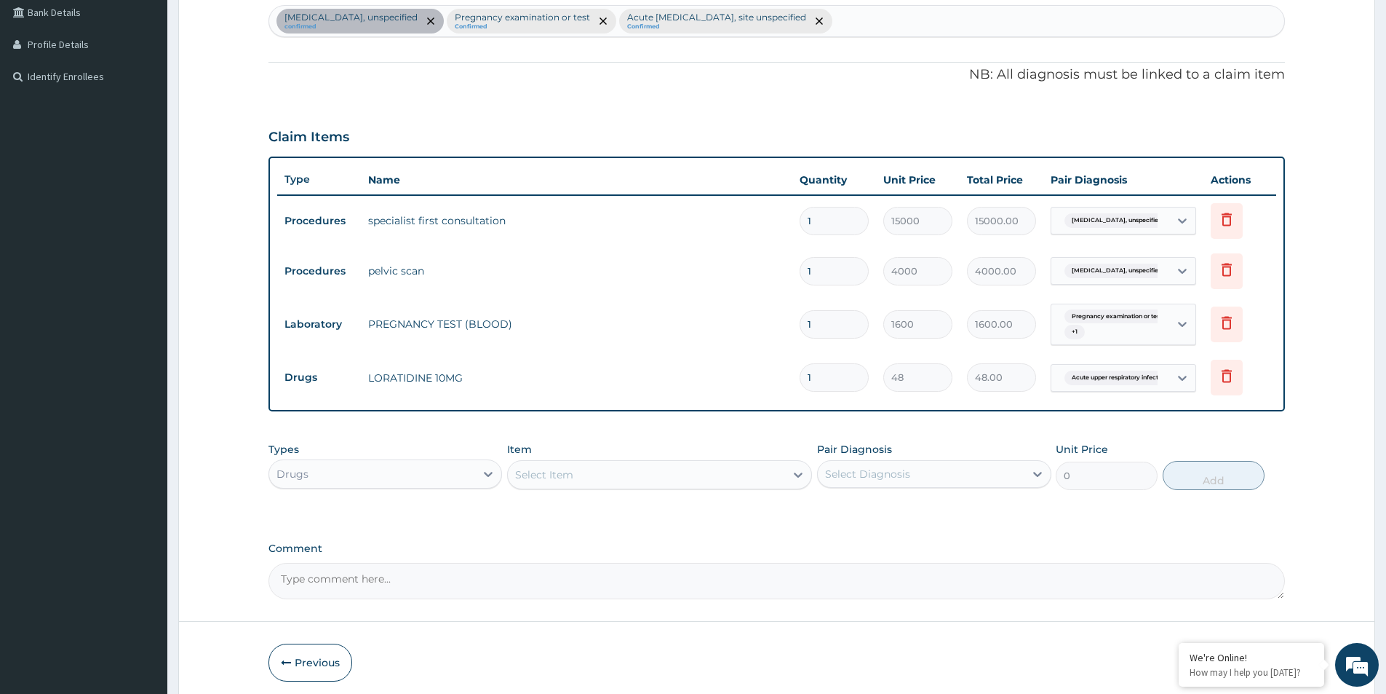
drag, startPoint x: 827, startPoint y: 380, endPoint x: 819, endPoint y: 365, distance: 16.9
click at [822, 372] on input "1" at bounding box center [834, 377] width 69 height 28
type input "0.00"
type input "5"
type input "240.00"
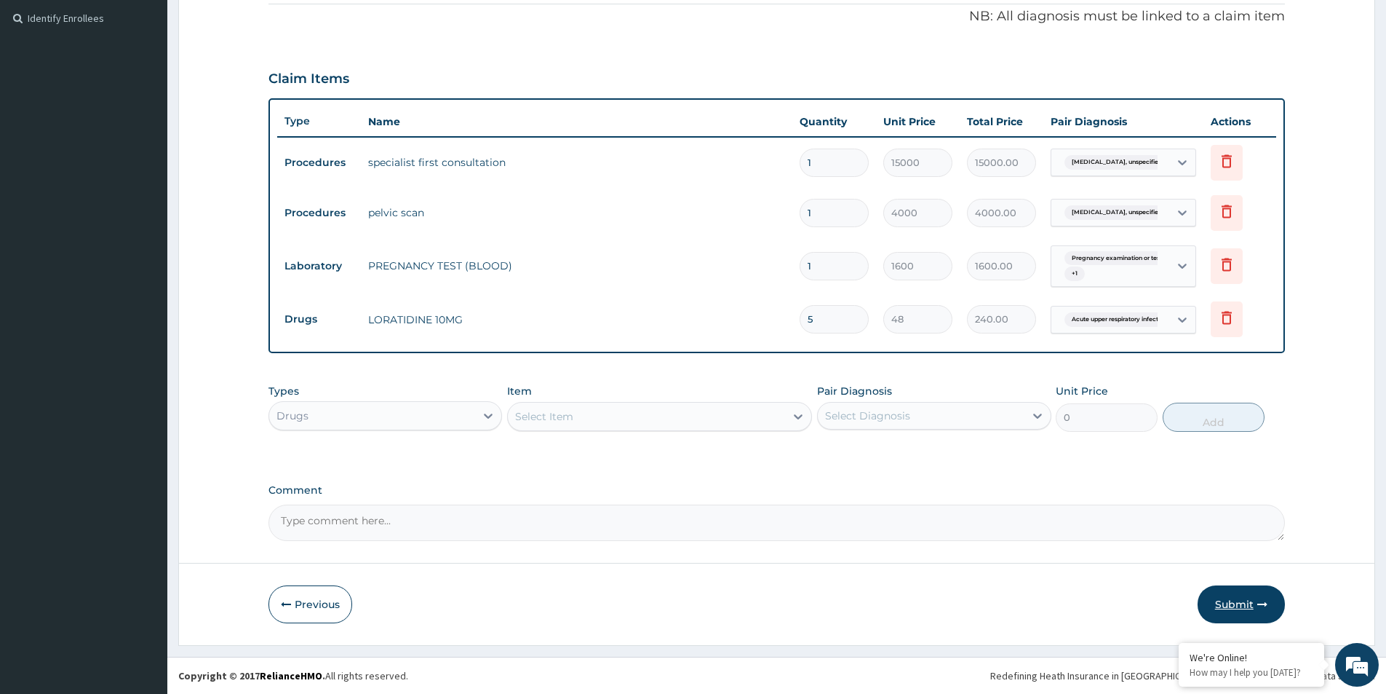
type input "5"
click at [1255, 606] on button "Submit" at bounding box center [1241, 604] width 87 height 38
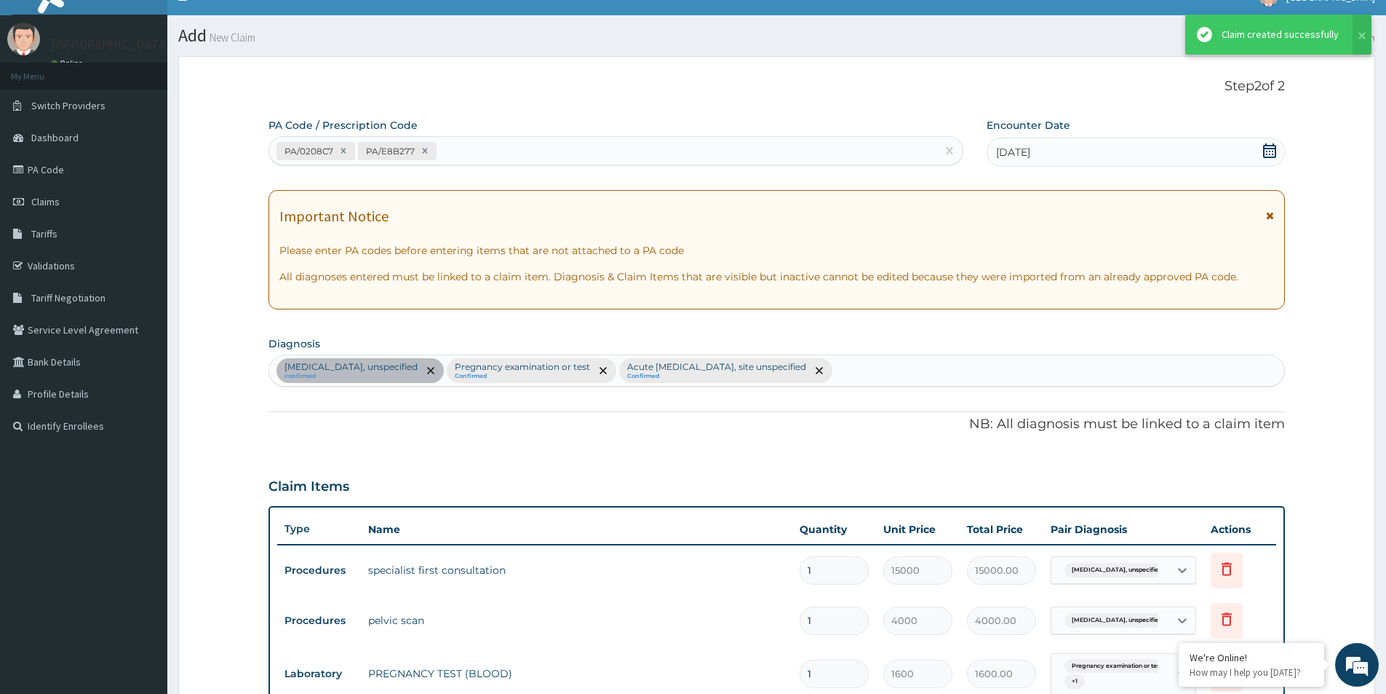
scroll to position [429, 0]
